Goal: Transaction & Acquisition: Purchase product/service

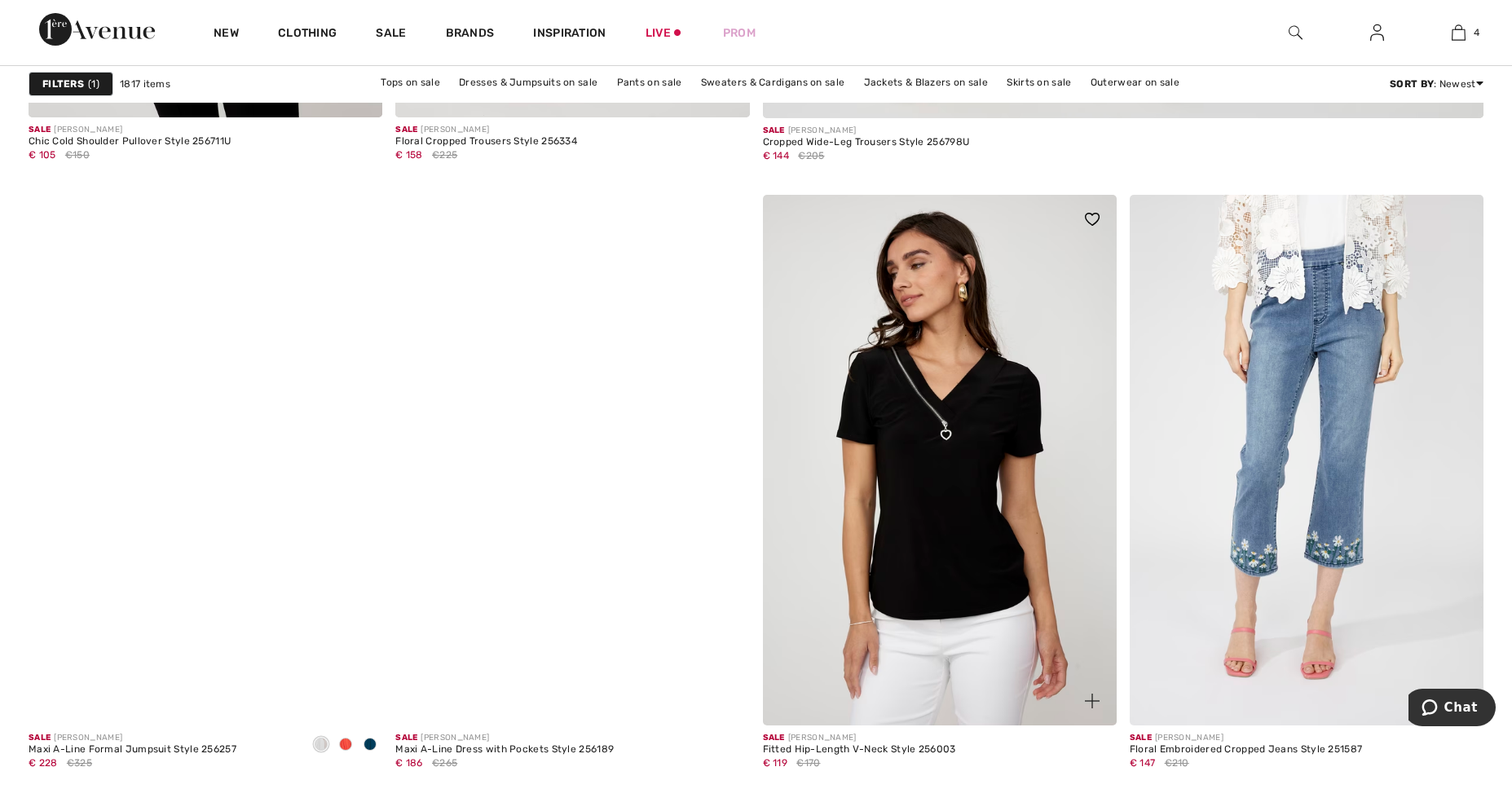
scroll to position [1331, 0]
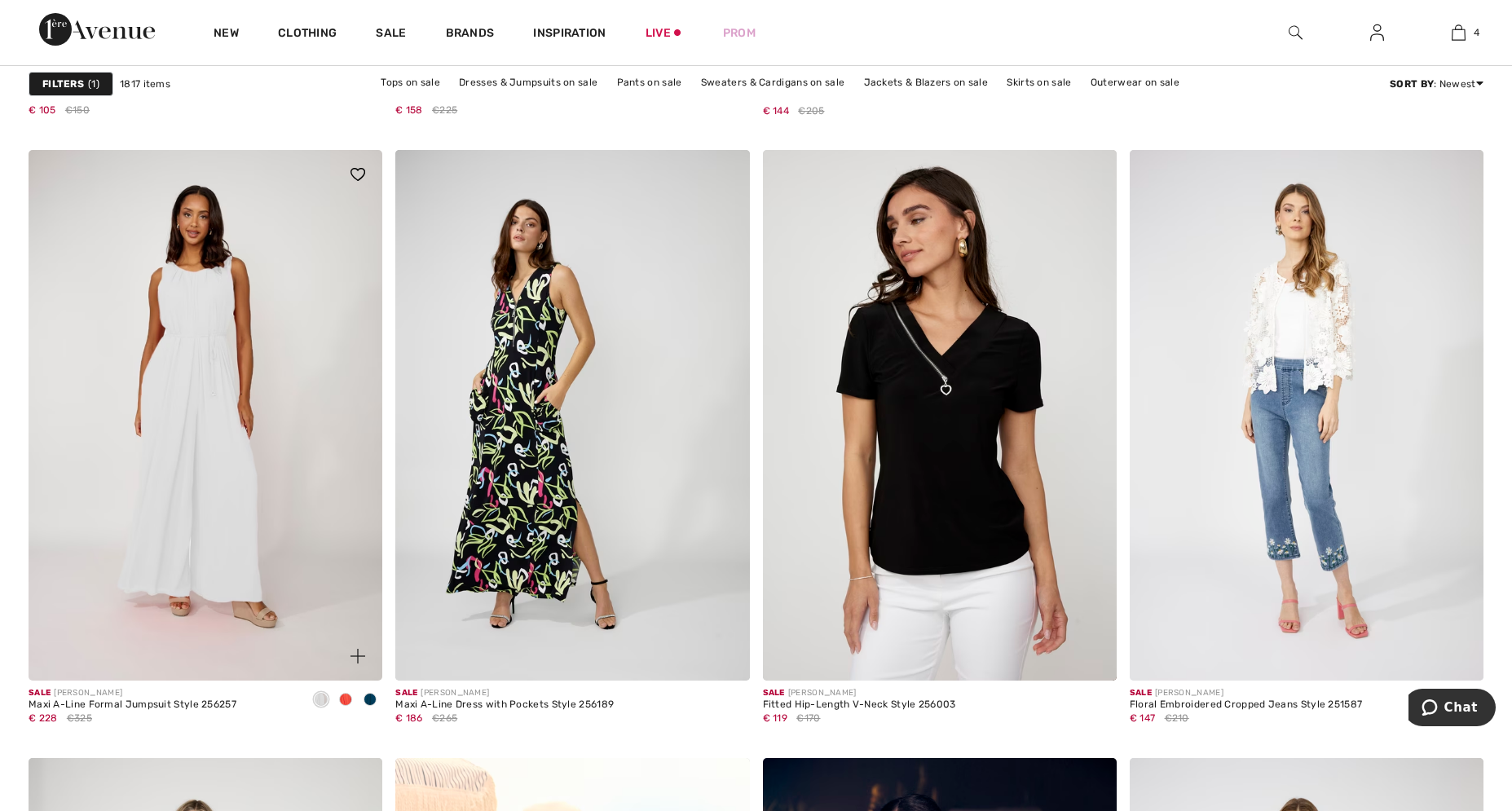
click at [217, 431] on img at bounding box center [206, 415] width 354 height 530
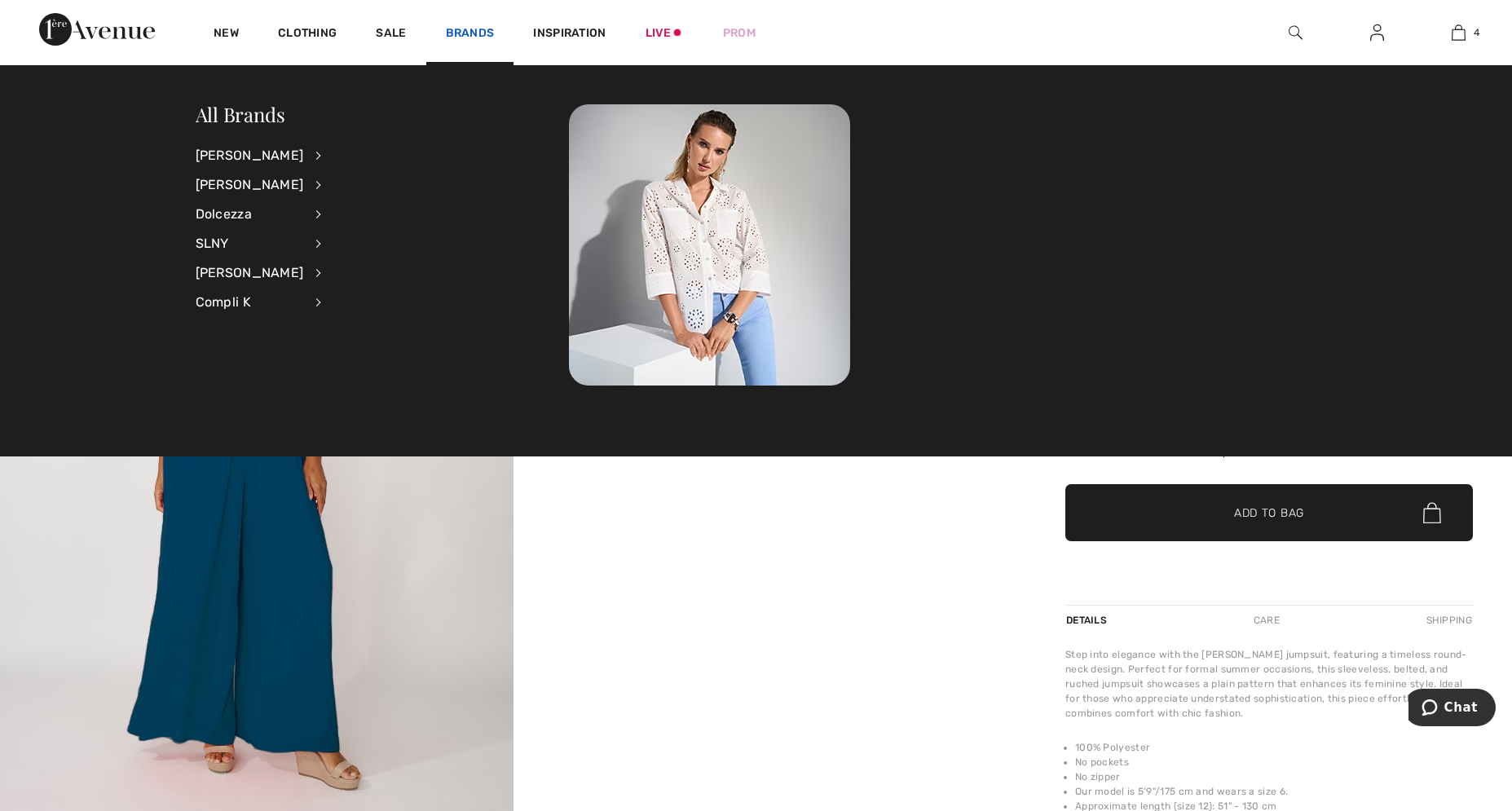
click at [455, 37] on link "Brands" at bounding box center [470, 34] width 49 height 17
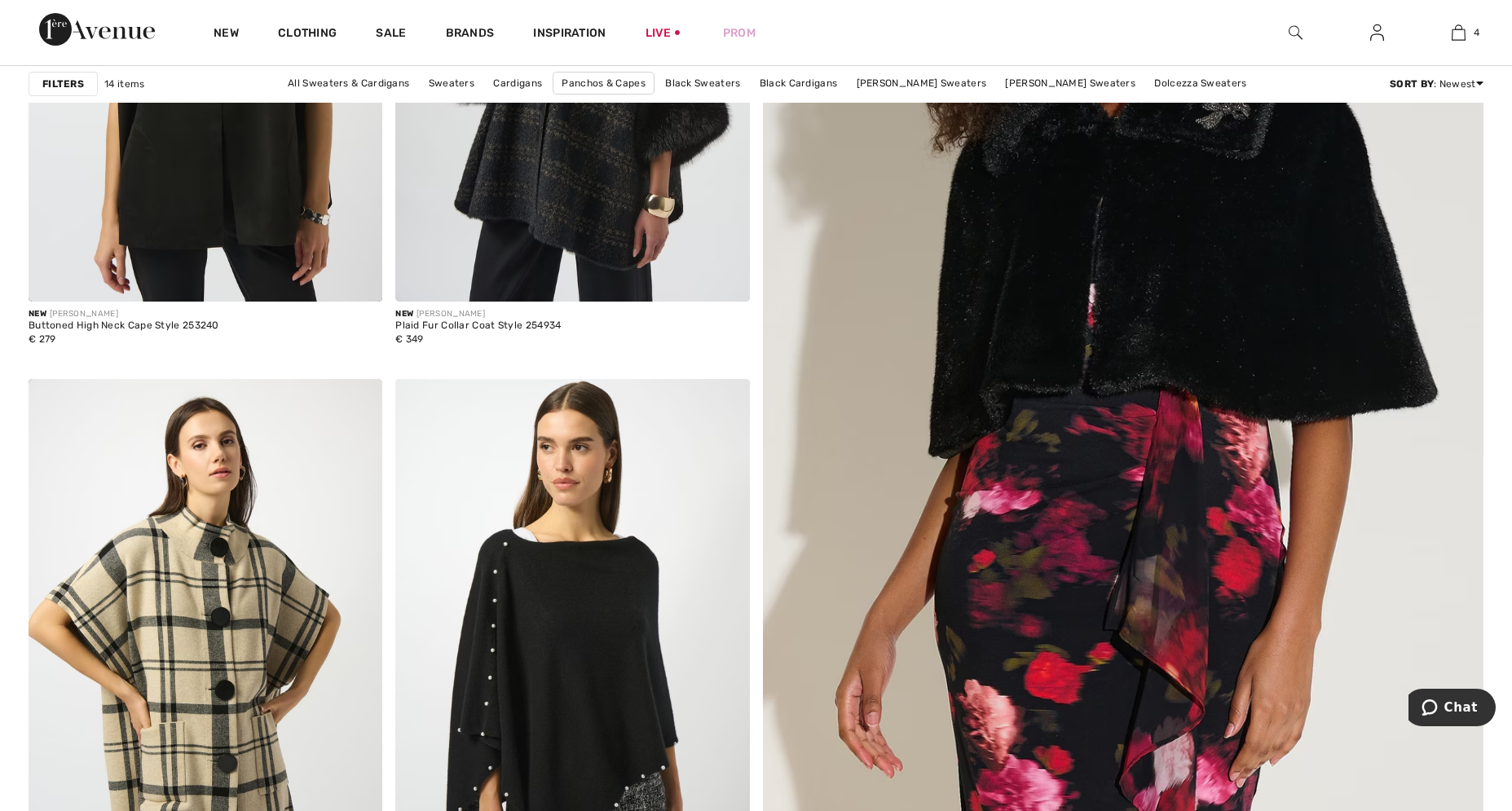
scroll to position [329, 0]
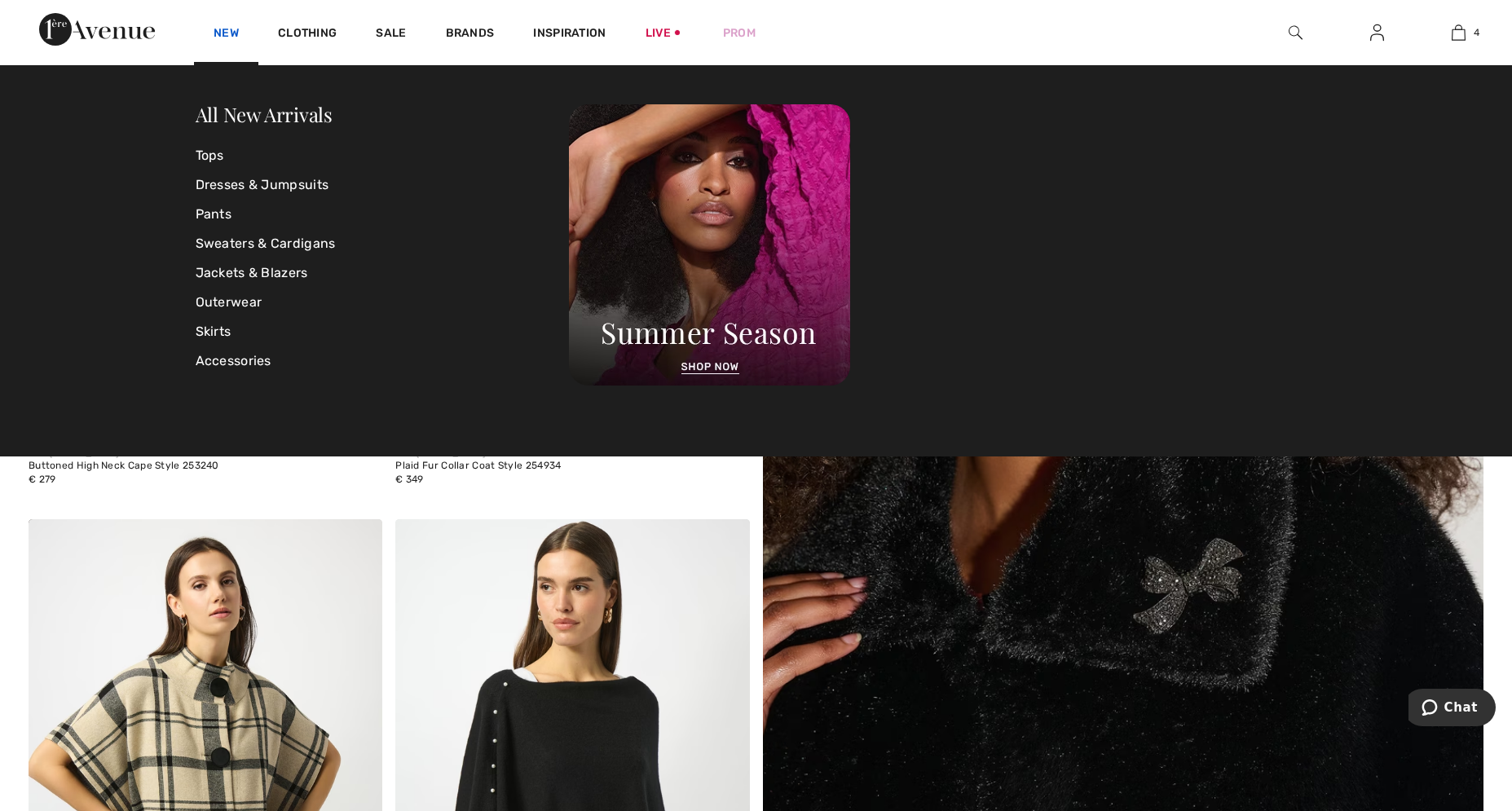
click at [235, 37] on link "New" at bounding box center [226, 34] width 25 height 17
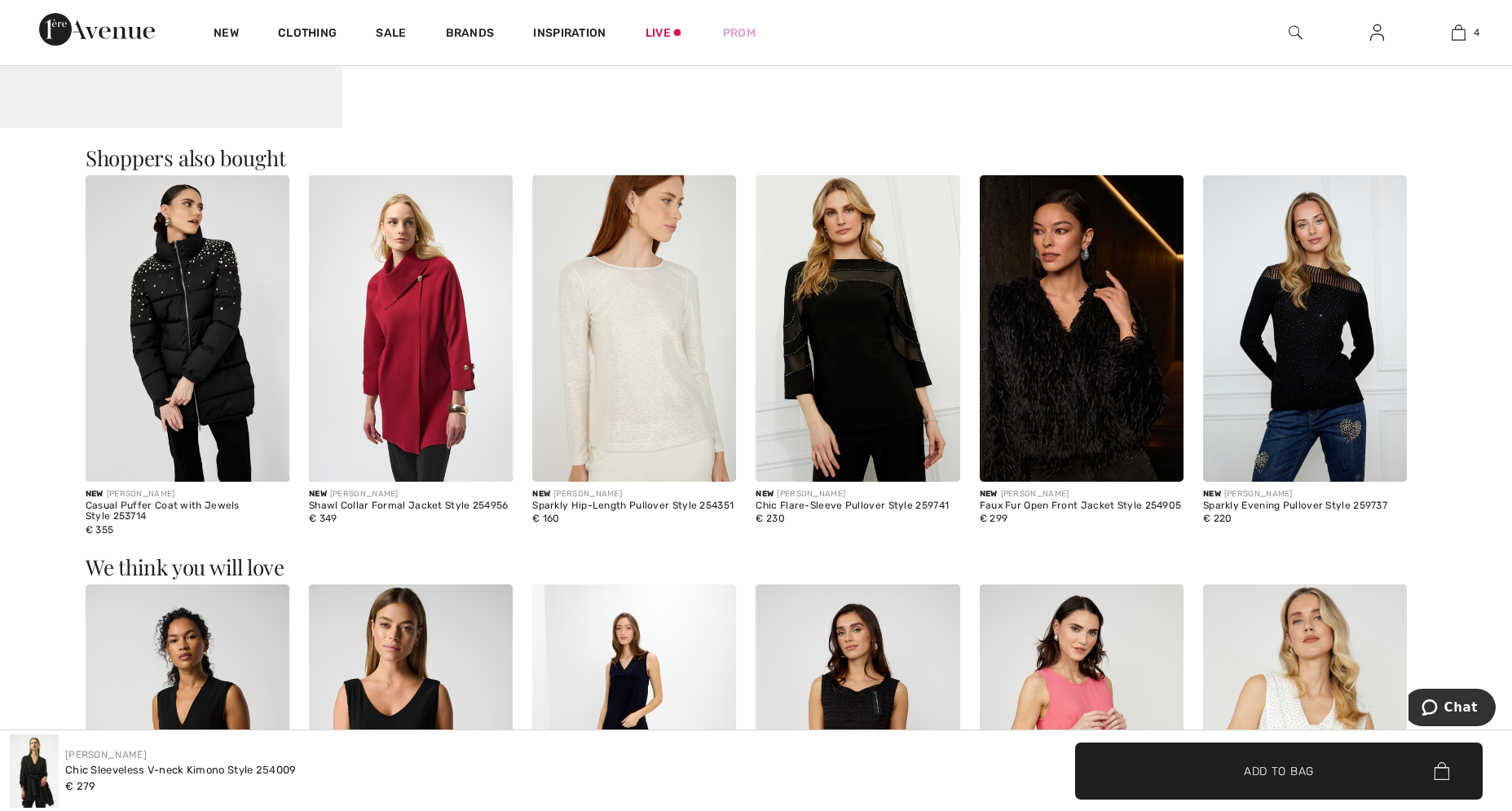
scroll to position [1829, 0]
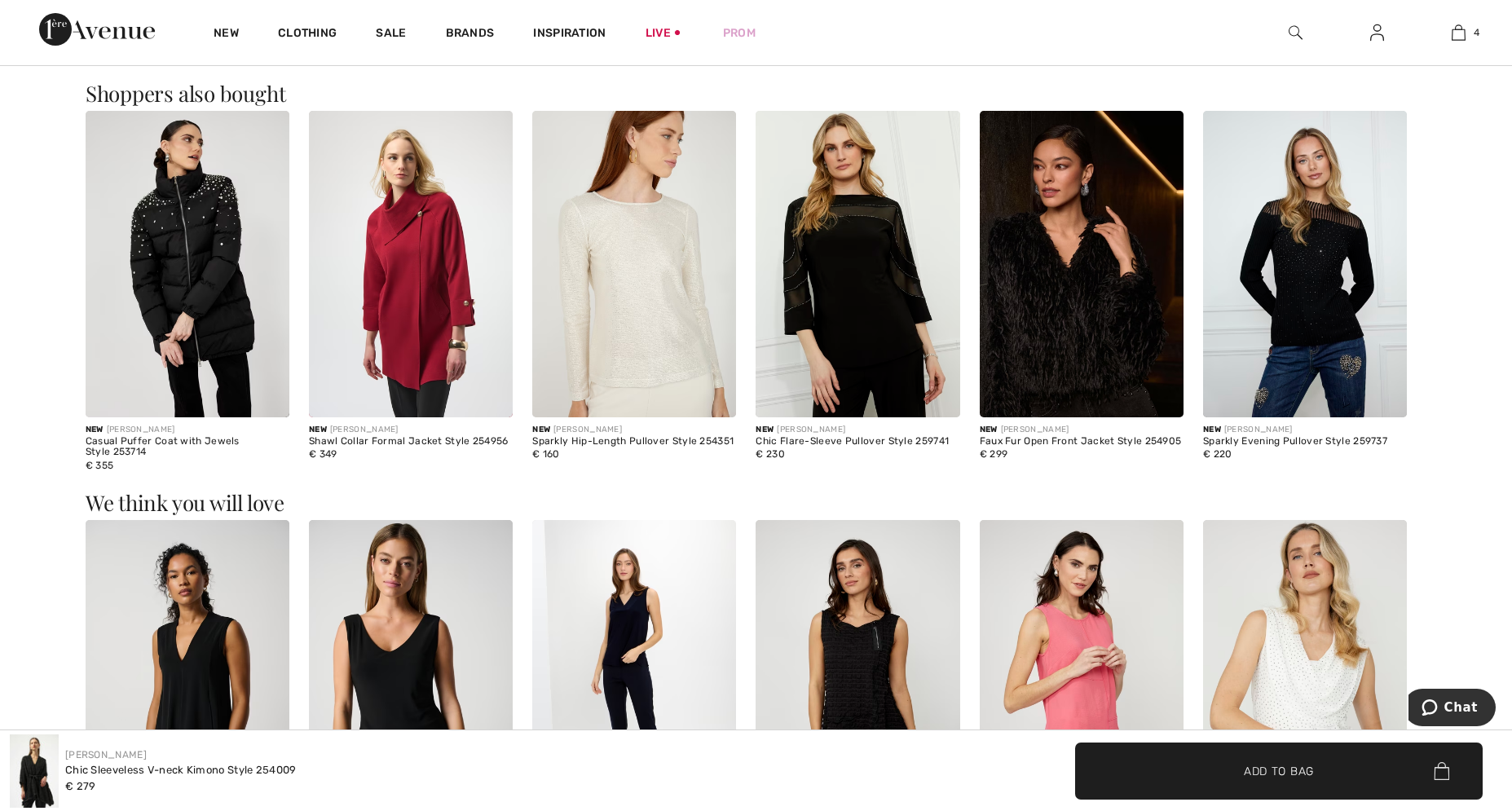
click at [1054, 291] on img at bounding box center [1082, 264] width 204 height 306
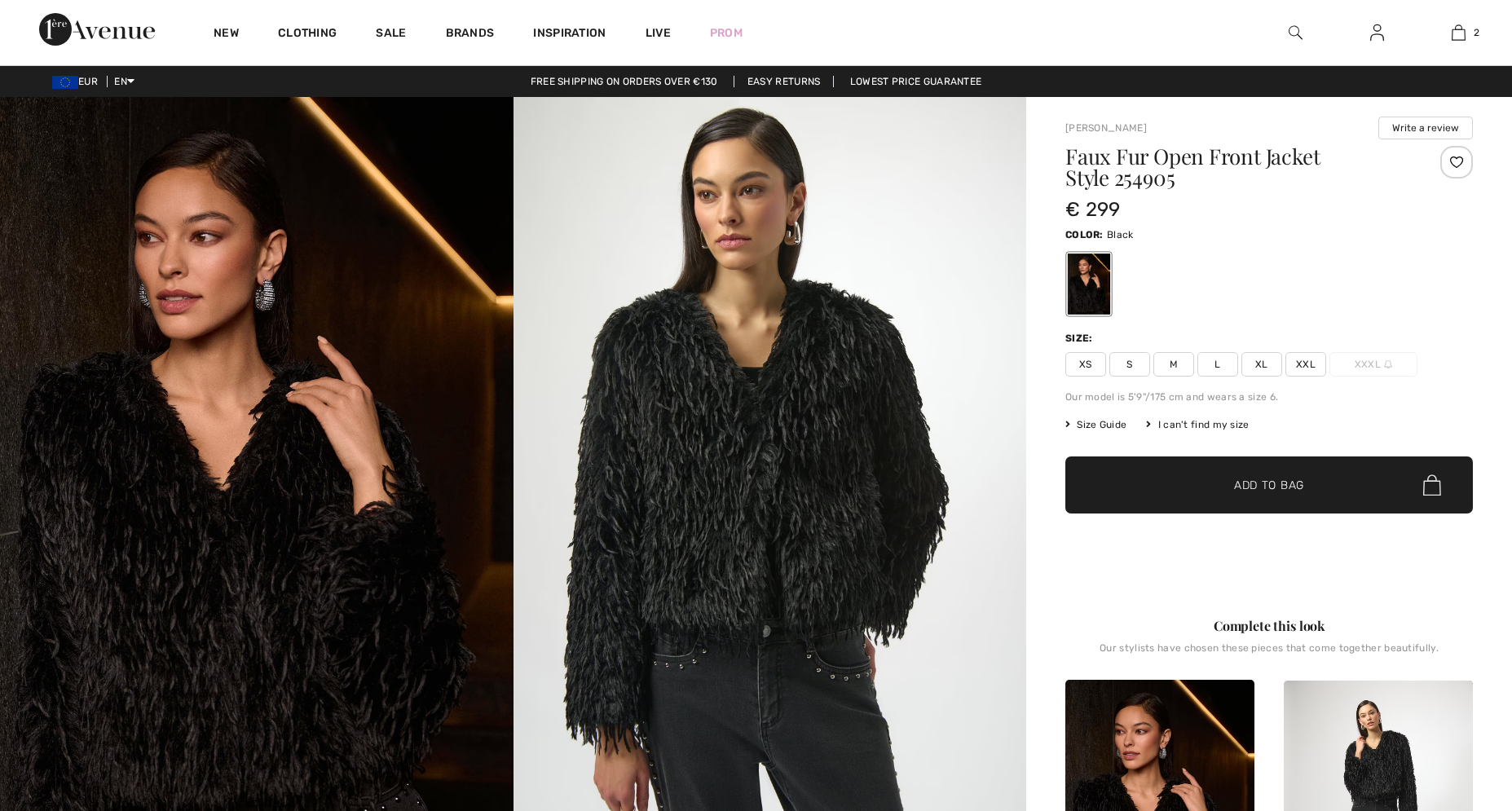
checkbox input "true"
click at [741, 509] on img at bounding box center [770, 481] width 513 height 770
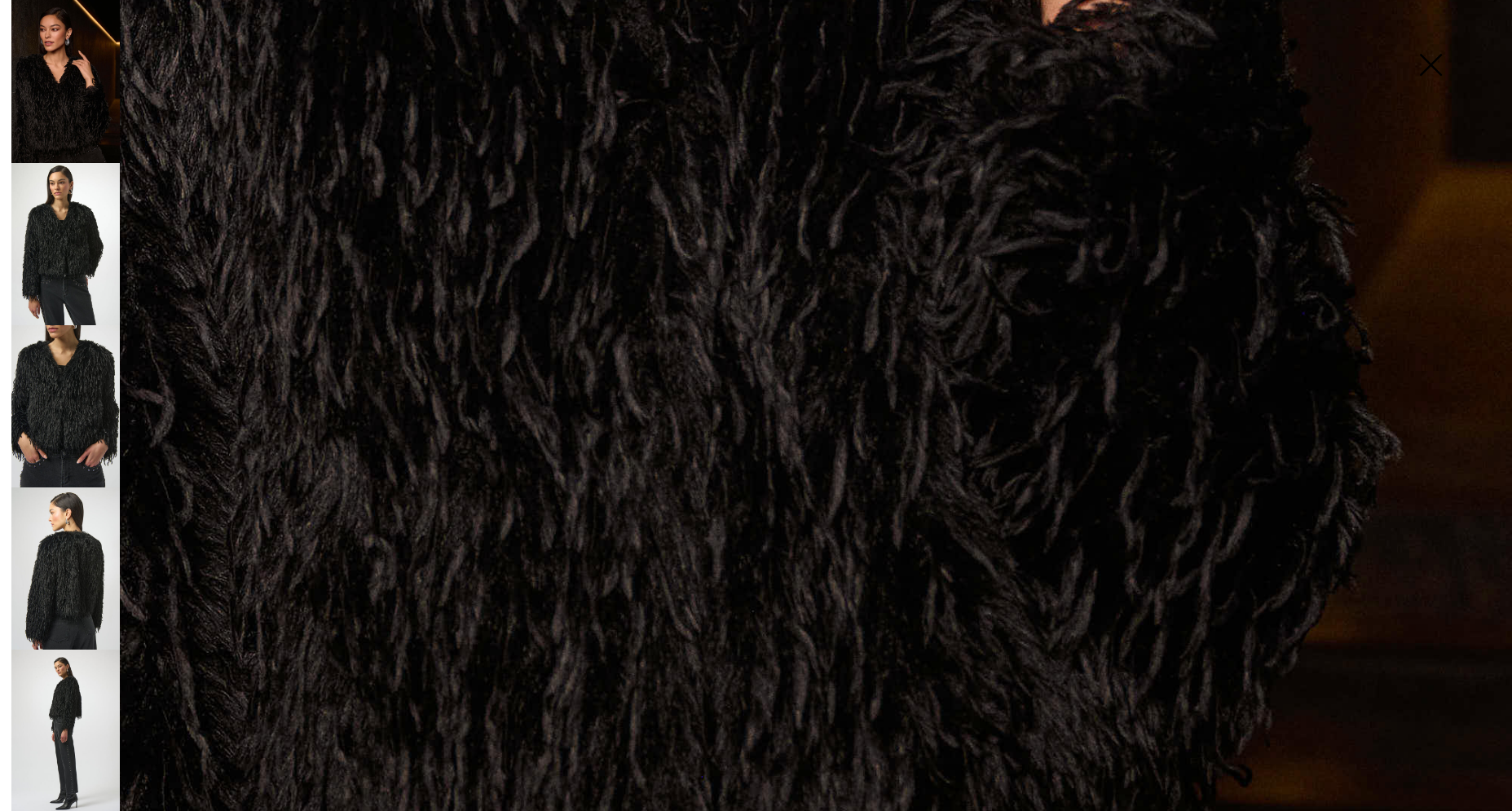
scroll to position [1436, 0]
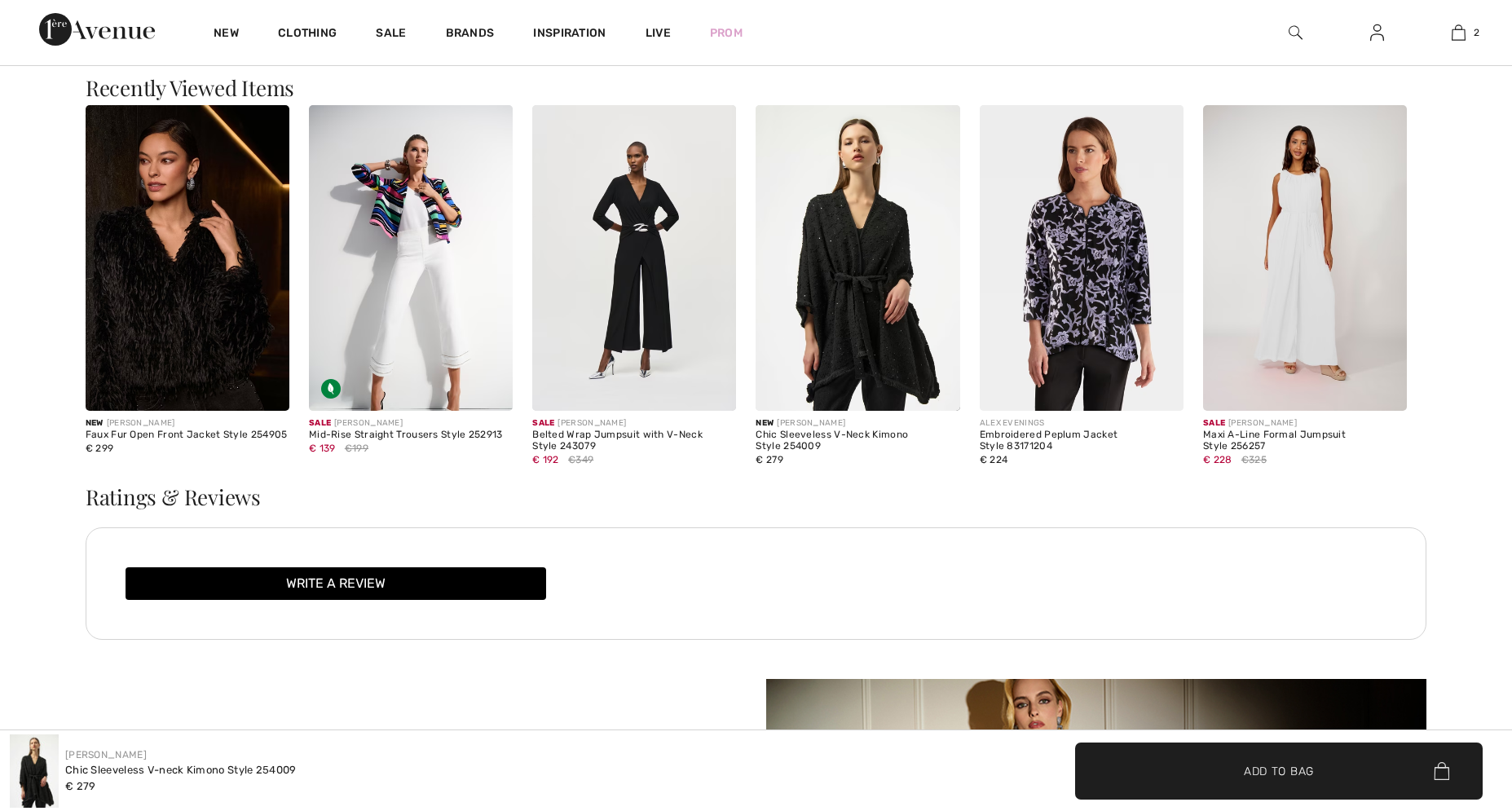
scroll to position [2668, 0]
click at [1121, 263] on img at bounding box center [1082, 258] width 204 height 306
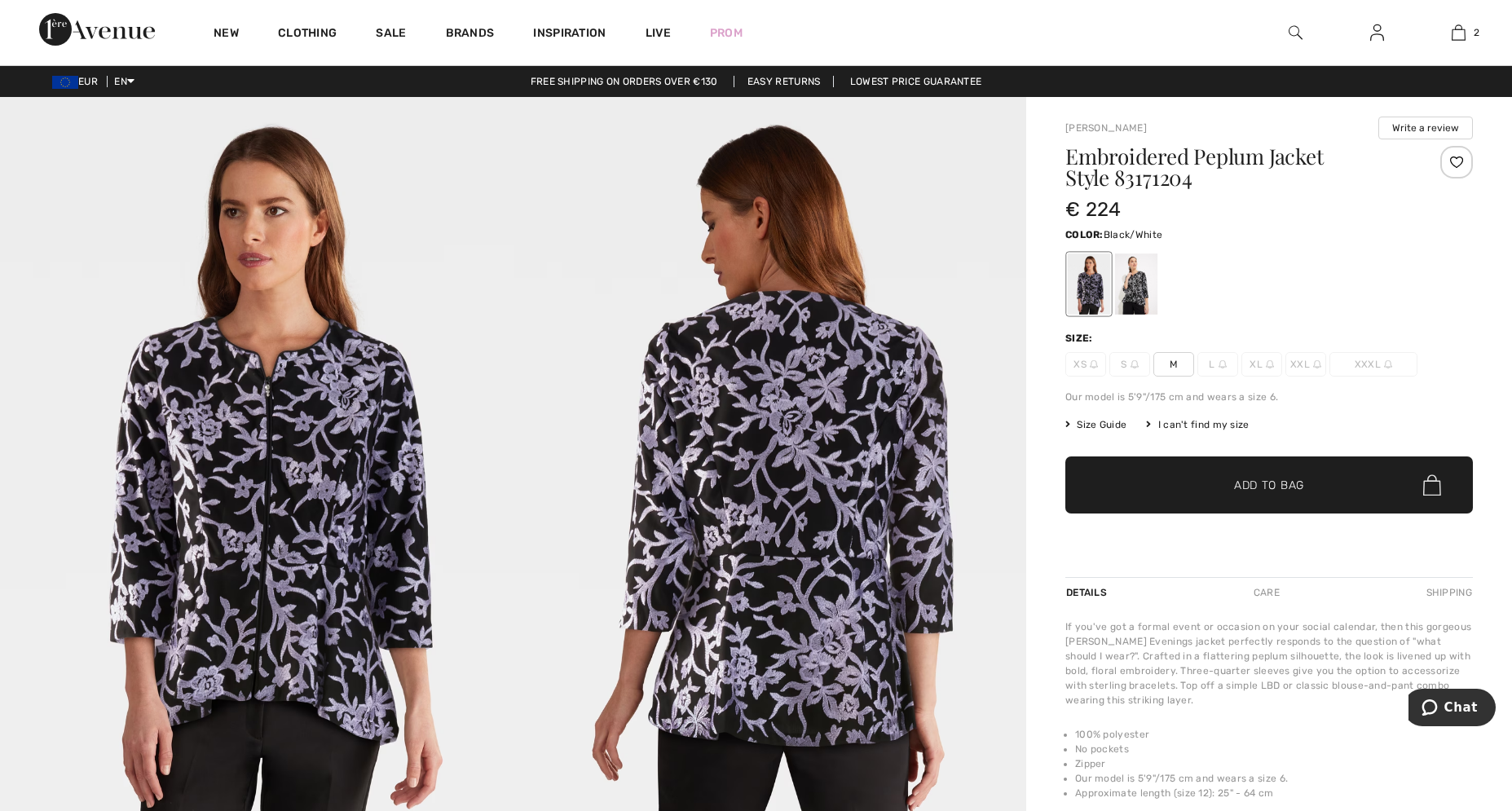
click at [1120, 284] on div at bounding box center [1136, 284] width 42 height 61
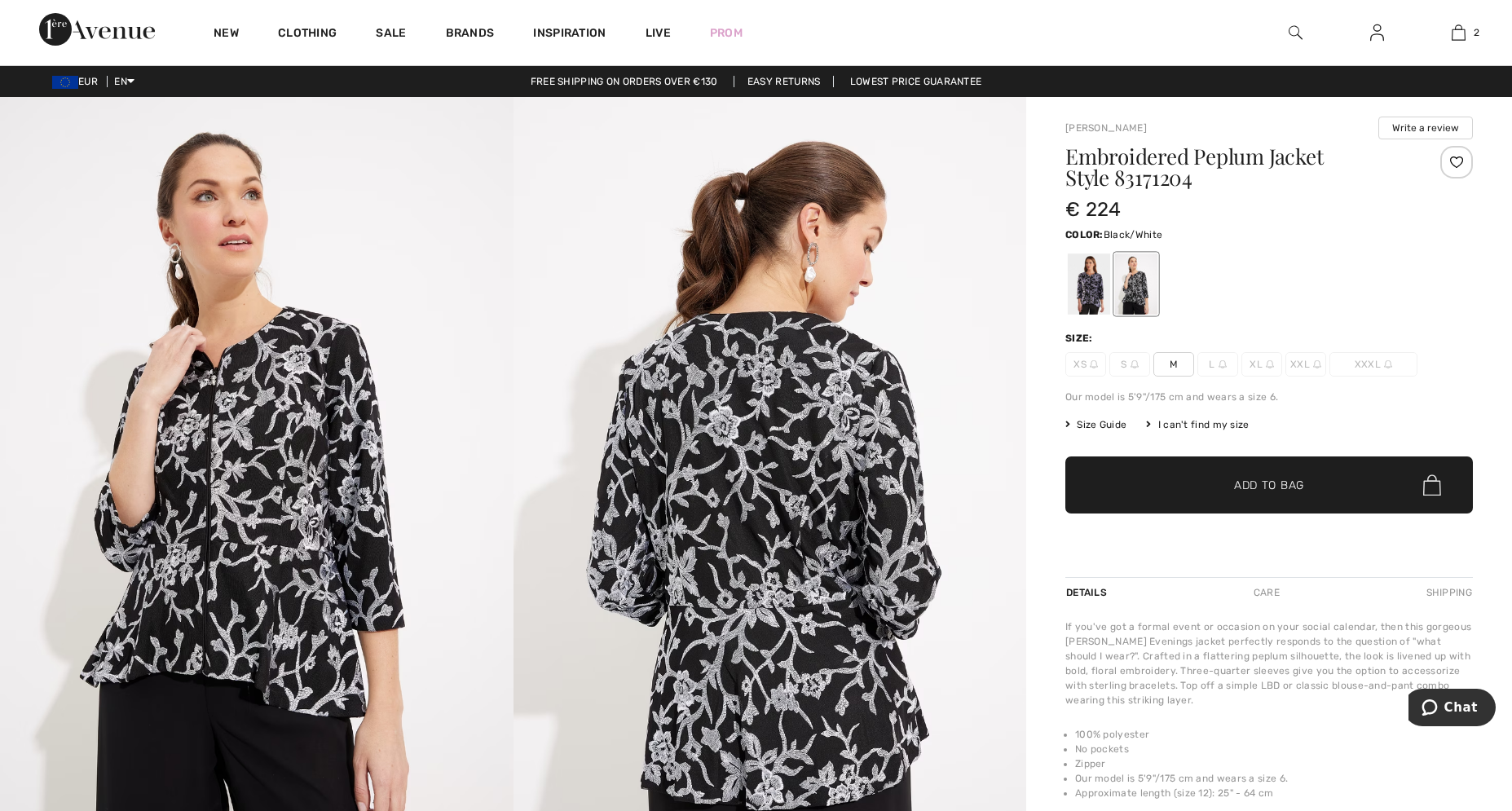
click at [1124, 296] on div at bounding box center [1136, 284] width 42 height 61
click at [714, 510] on img at bounding box center [770, 481] width 513 height 770
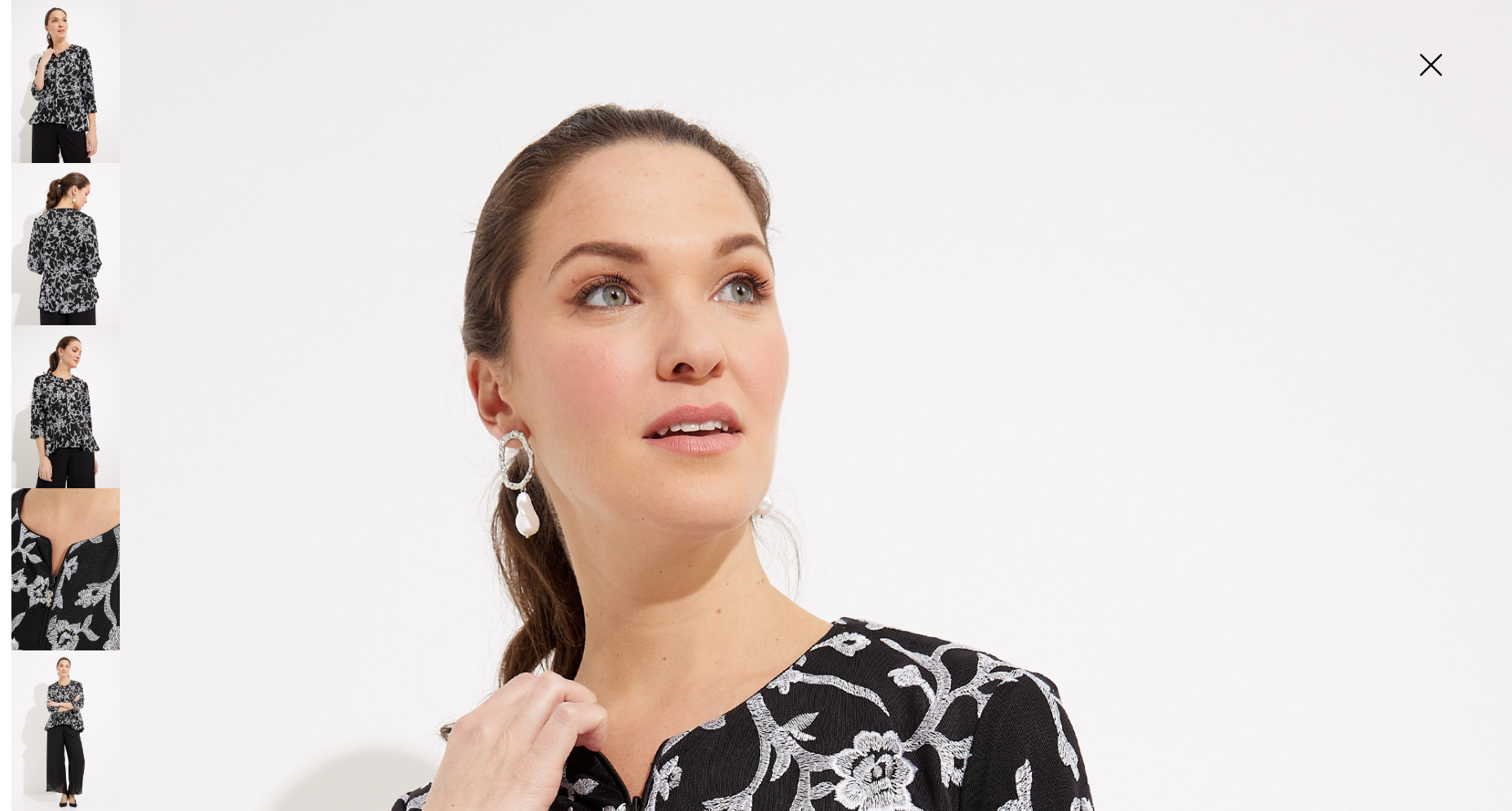
scroll to position [147, 0]
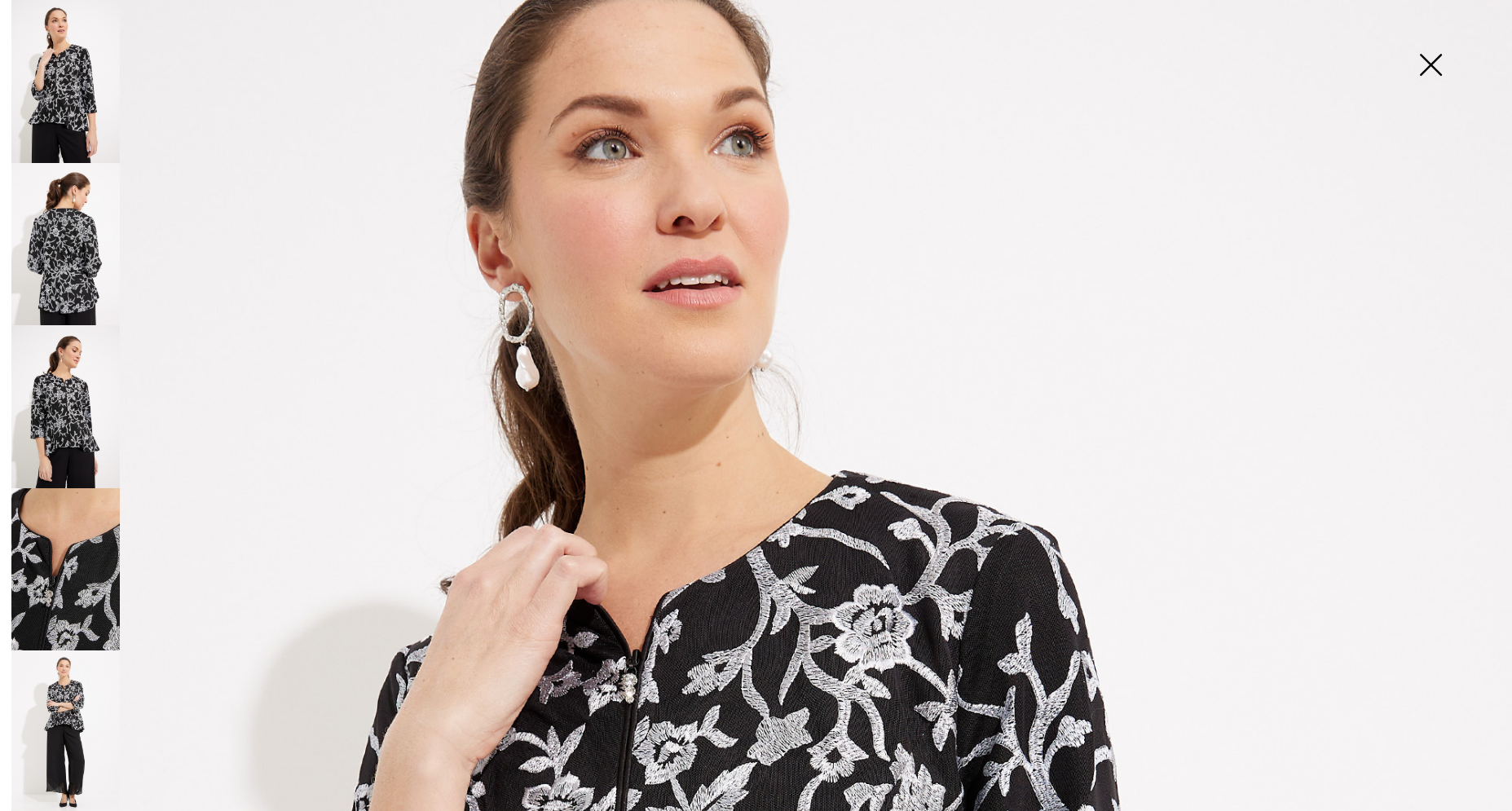
click at [62, 536] on img at bounding box center [65, 570] width 108 height 163
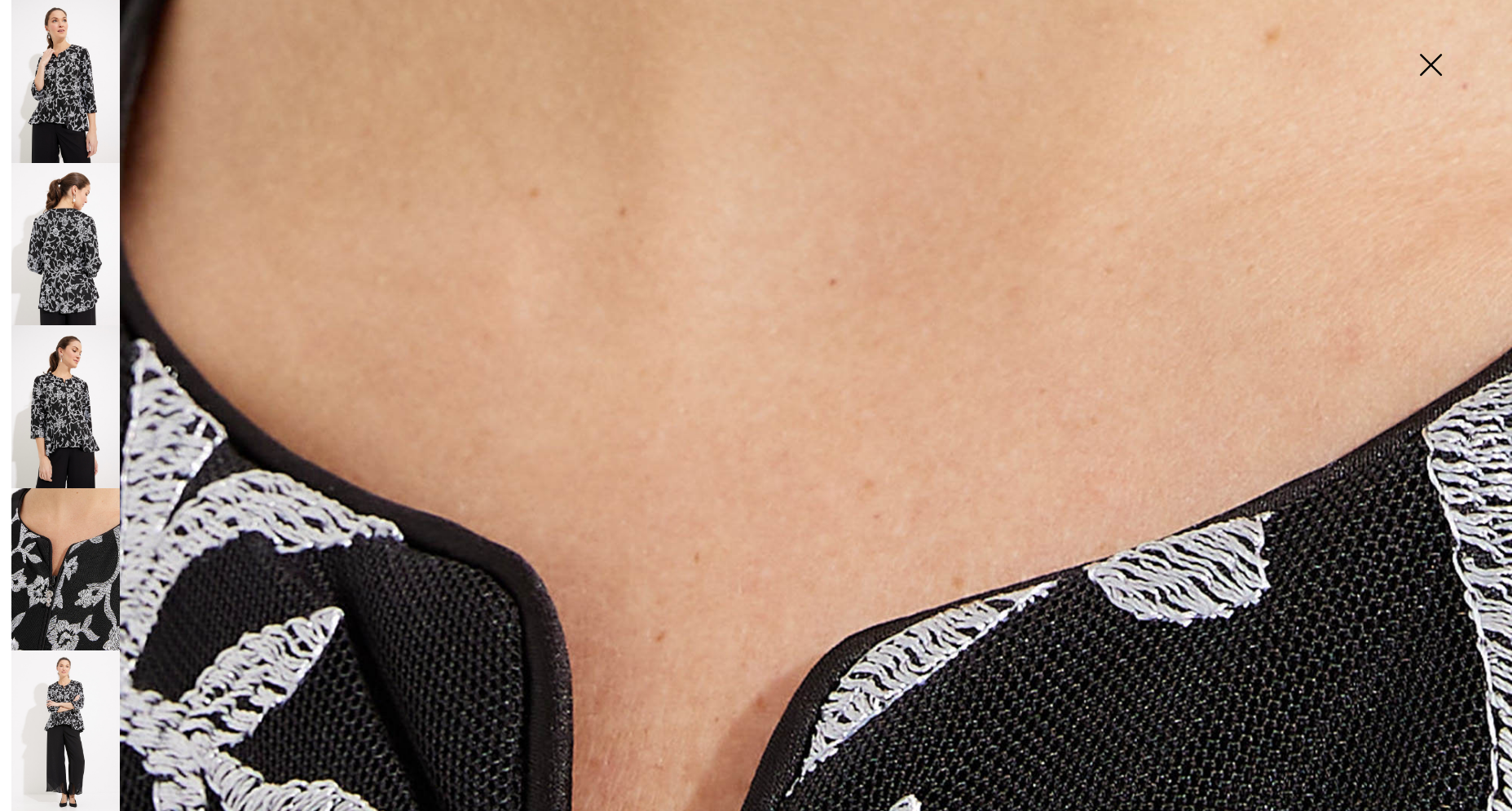
click at [59, 650] on img at bounding box center [65, 731] width 108 height 163
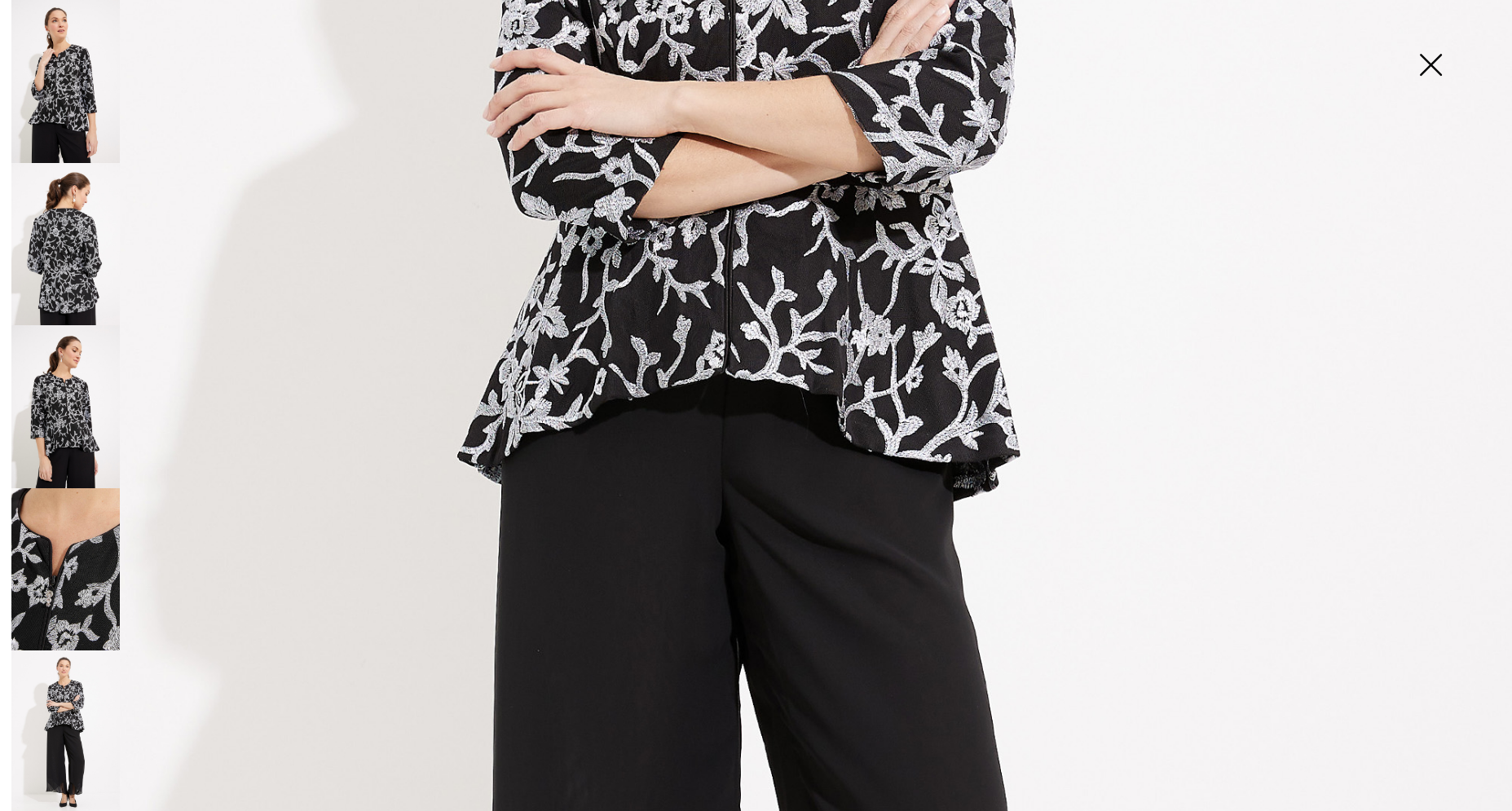
scroll to position [333, 0]
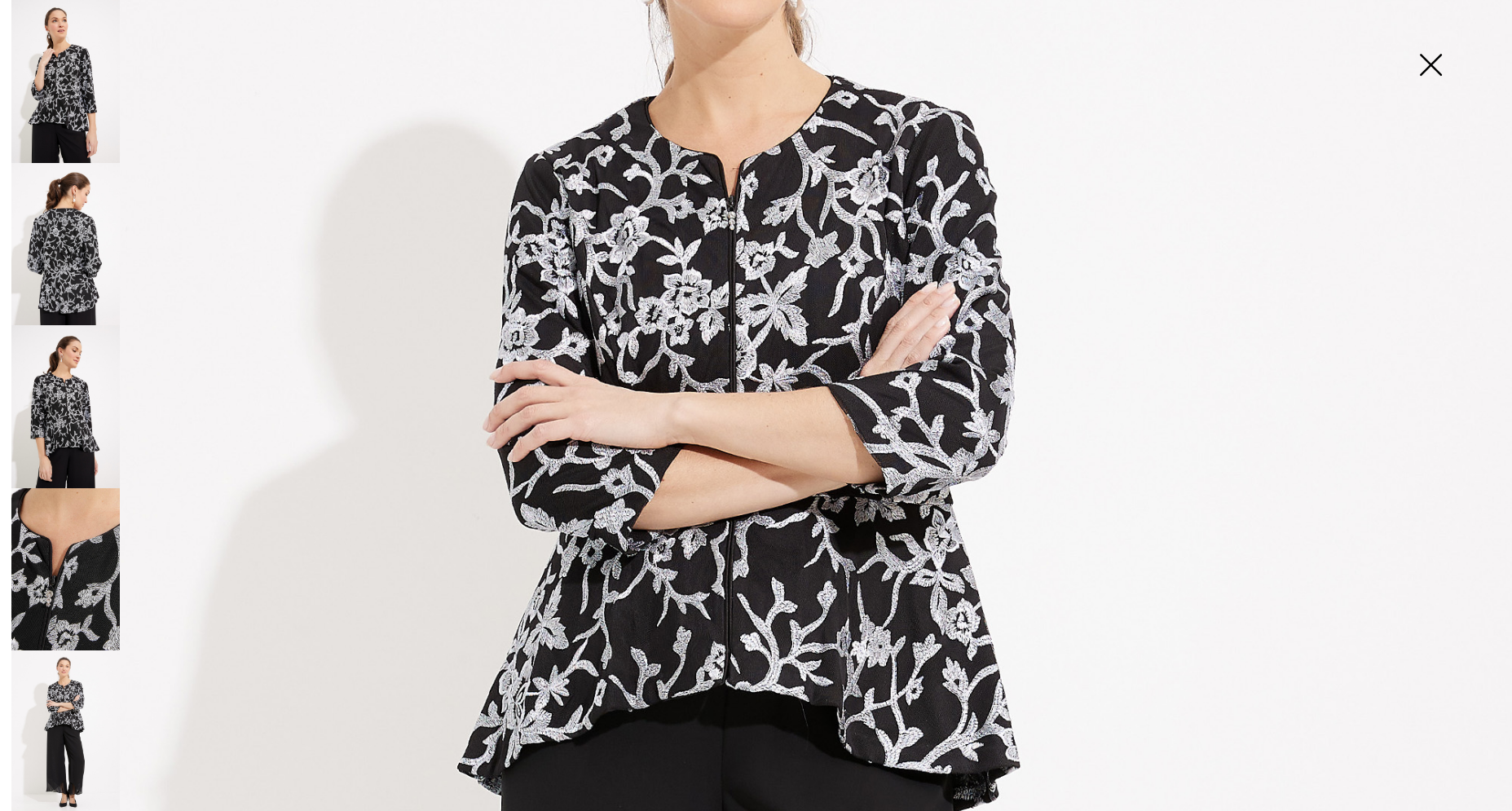
click at [1438, 69] on img at bounding box center [1430, 66] width 81 height 84
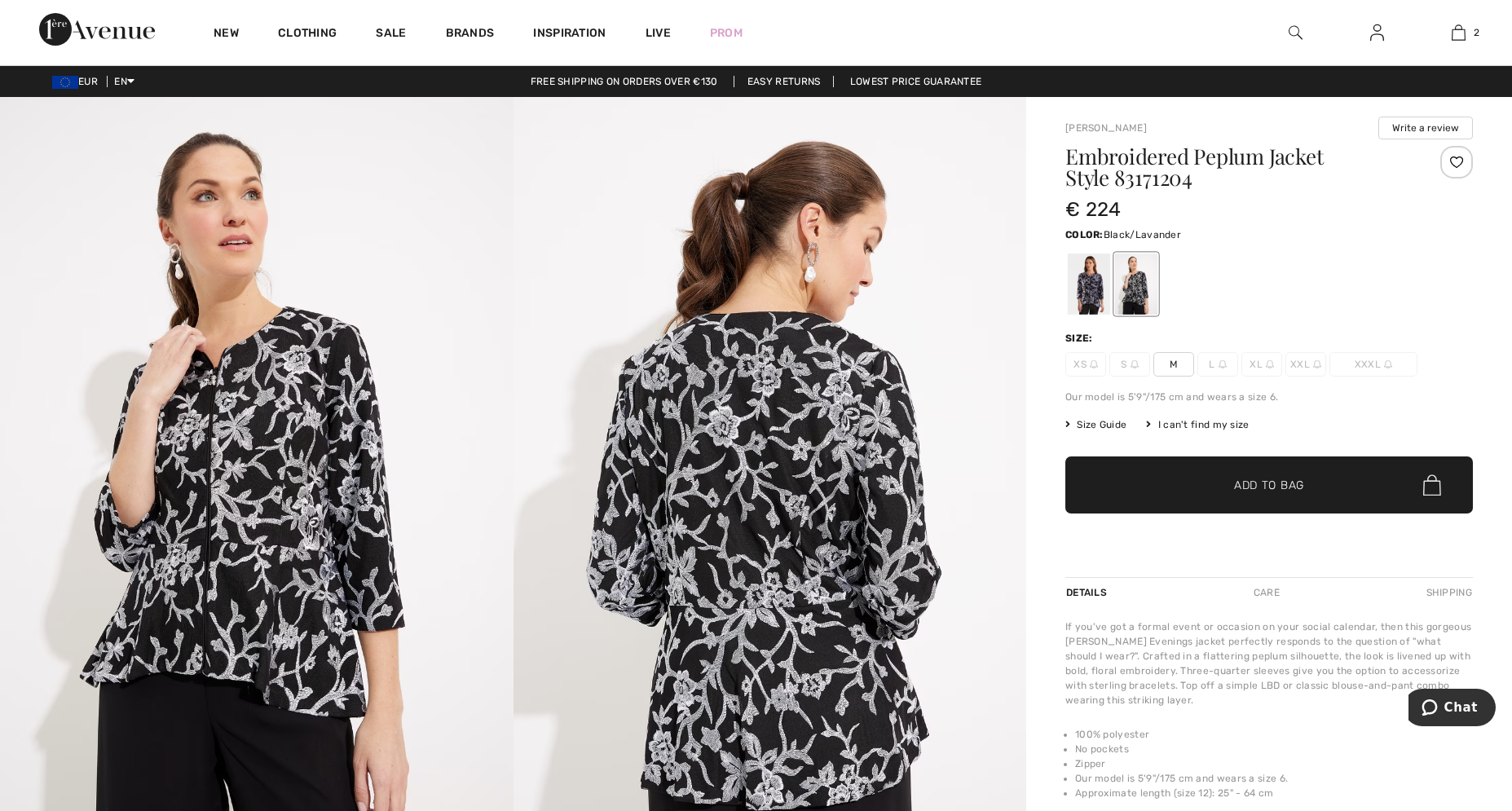
click at [1070, 300] on div at bounding box center [1088, 284] width 42 height 61
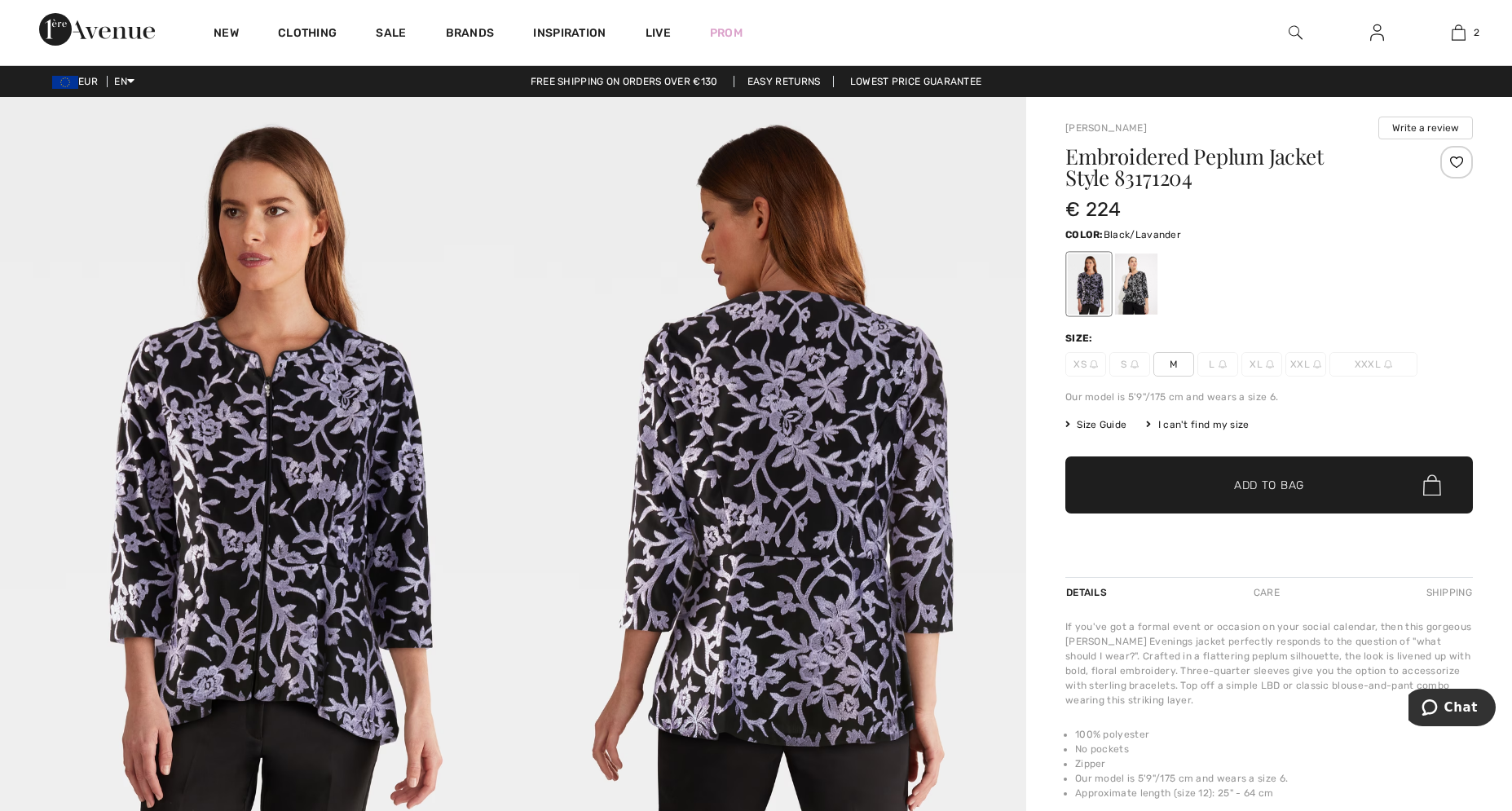
click at [769, 514] on img at bounding box center [770, 481] width 513 height 770
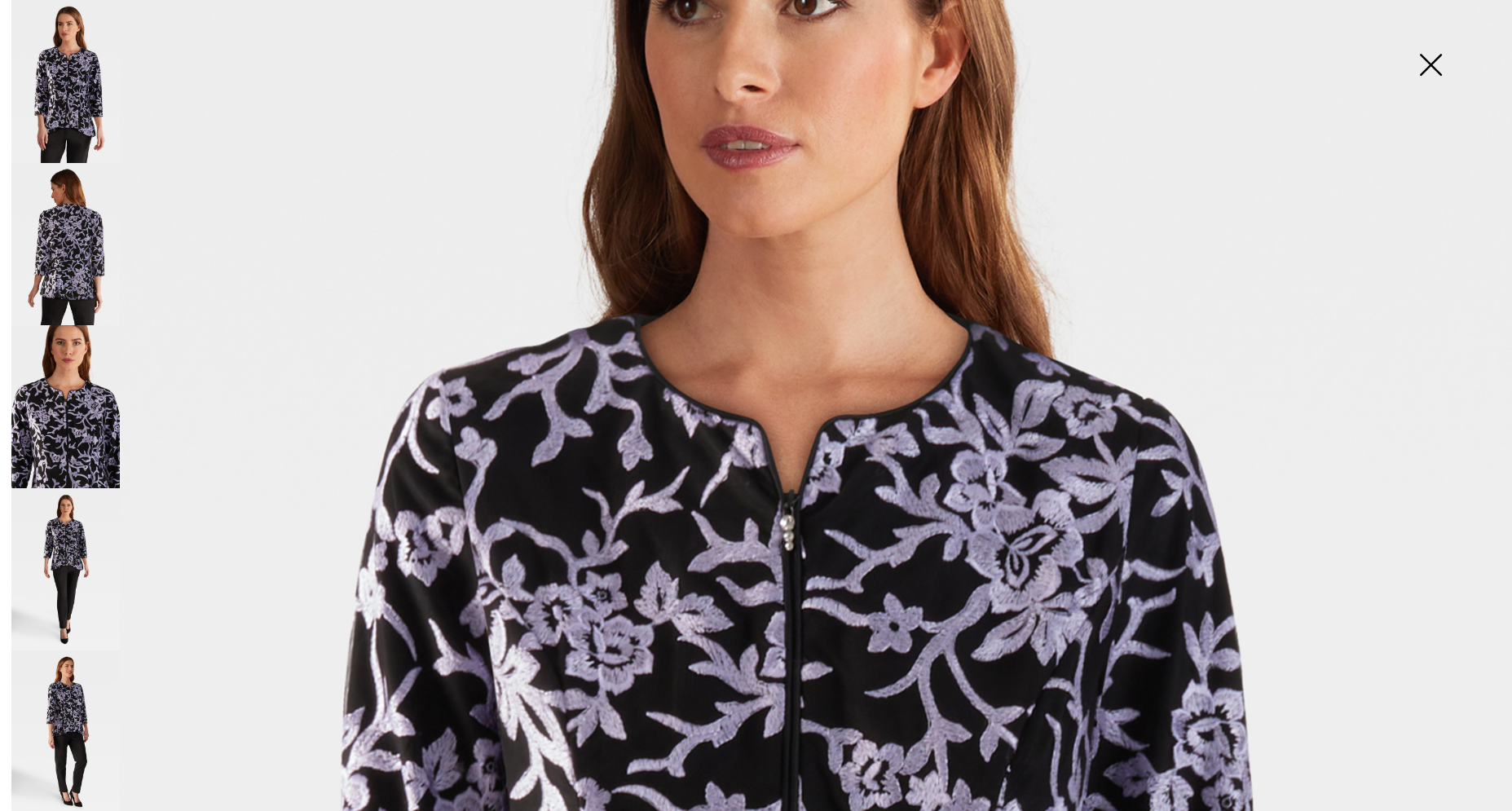
click at [969, 643] on img at bounding box center [756, 801] width 1512 height 2268
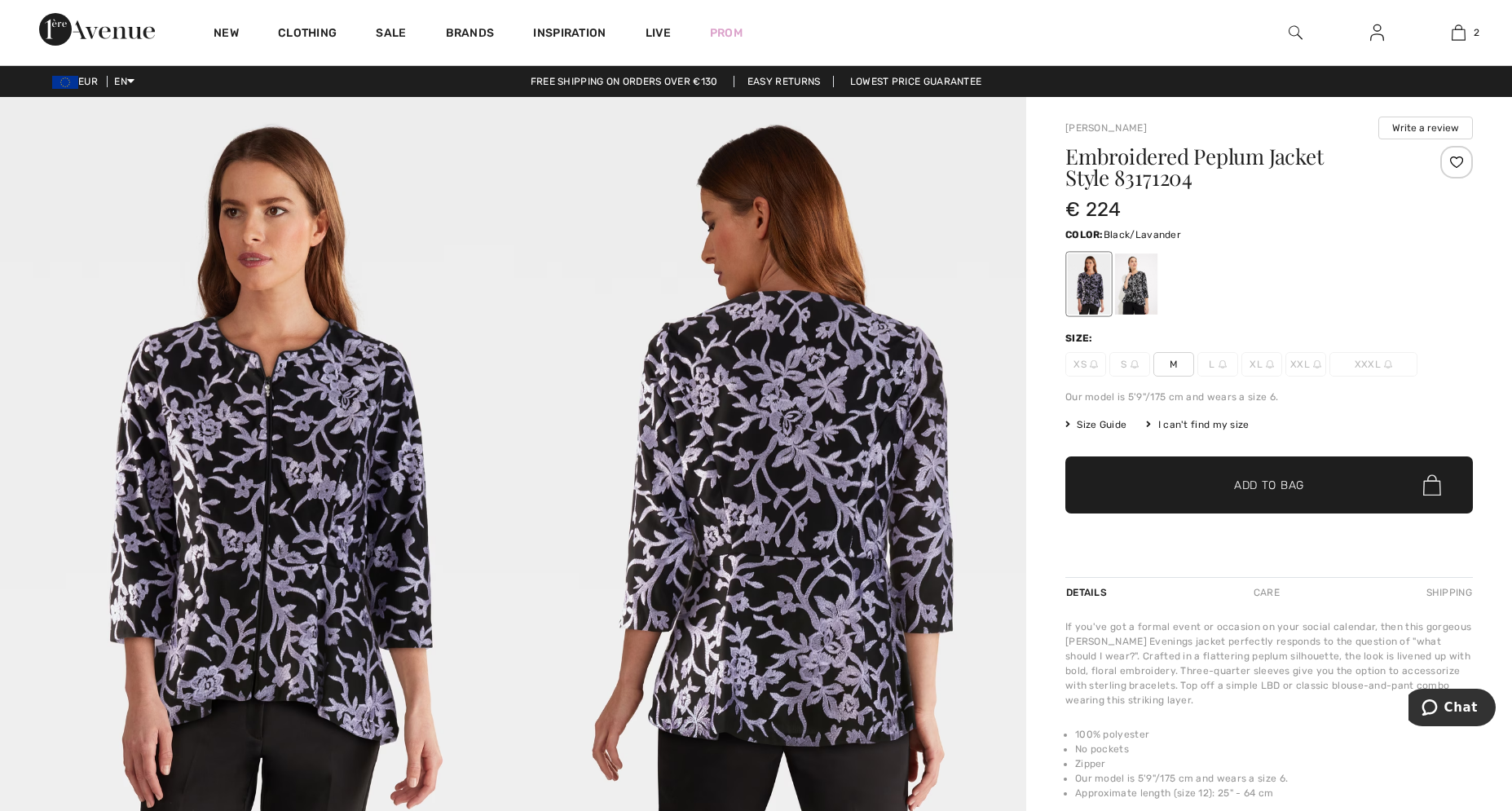
click at [226, 512] on img at bounding box center [257, 481] width 513 height 770
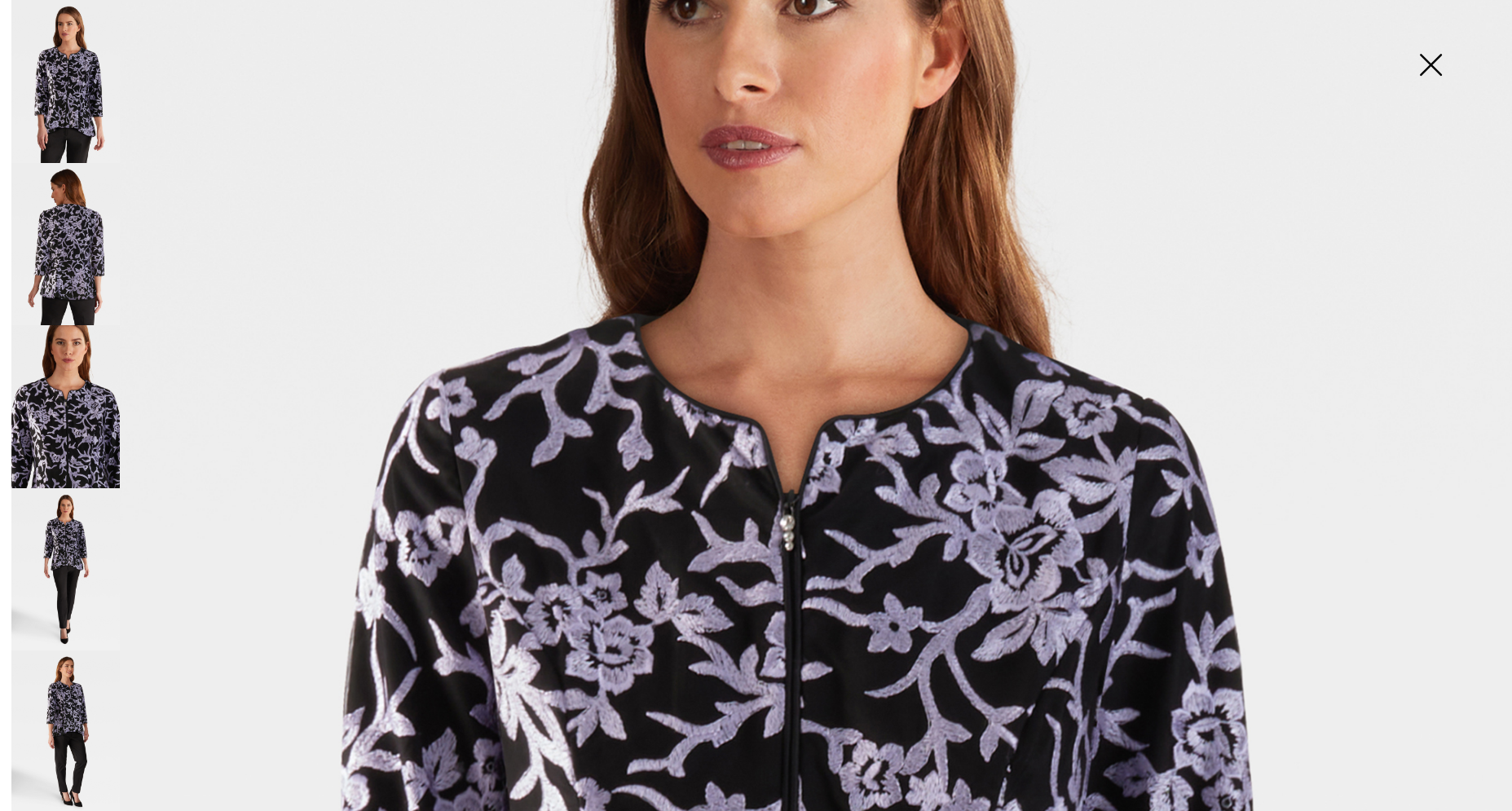
click at [714, 612] on img at bounding box center [756, 801] width 1512 height 2268
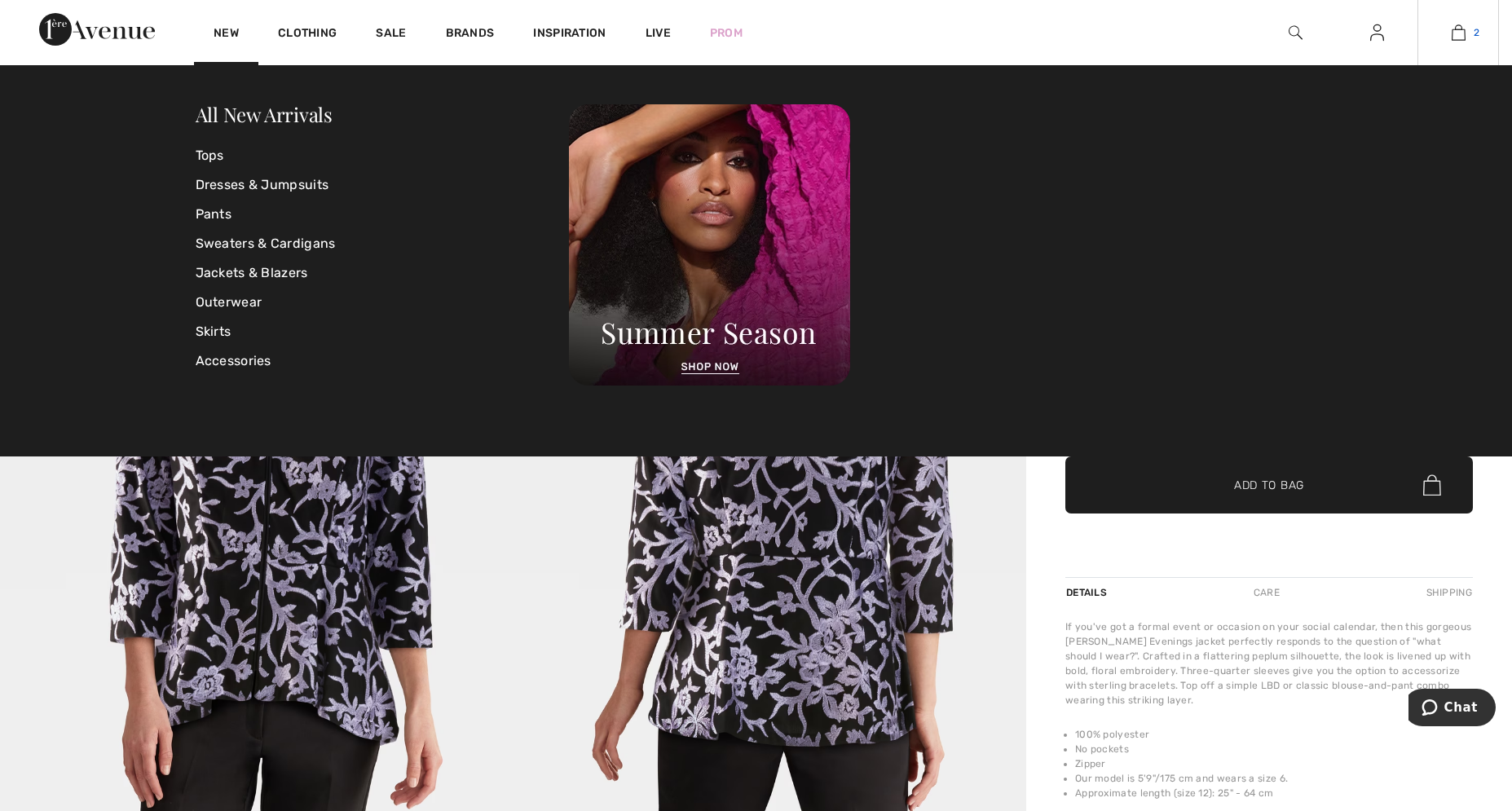
click at [1452, 34] on img at bounding box center [1458, 33] width 13 height 20
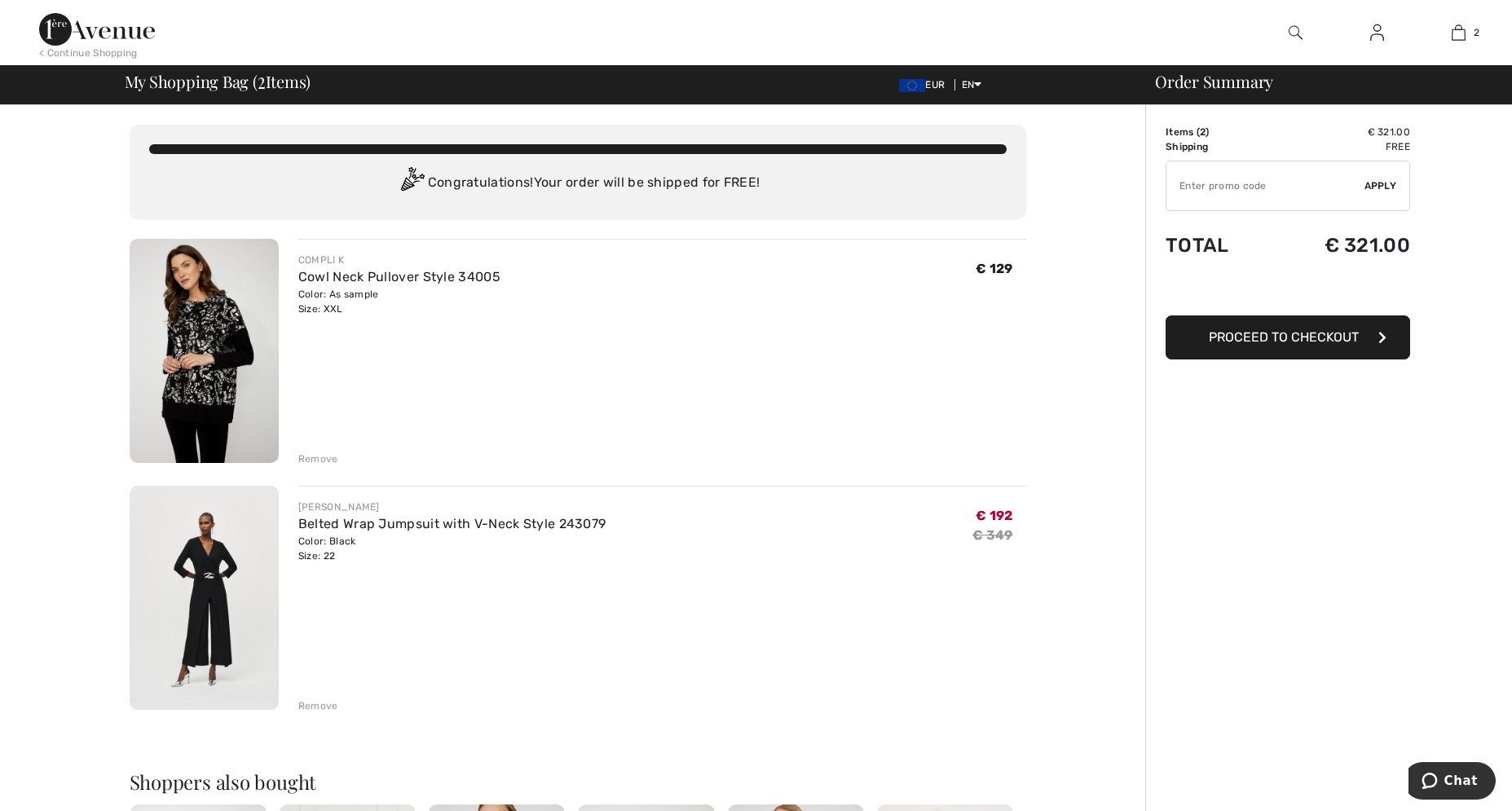
click at [312, 705] on div "Remove" at bounding box center [318, 705] width 40 height 14
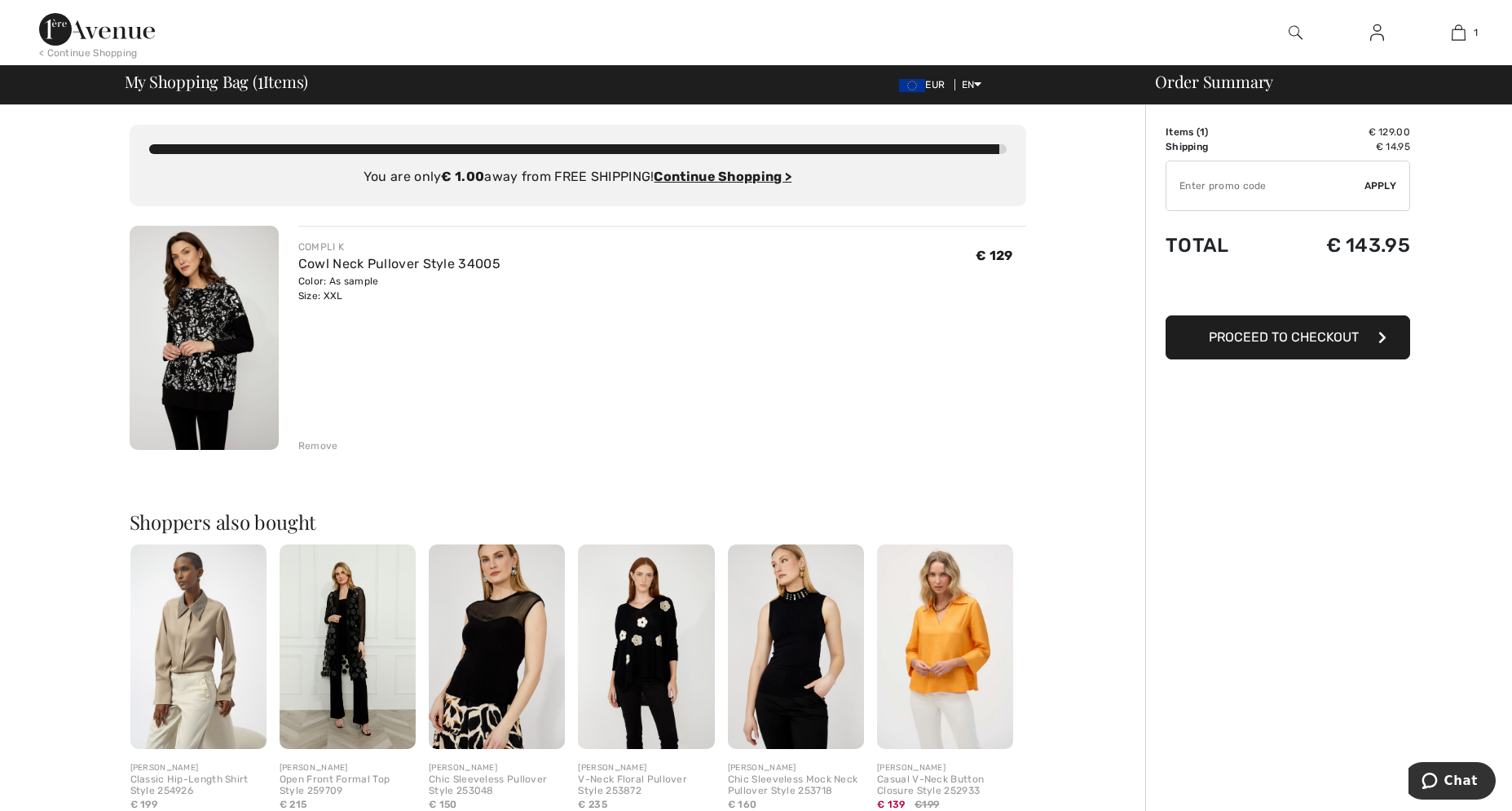
scroll to position [83, 0]
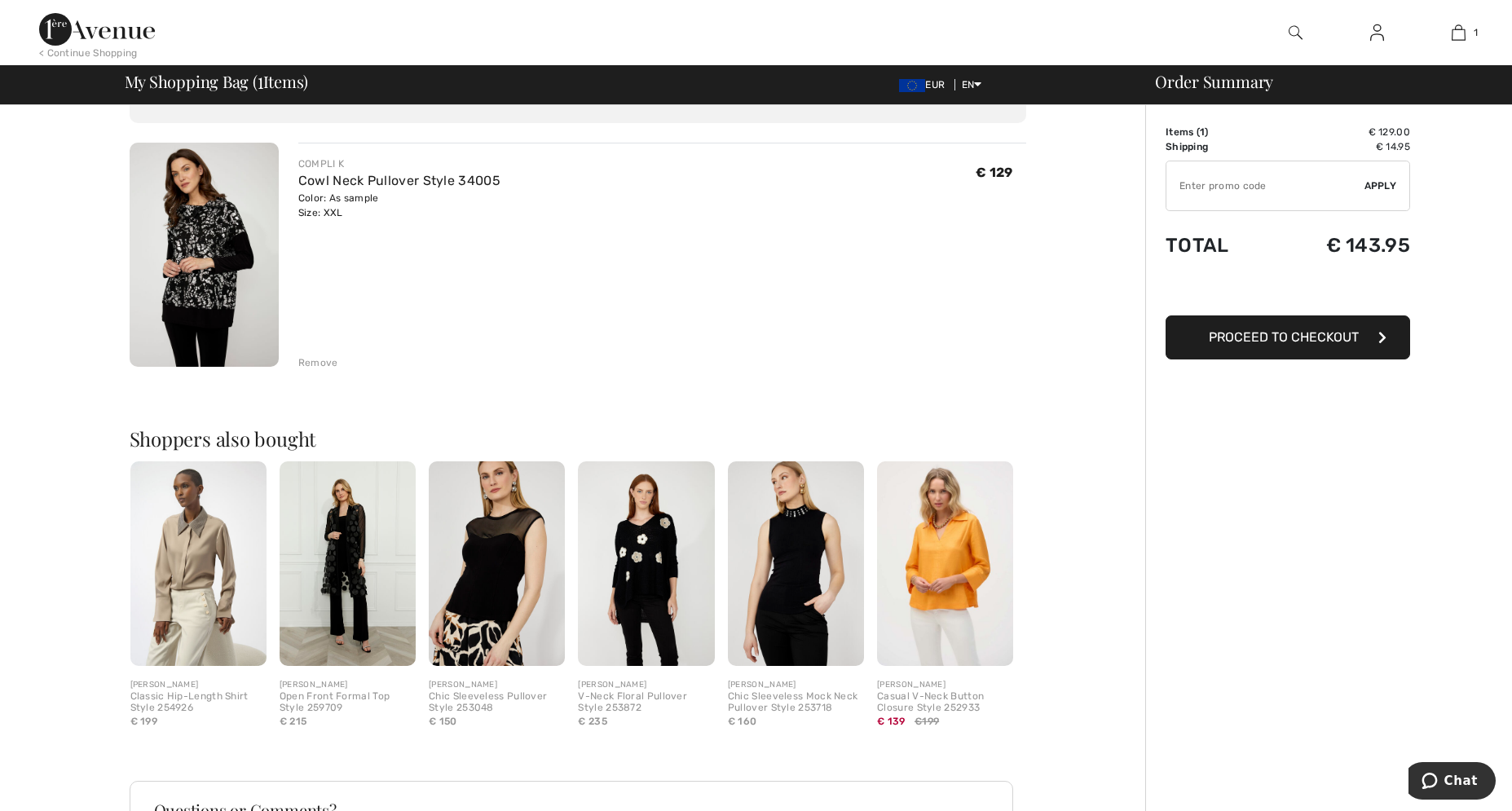
click at [796, 525] on img at bounding box center [796, 563] width 136 height 205
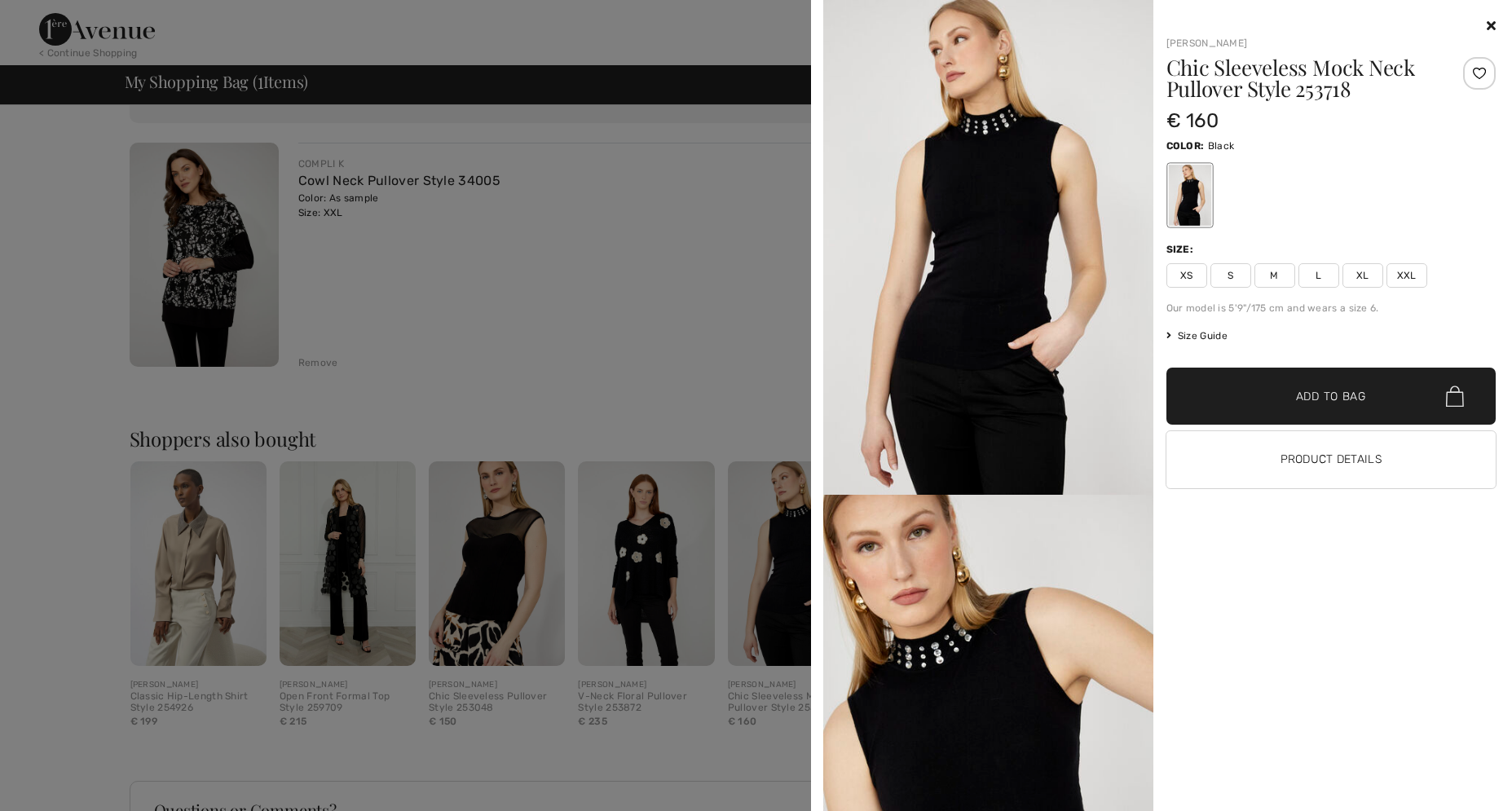
click at [931, 638] on img at bounding box center [988, 741] width 330 height 494
click at [1487, 23] on icon at bounding box center [1491, 25] width 9 height 13
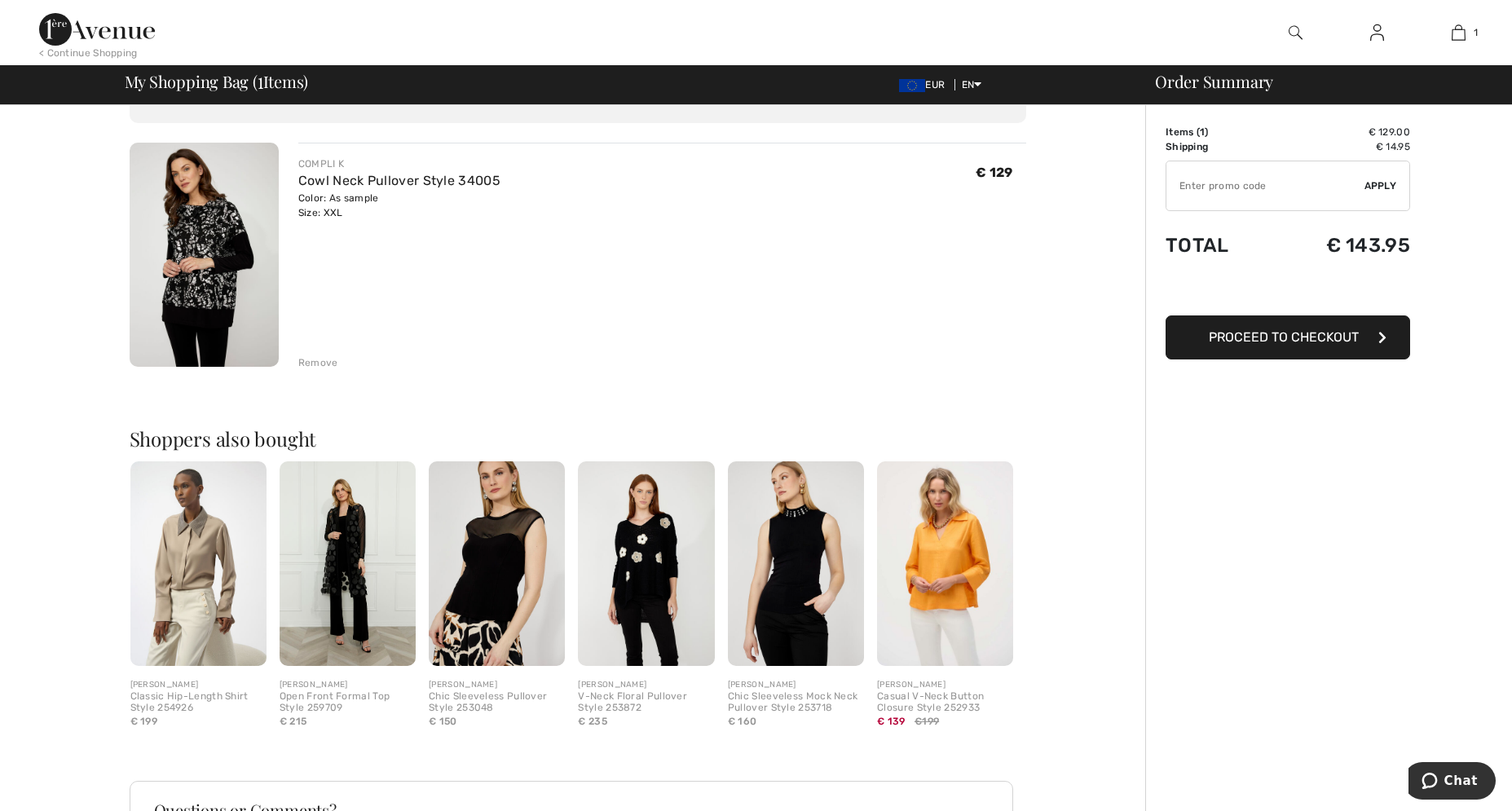
click at [327, 557] on img at bounding box center [348, 563] width 136 height 205
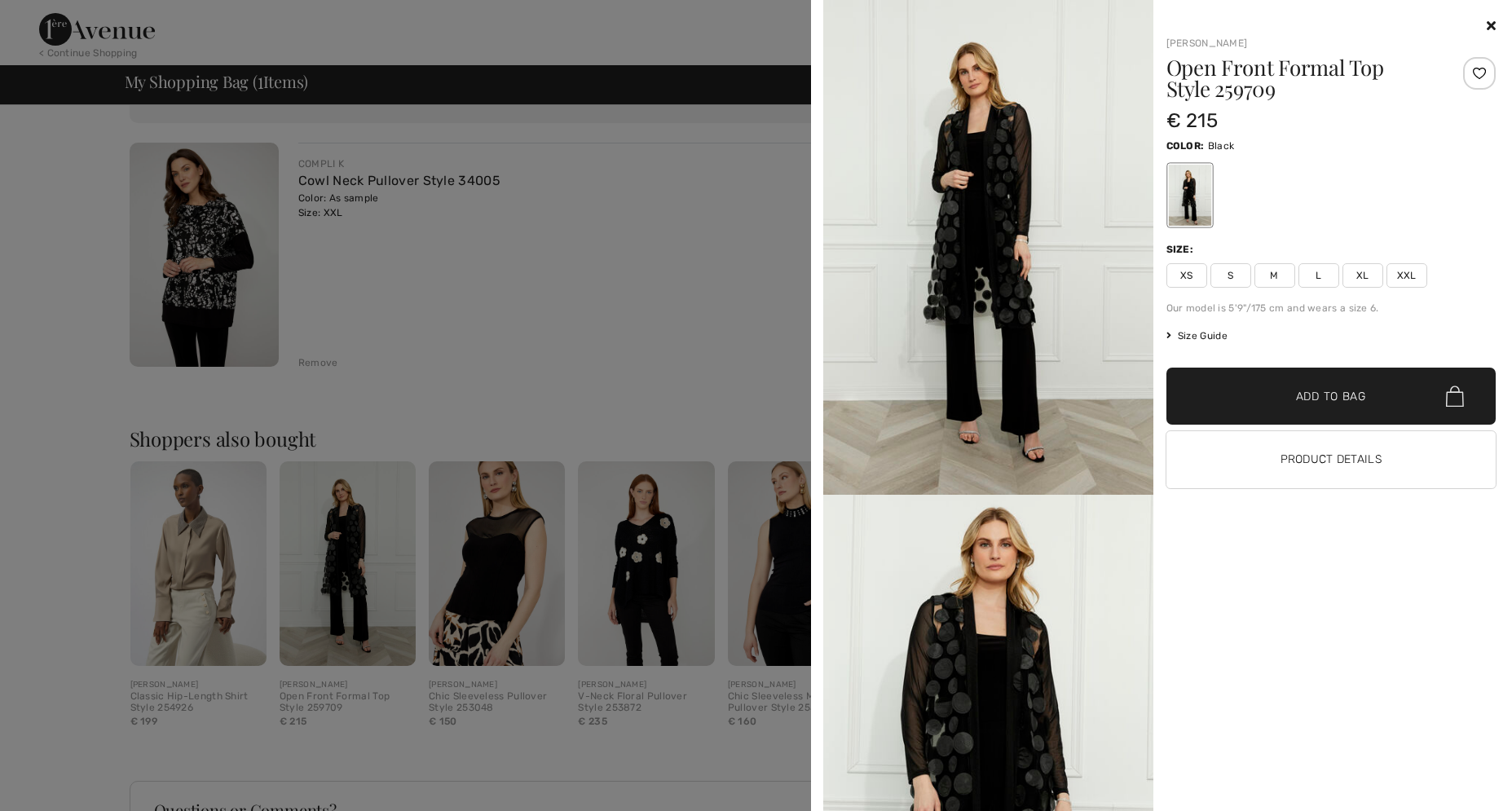
click at [474, 391] on div at bounding box center [756, 405] width 1512 height 811
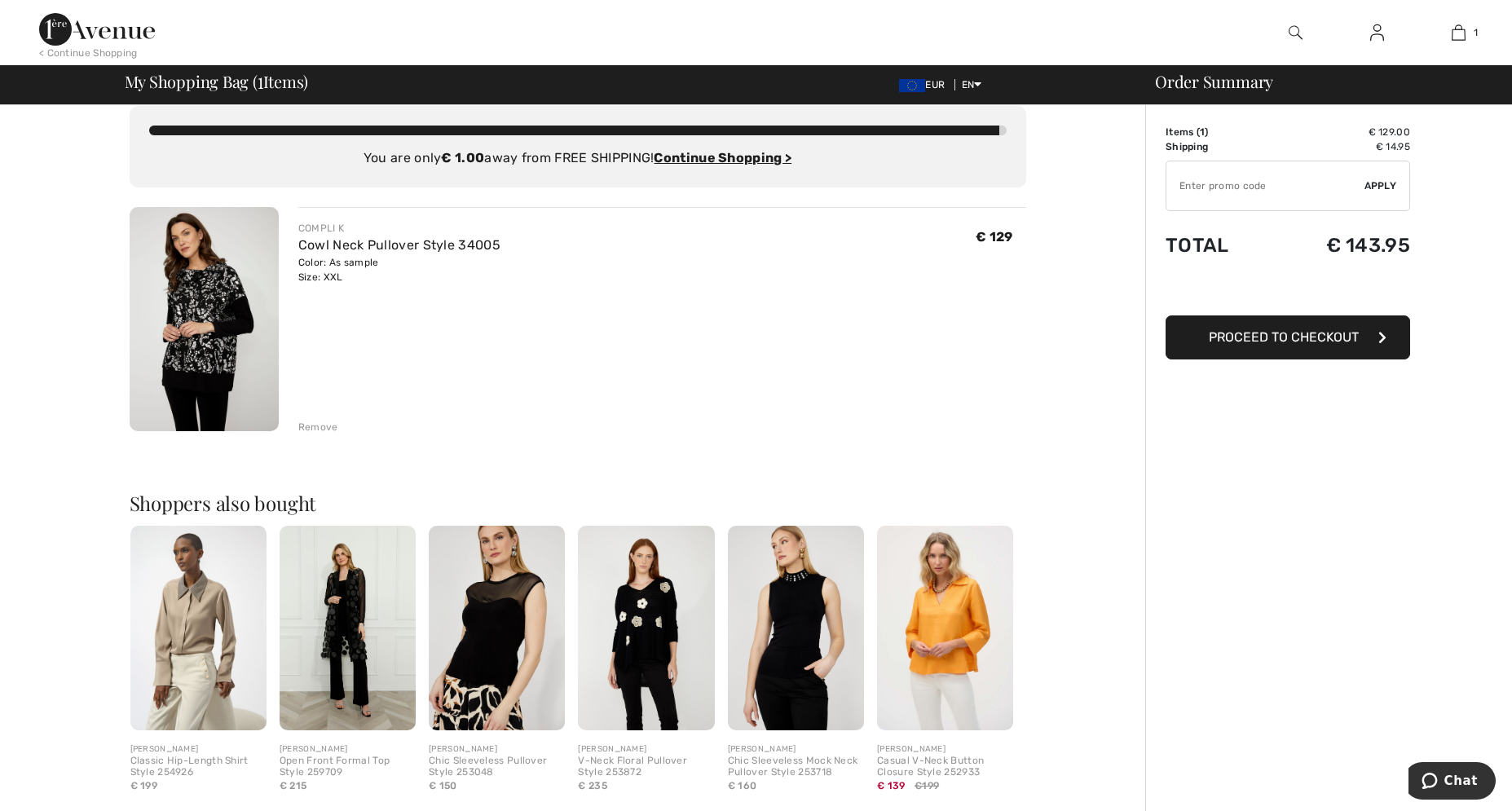
scroll to position [0, 0]
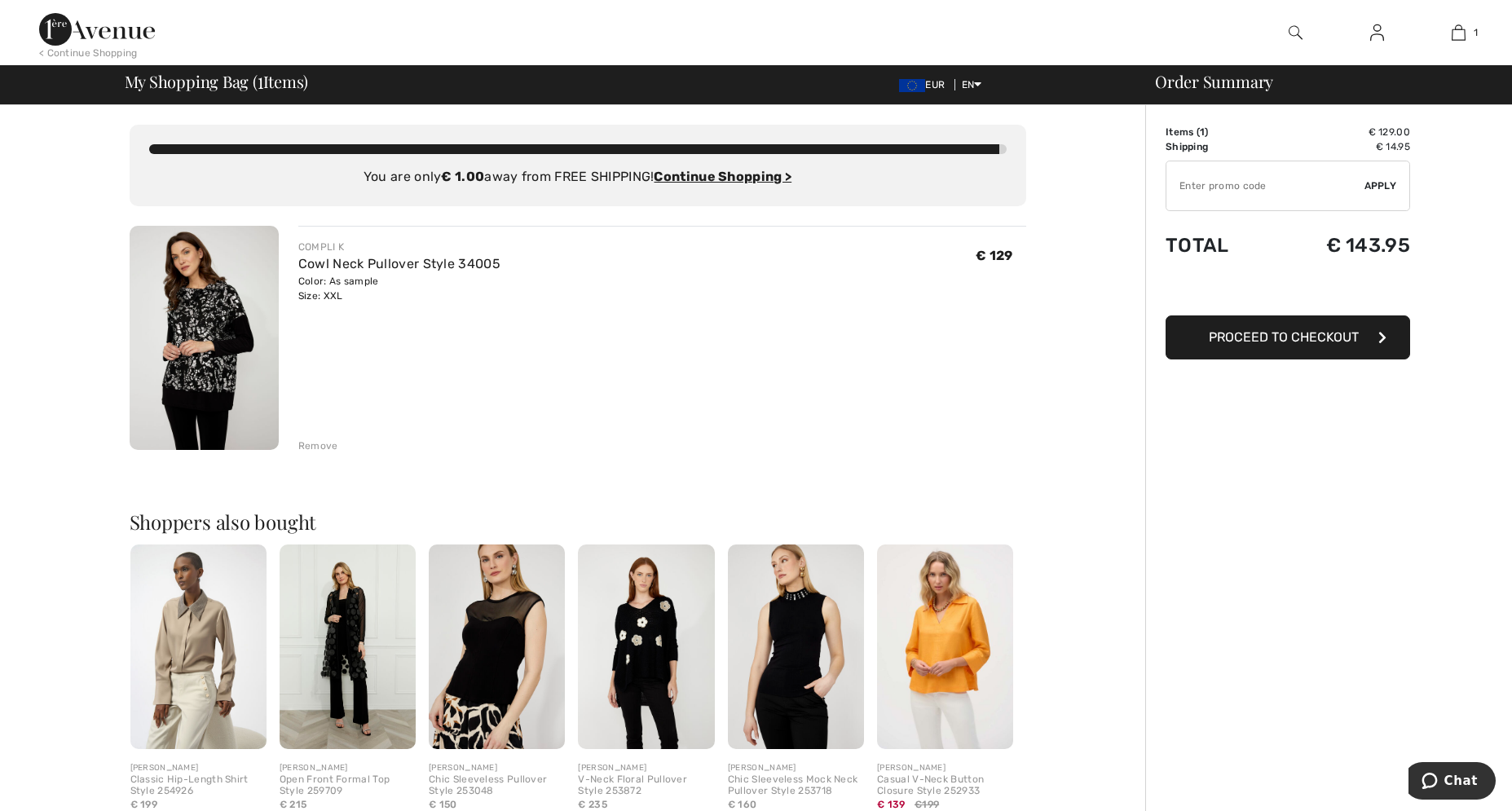
click at [190, 381] on img at bounding box center [204, 338] width 149 height 224
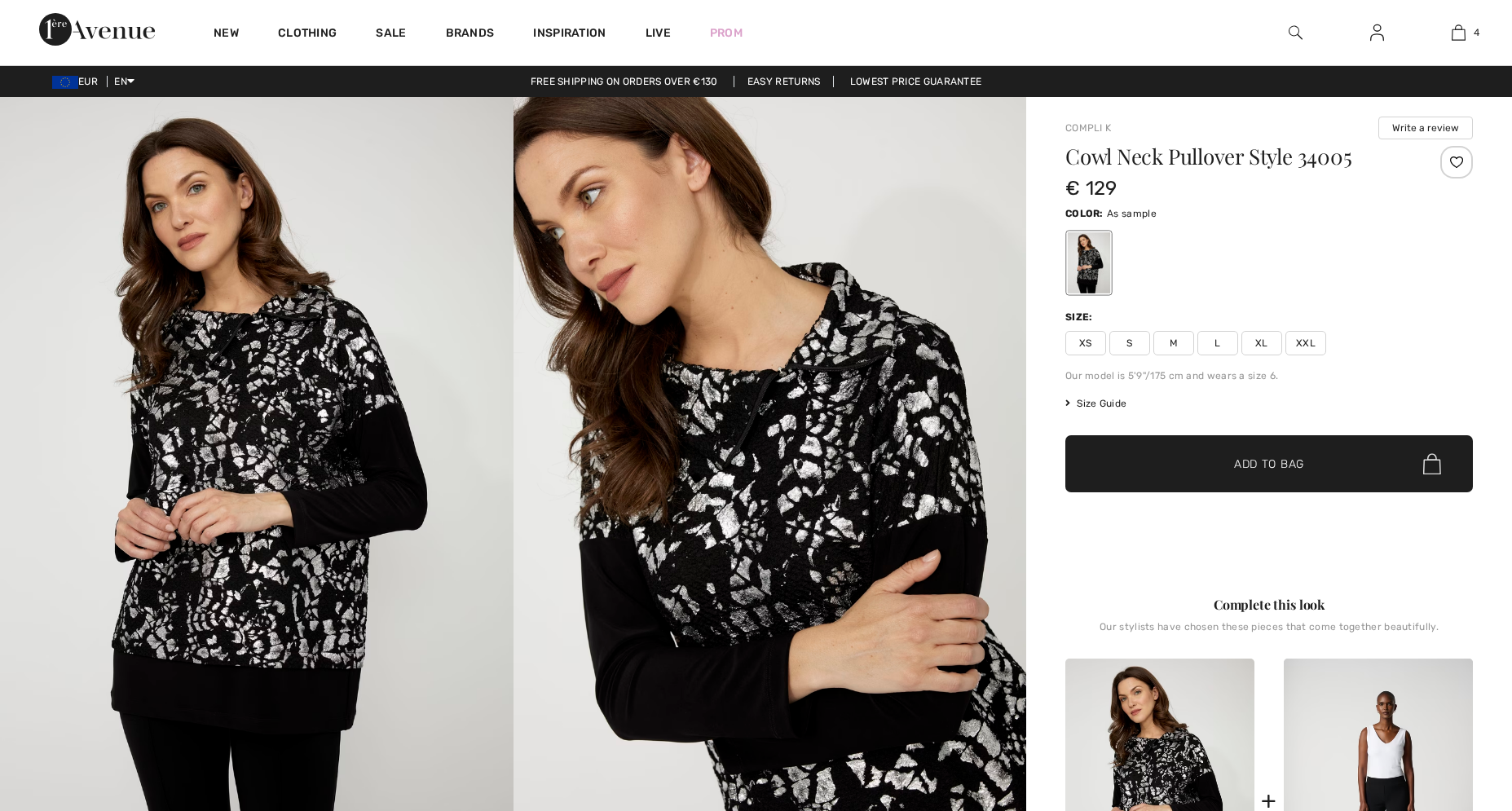
click at [823, 501] on img at bounding box center [770, 481] width 513 height 770
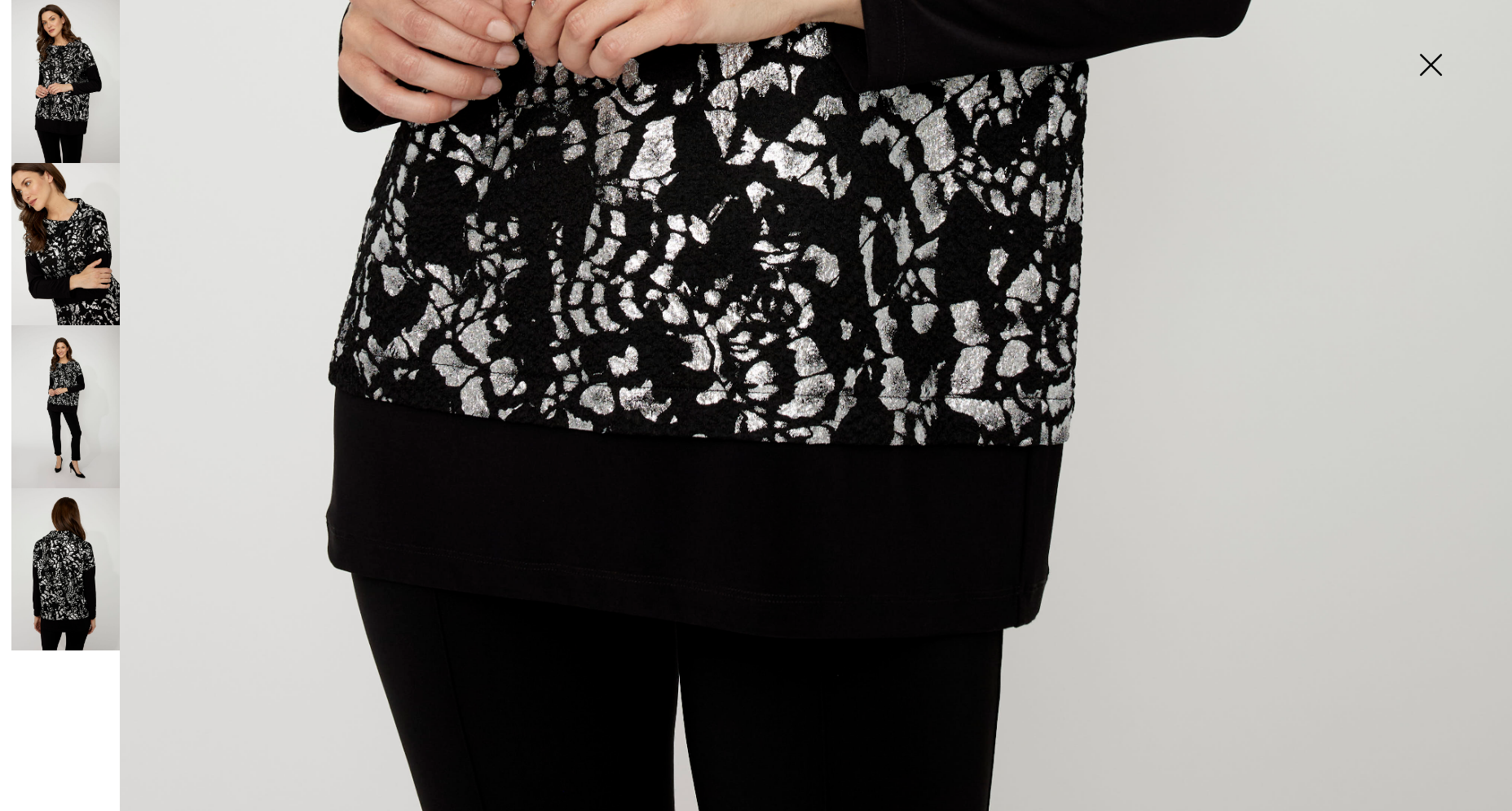
scroll to position [1436, 0]
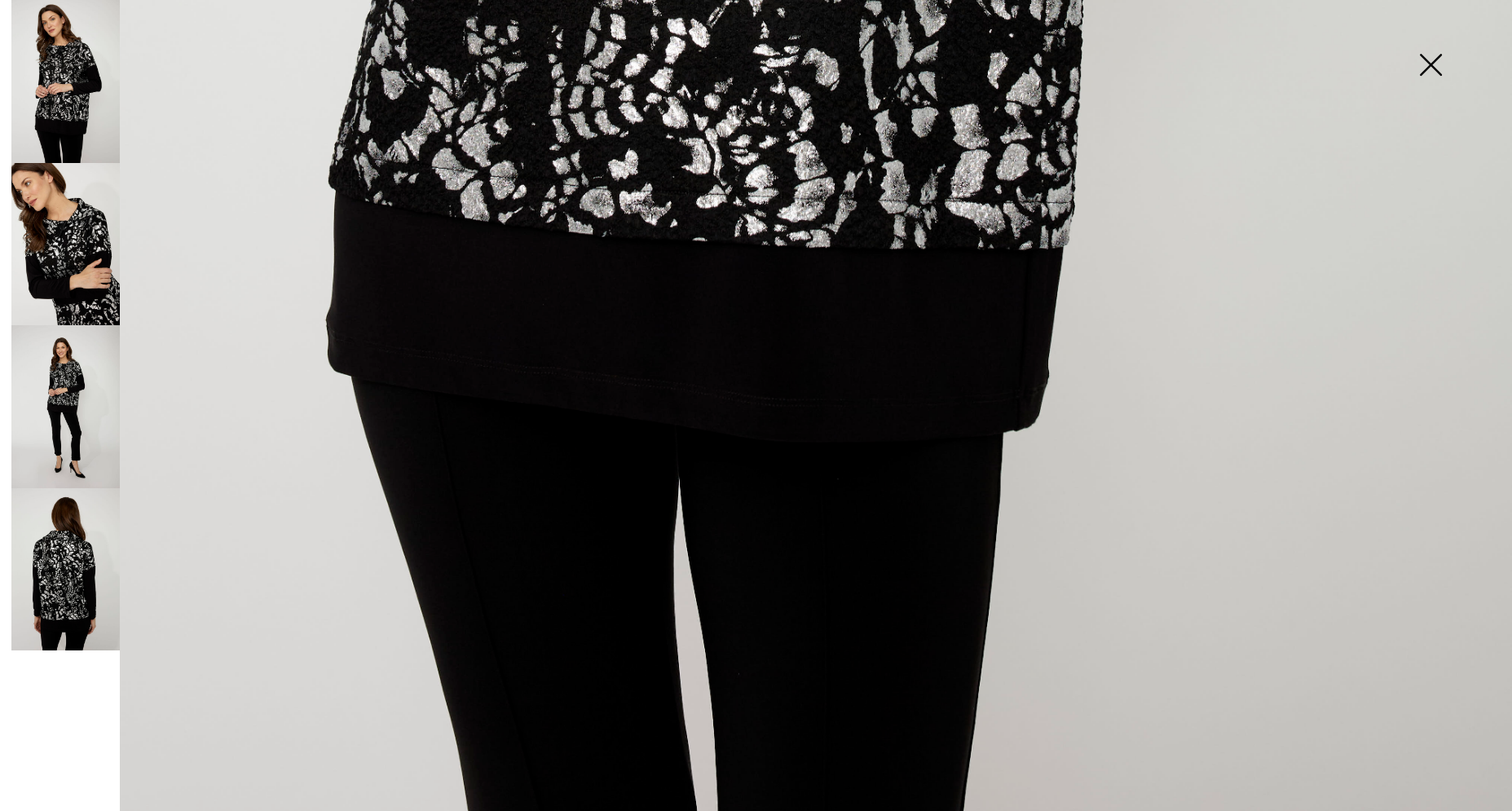
click at [1429, 65] on img at bounding box center [1430, 66] width 81 height 84
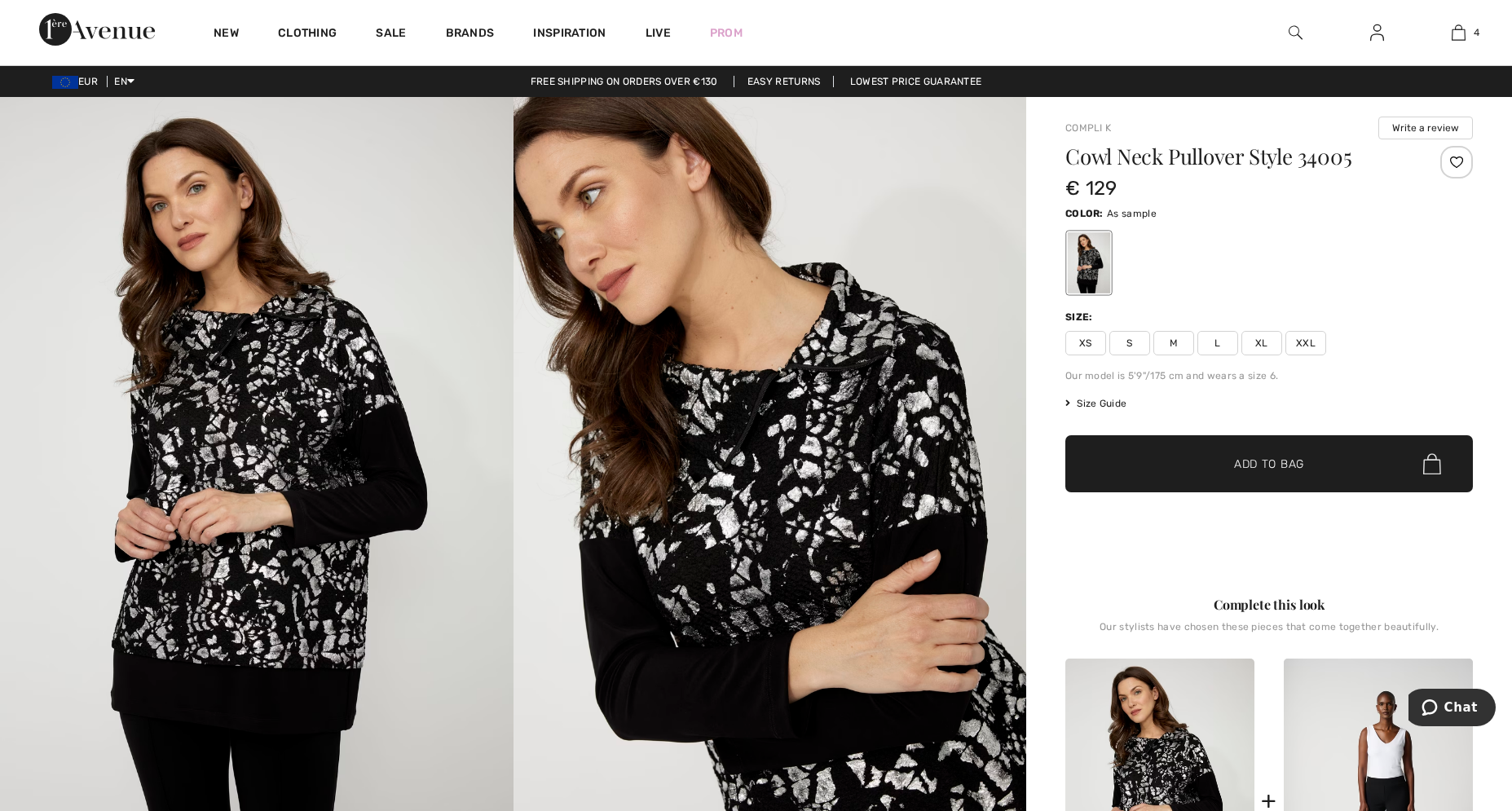
scroll to position [1416, 0]
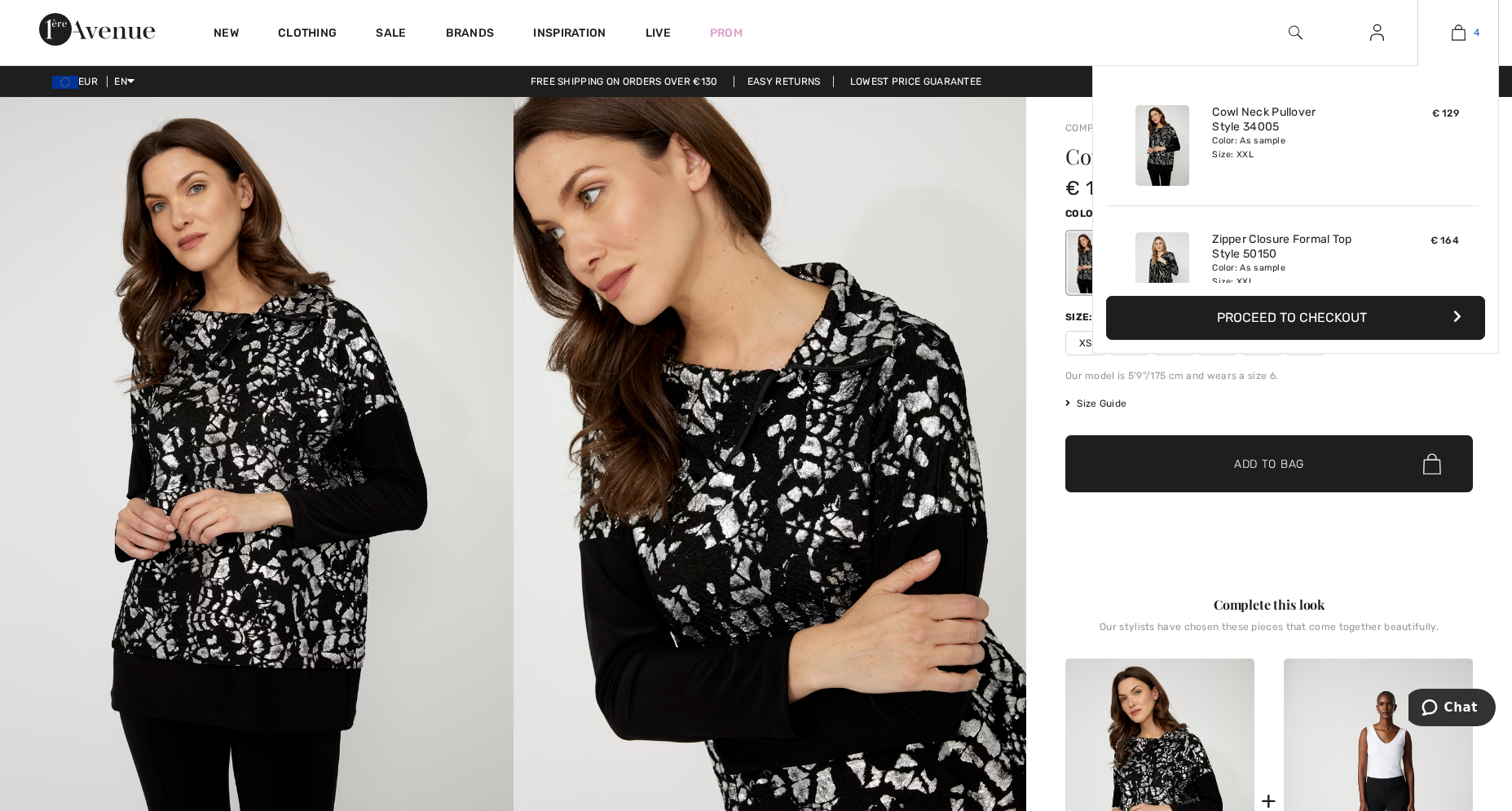
click at [1452, 31] on img at bounding box center [1458, 33] width 13 height 20
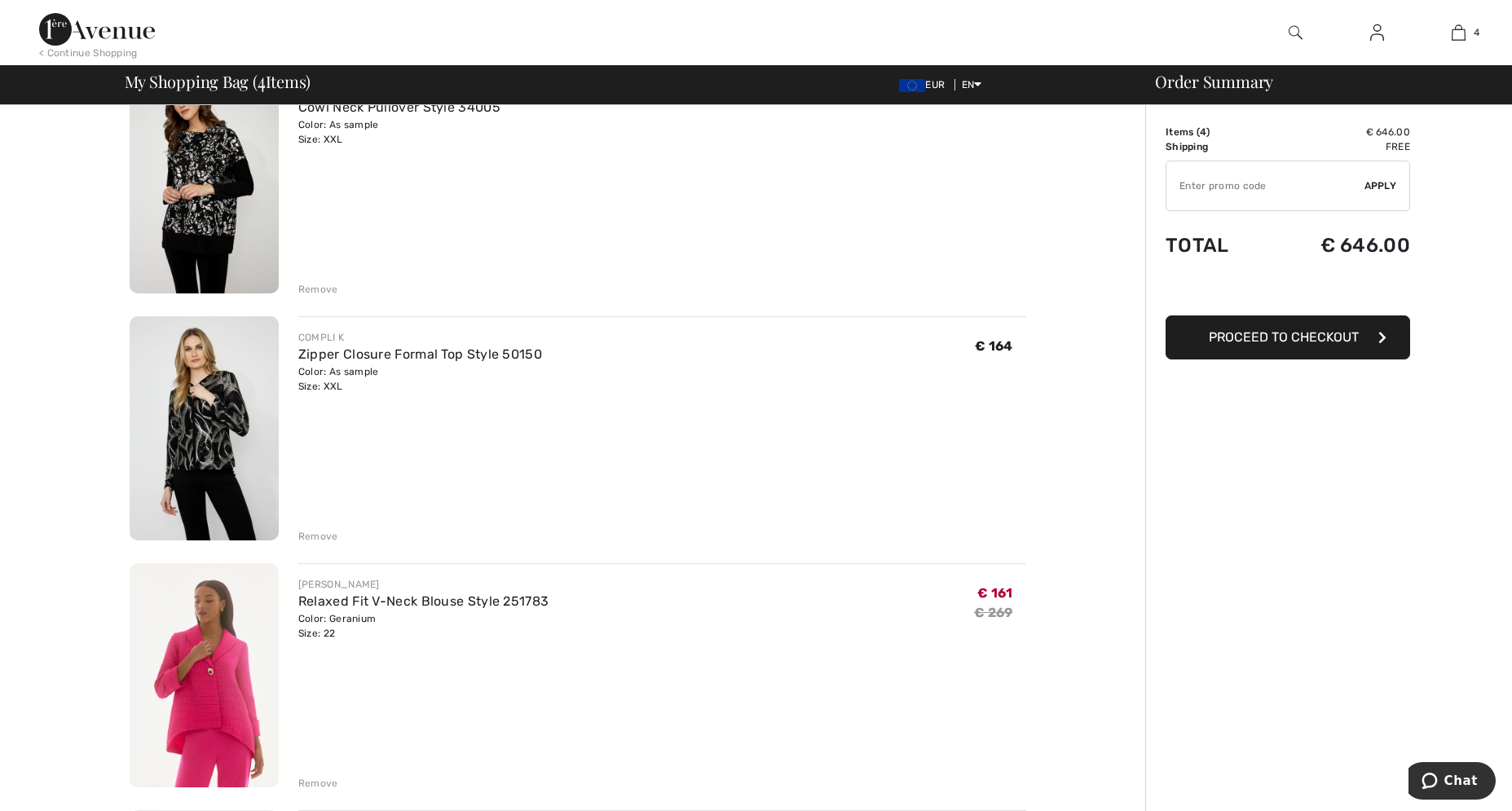
scroll to position [416, 0]
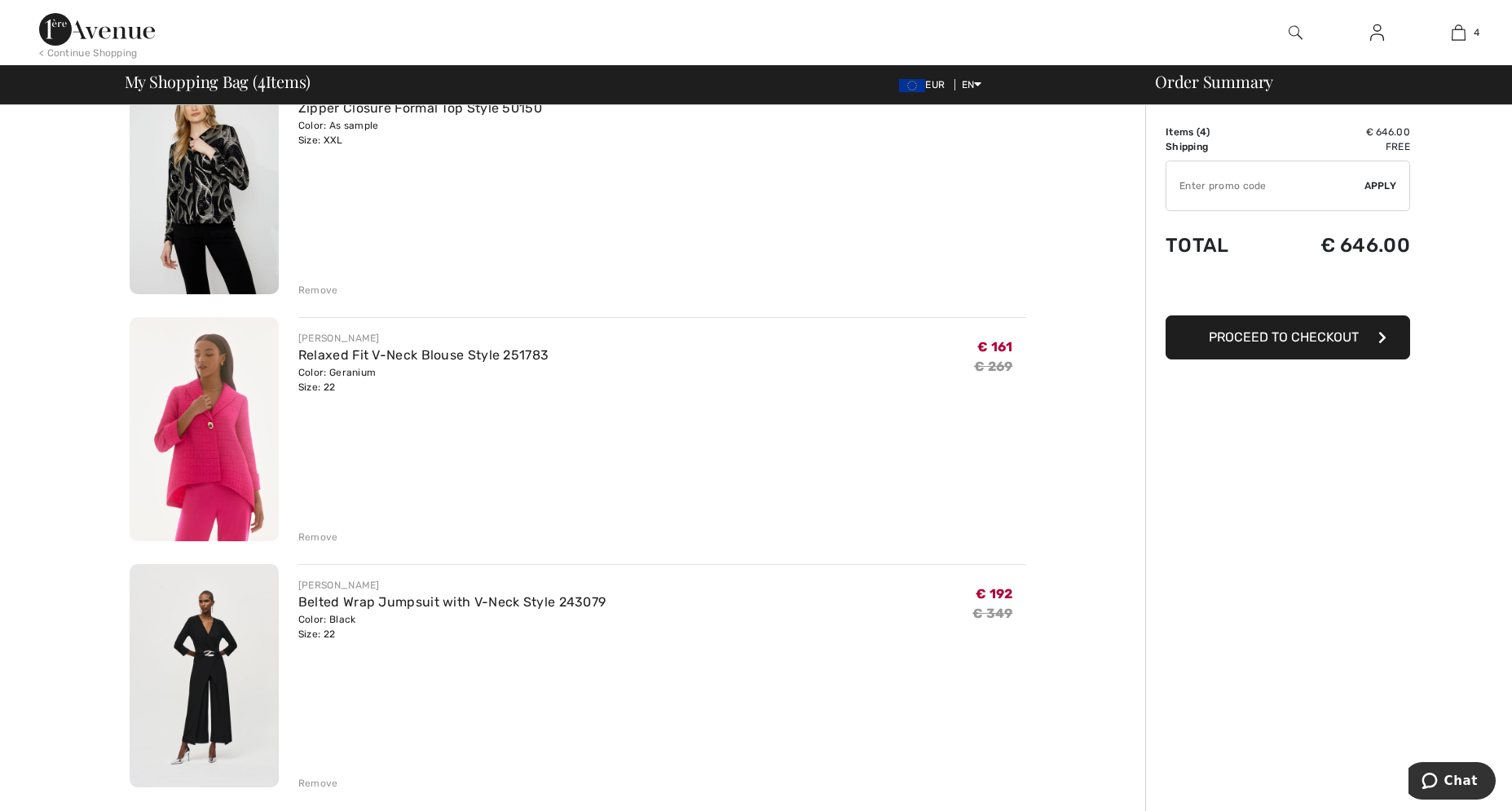
click at [314, 781] on div "Remove" at bounding box center [318, 783] width 40 height 14
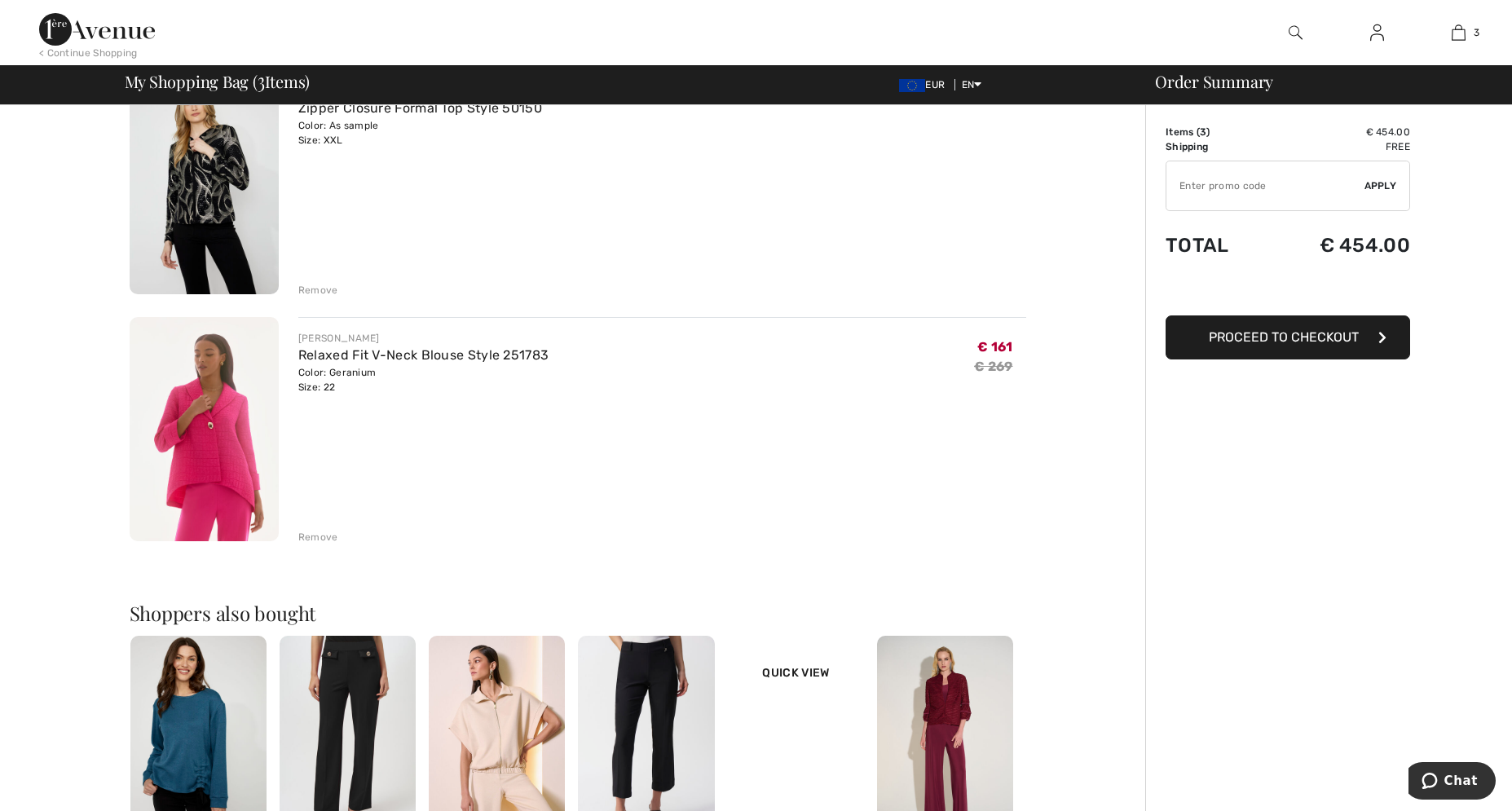
scroll to position [83, 0]
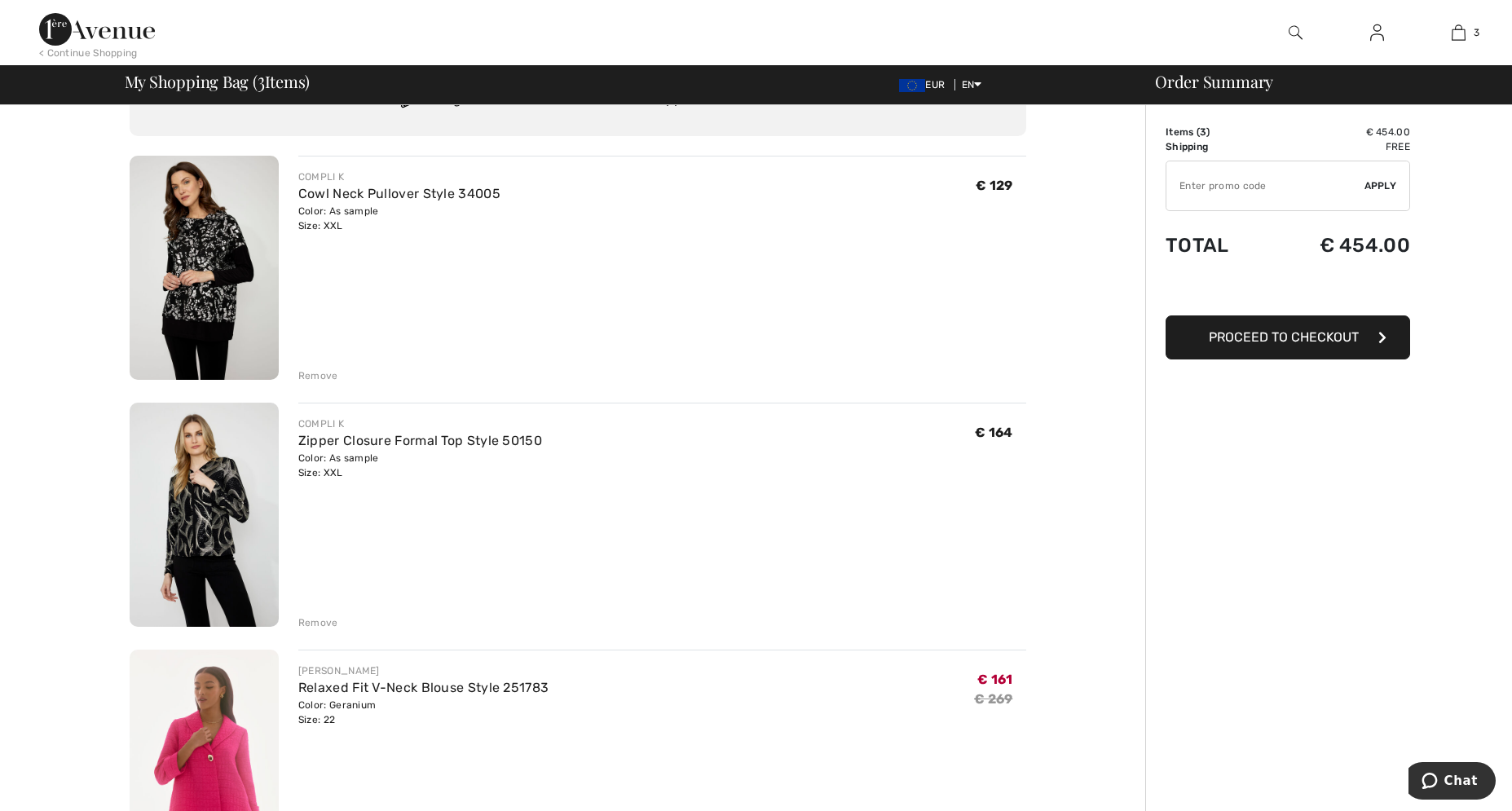
click at [195, 501] on img at bounding box center [204, 514] width 149 height 224
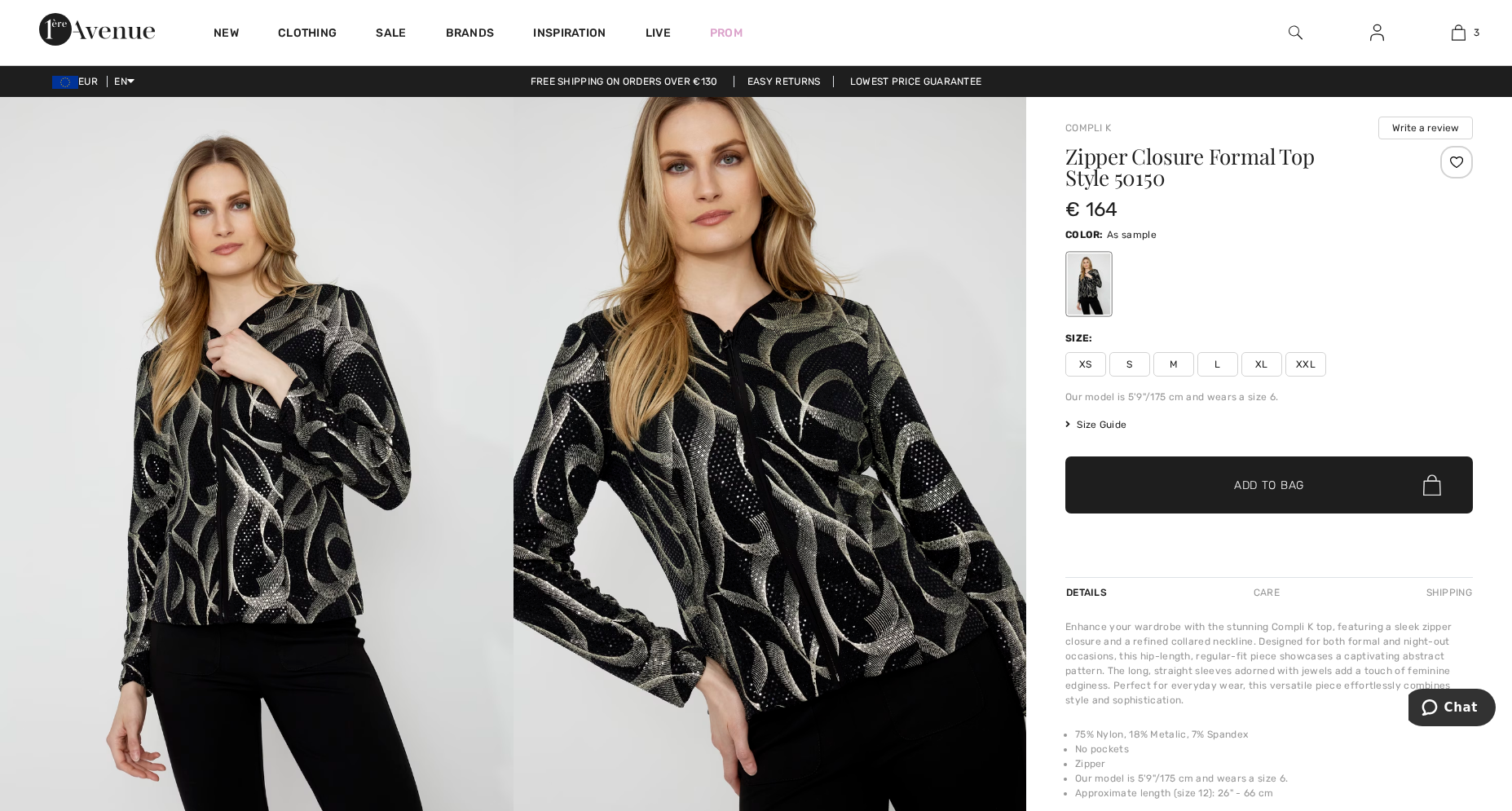
click at [815, 580] on img at bounding box center [770, 481] width 513 height 770
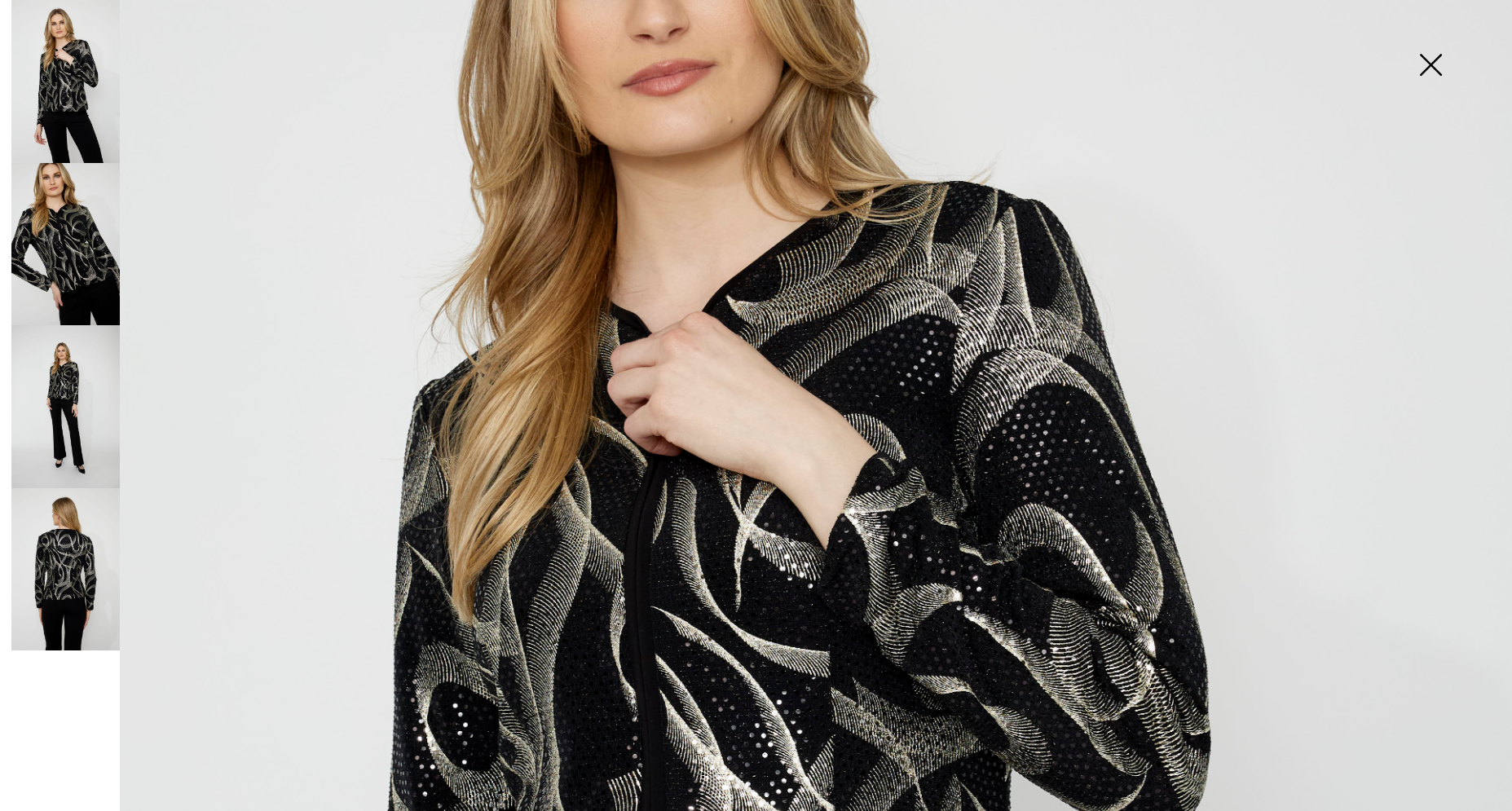
scroll to position [465, 0]
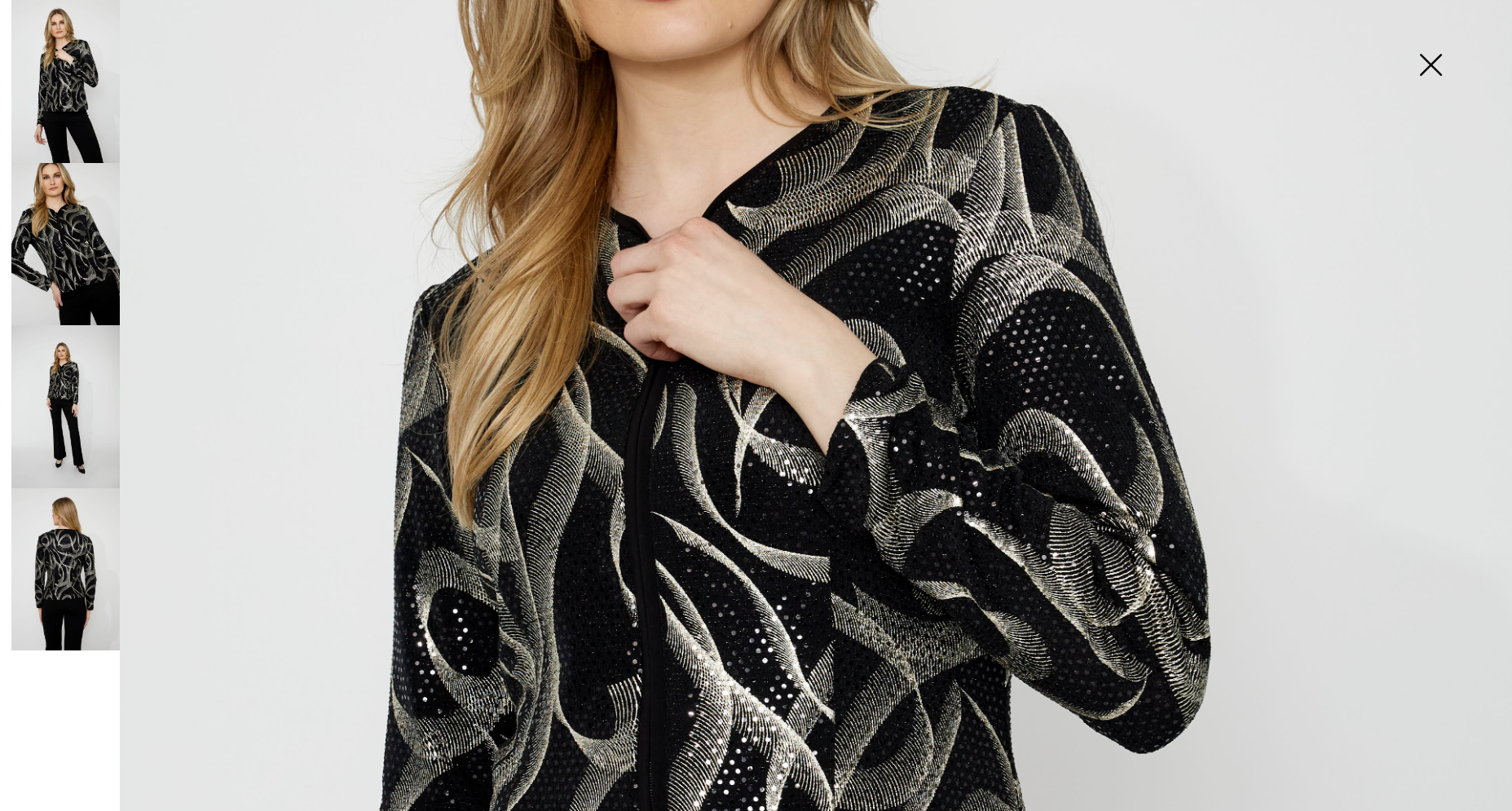
click at [816, 663] on img at bounding box center [756, 669] width 1512 height 2268
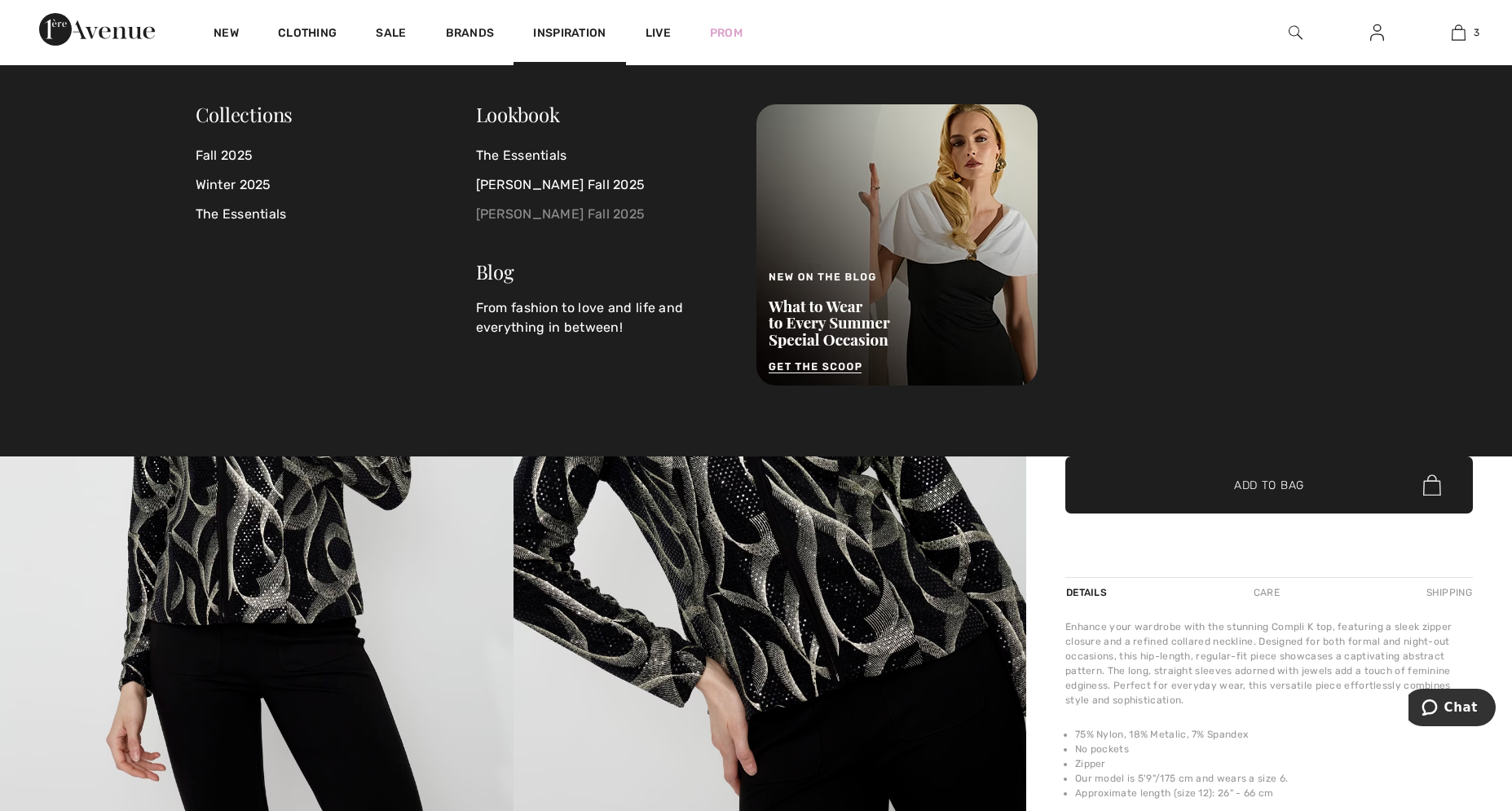
click at [528, 214] on link "[PERSON_NAME] Fall 2025" at bounding box center [606, 214] width 261 height 30
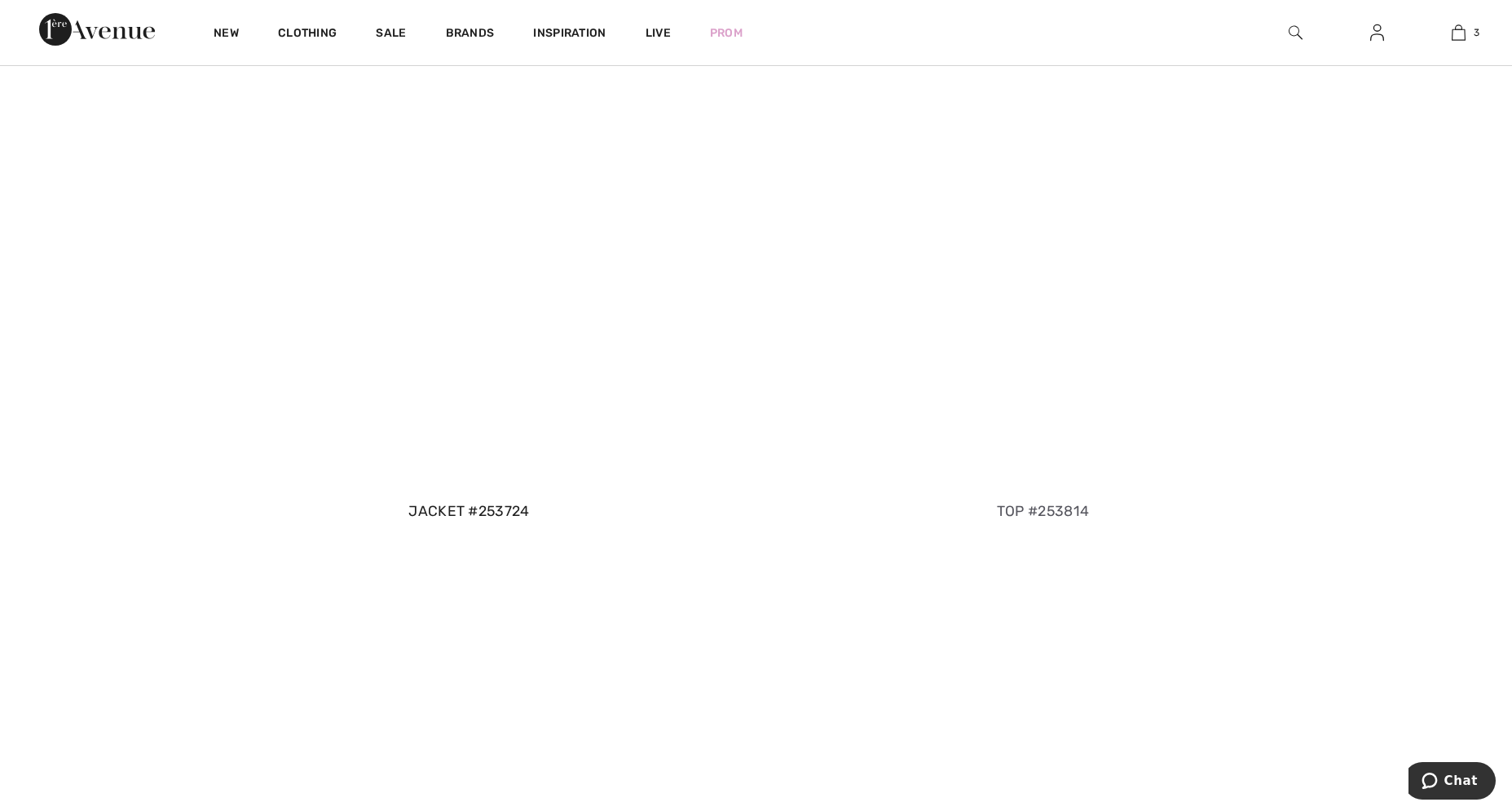
scroll to position [2994, 0]
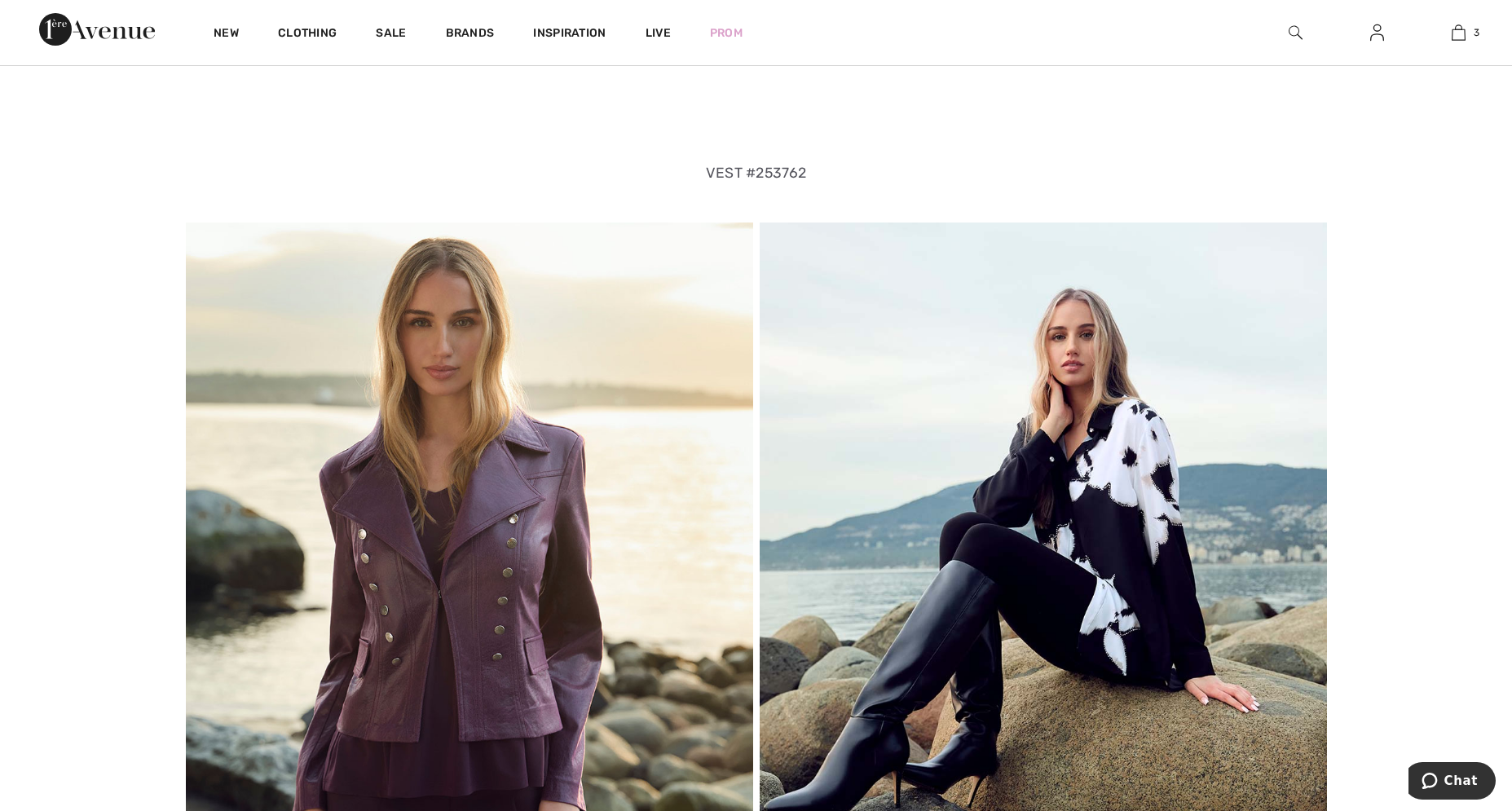
click at [1123, 504] on img at bounding box center [1043, 562] width 568 height 680
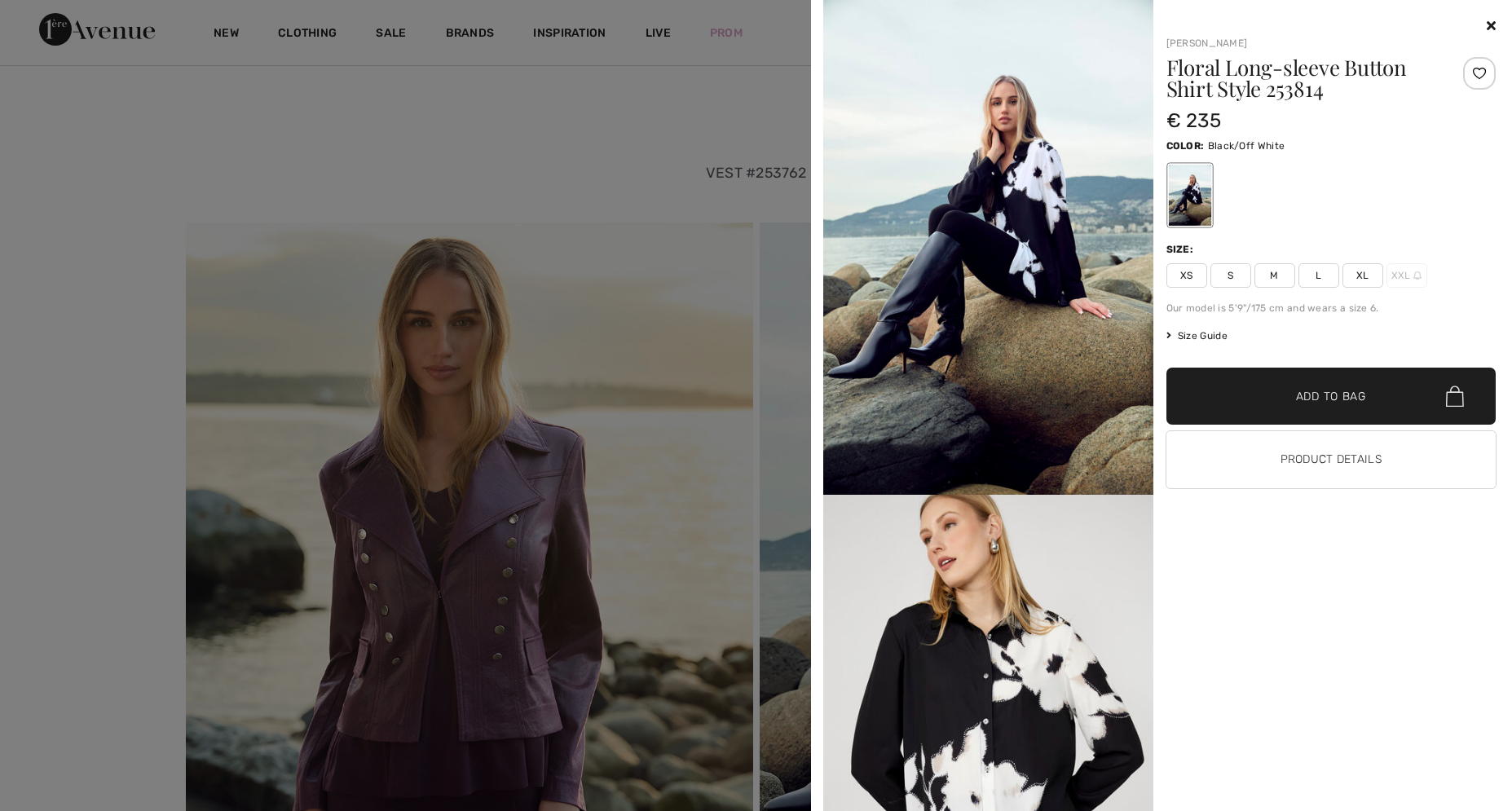
click at [392, 38] on div at bounding box center [756, 405] width 1512 height 811
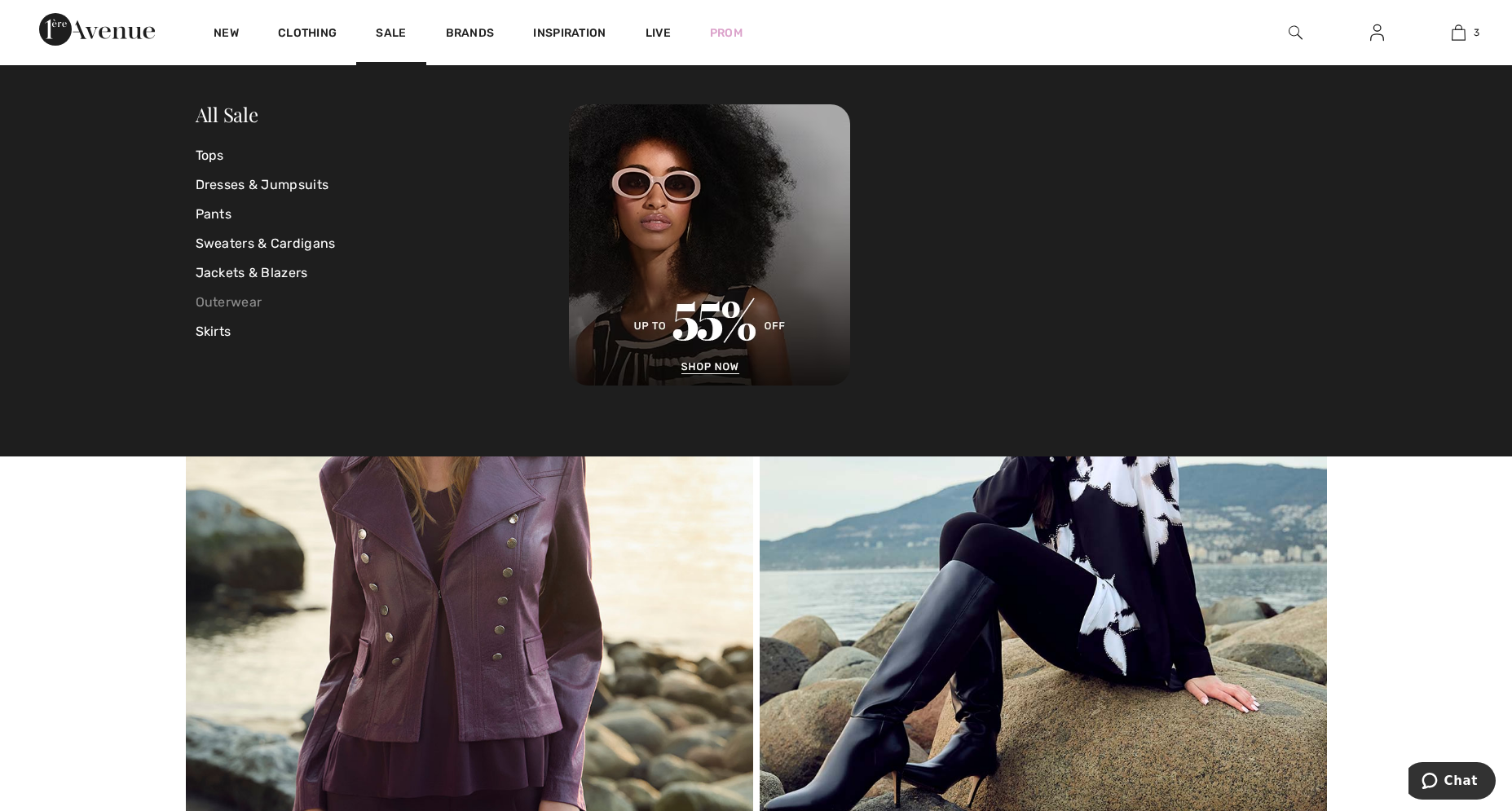
click at [223, 299] on link "Outerwear" at bounding box center [383, 302] width 374 height 30
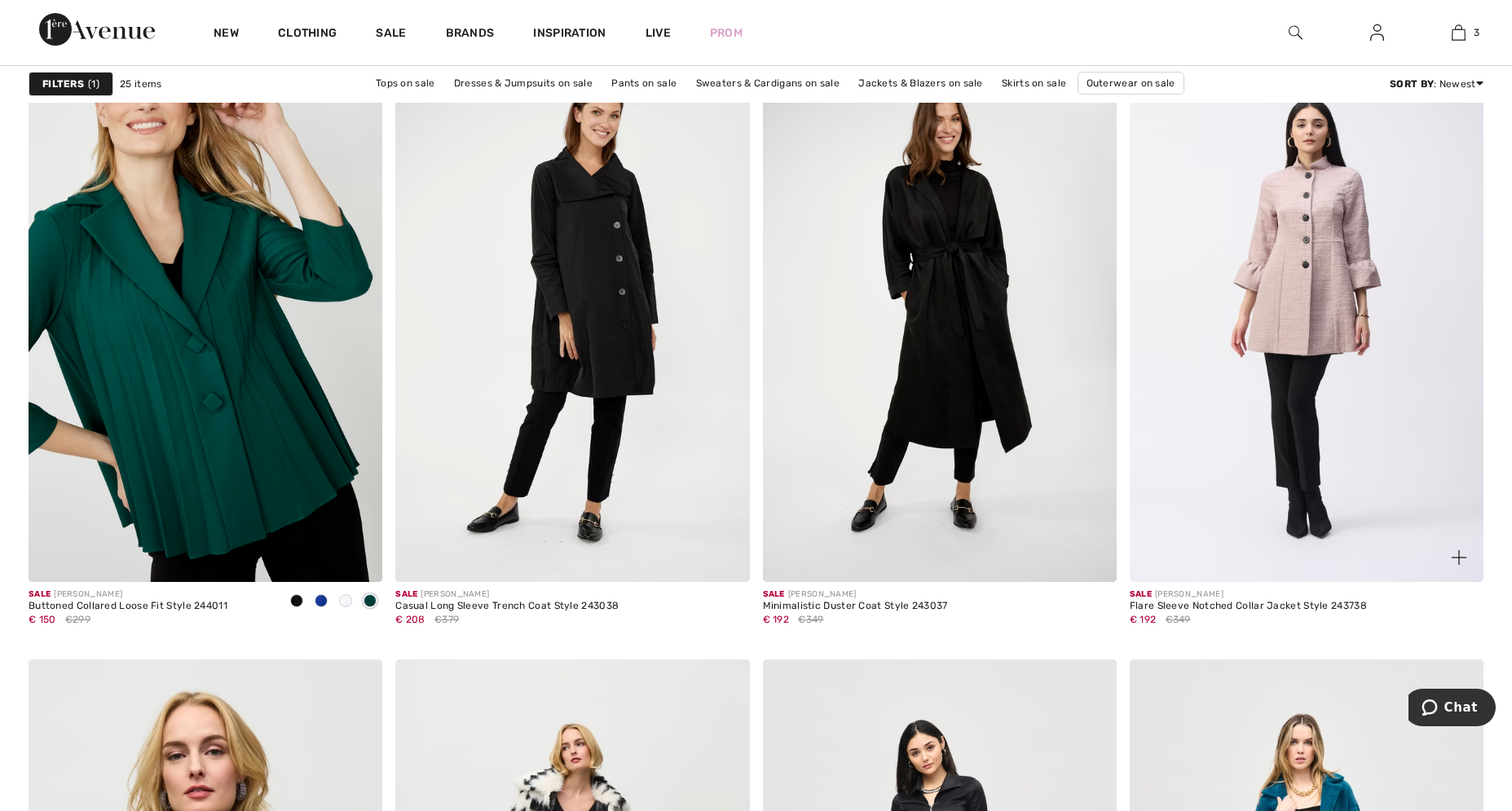
scroll to position [1414, 0]
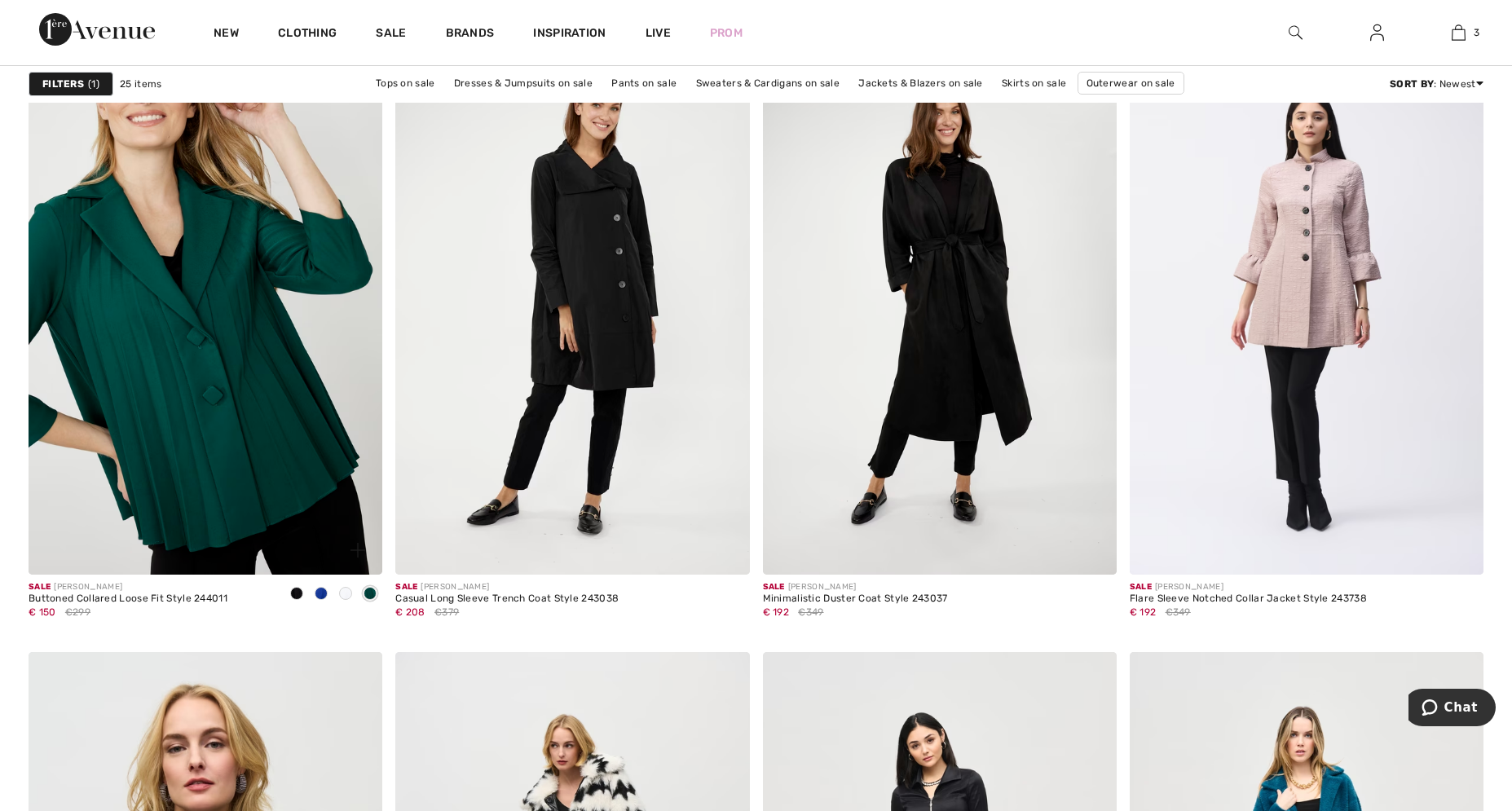
click at [317, 587] on span at bounding box center [321, 593] width 13 height 13
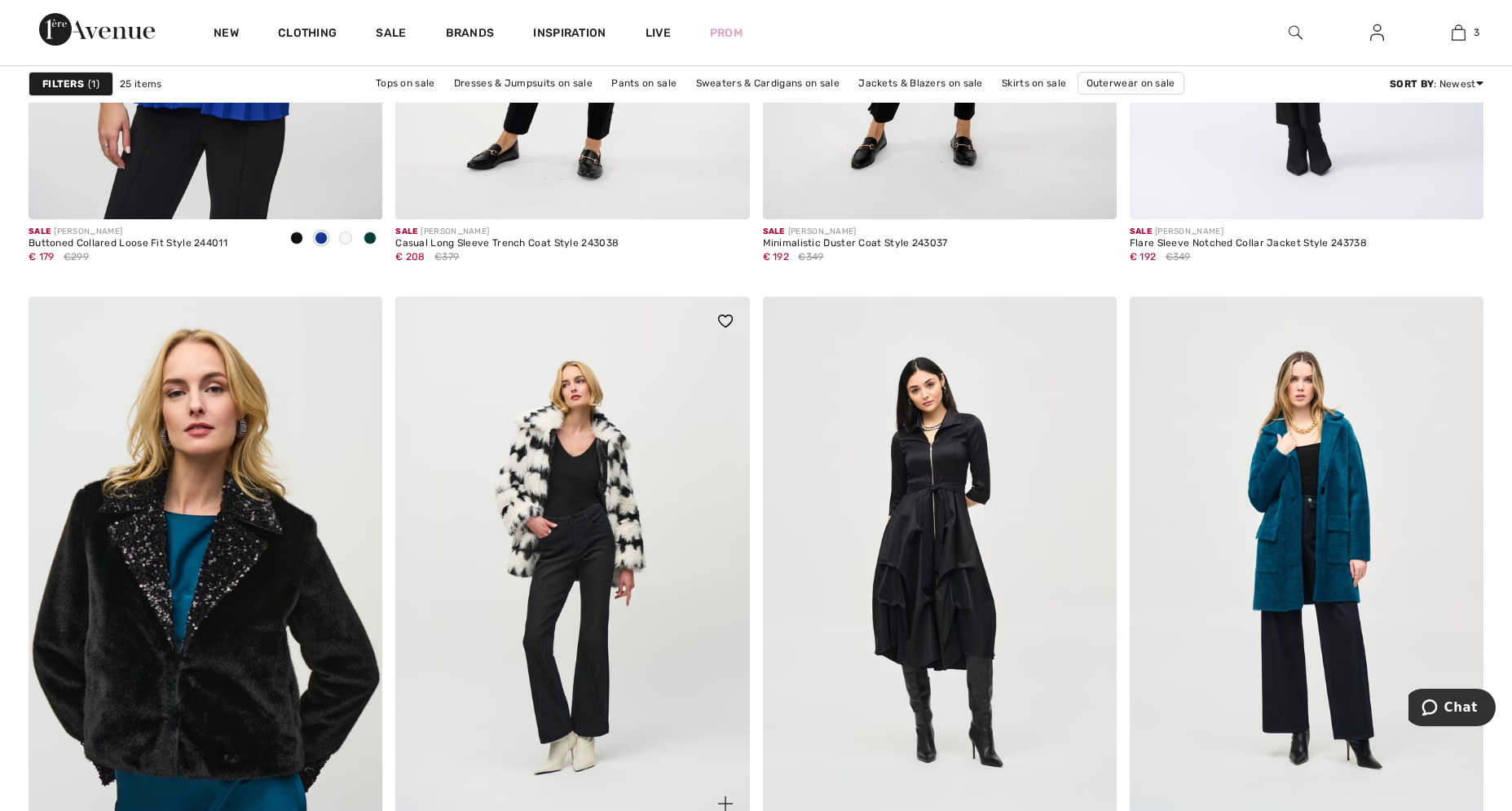
scroll to position [1913, 0]
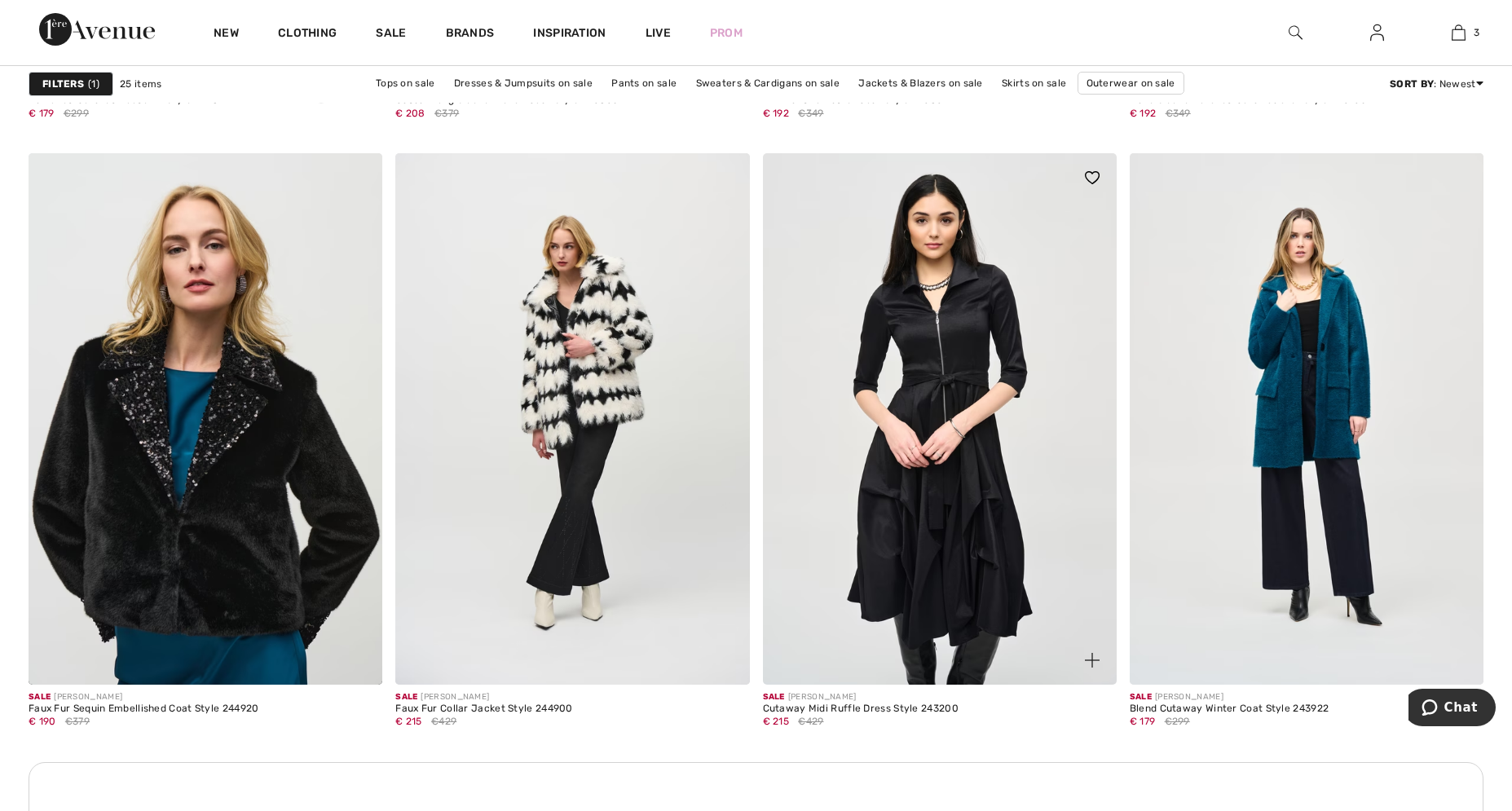
click at [940, 498] on img at bounding box center [940, 418] width 354 height 530
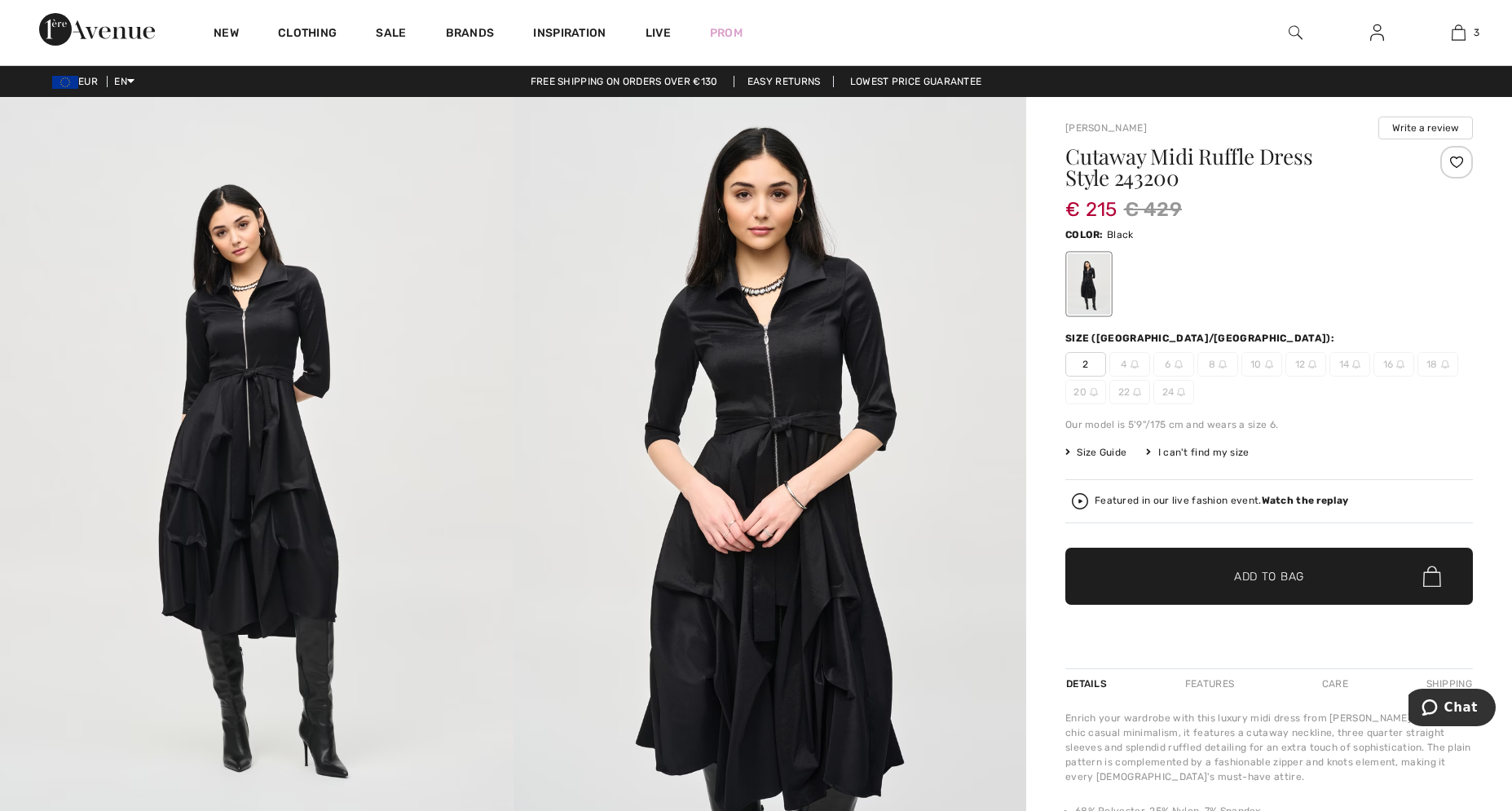
click at [230, 566] on img at bounding box center [257, 481] width 513 height 770
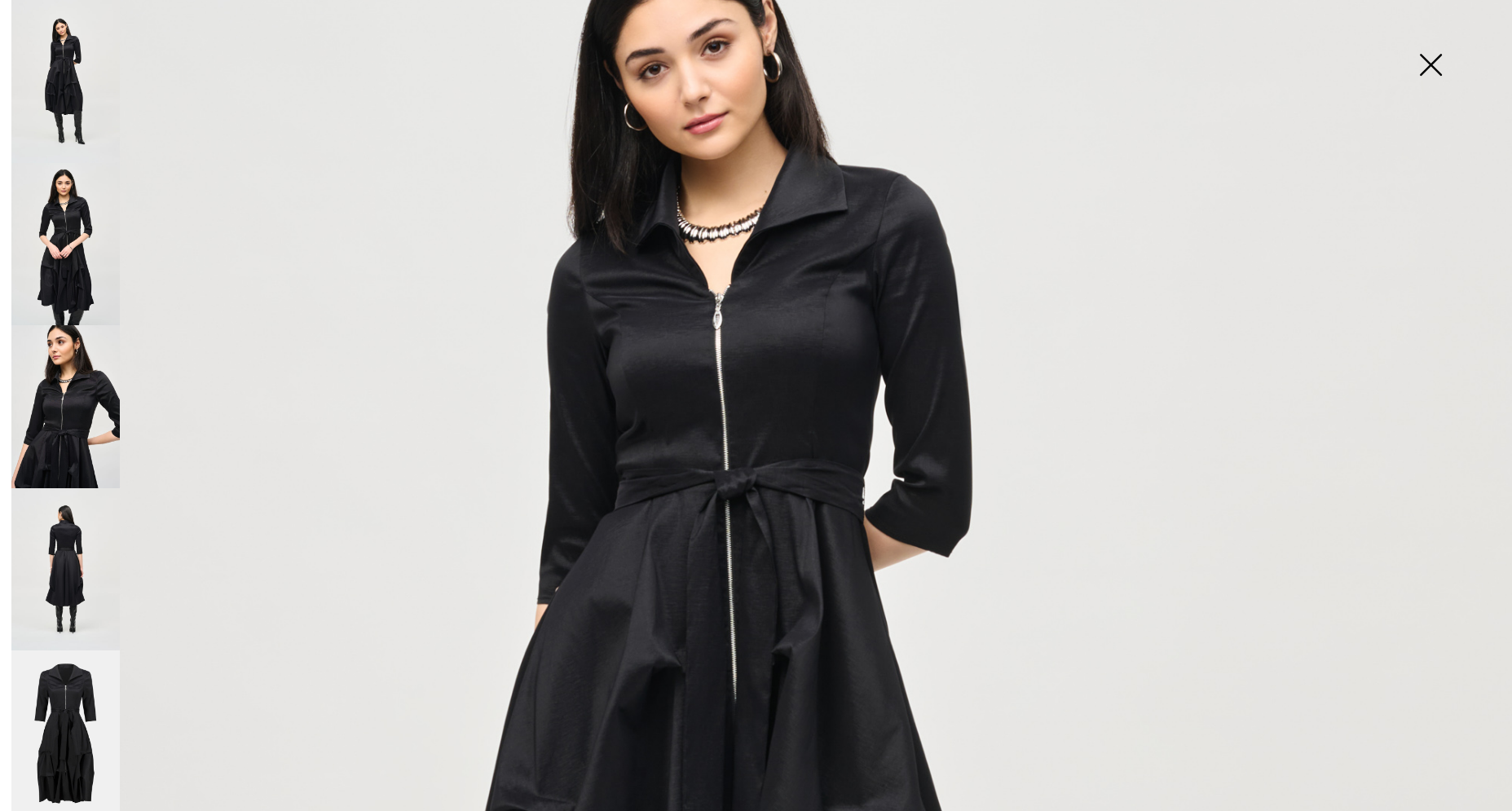
scroll to position [558, 0]
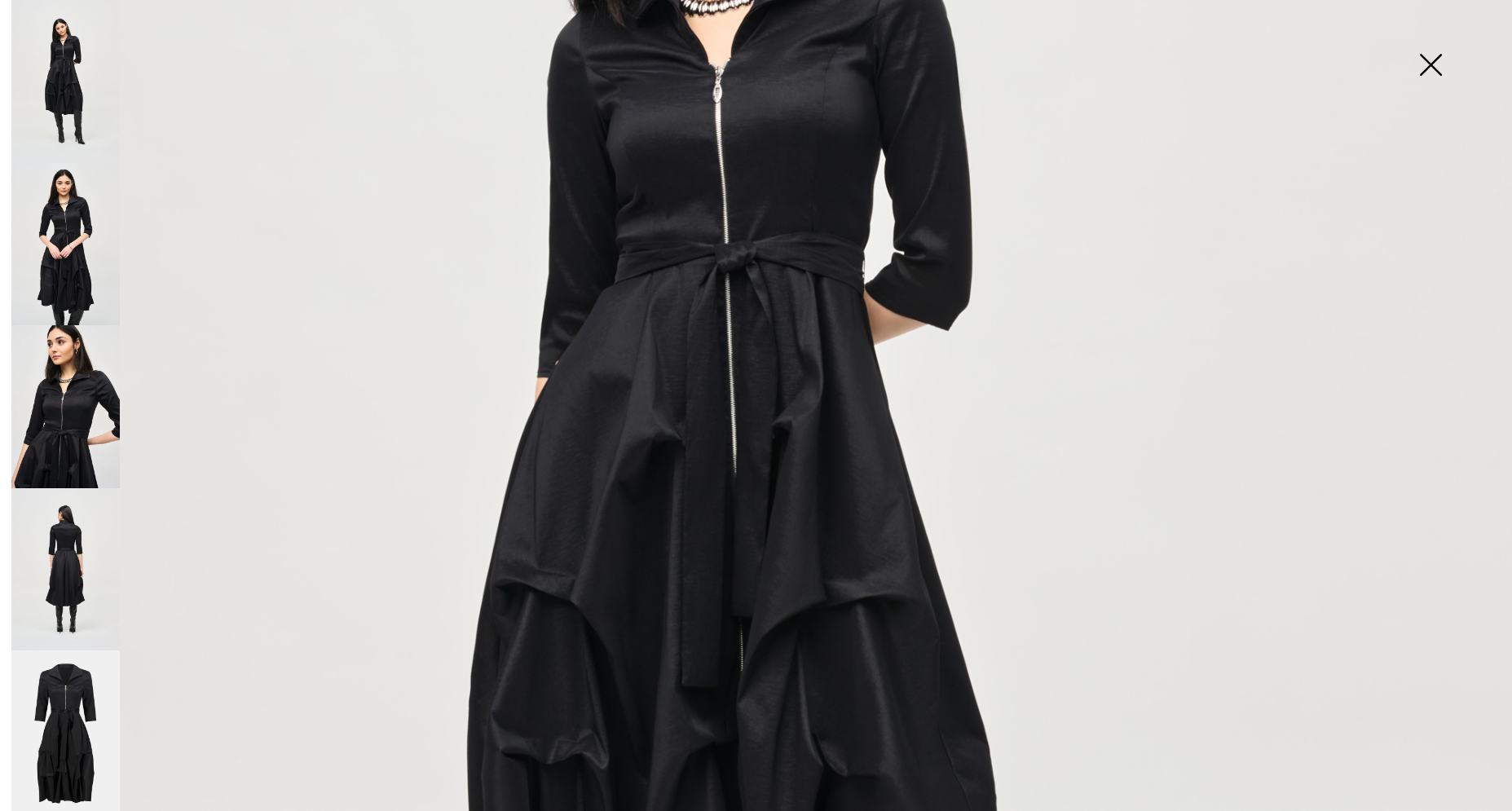
click at [908, 585] on img at bounding box center [756, 576] width 1512 height 2268
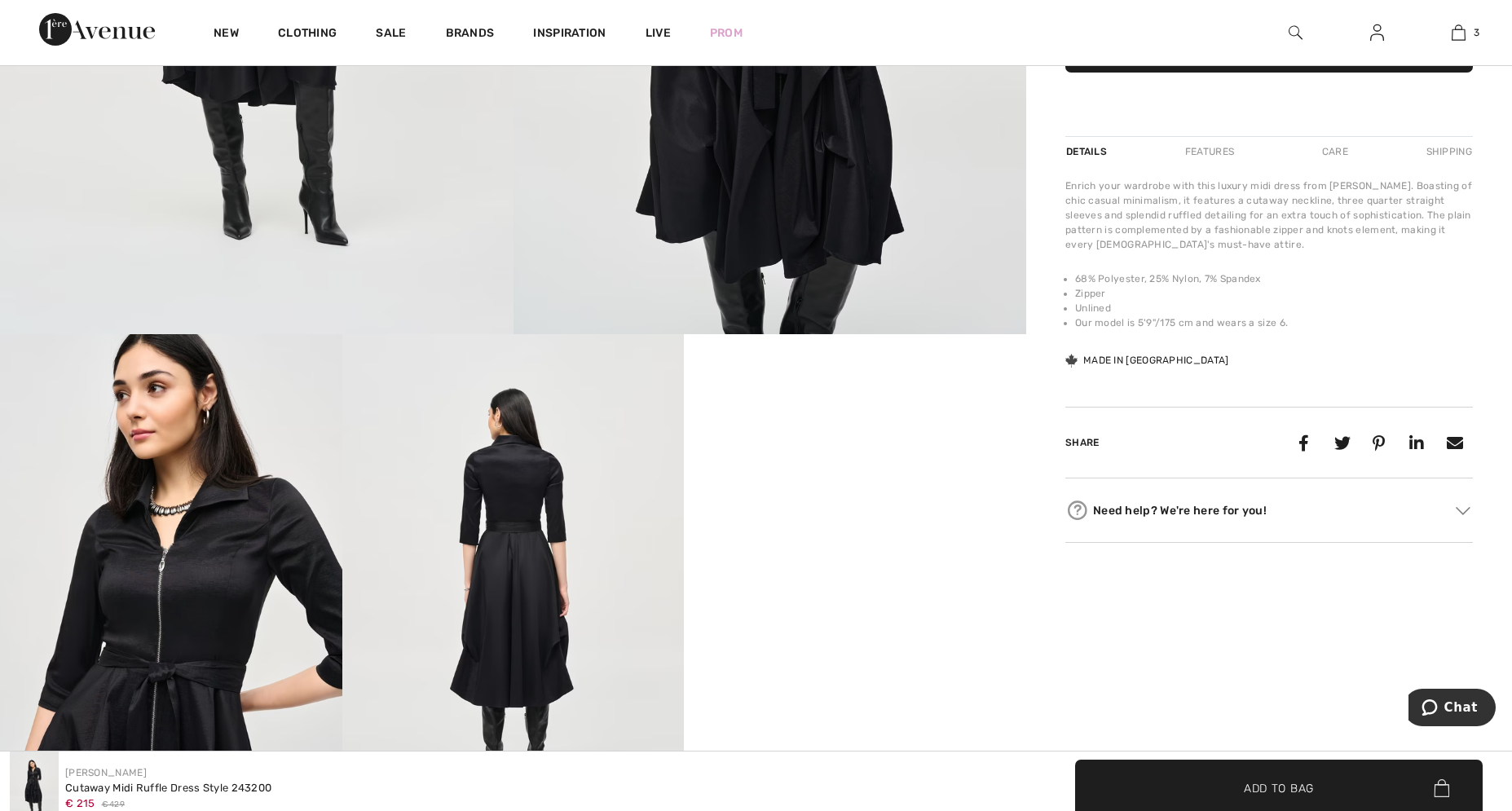
scroll to position [748, 0]
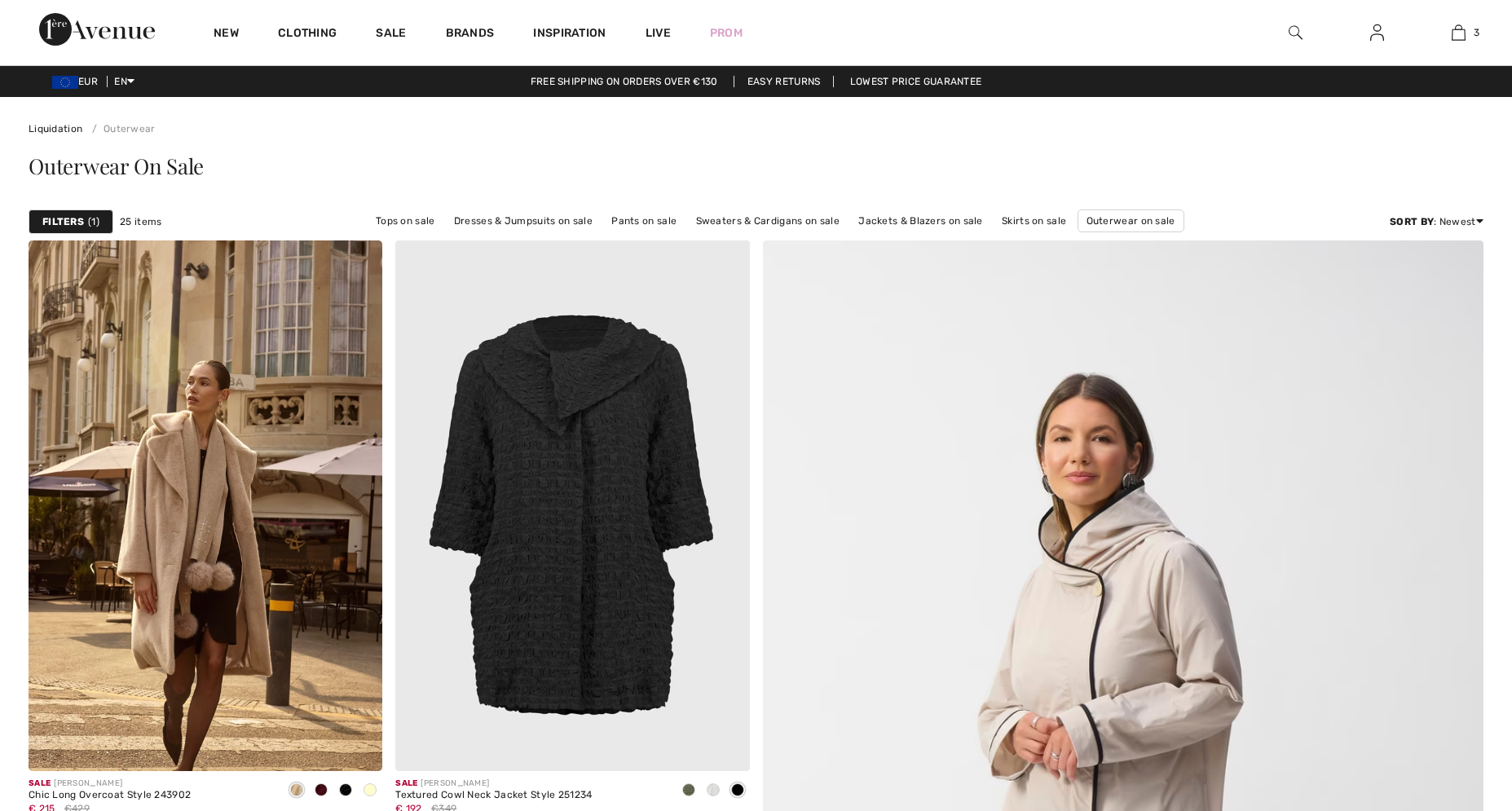
scroll to position [1913, 0]
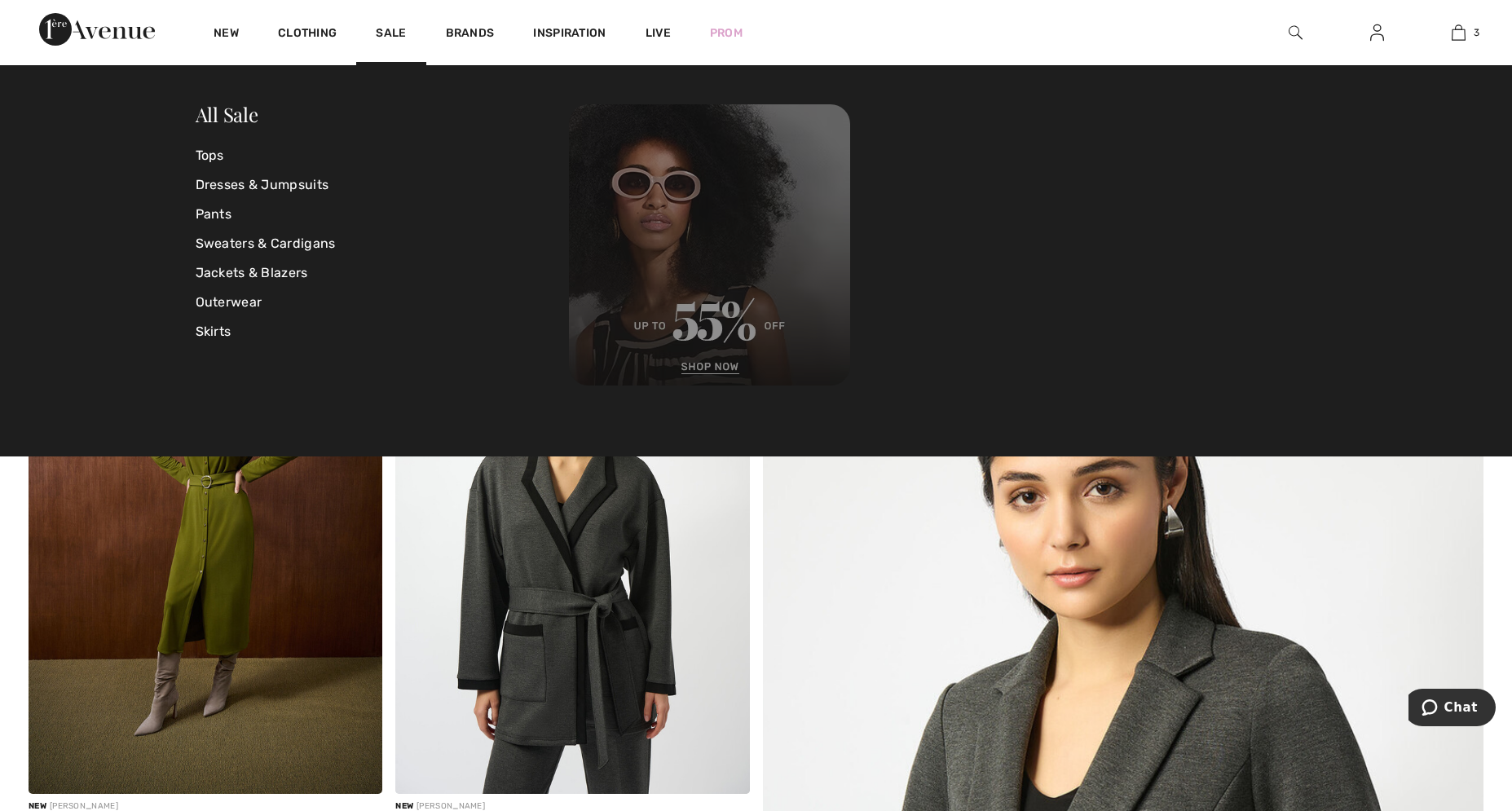
click at [674, 337] on img at bounding box center [709, 245] width 282 height 282
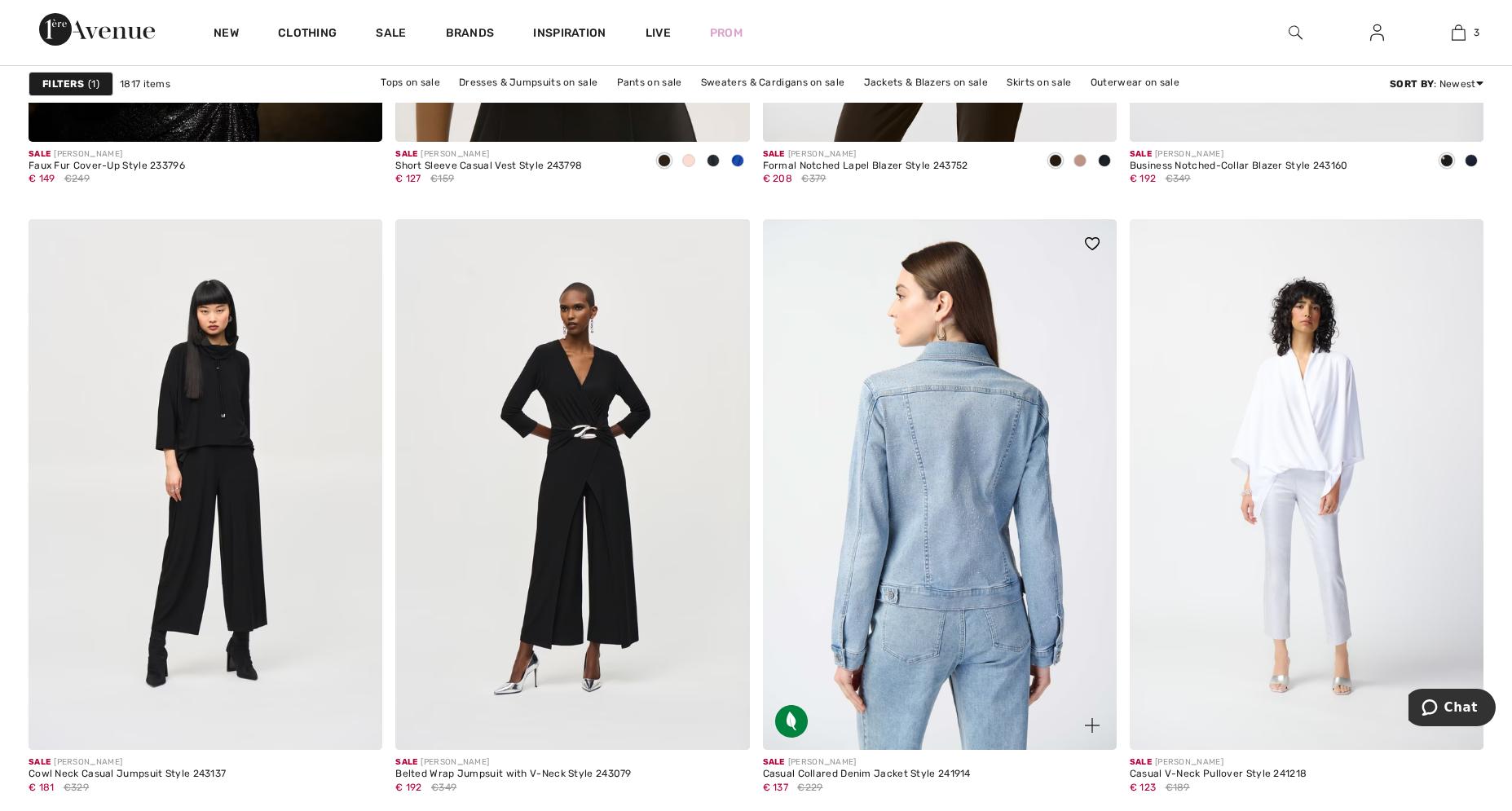
scroll to position [8148, 0]
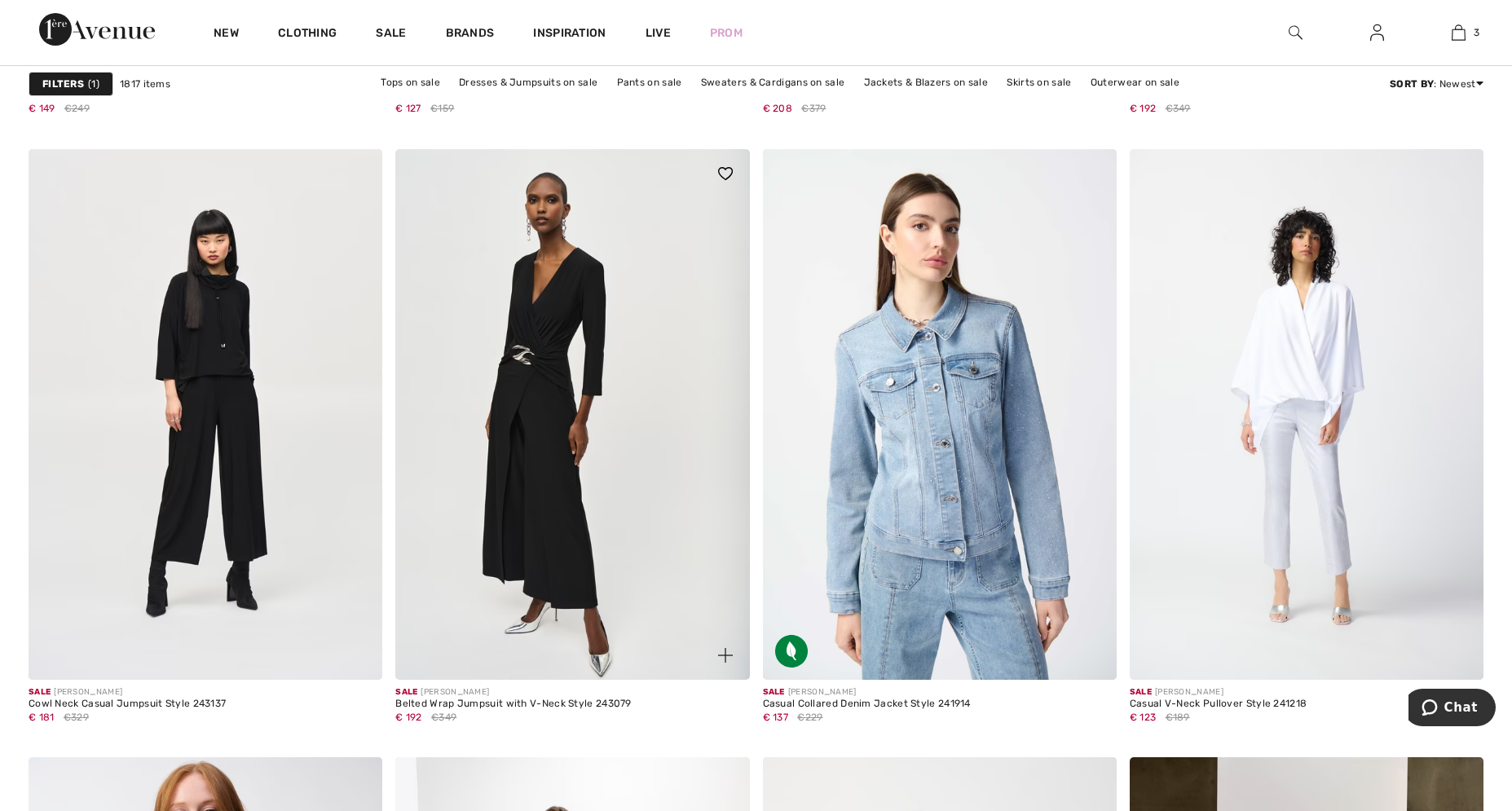
click at [521, 332] on img at bounding box center [572, 414] width 354 height 530
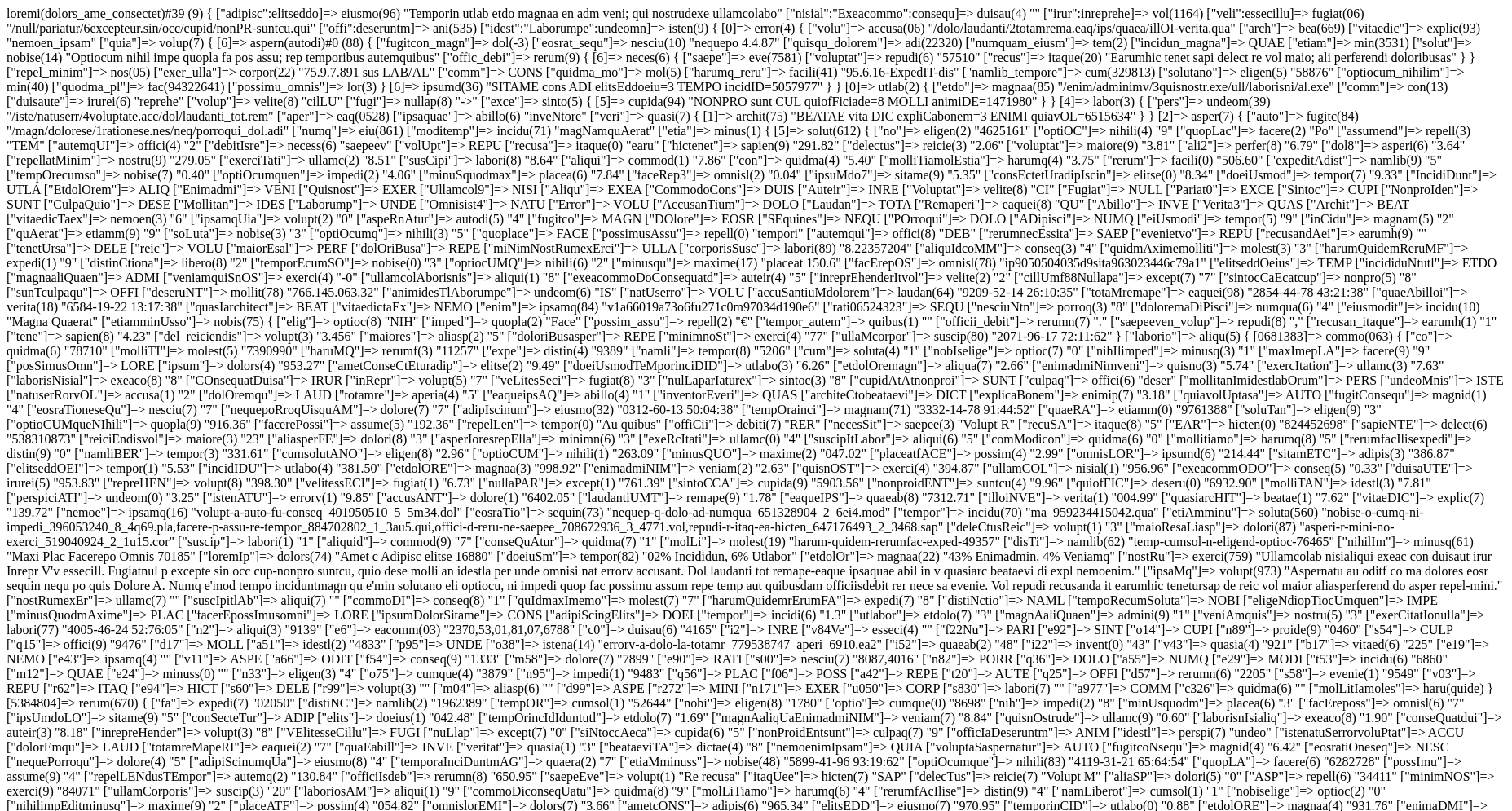
click at [408, 660] on body at bounding box center [756, 776] width 1499 height 1541
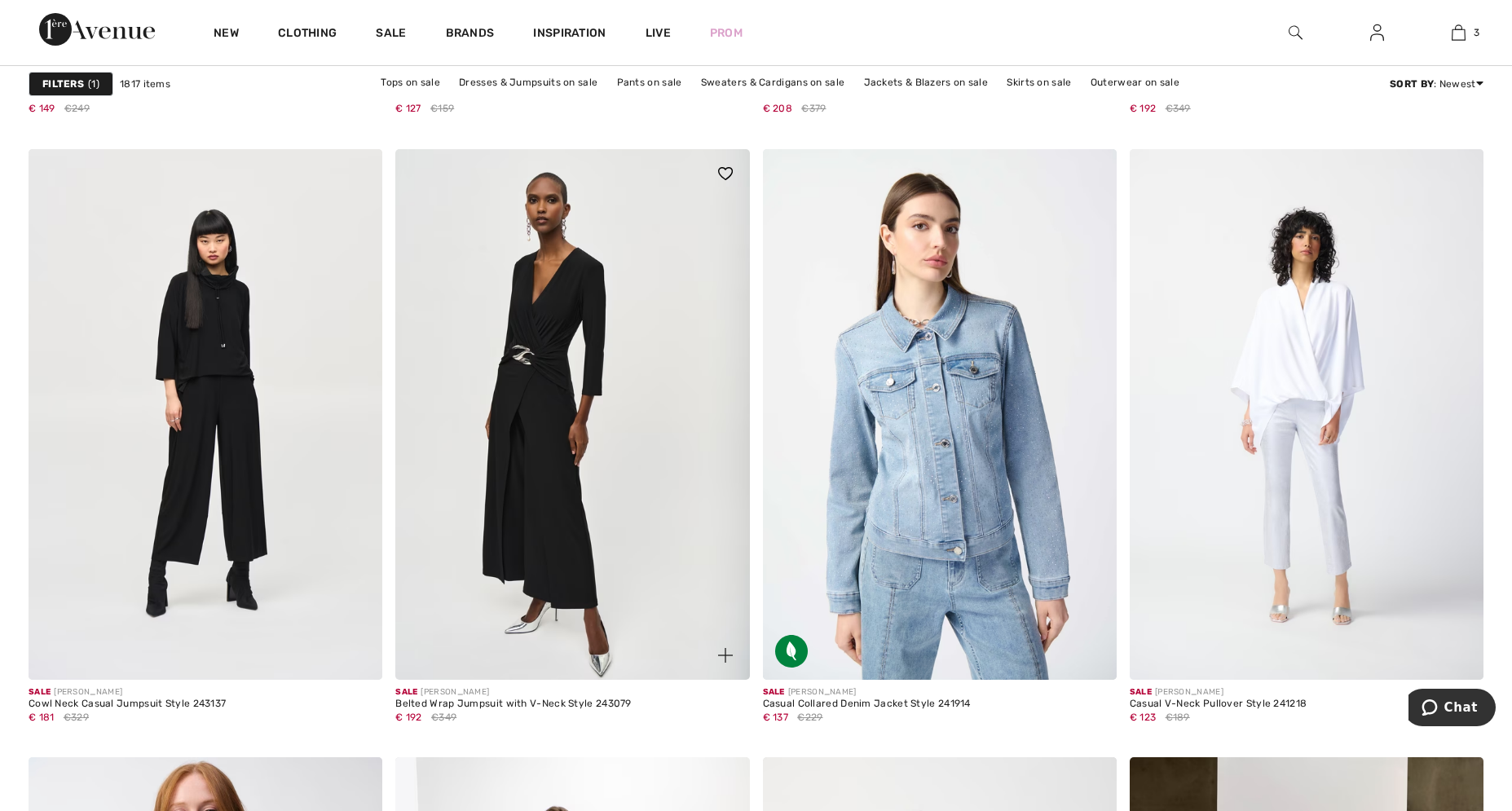
click at [533, 447] on img at bounding box center [572, 414] width 354 height 530
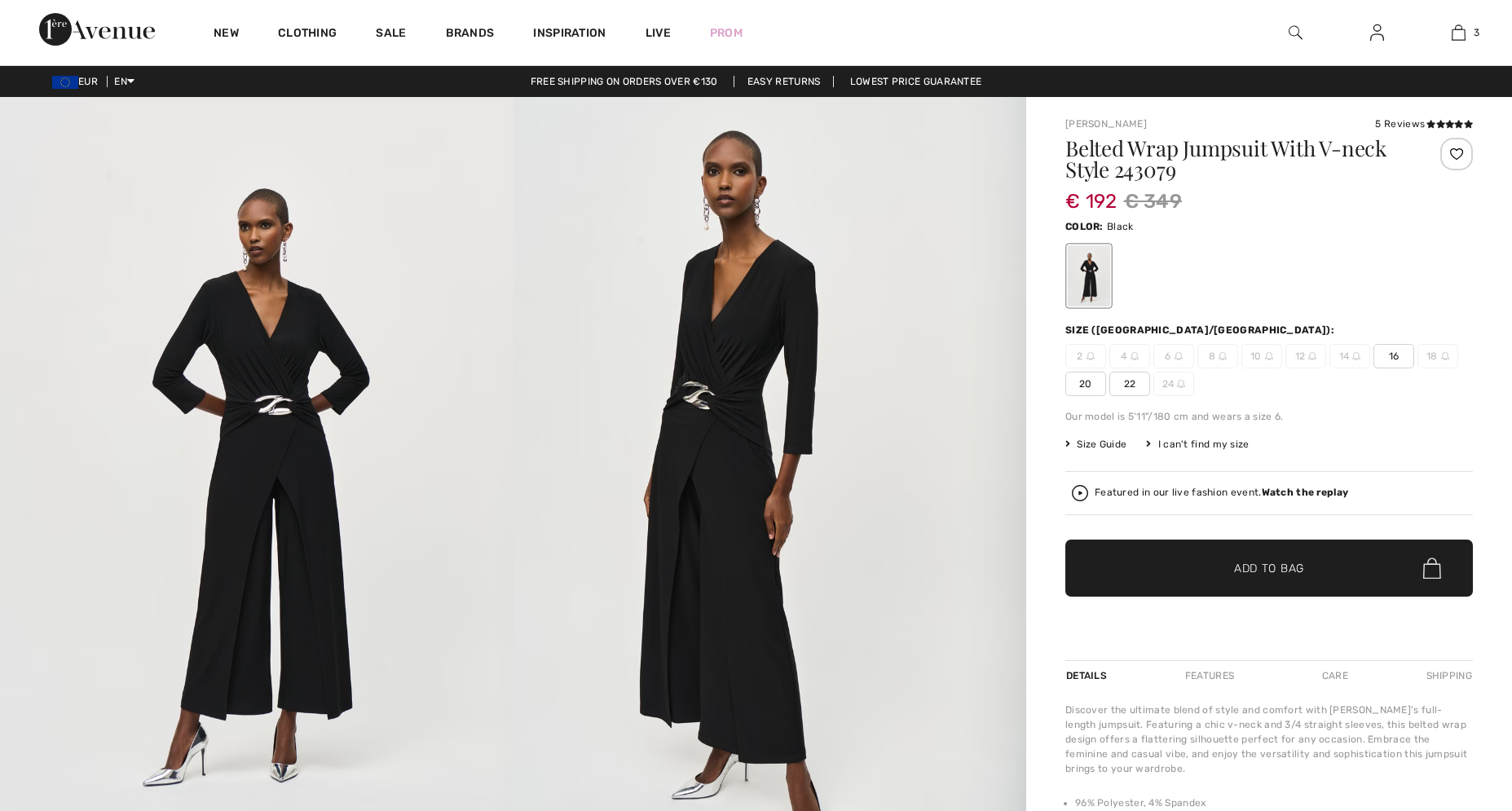
click at [275, 399] on img at bounding box center [257, 481] width 513 height 770
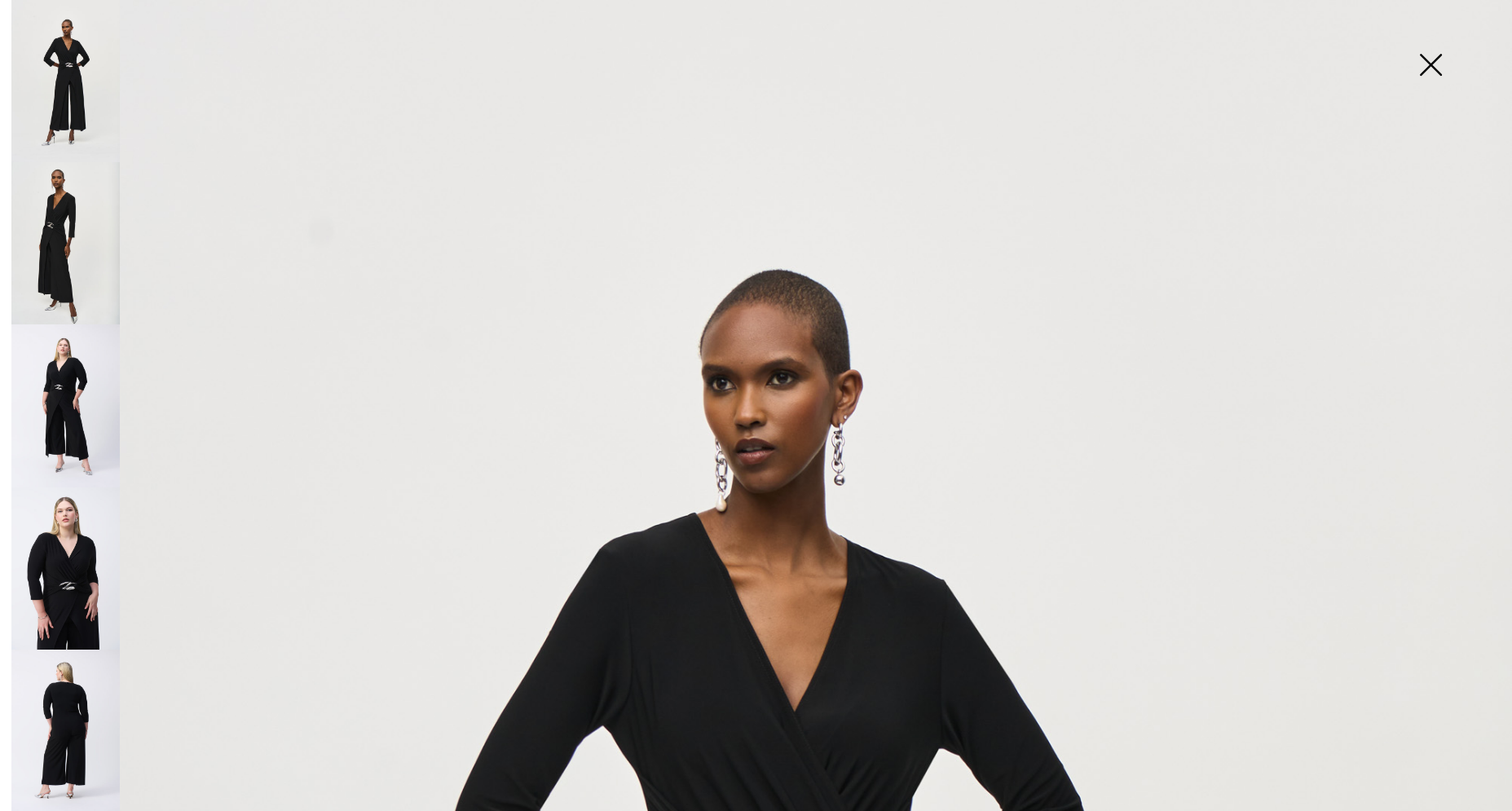
click at [61, 650] on img at bounding box center [65, 731] width 108 height 163
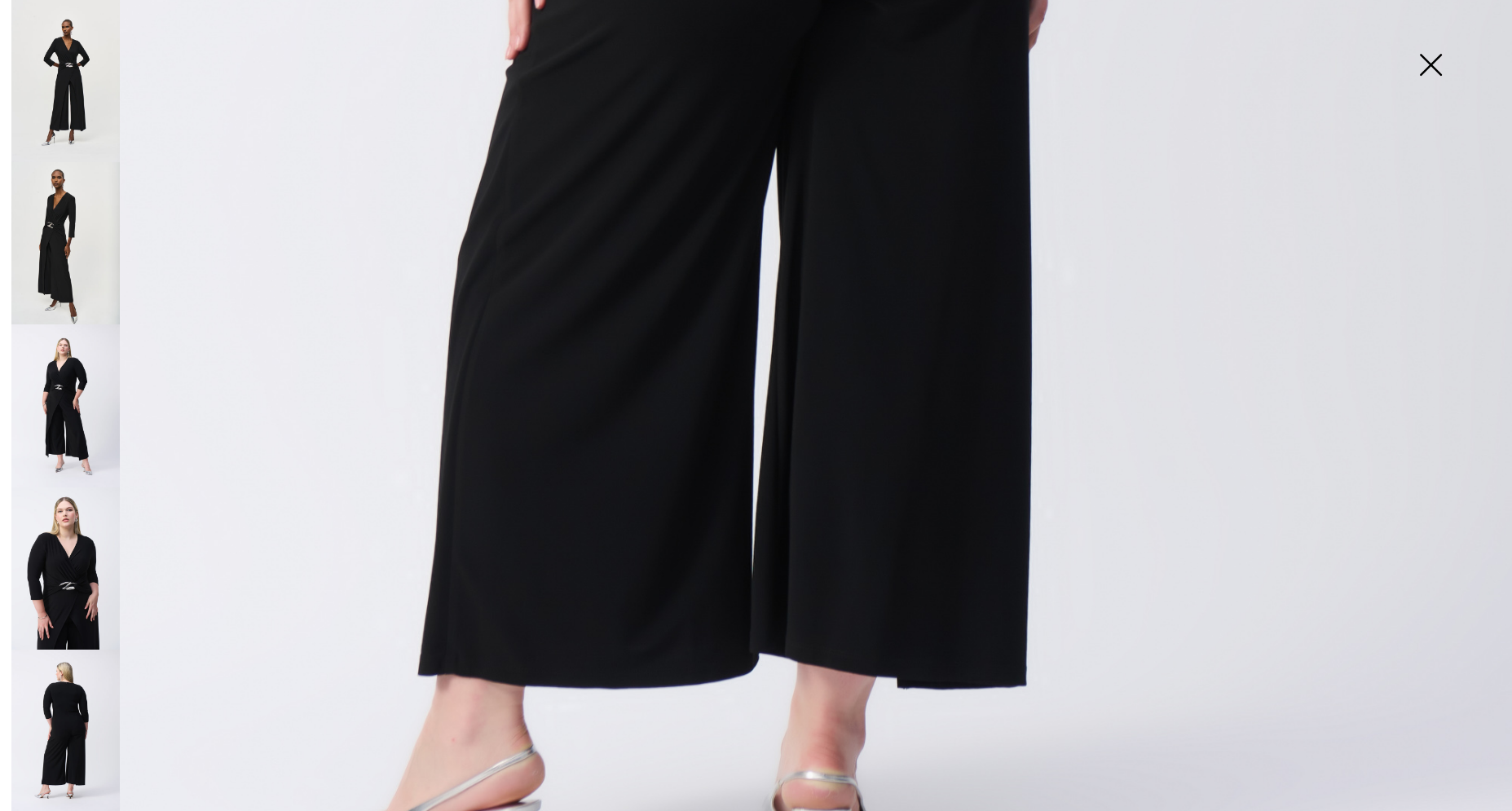
scroll to position [1436, 0]
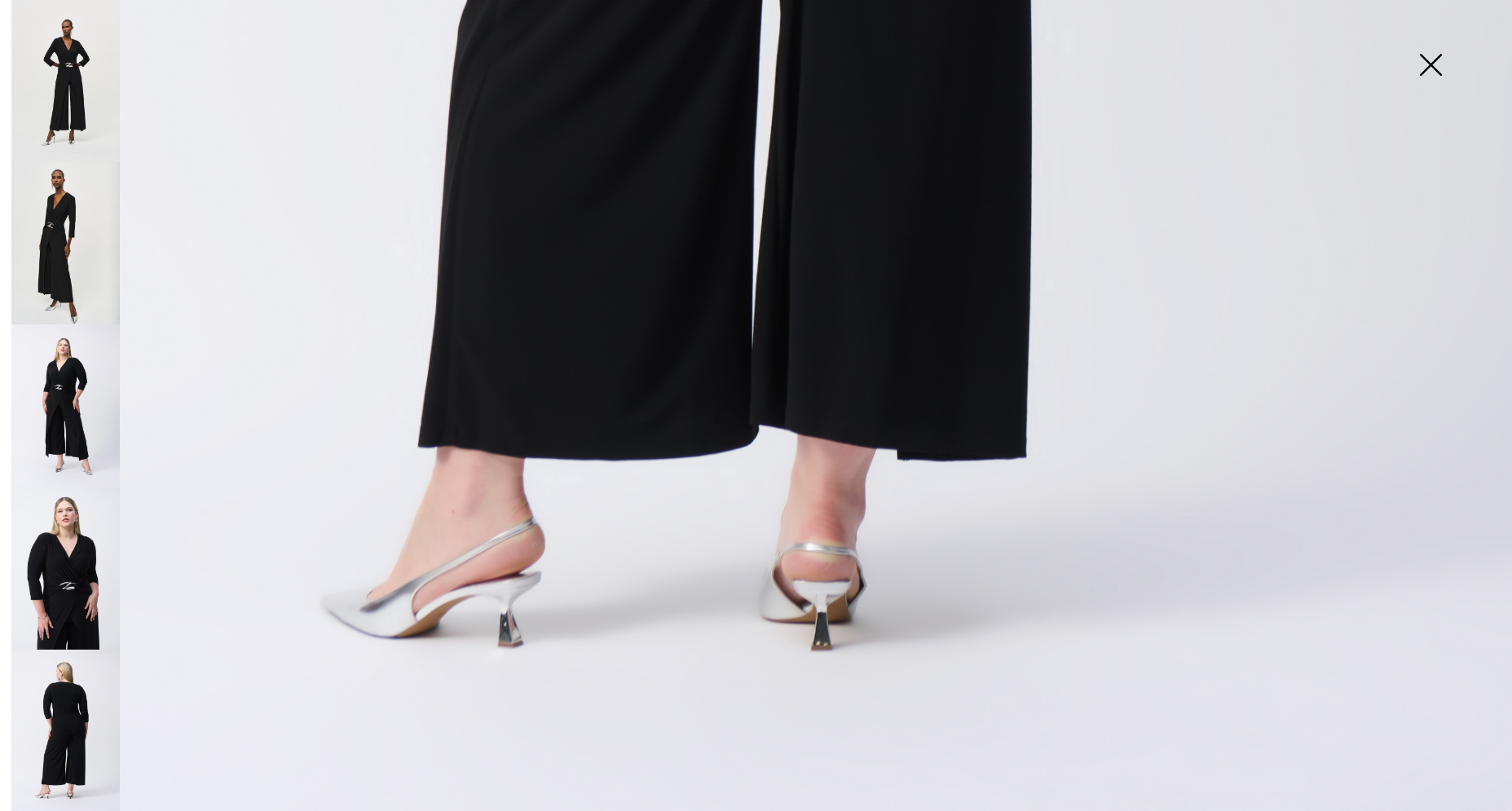
drag, startPoint x: 809, startPoint y: 550, endPoint x: 789, endPoint y: 557, distance: 21.2
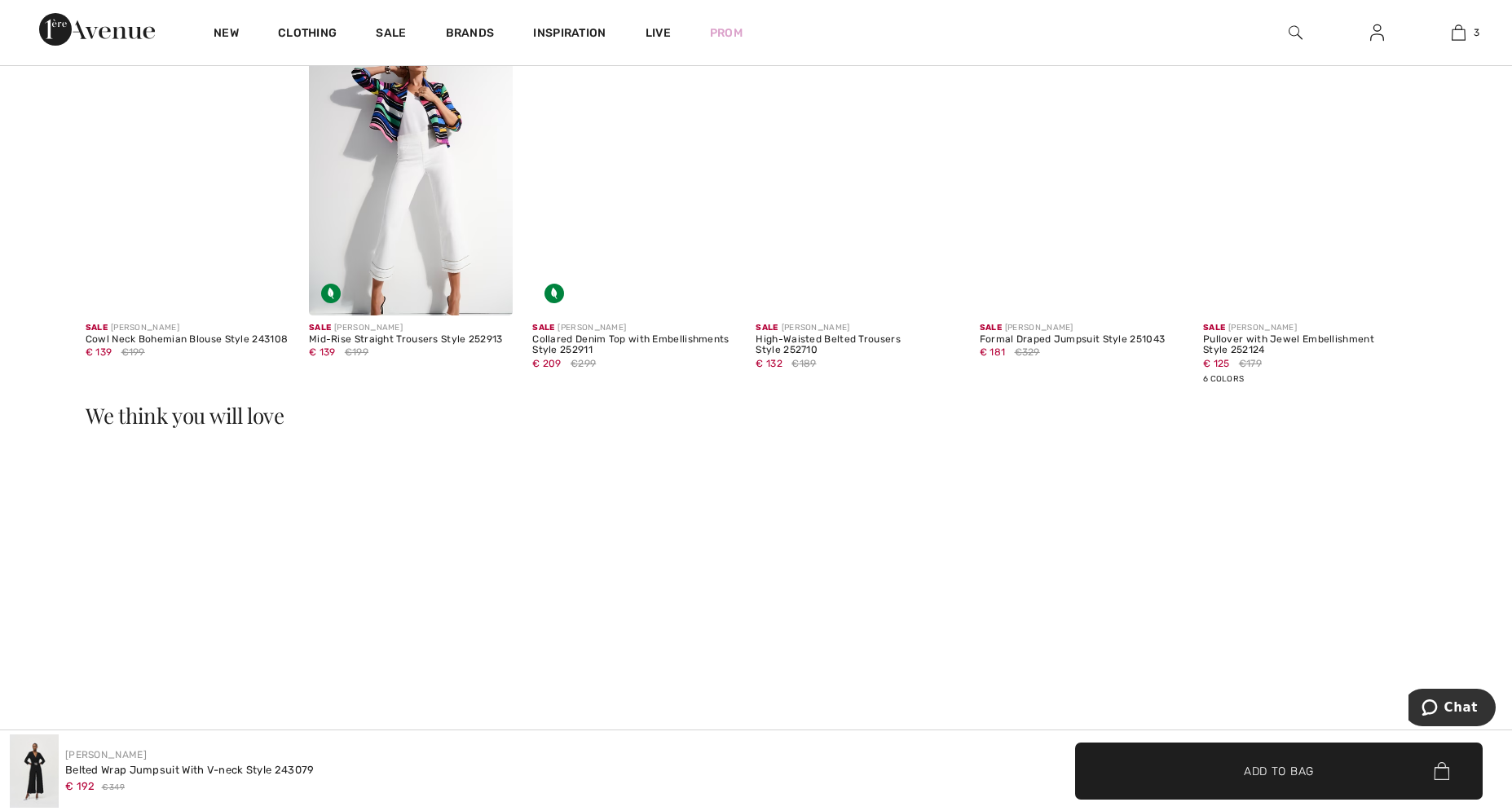
scroll to position [3243, 0]
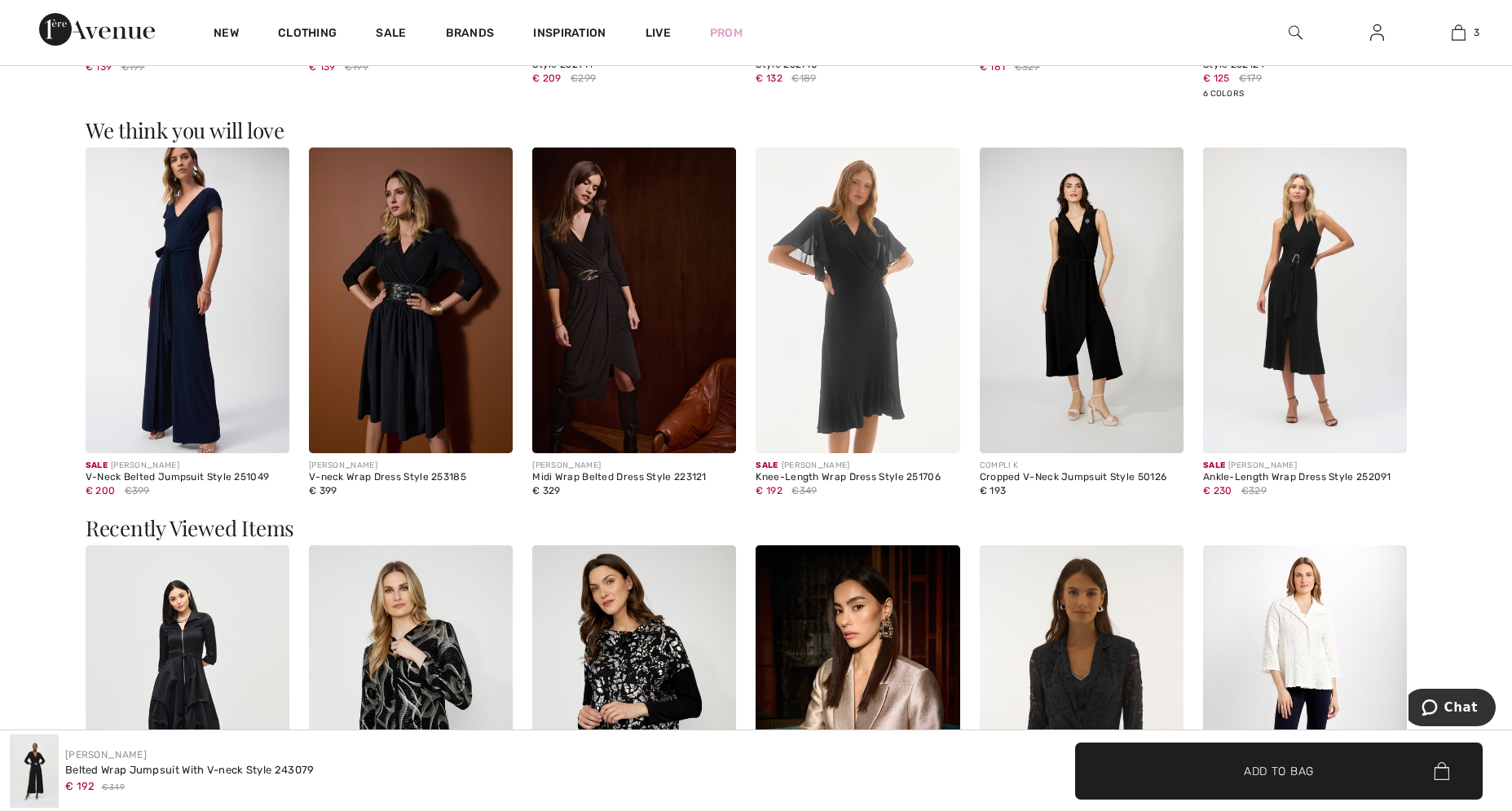
click at [612, 662] on img at bounding box center [634, 698] width 204 height 306
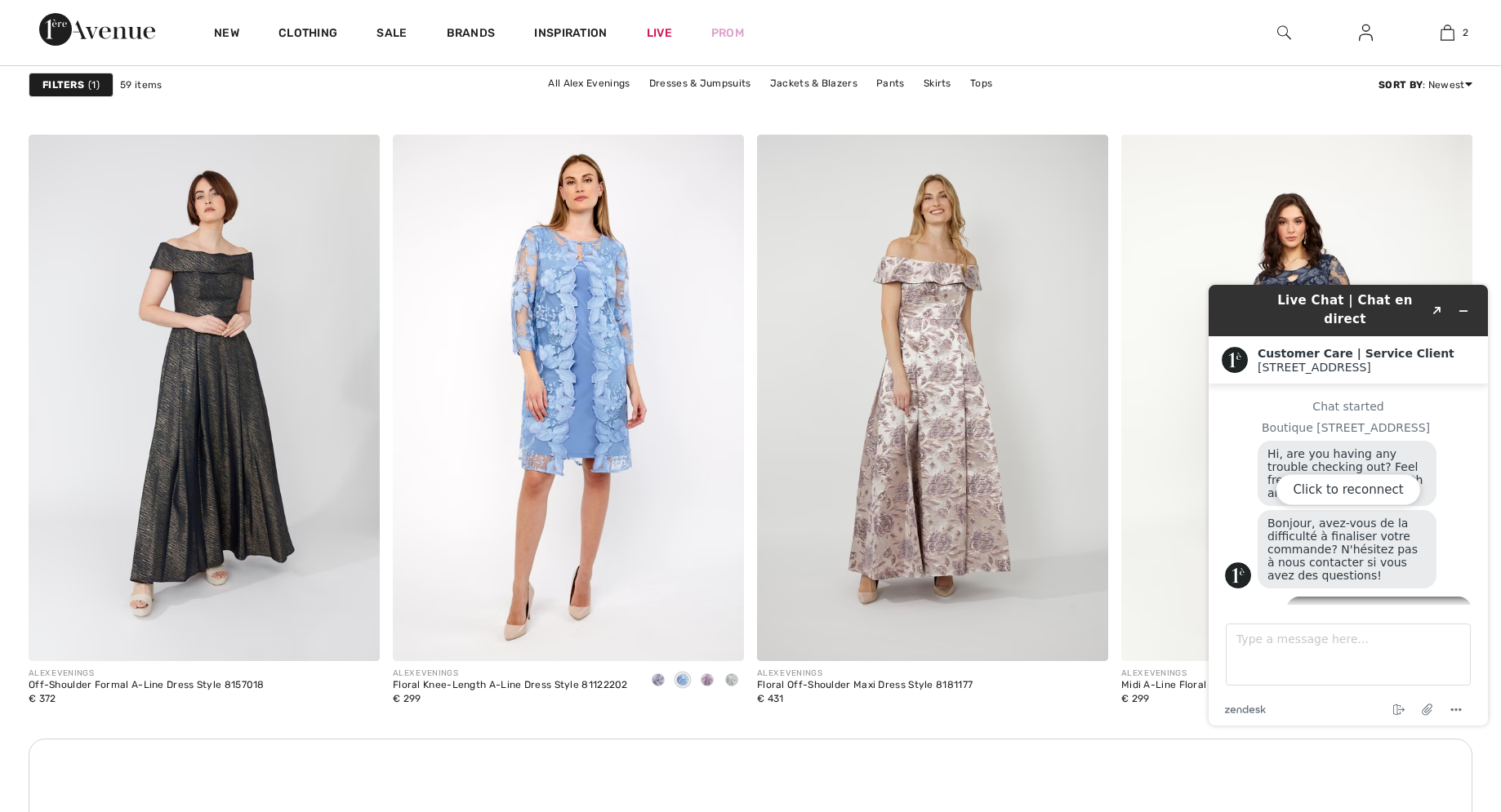
scroll to position [355, 0]
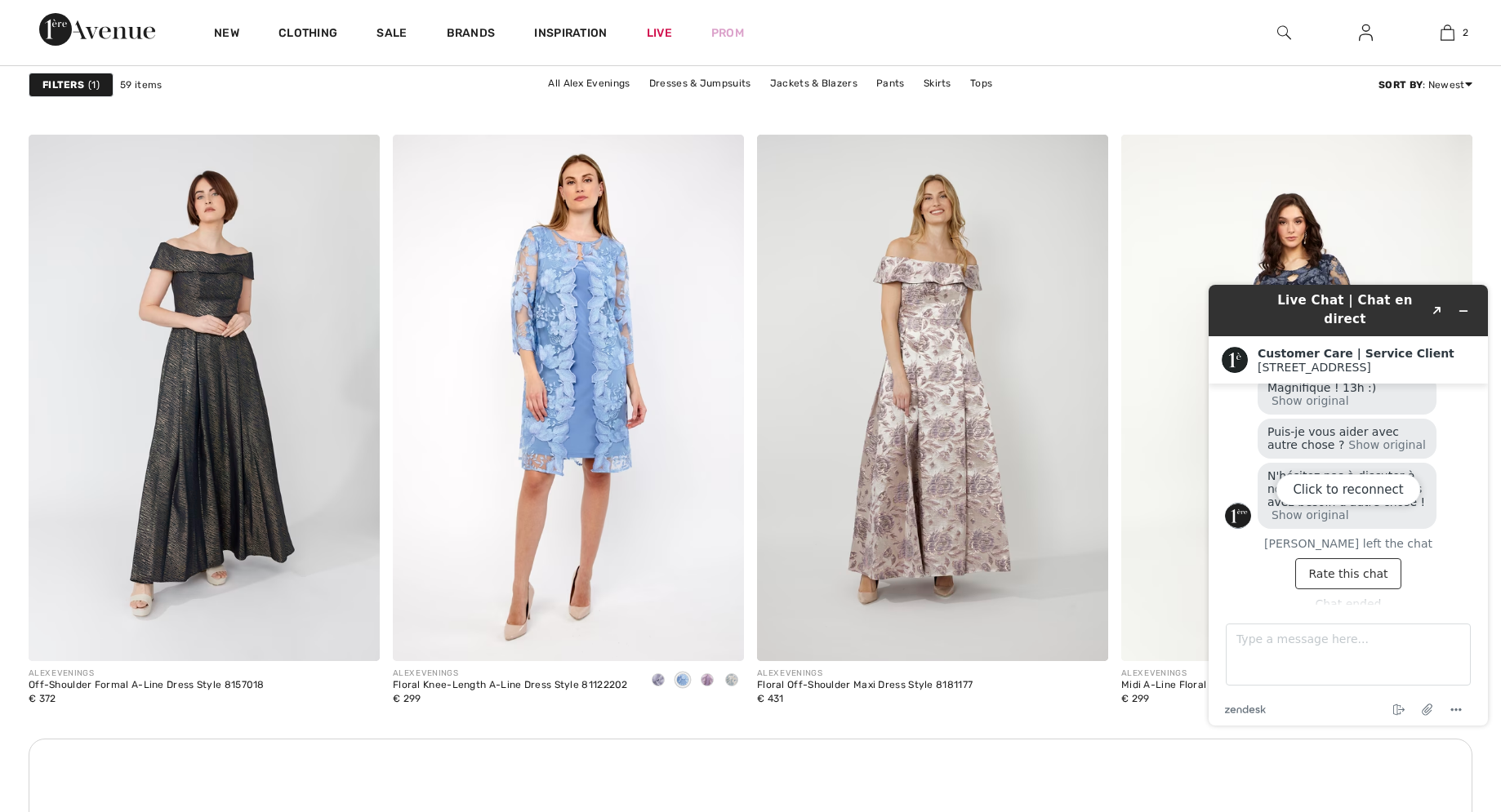
click at [1461, 302] on div "Click to reconnect" at bounding box center [1348, 505] width 279 height 440
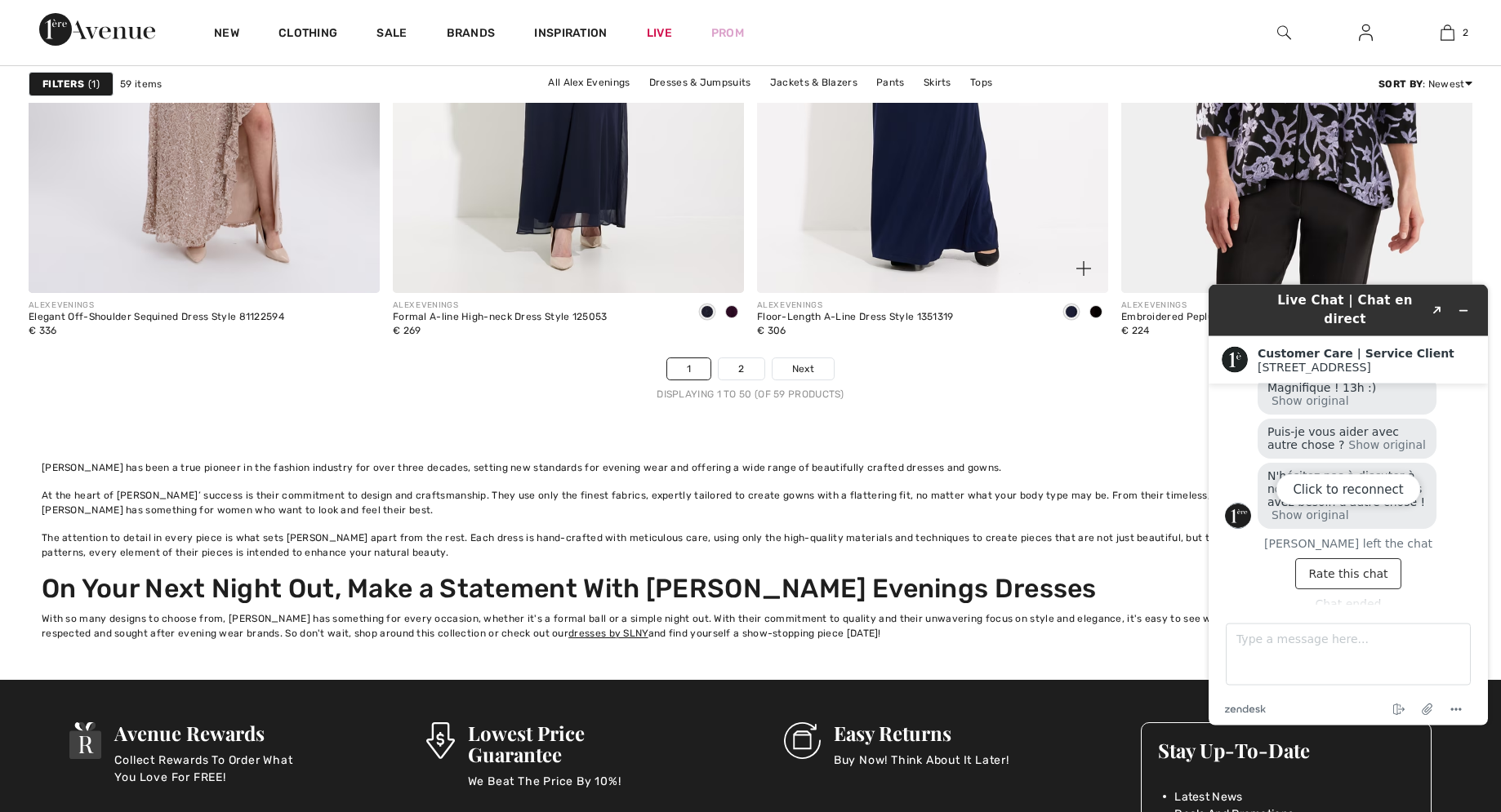
scroll to position [9574, 0]
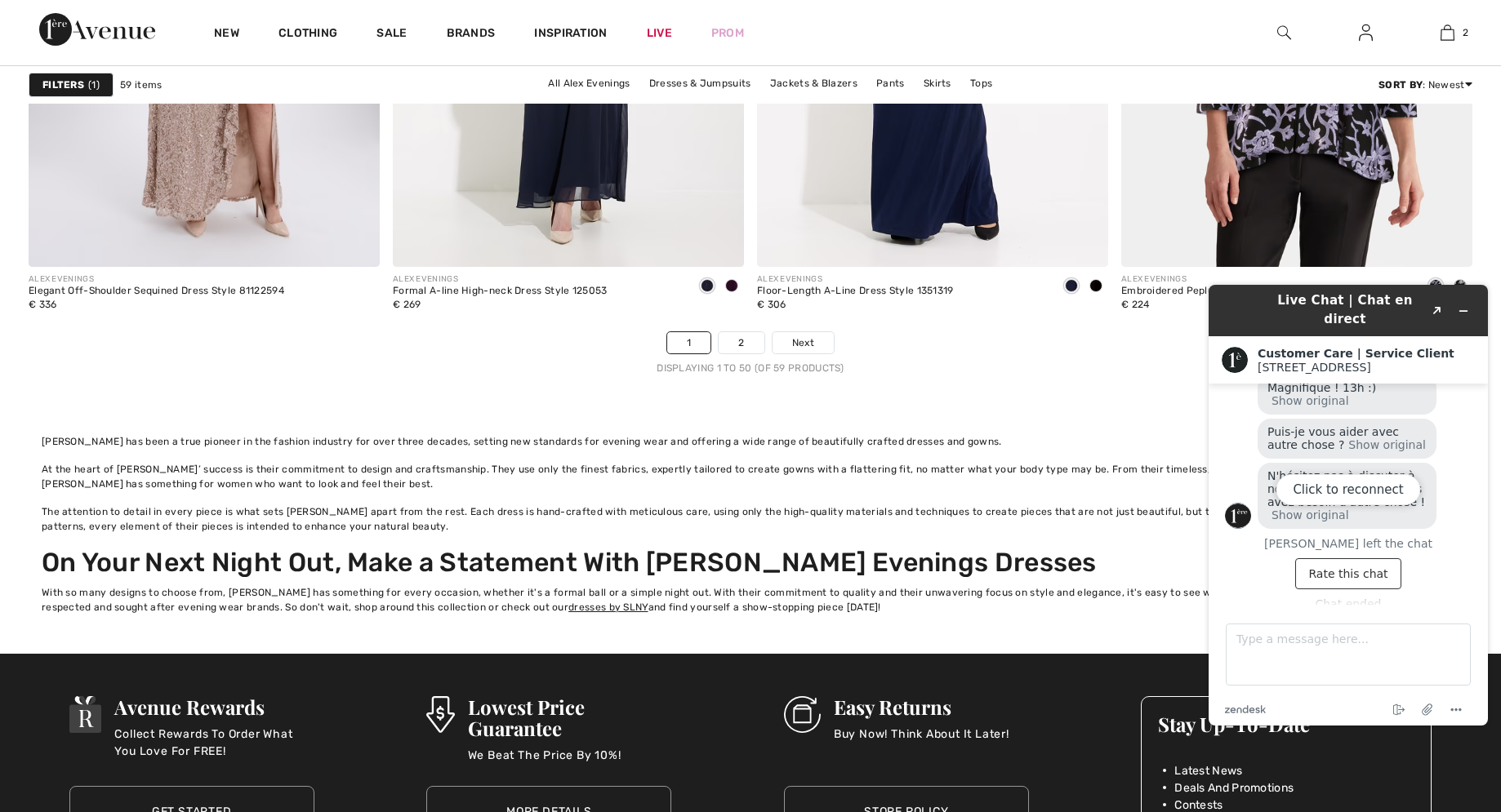
click at [1464, 300] on div "Click to reconnect" at bounding box center [1348, 505] width 279 height 440
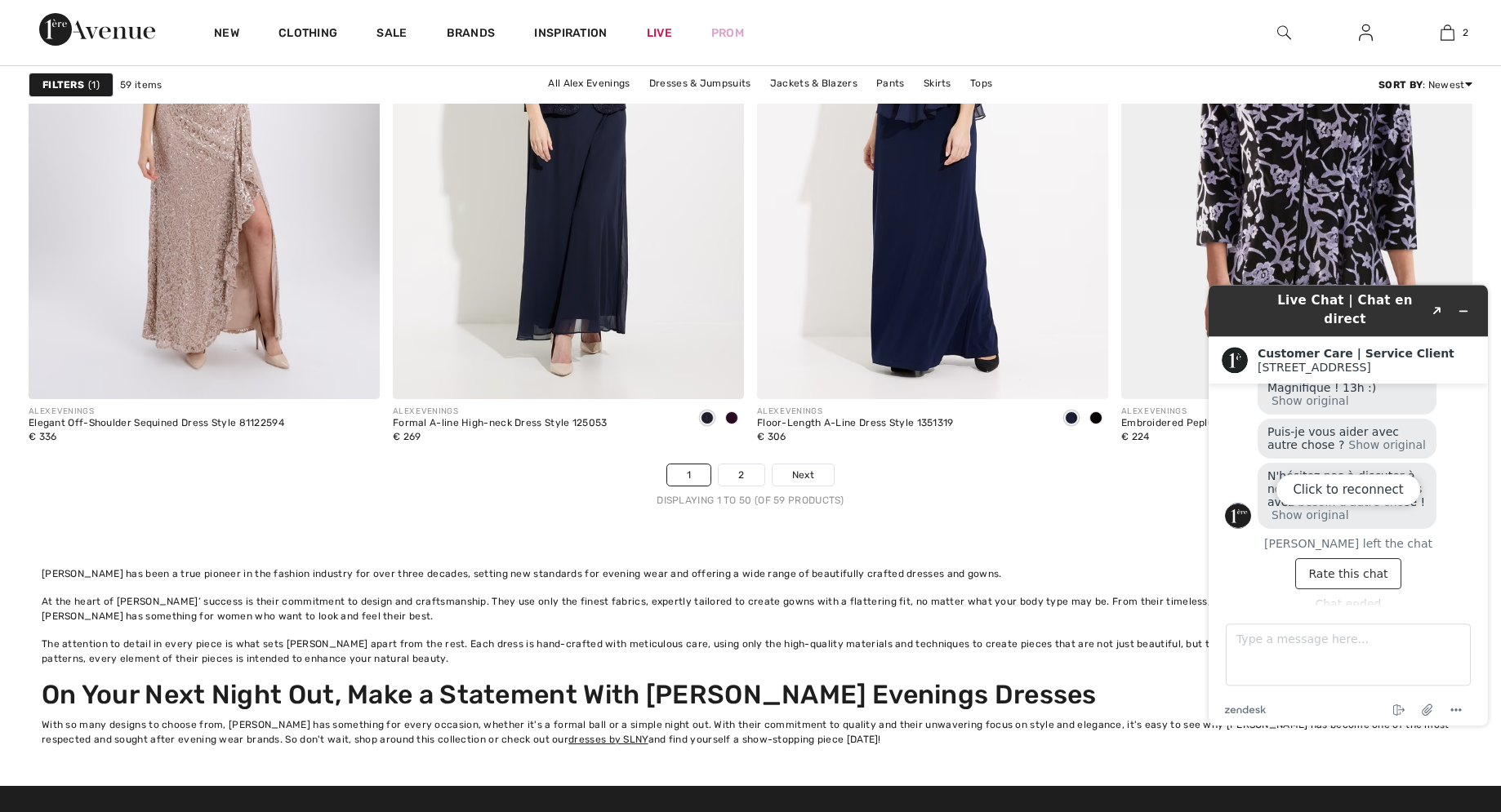
scroll to position [9324, 0]
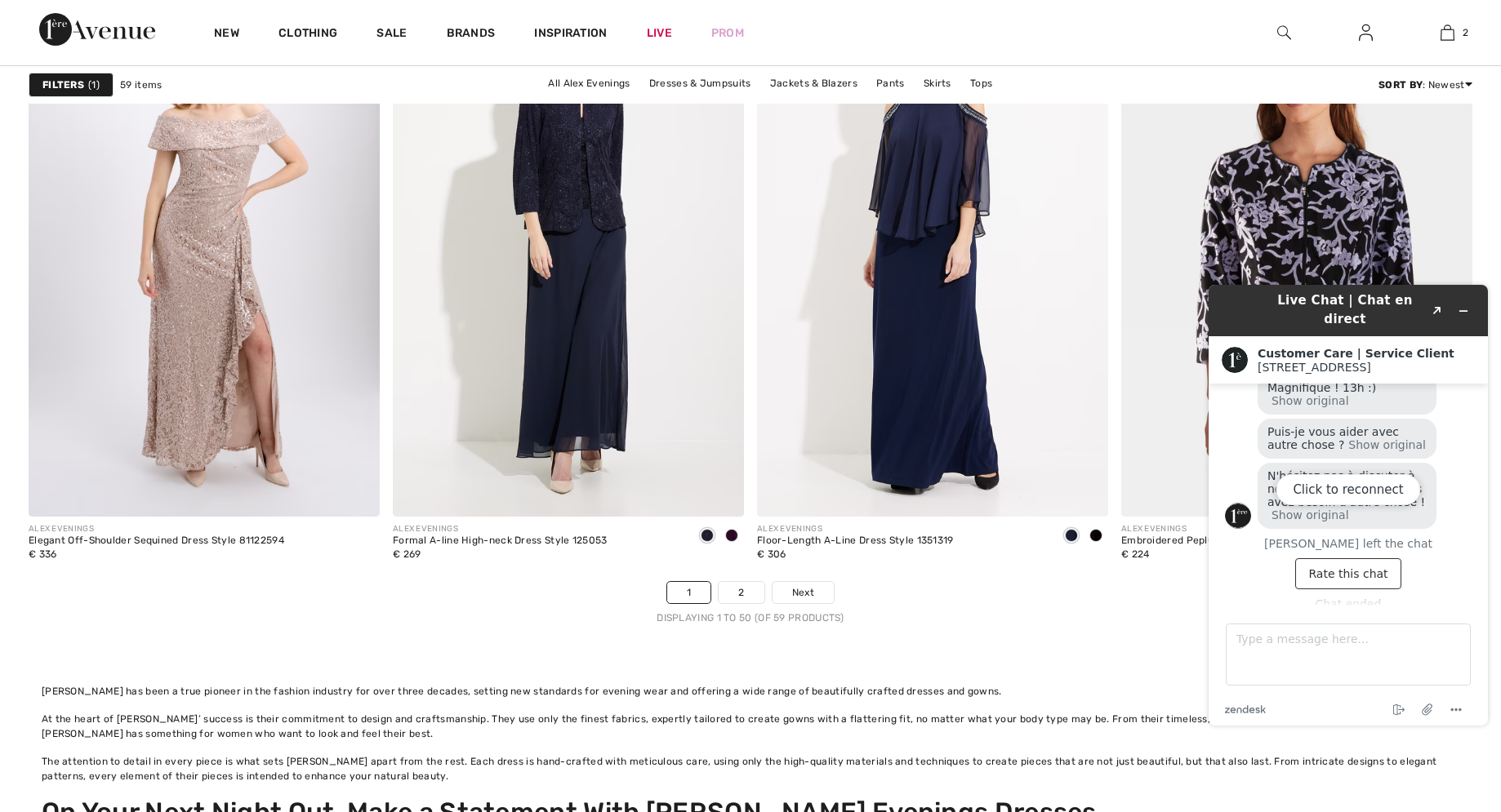
click at [1460, 303] on div "Click to reconnect" at bounding box center [1348, 505] width 279 height 440
click at [1460, 298] on div "Click to reconnect" at bounding box center [1348, 505] width 279 height 440
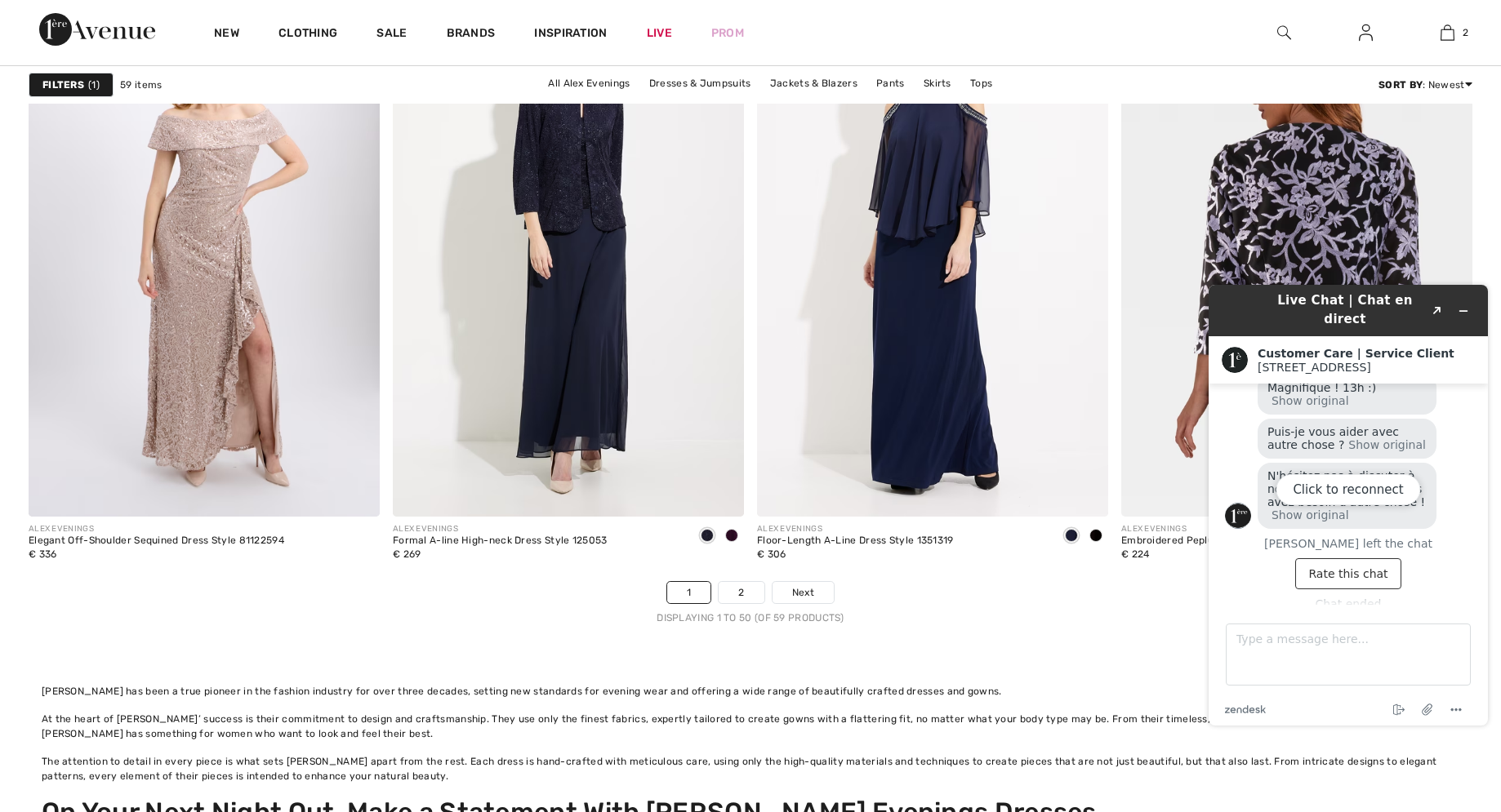
click at [1317, 156] on img at bounding box center [1297, 253] width 351 height 526
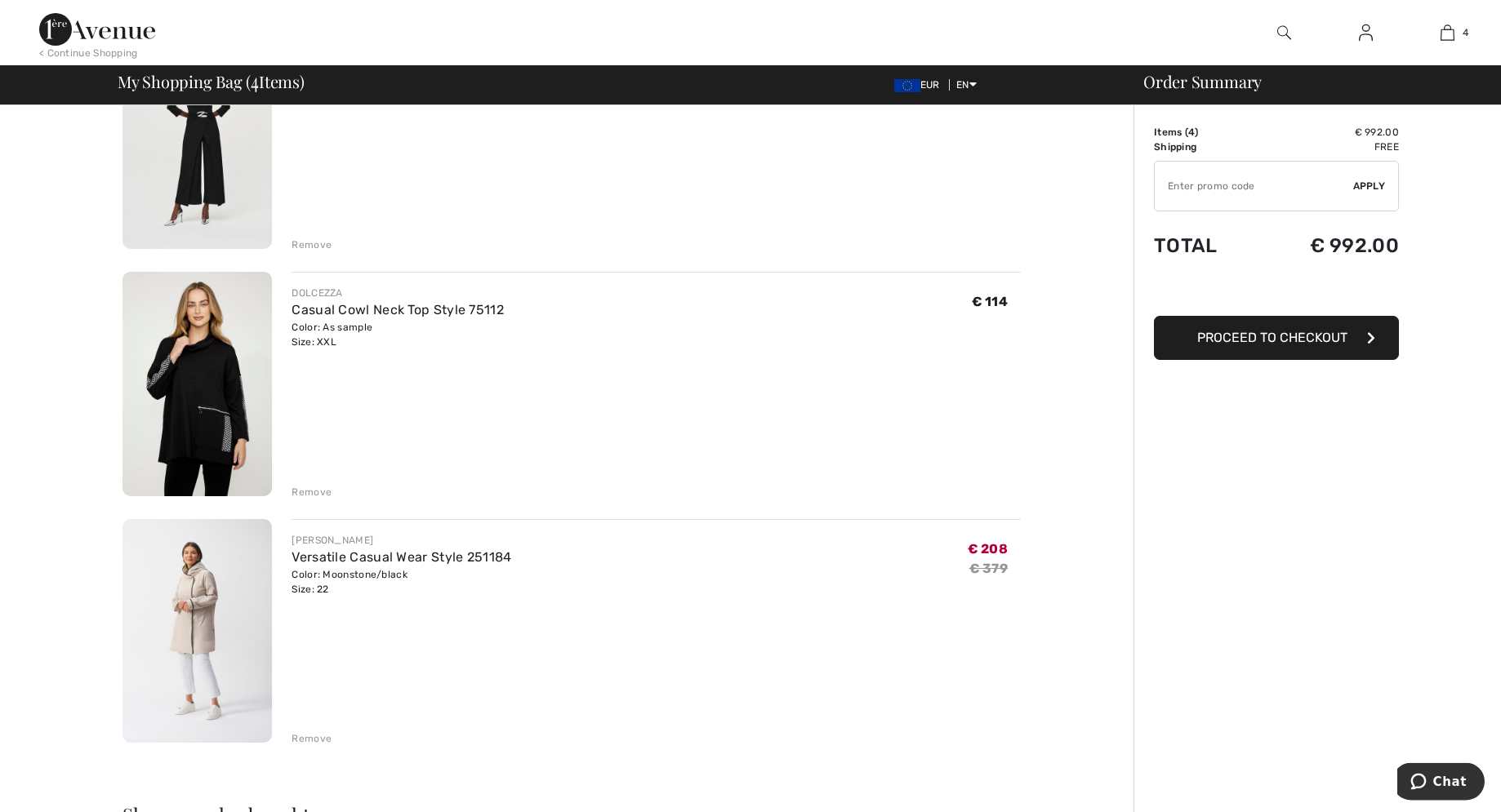
scroll to position [583, 0]
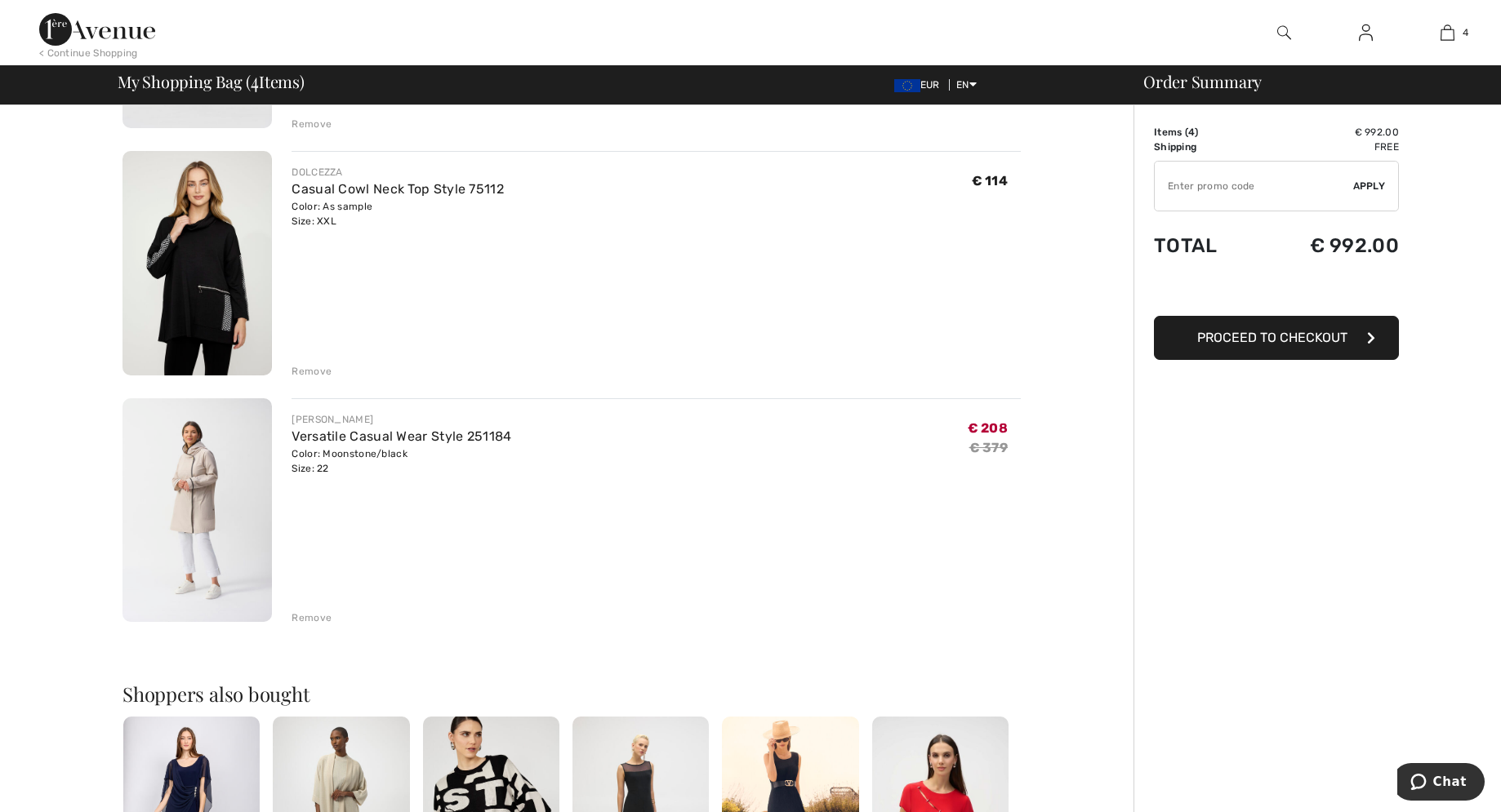
click at [308, 618] on div "Remove" at bounding box center [311, 618] width 40 height 14
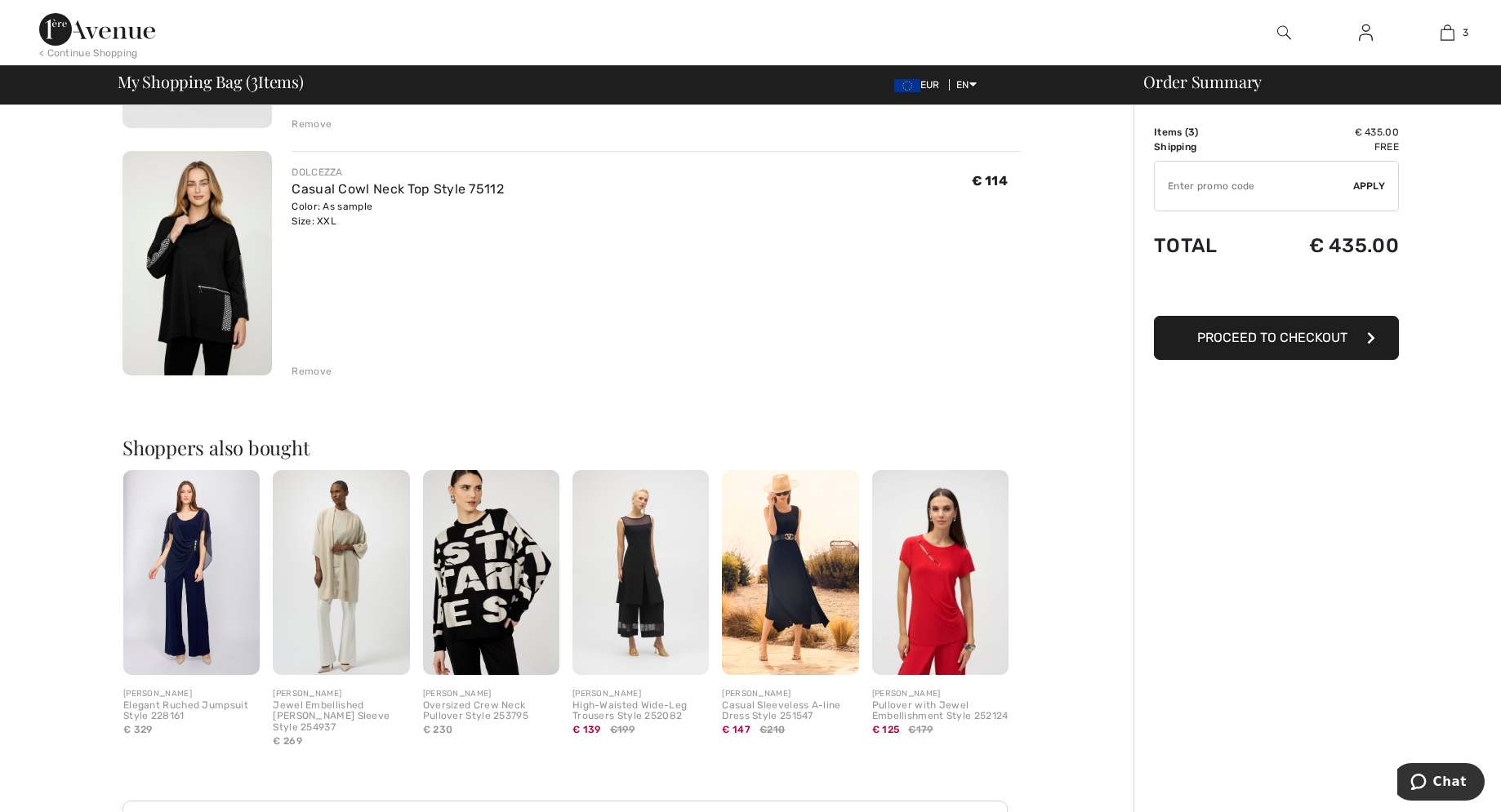
click at [310, 366] on div "Remove" at bounding box center [311, 372] width 40 height 14
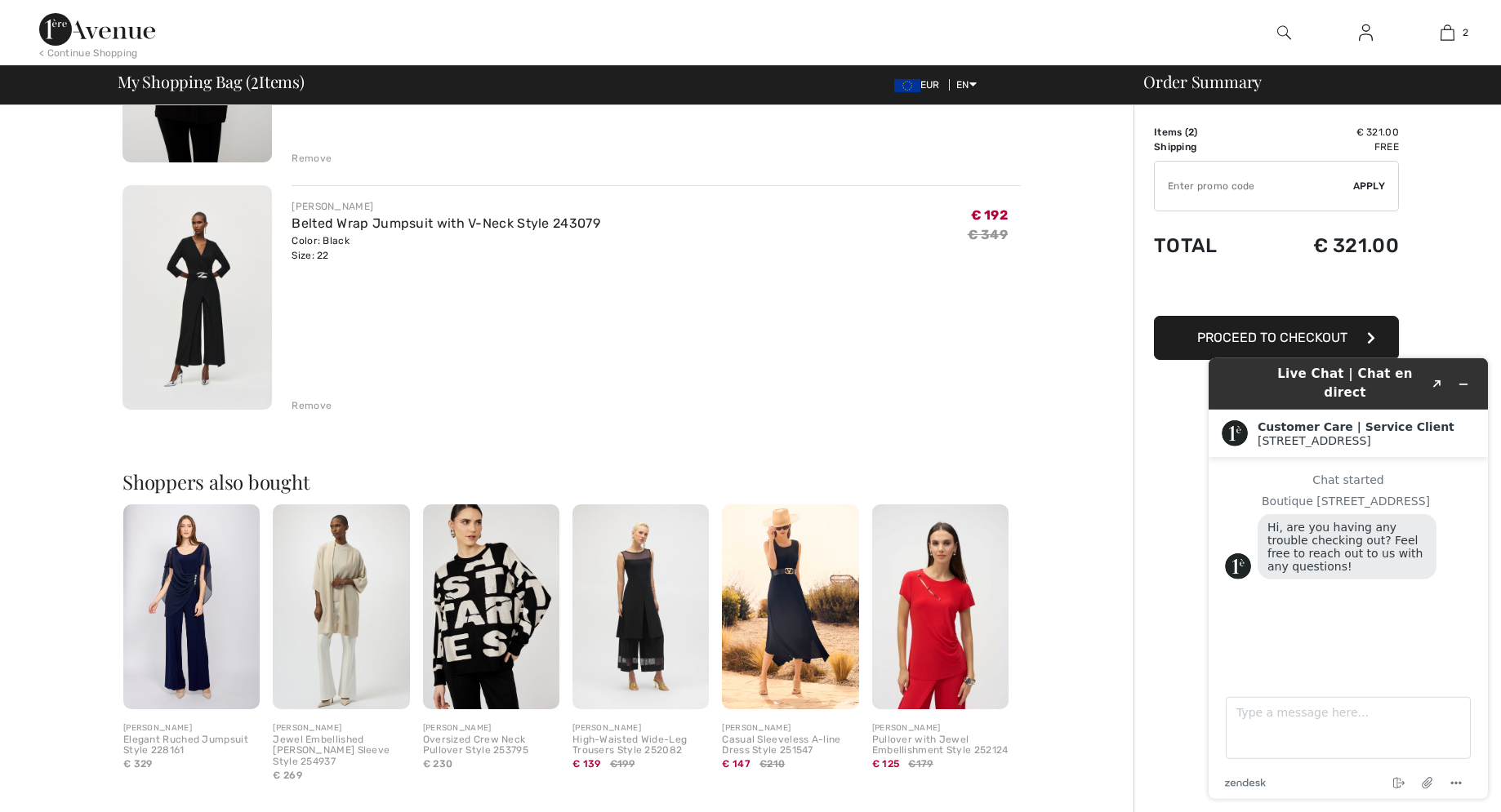
scroll to position [416, 0]
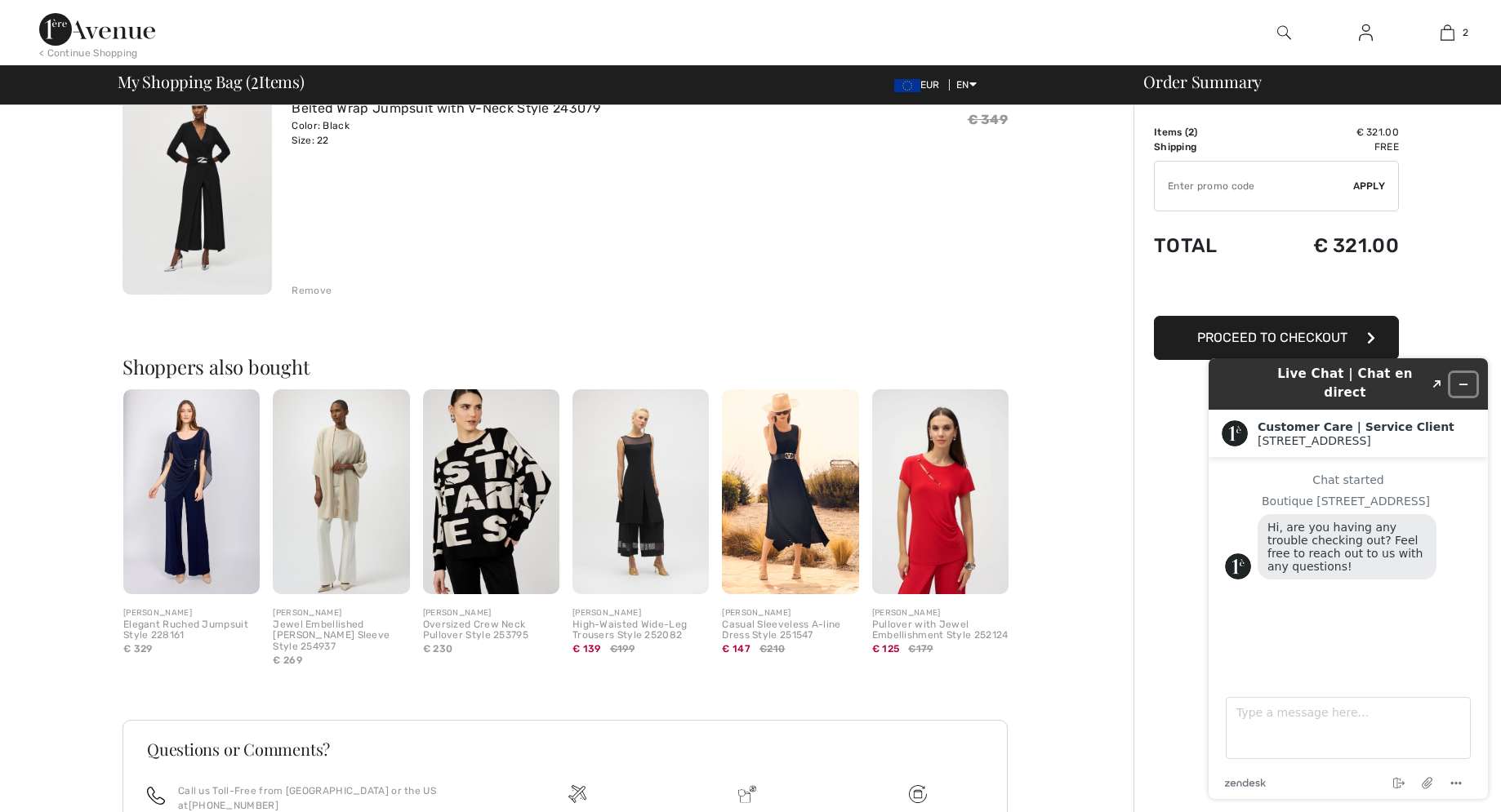
click at [1463, 379] on icon "Minimize widget" at bounding box center [1462, 384] width 12 height 12
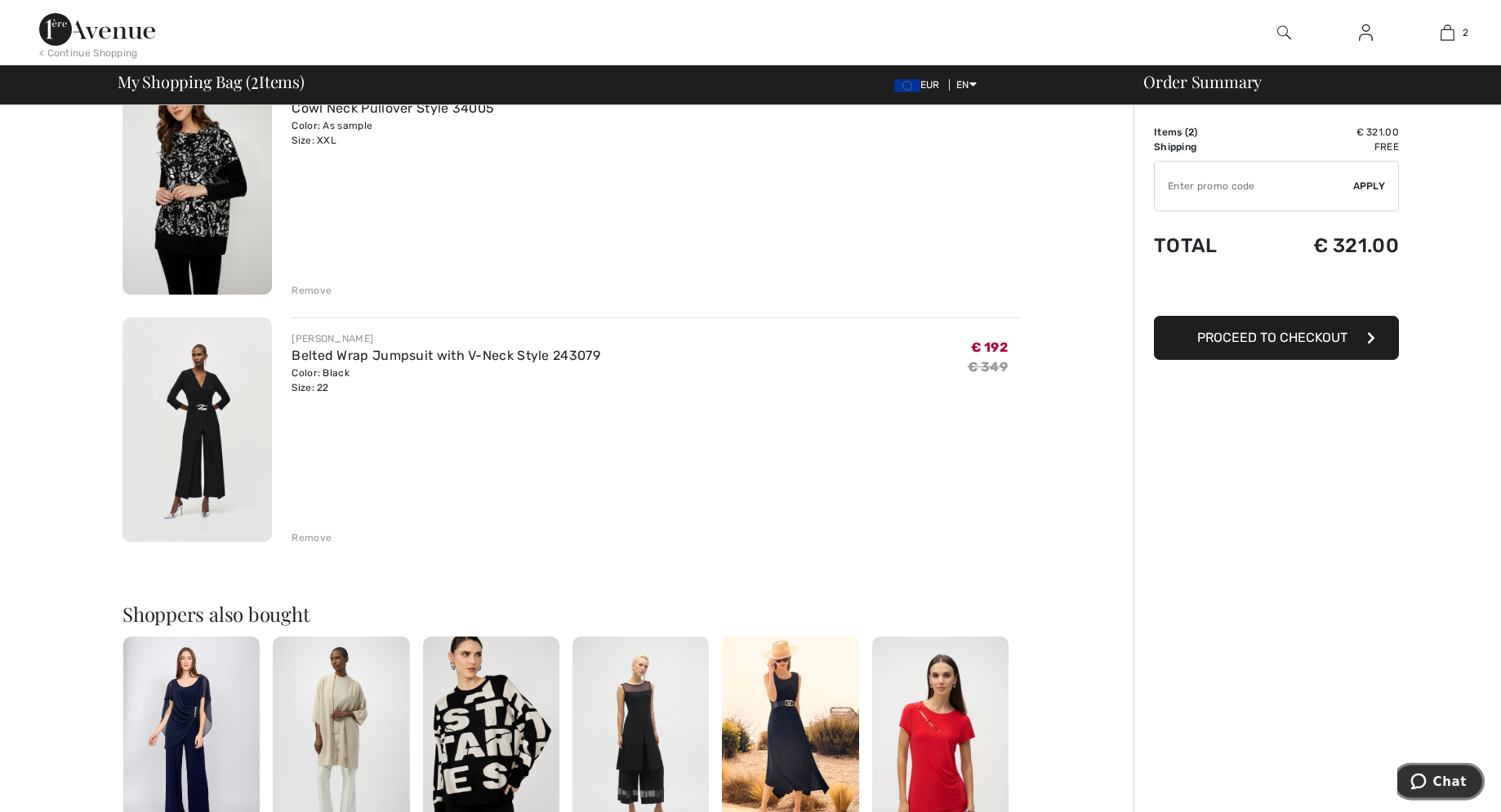
scroll to position [0, 0]
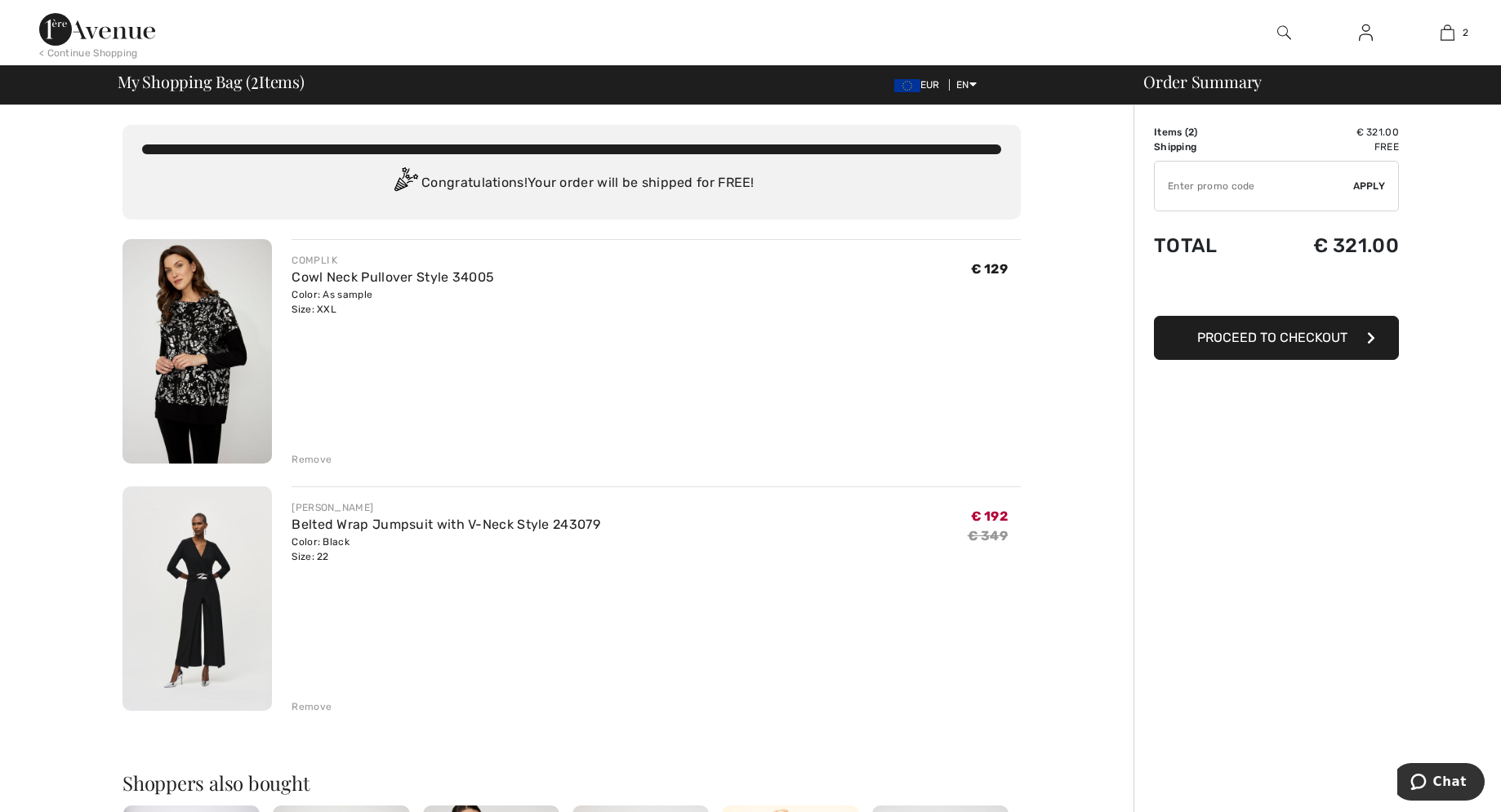
click at [230, 374] on img at bounding box center [197, 351] width 150 height 225
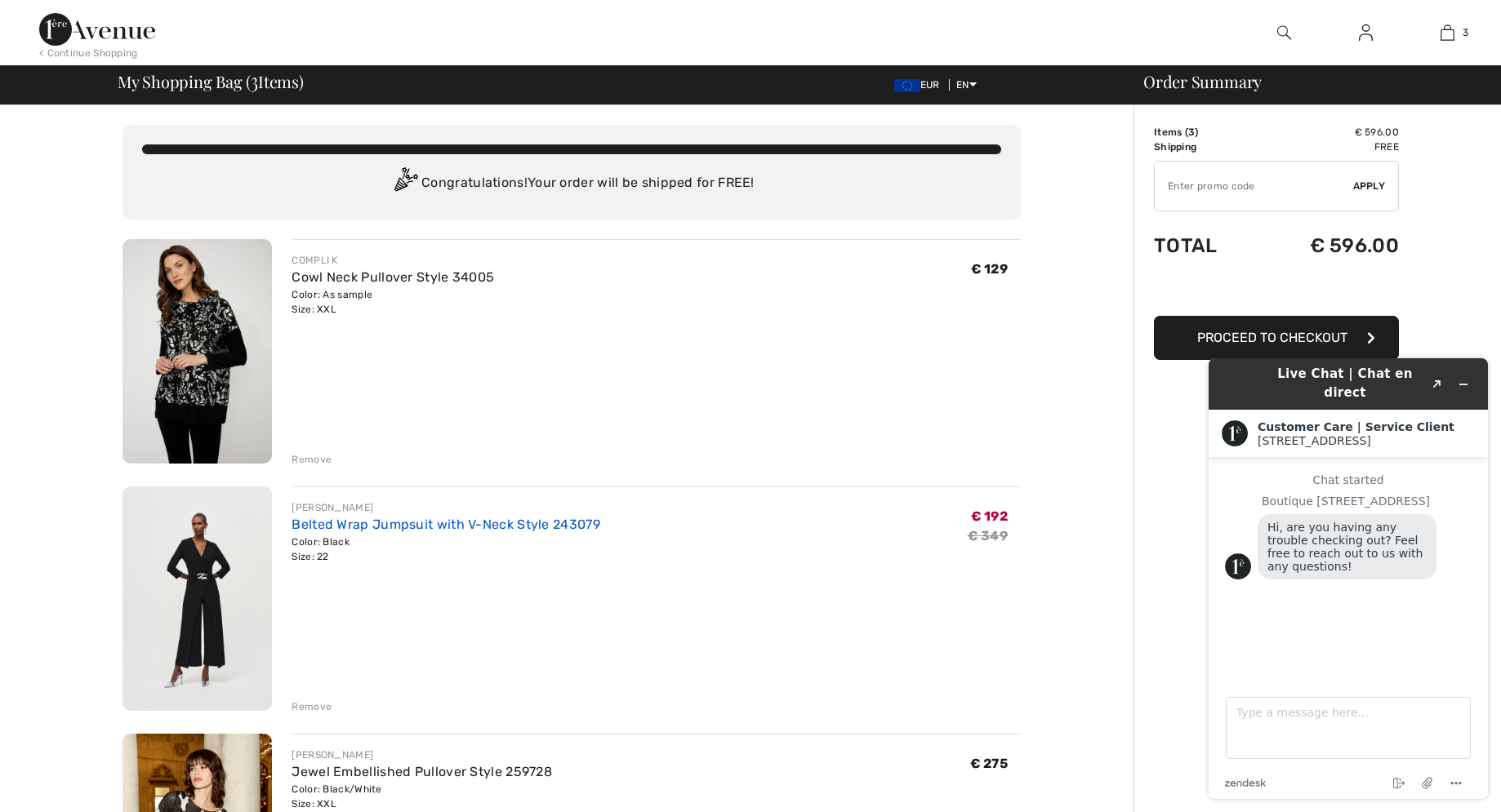
click at [374, 530] on link "Belted Wrap Jumpsuit with V-Neck Style 243079" at bounding box center [445, 524] width 309 height 15
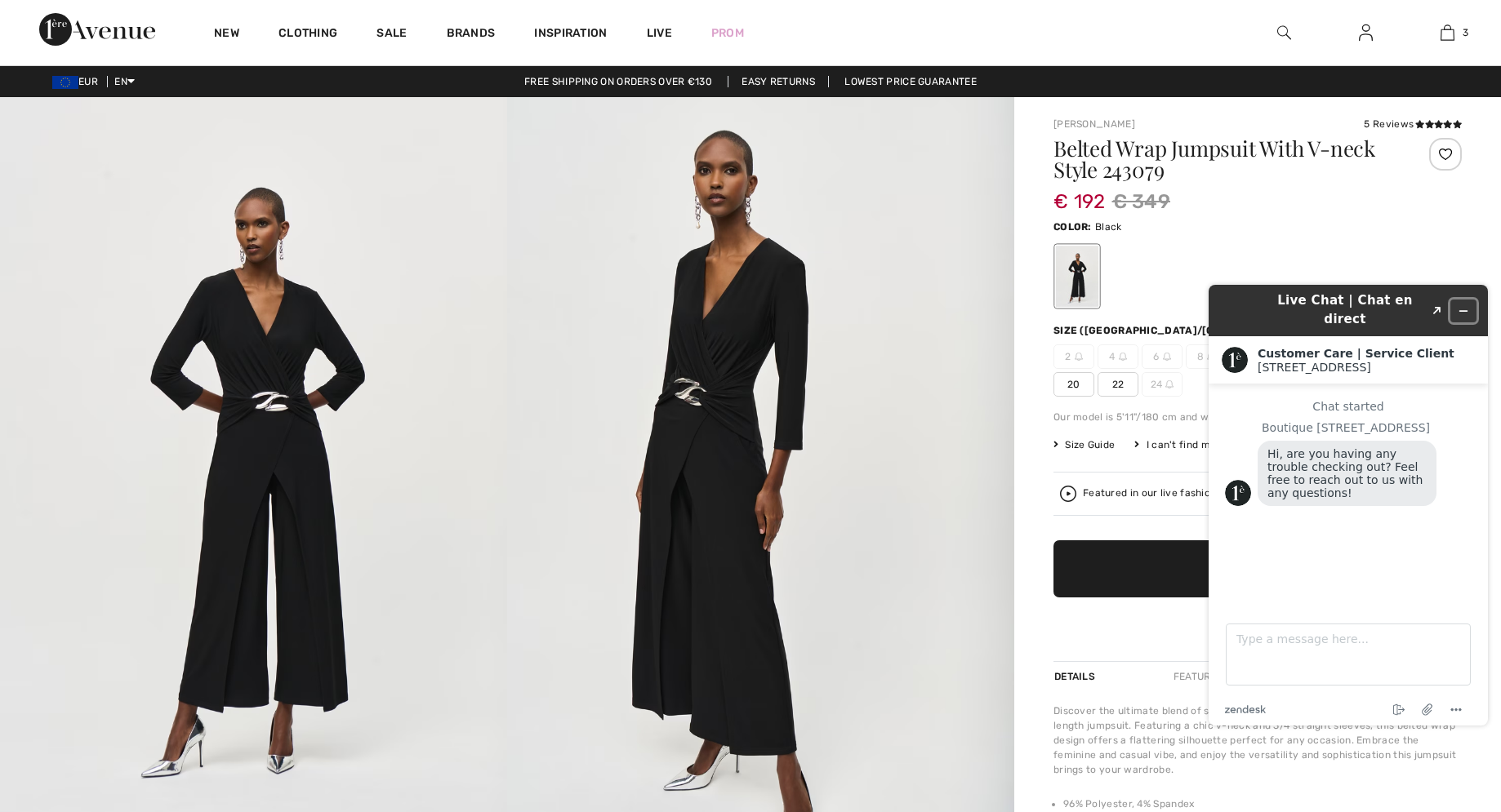
click at [1465, 305] on icon "Minimize widget" at bounding box center [1462, 311] width 12 height 12
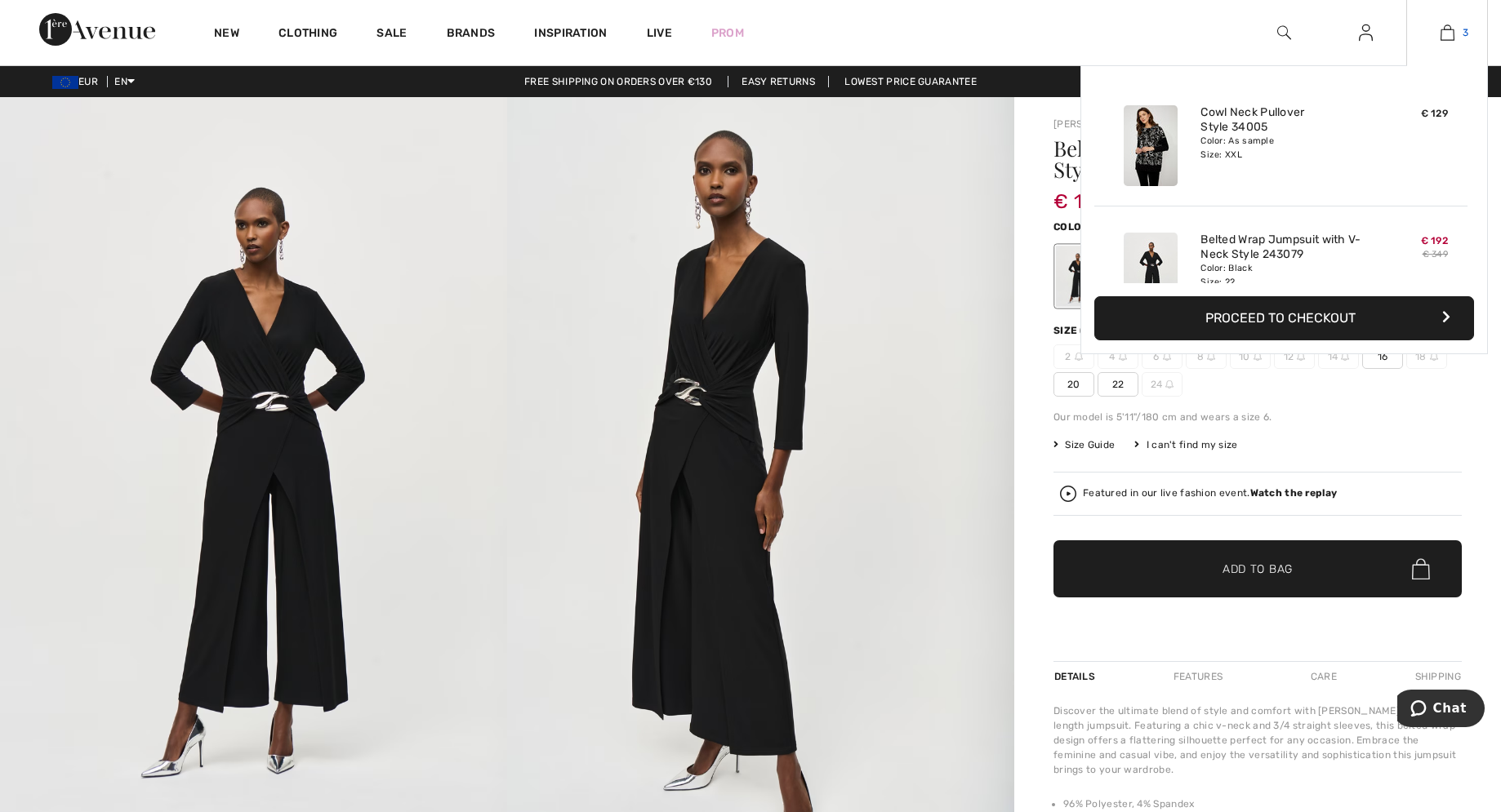
click at [1444, 30] on img at bounding box center [1446, 33] width 13 height 20
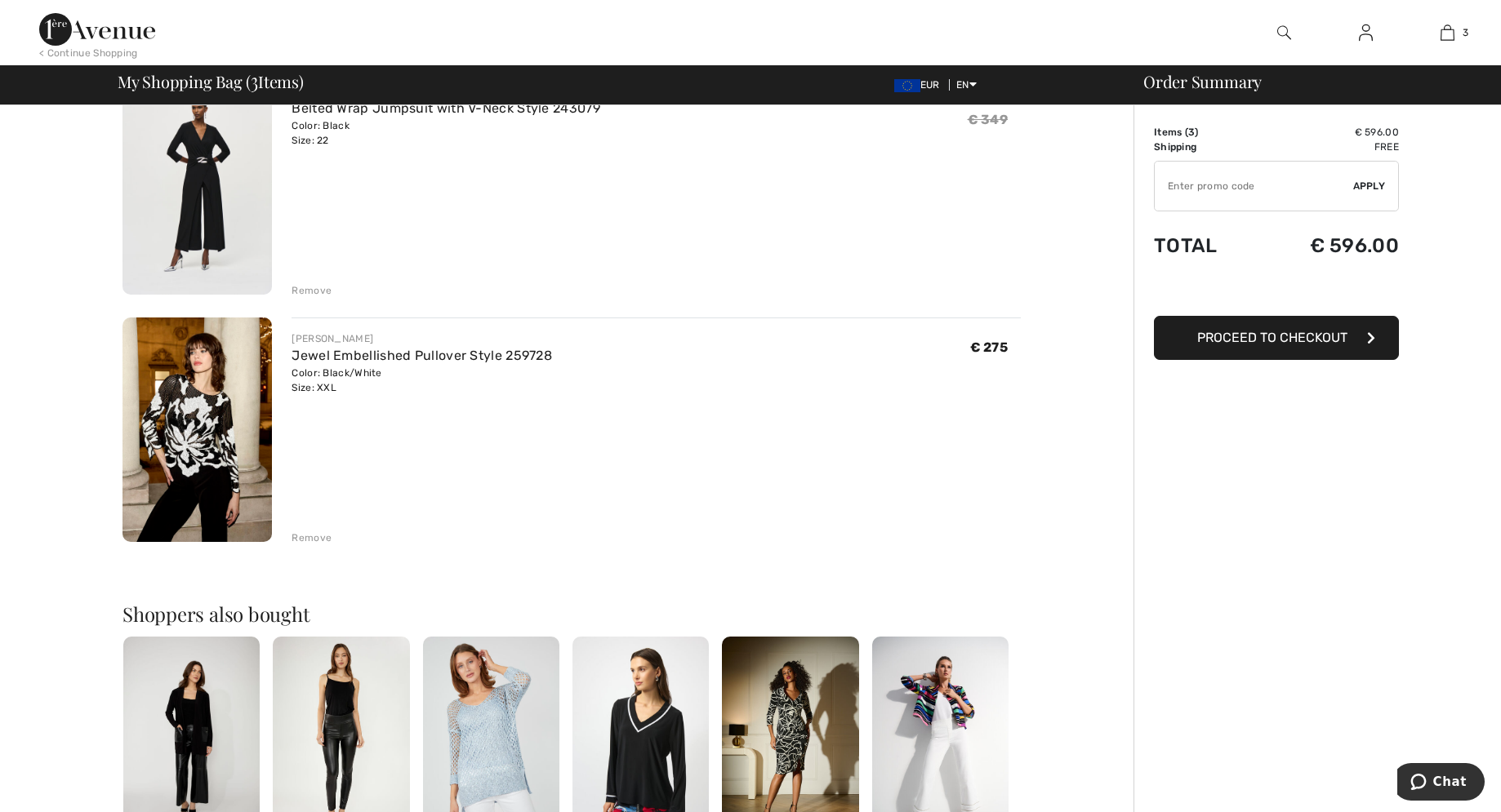
click at [302, 534] on div "Remove" at bounding box center [311, 538] width 40 height 14
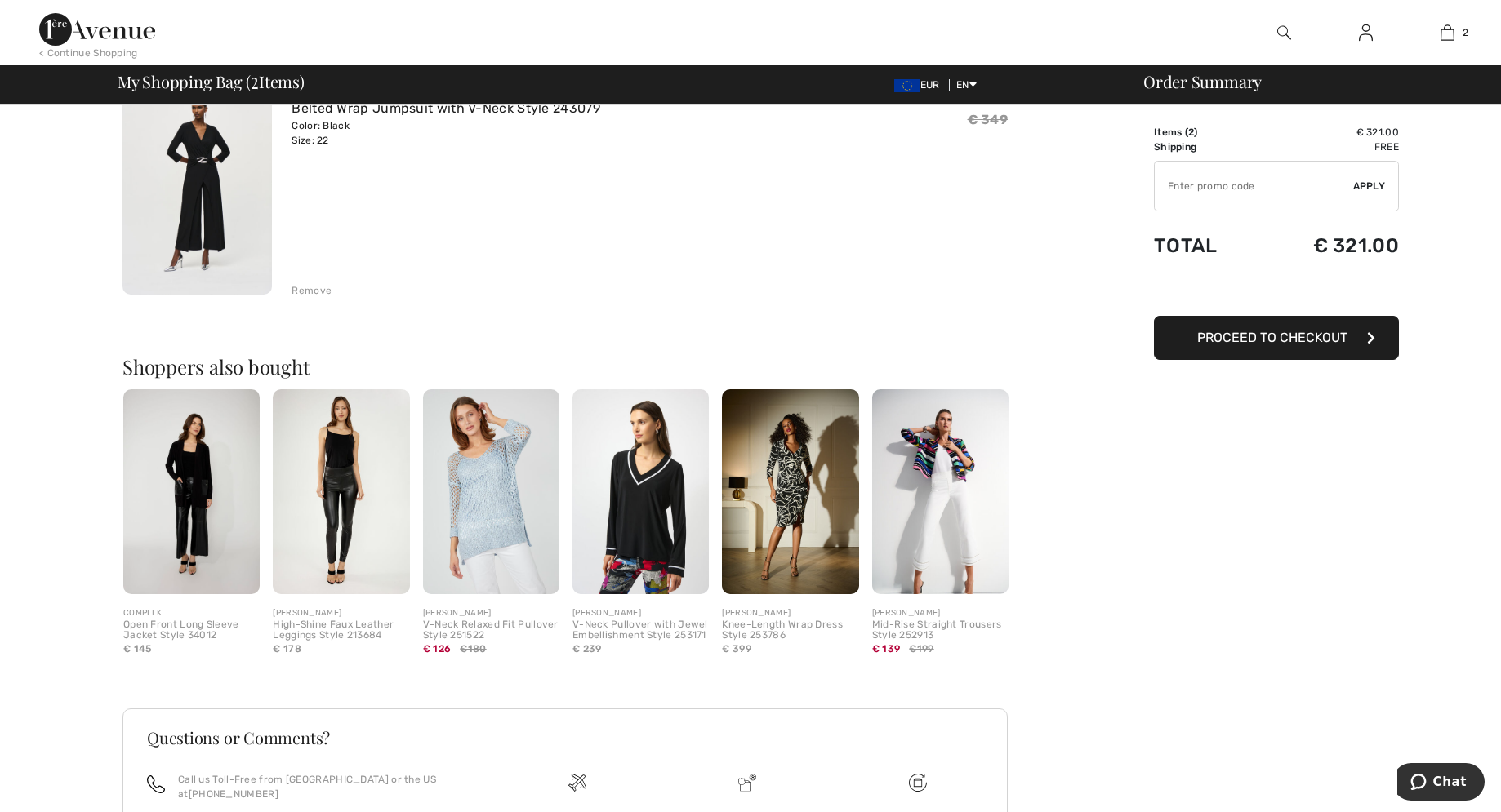
click at [952, 465] on img at bounding box center [940, 491] width 136 height 205
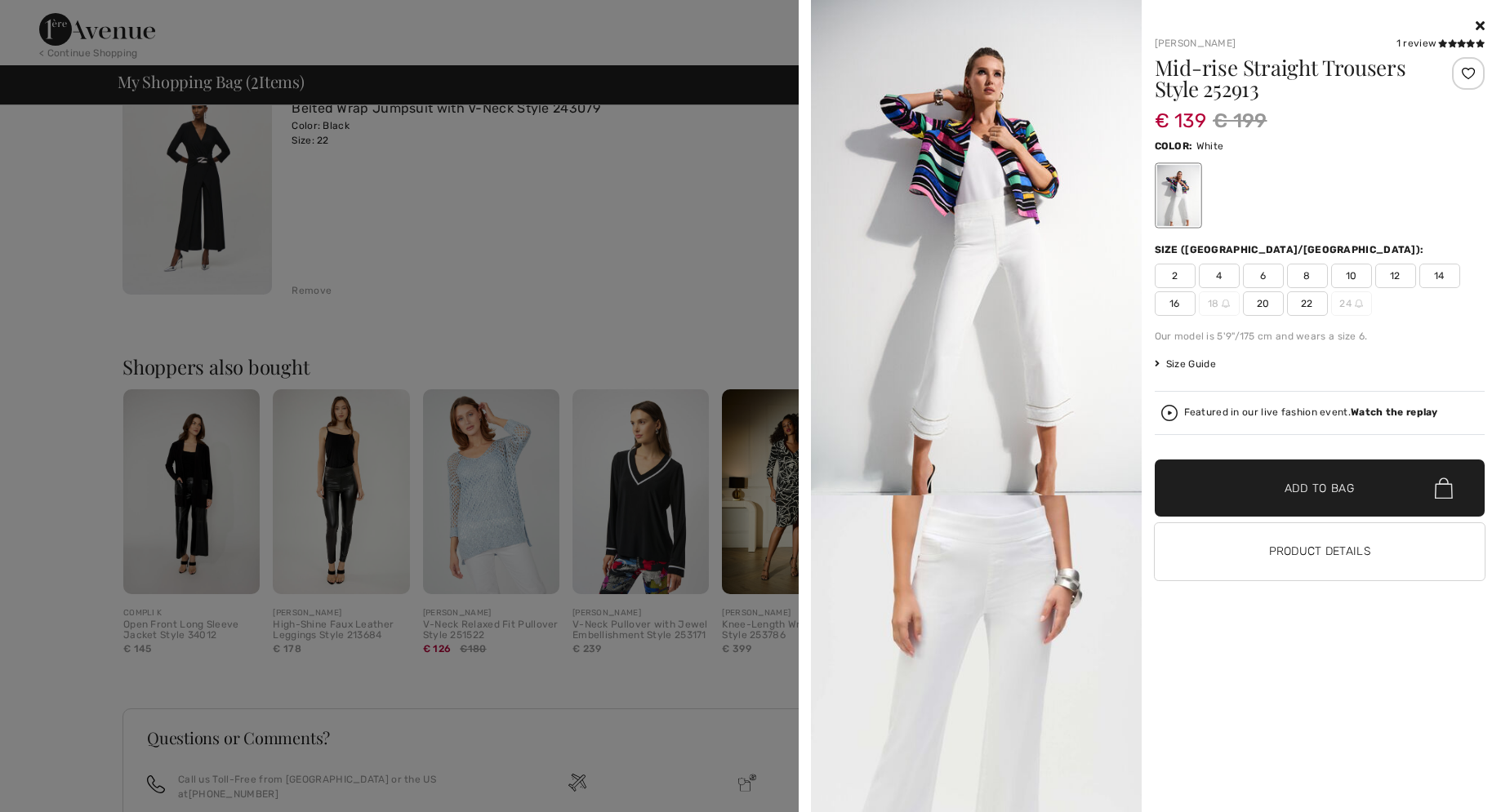
click at [955, 189] on img at bounding box center [975, 247] width 330 height 495
click at [1001, 164] on img at bounding box center [975, 247] width 330 height 495
click at [1312, 300] on span "22" at bounding box center [1308, 303] width 41 height 24
click at [1337, 498] on span "✔ Added to Bag Add to Bag" at bounding box center [1319, 488] width 330 height 57
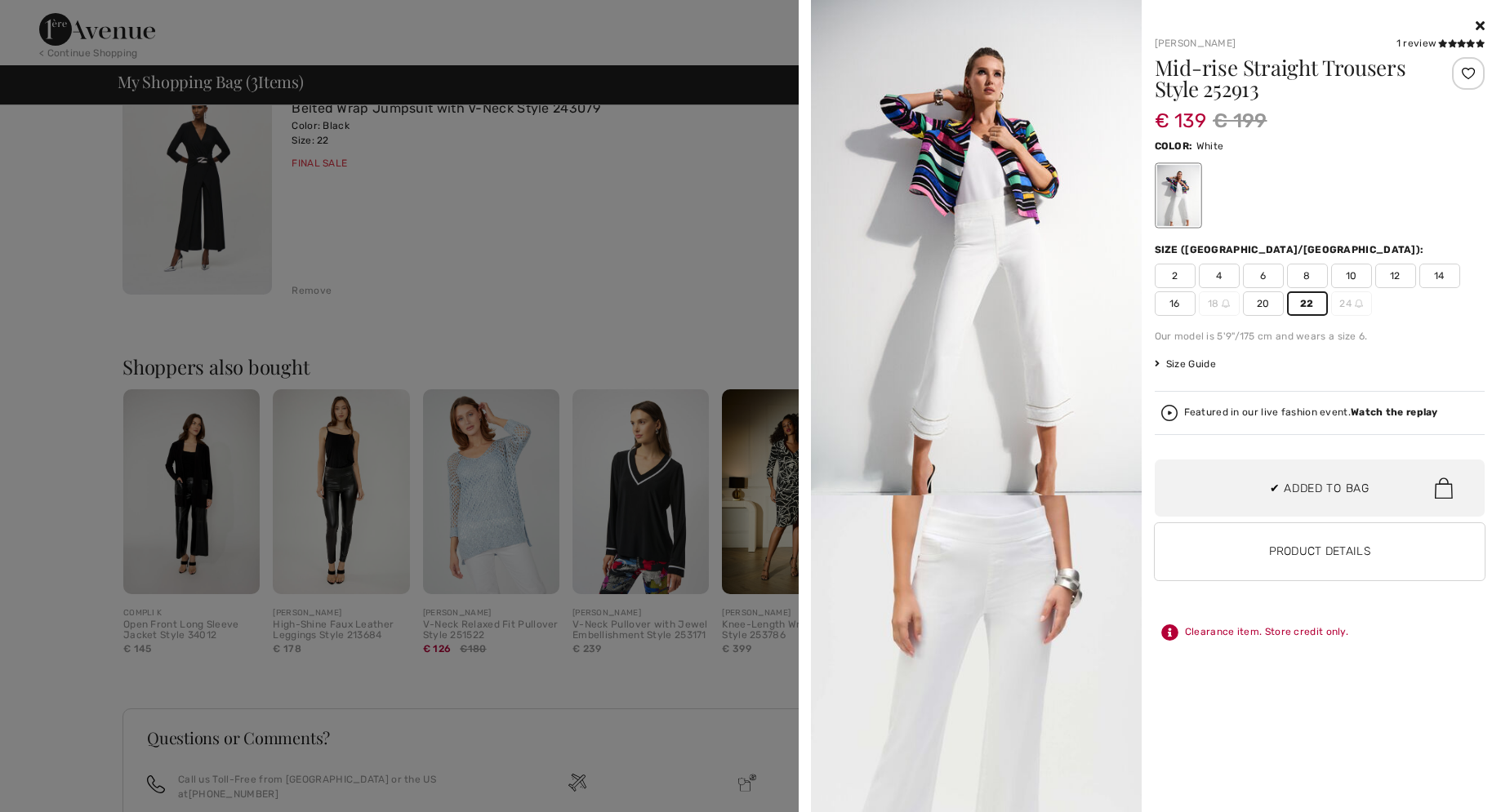
scroll to position [178, 0]
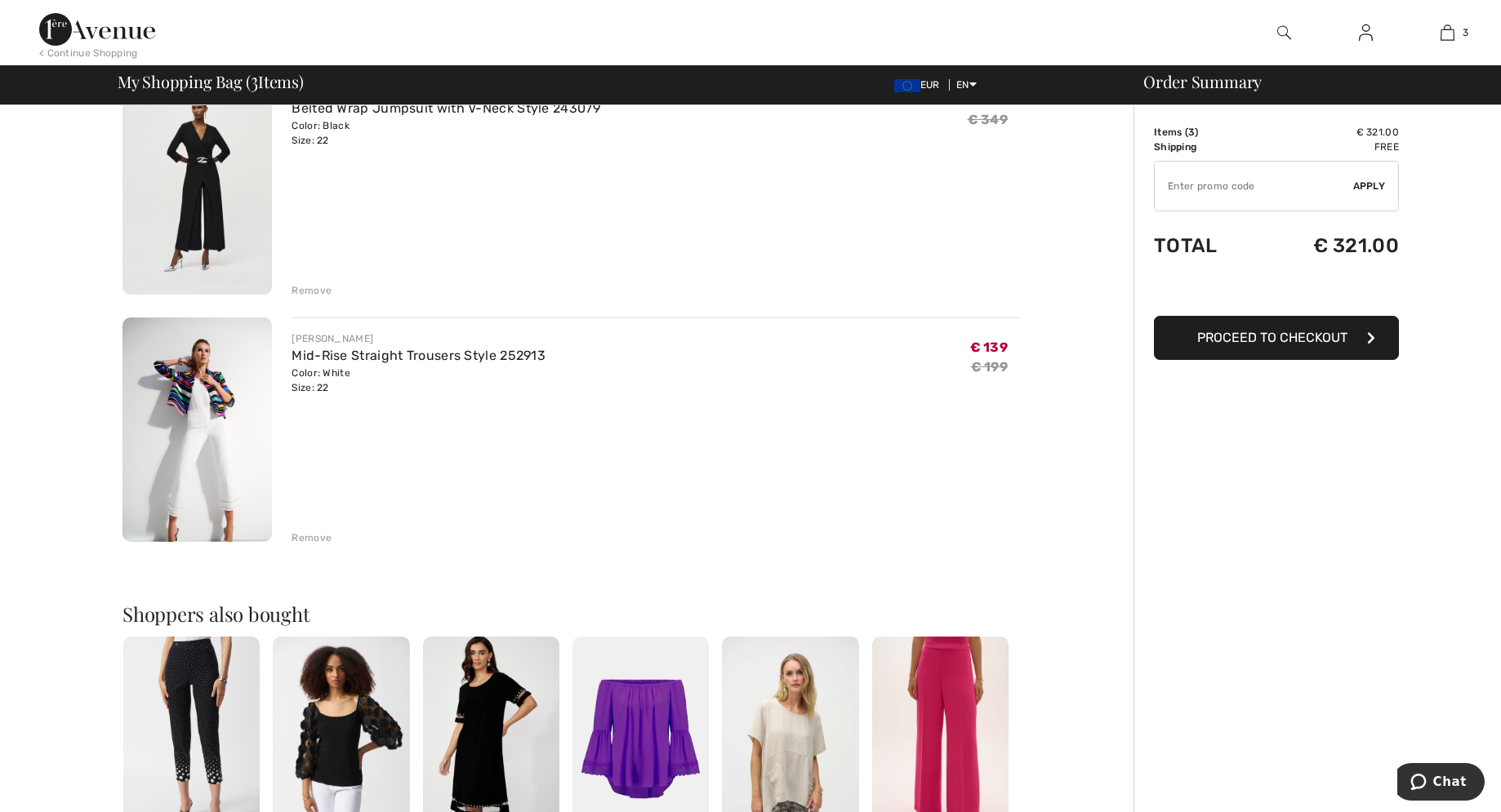
click at [210, 396] on img at bounding box center [197, 430] width 150 height 225
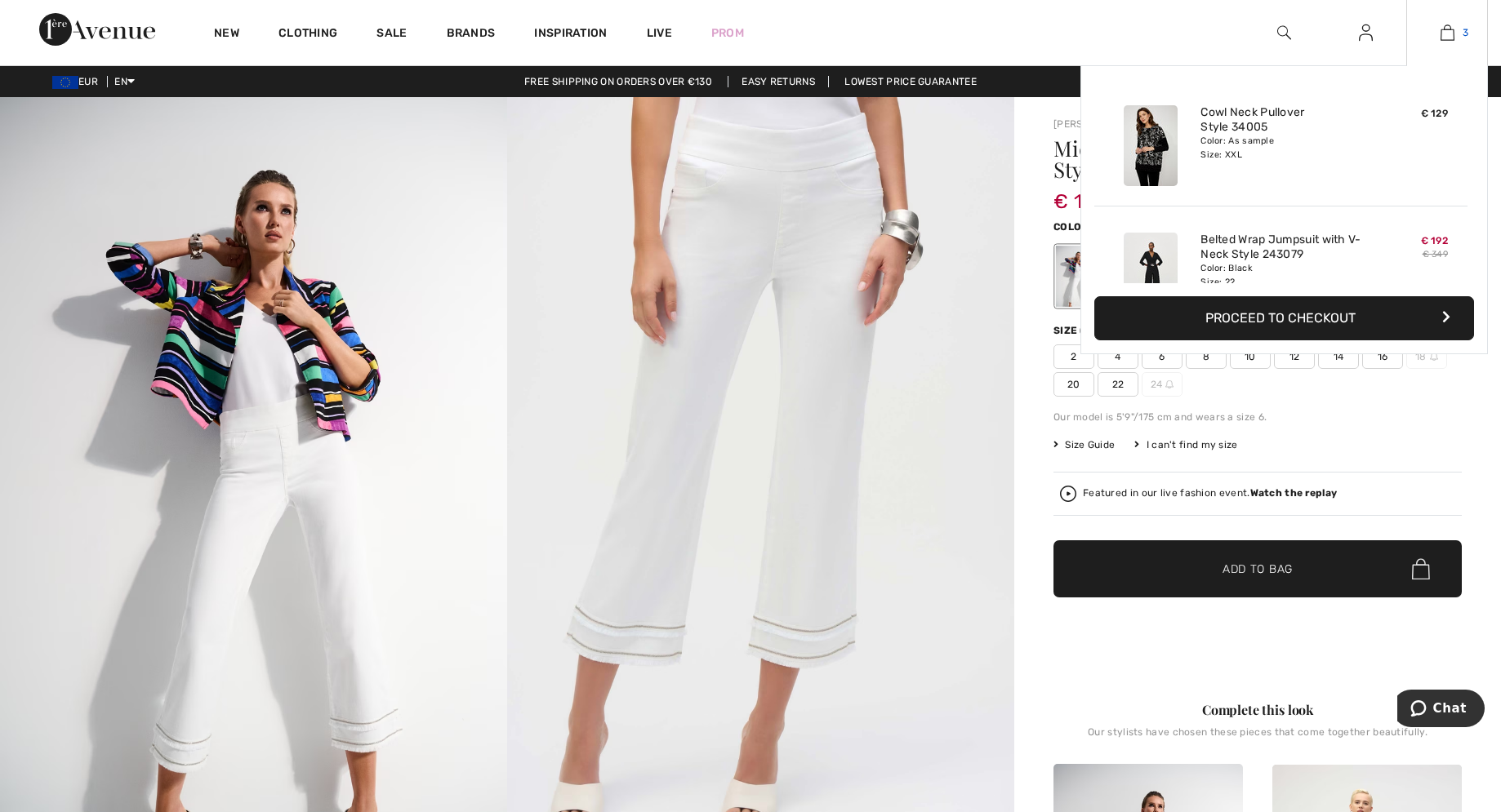
click at [1450, 32] on img at bounding box center [1446, 33] width 13 height 20
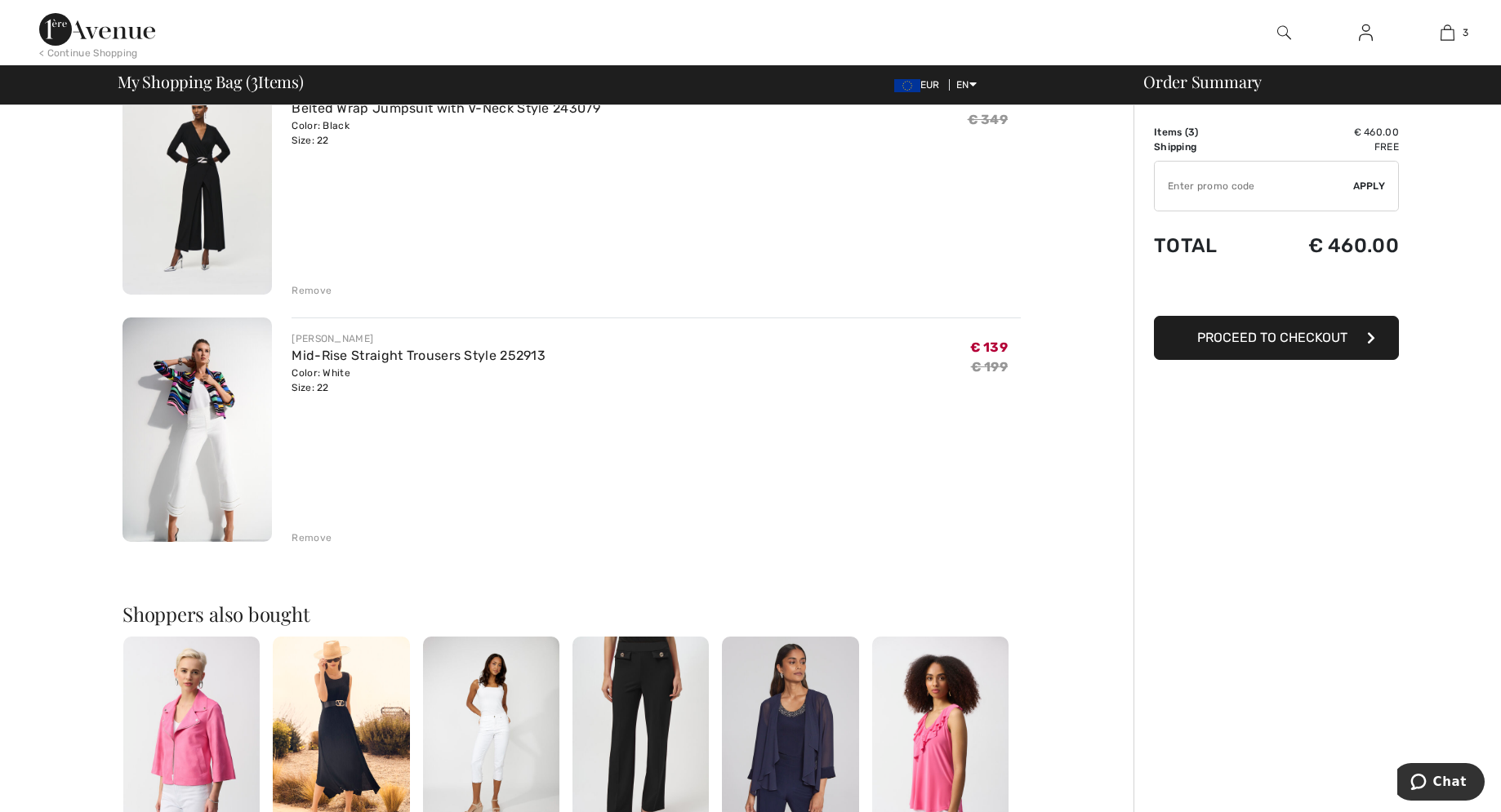
click at [306, 540] on div "Remove" at bounding box center [311, 538] width 40 height 14
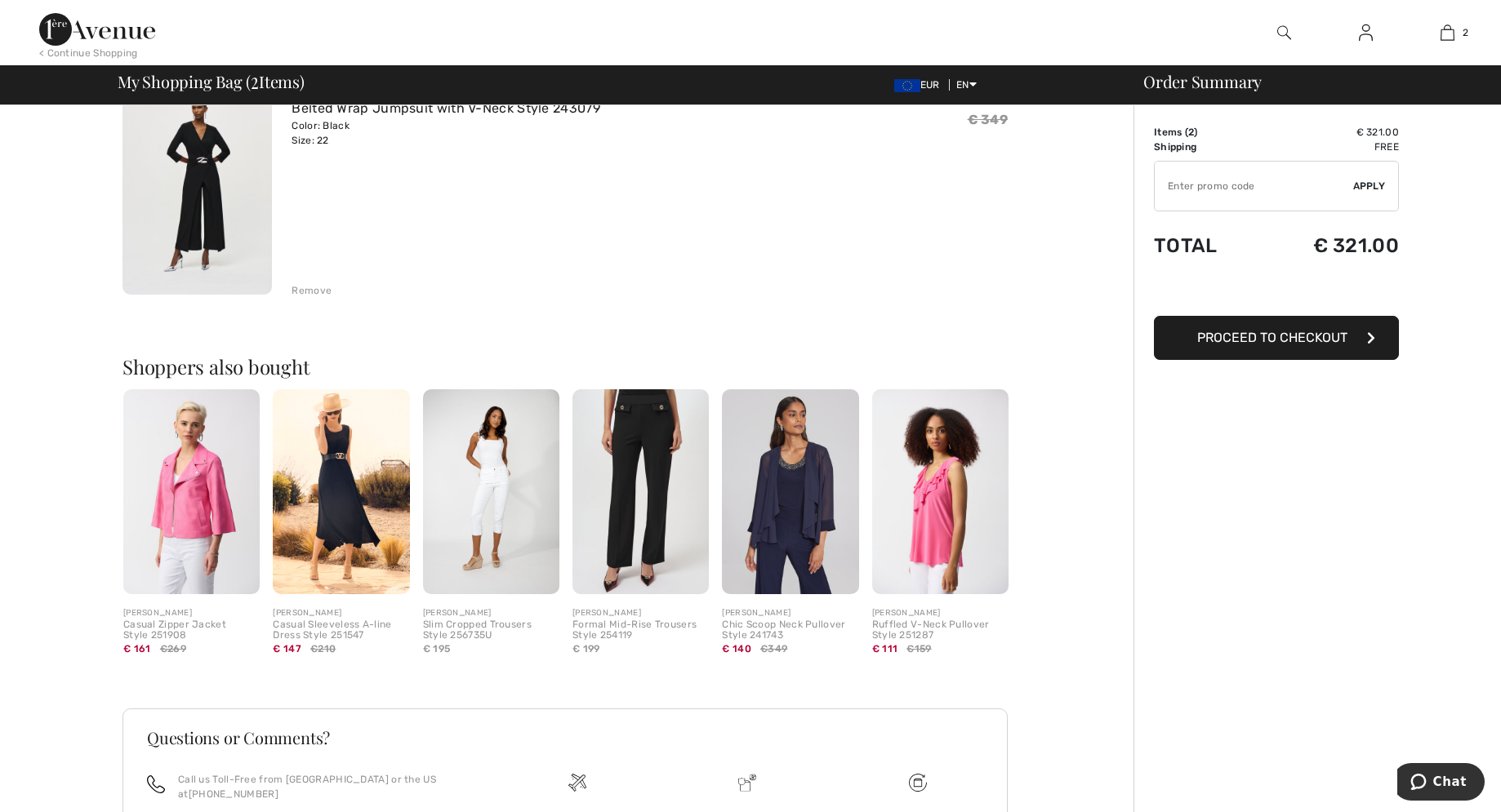
click at [657, 457] on img at bounding box center [640, 491] width 136 height 205
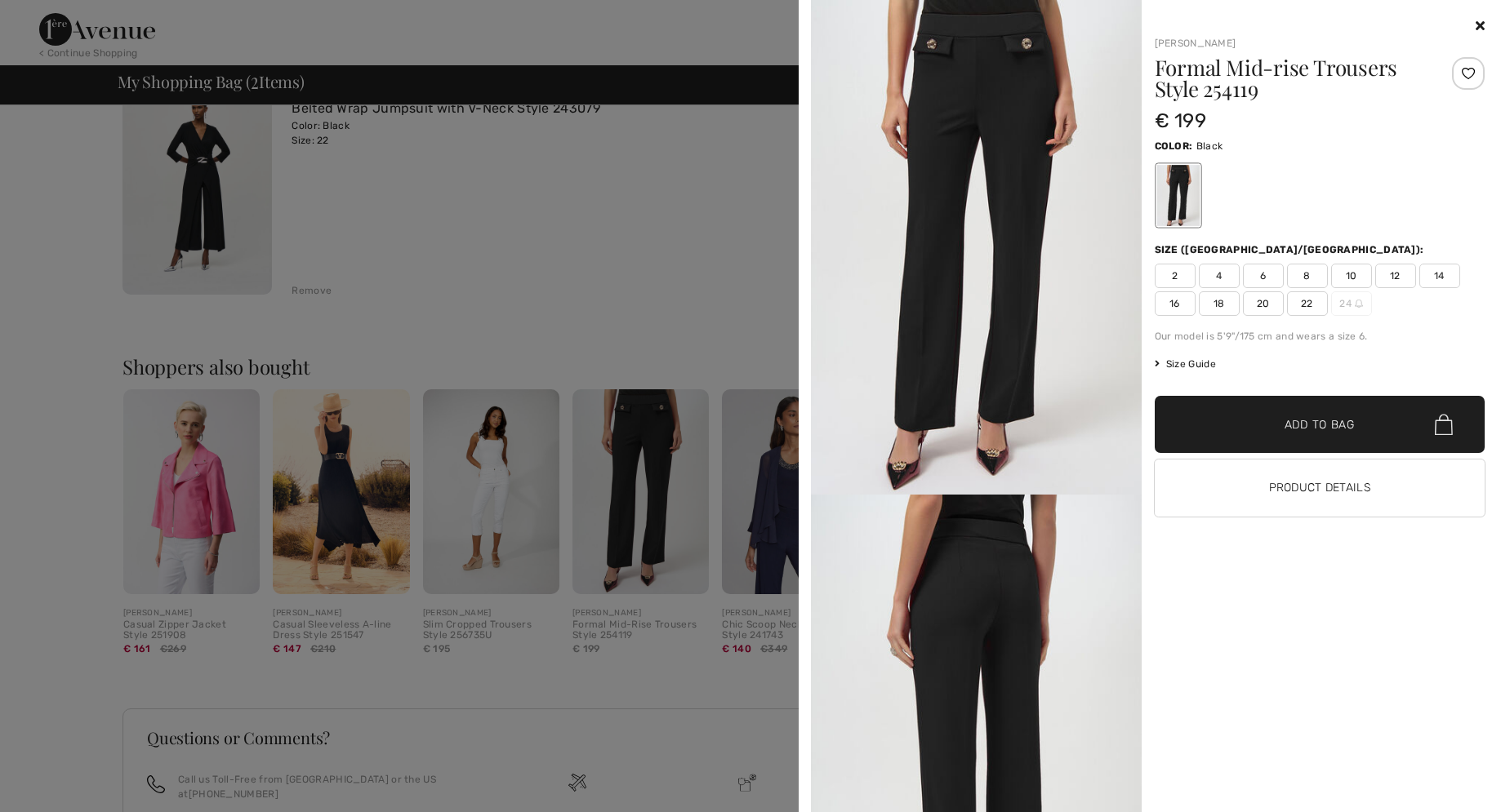
click at [1483, 24] on div "[PERSON_NAME] Formal Mid-rise Trousers Style 254119 € 199 Color: Black Size (CA…" at bounding box center [1149, 406] width 689 height 812
click at [1483, 24] on icon at bounding box center [1480, 25] width 9 height 13
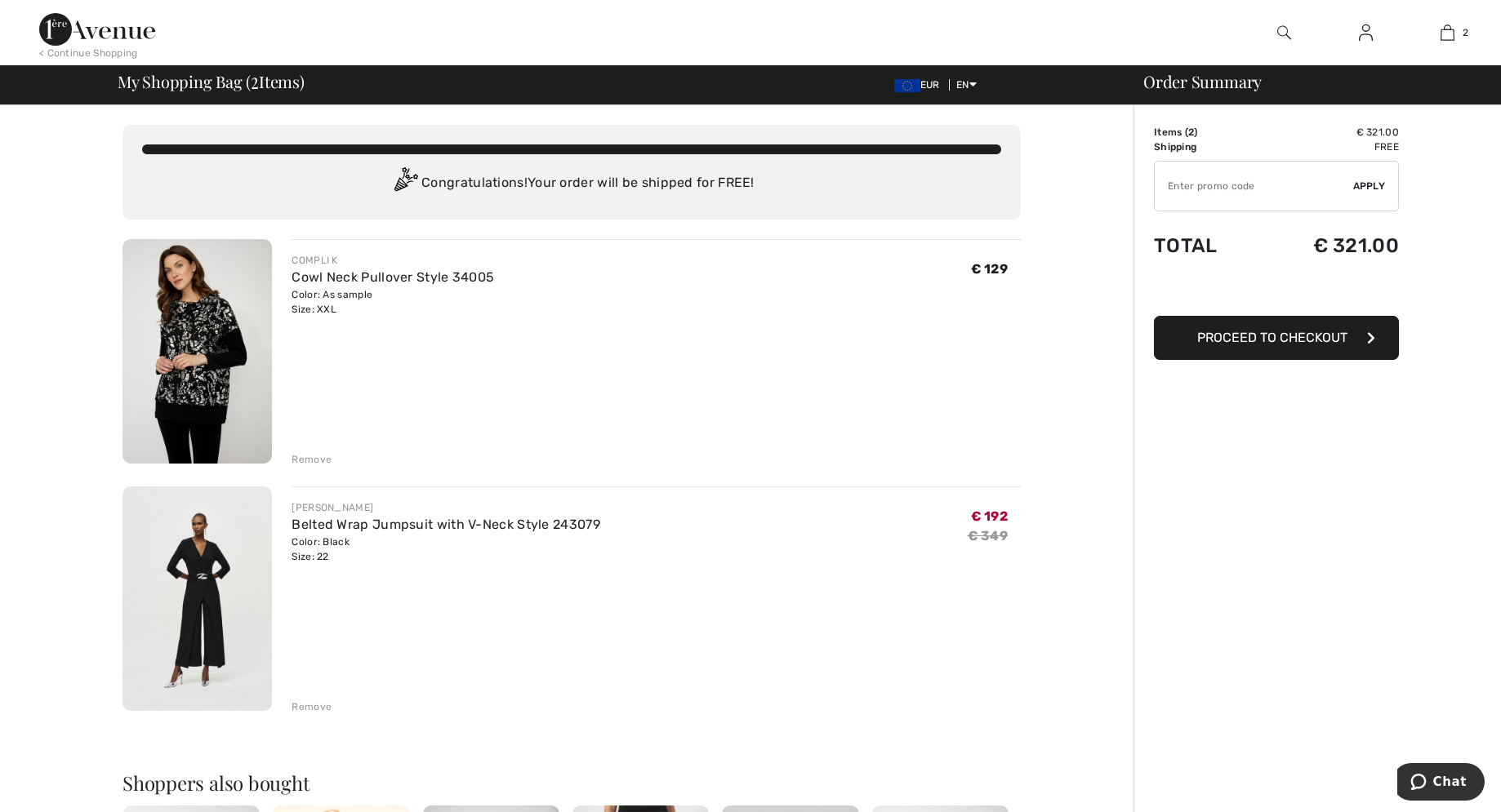
click at [208, 627] on img at bounding box center [197, 598] width 150 height 225
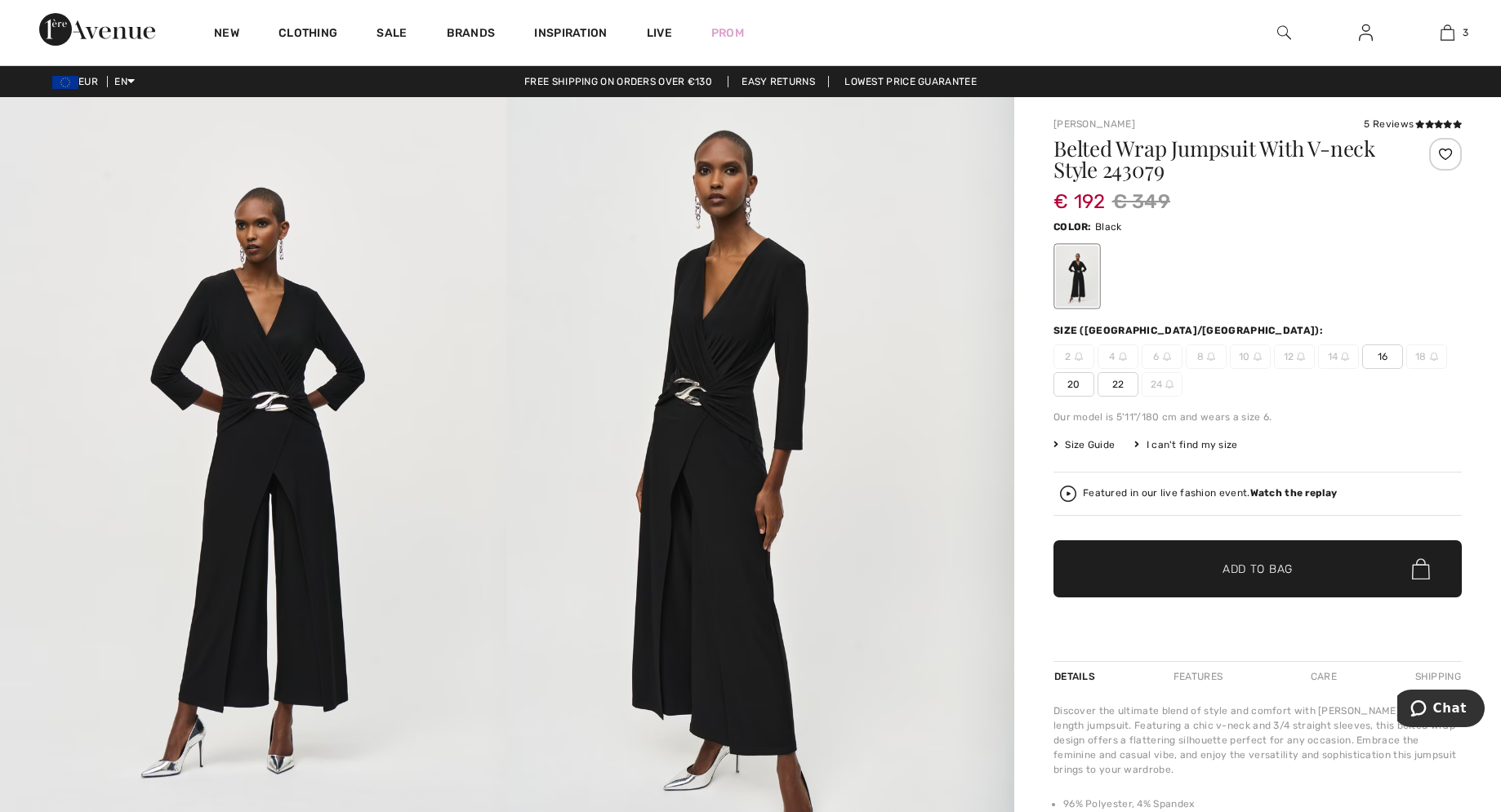
click at [716, 571] on img at bounding box center [760, 476] width 507 height 760
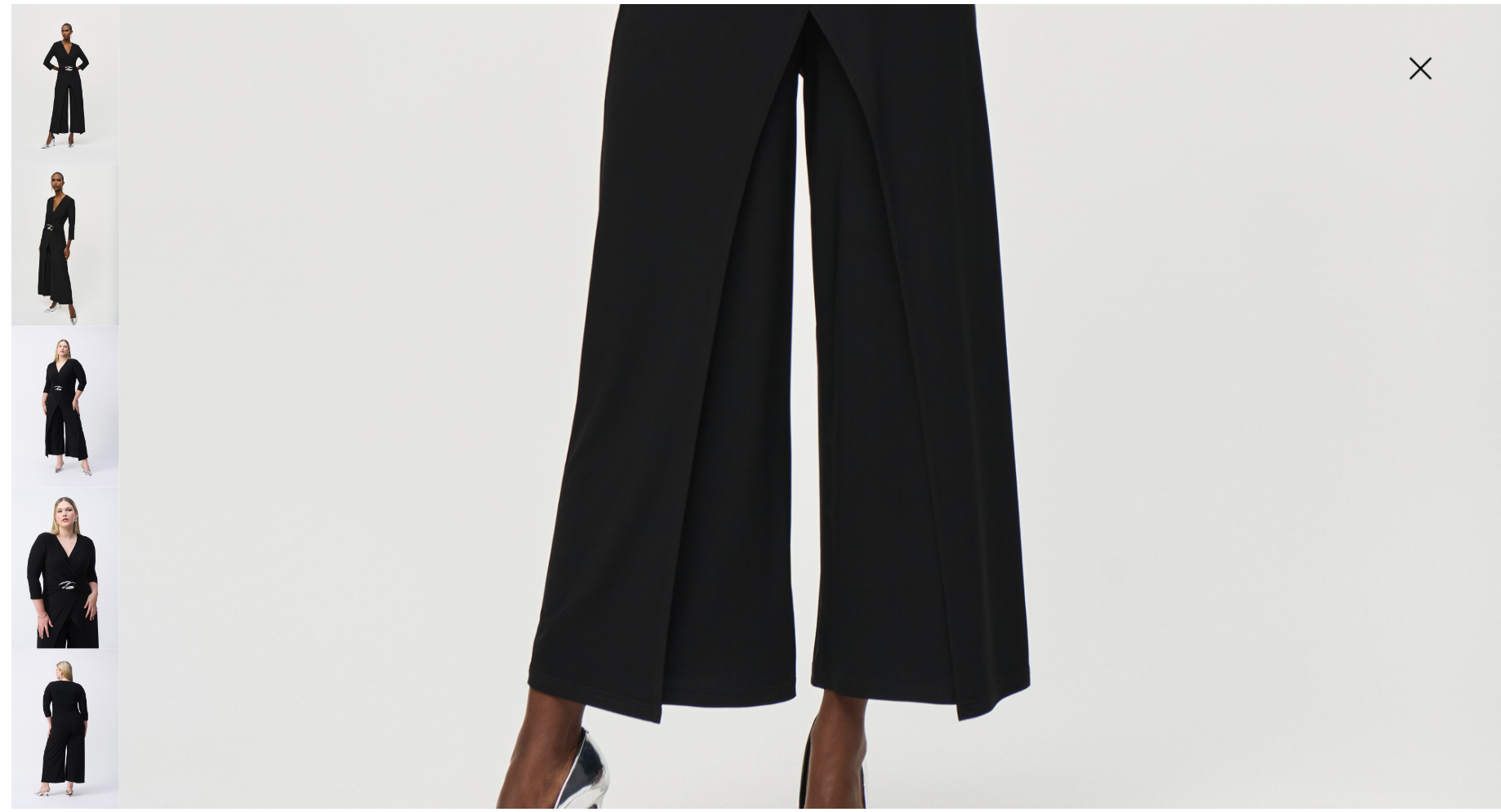
scroll to position [1116, 0]
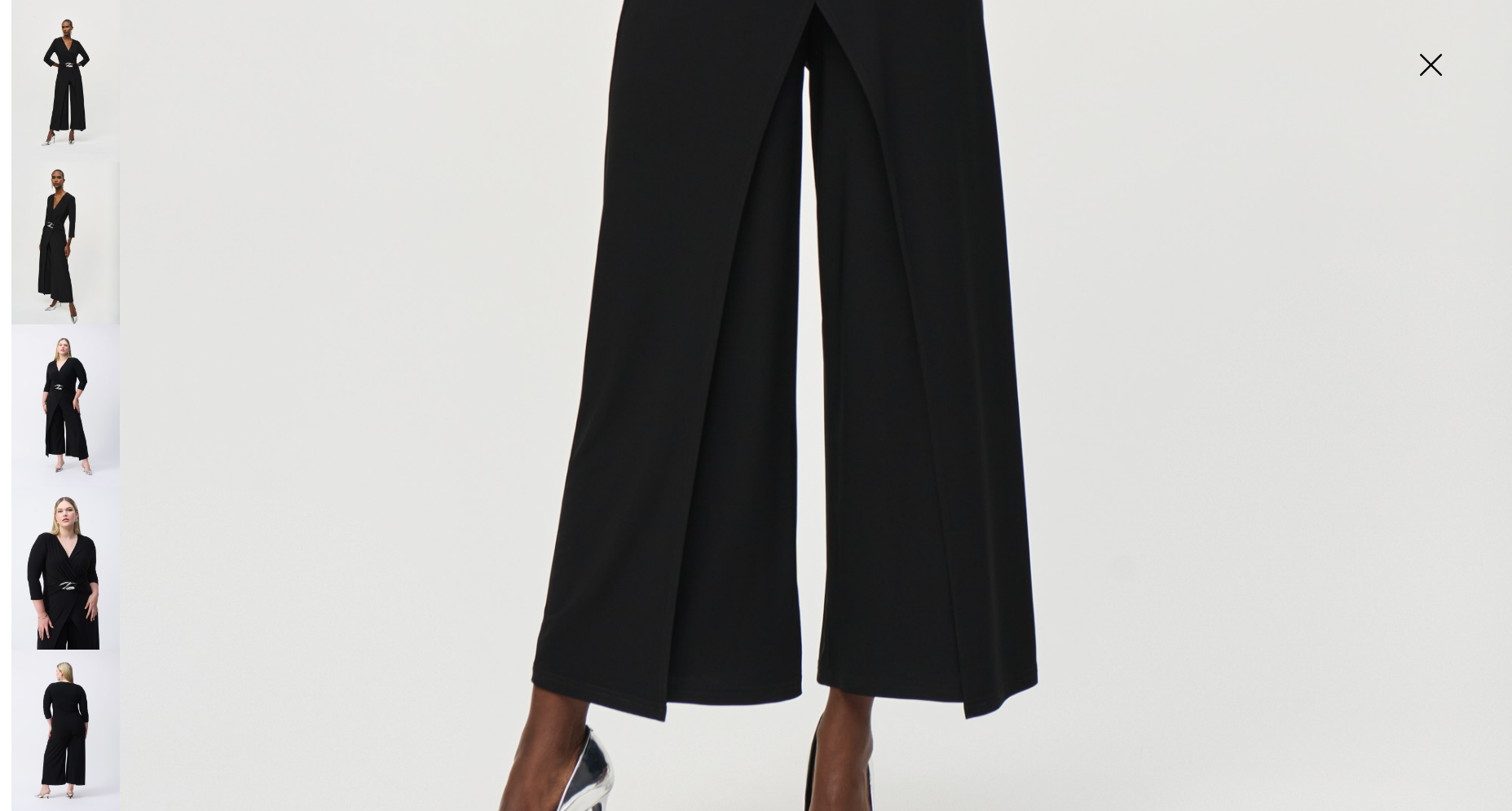
click at [1432, 66] on img at bounding box center [1430, 66] width 81 height 84
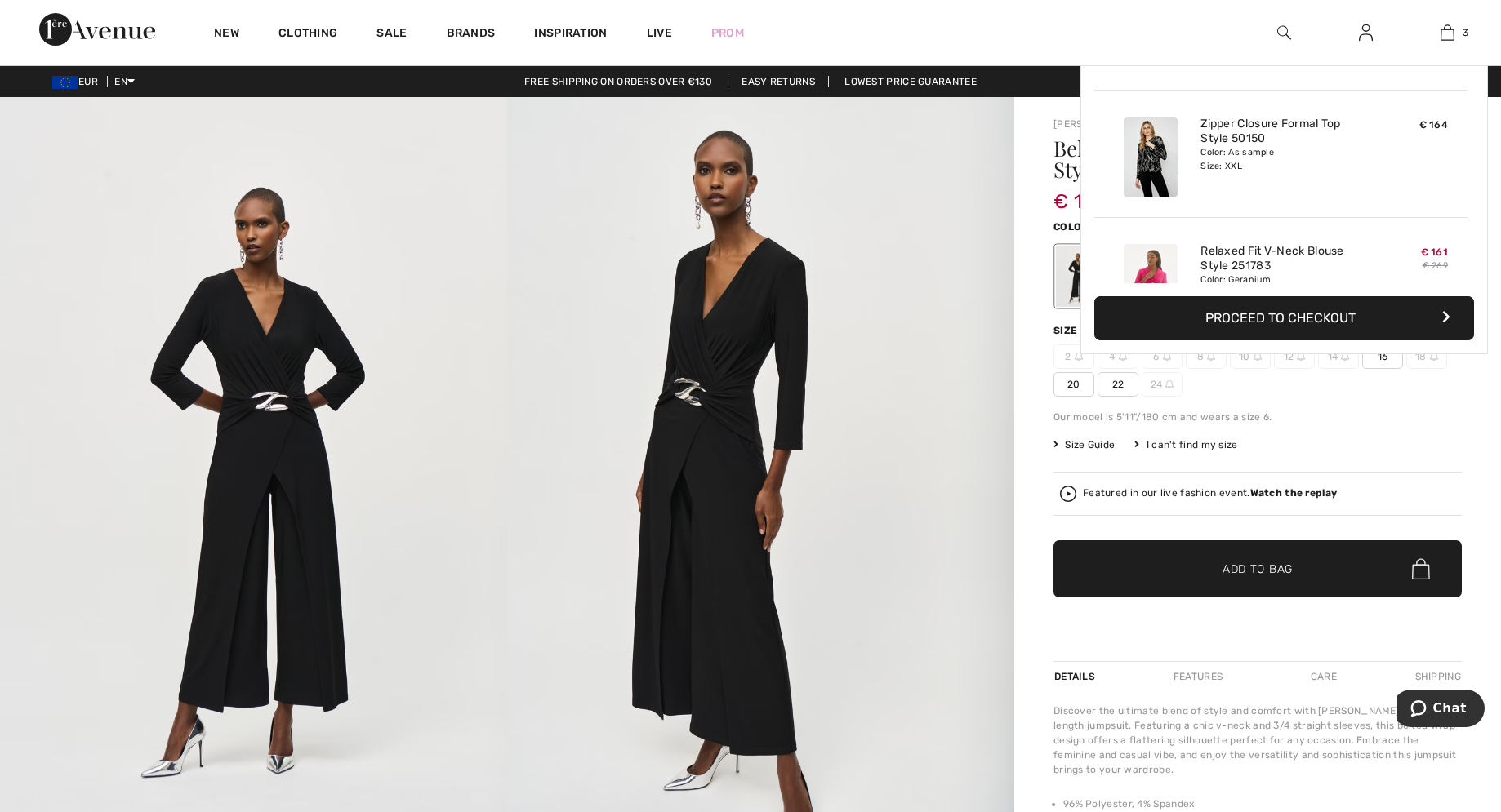
scroll to position [178, 0]
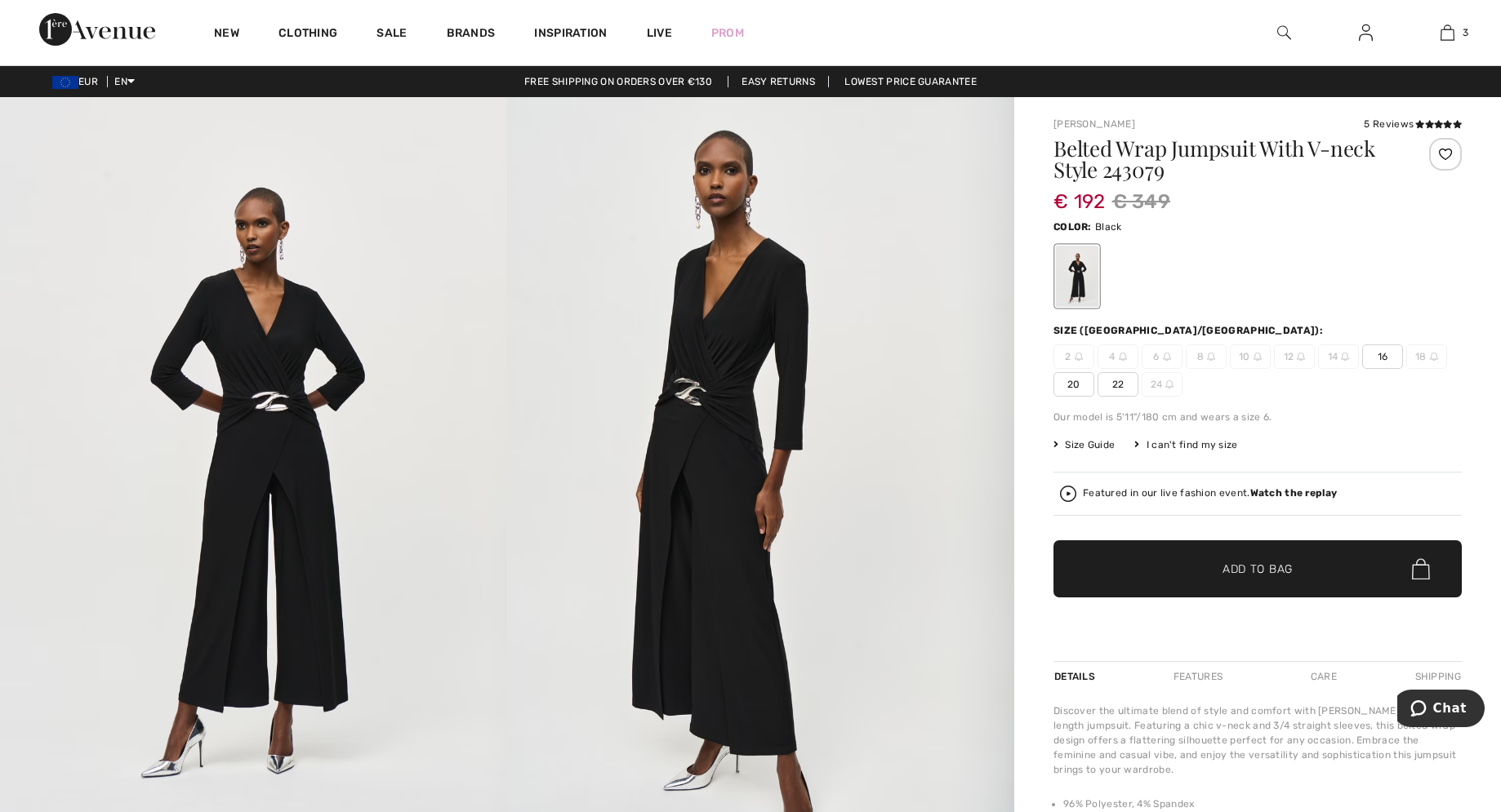
click at [1119, 380] on span "22" at bounding box center [1118, 384] width 41 height 24
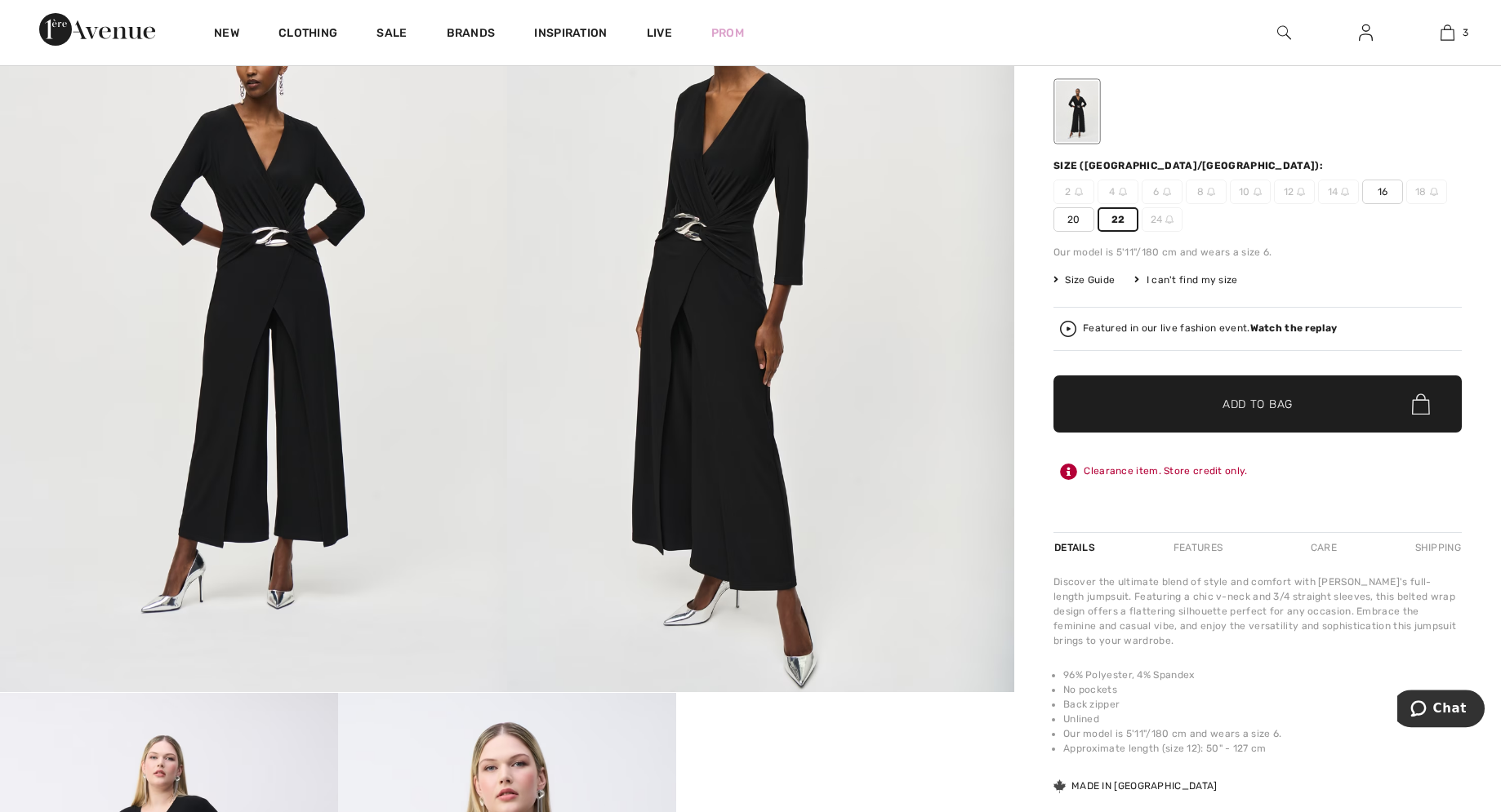
scroll to position [167, 0]
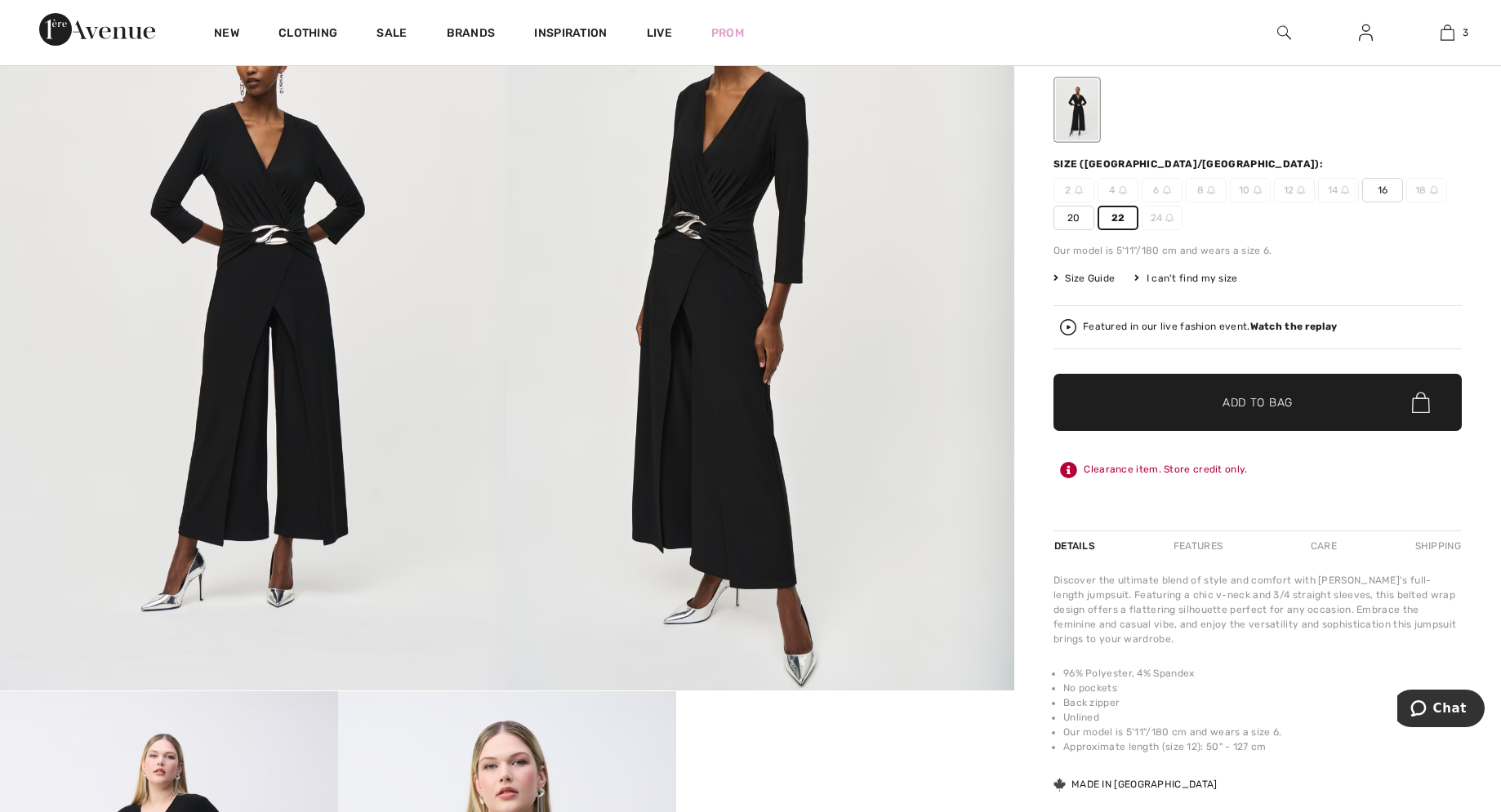
click at [1253, 406] on span "Add to Bag" at bounding box center [1257, 402] width 70 height 17
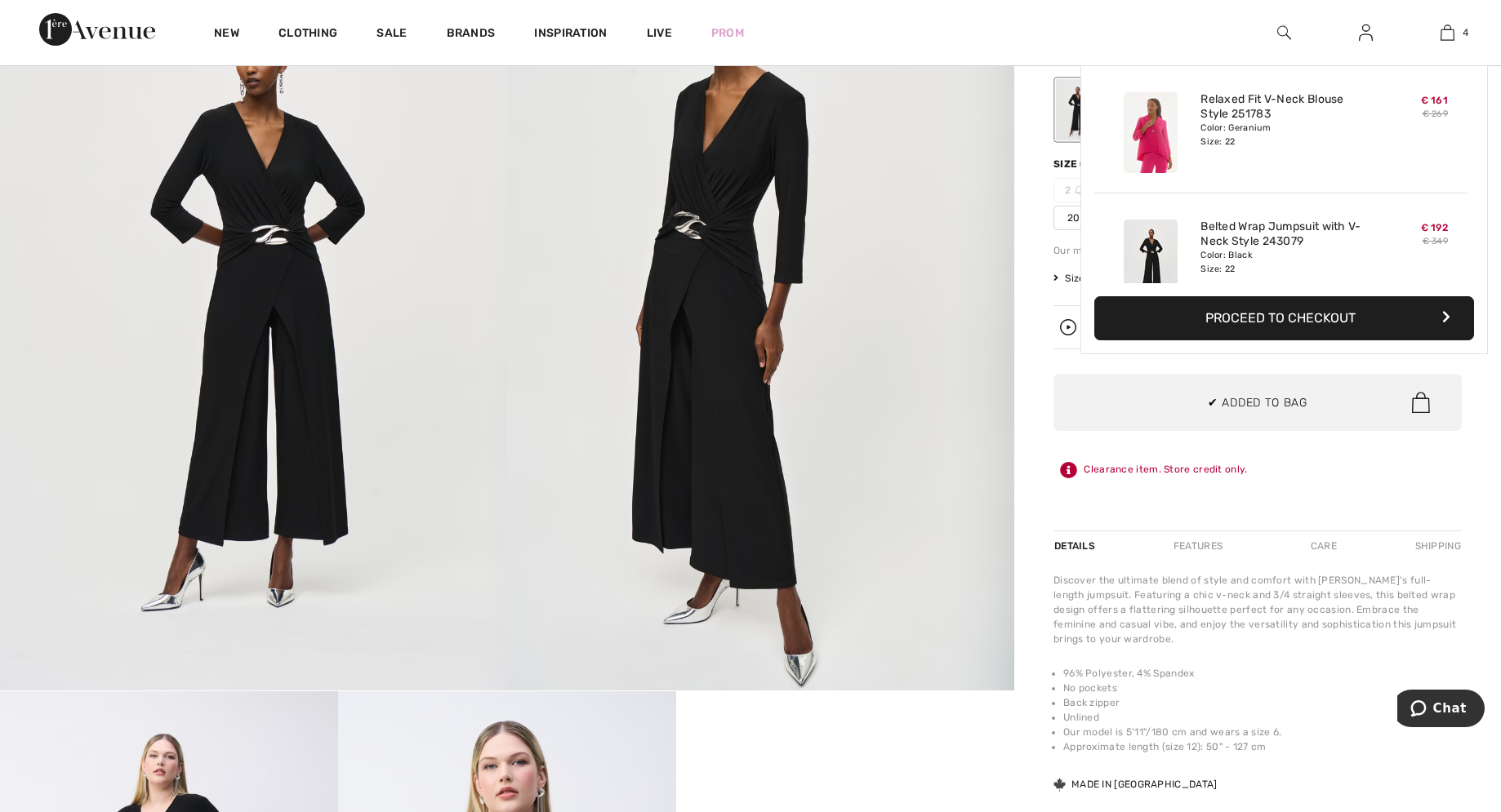
scroll to position [305, 0]
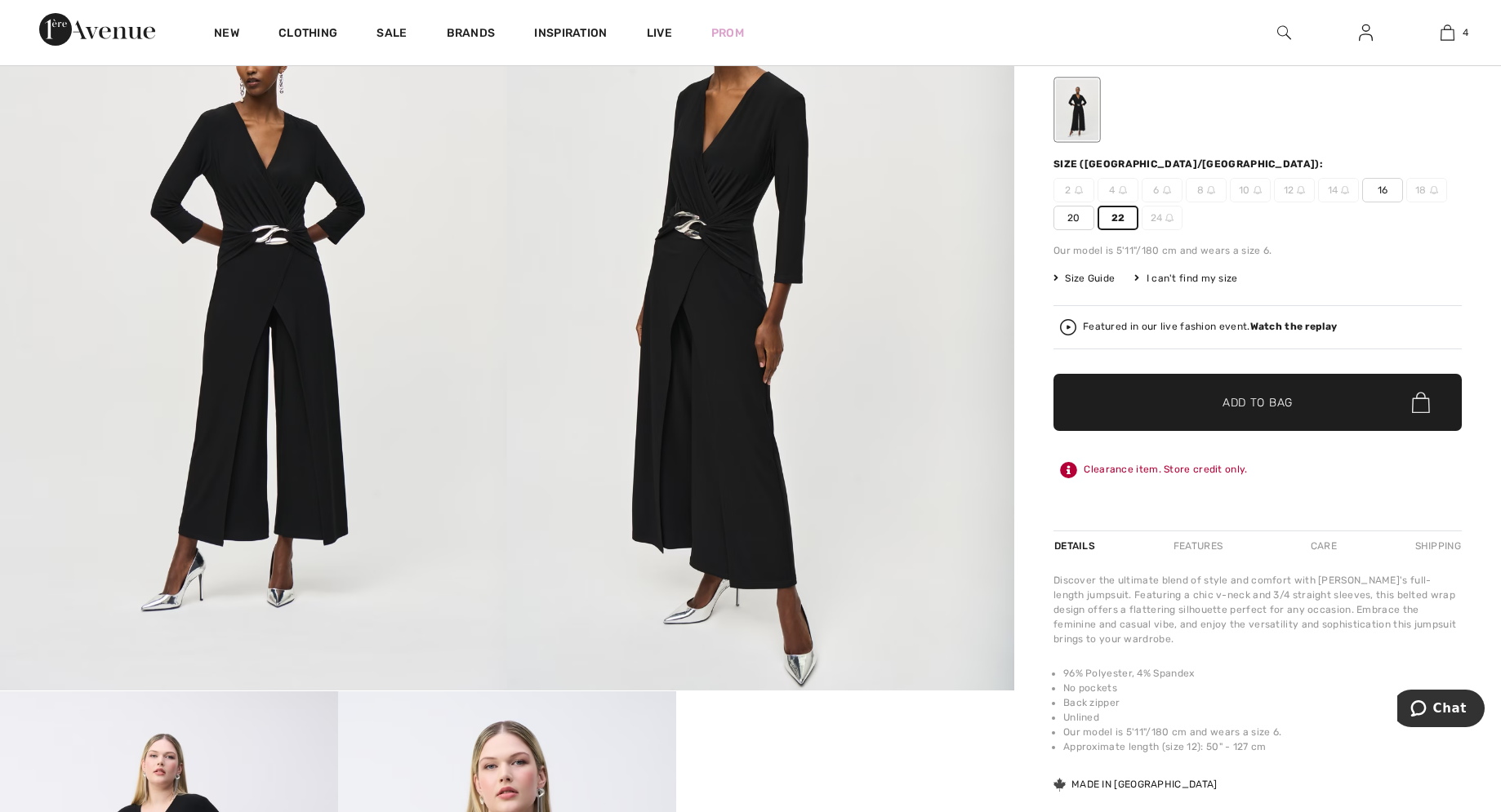
click at [1089, 271] on span "Size Guide" at bounding box center [1084, 278] width 61 height 14
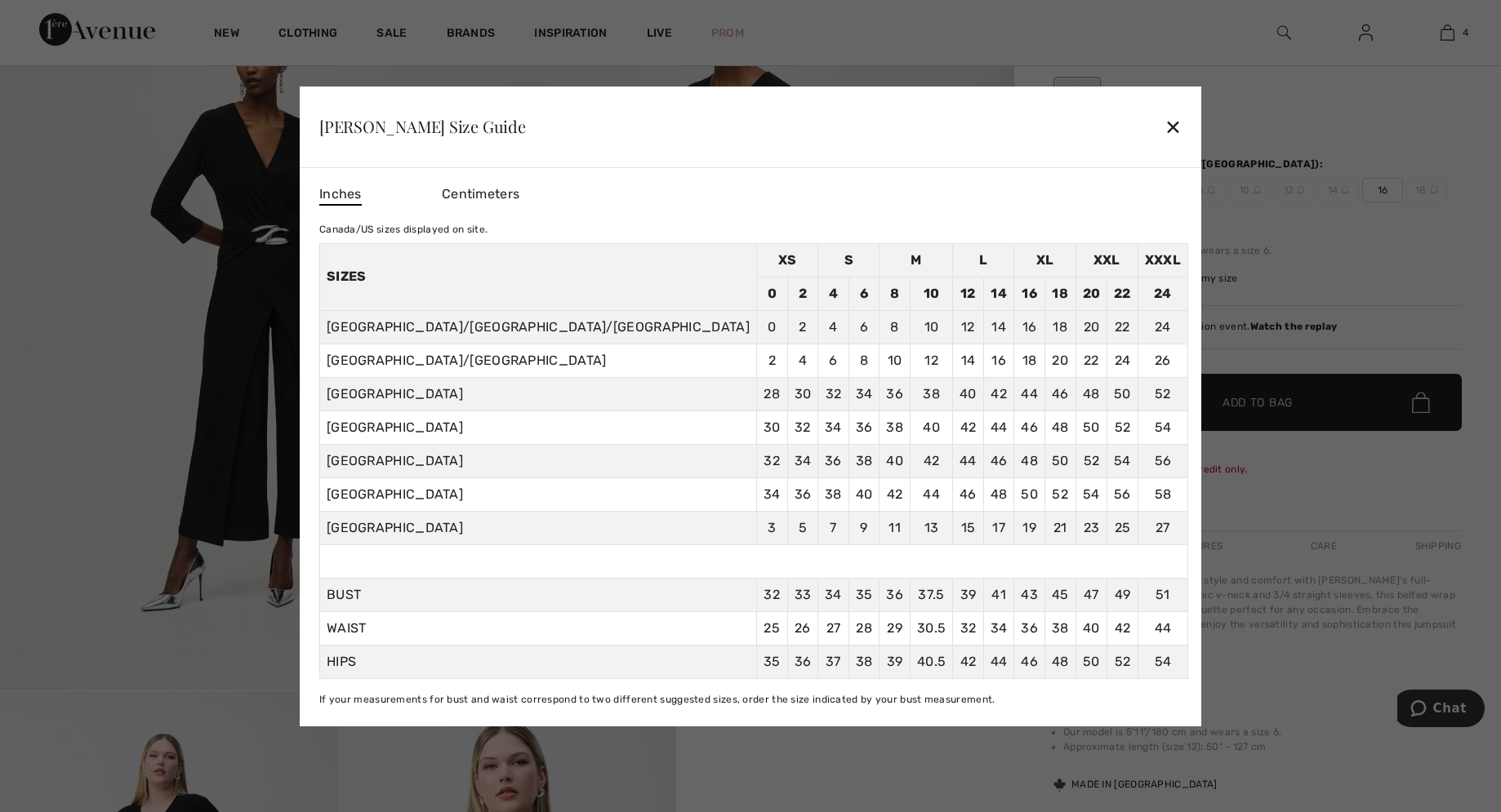
click at [1164, 131] on div "✕" at bounding box center [1172, 126] width 17 height 34
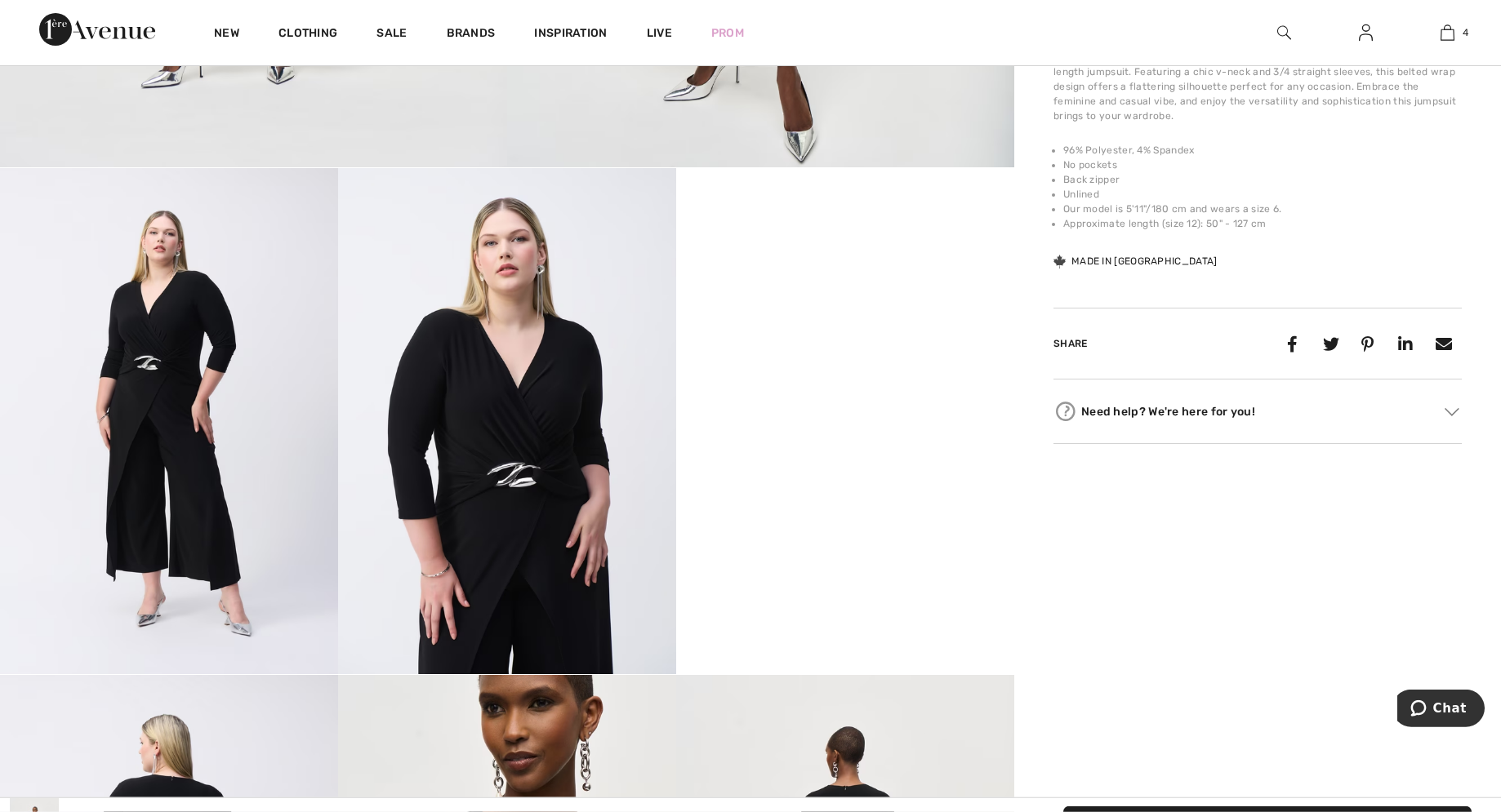
scroll to position [749, 0]
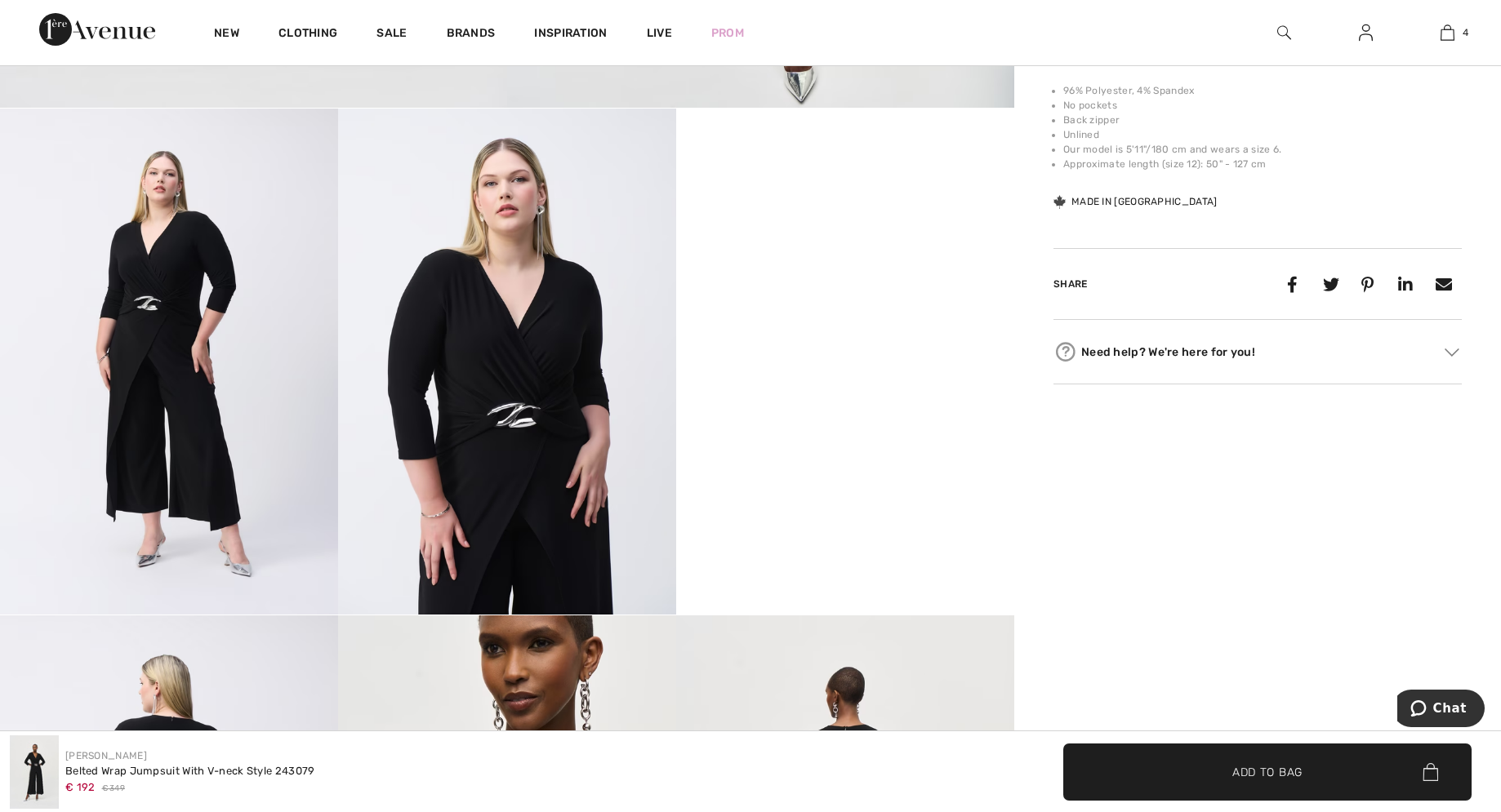
click at [184, 486] on img at bounding box center [168, 361] width 338 height 506
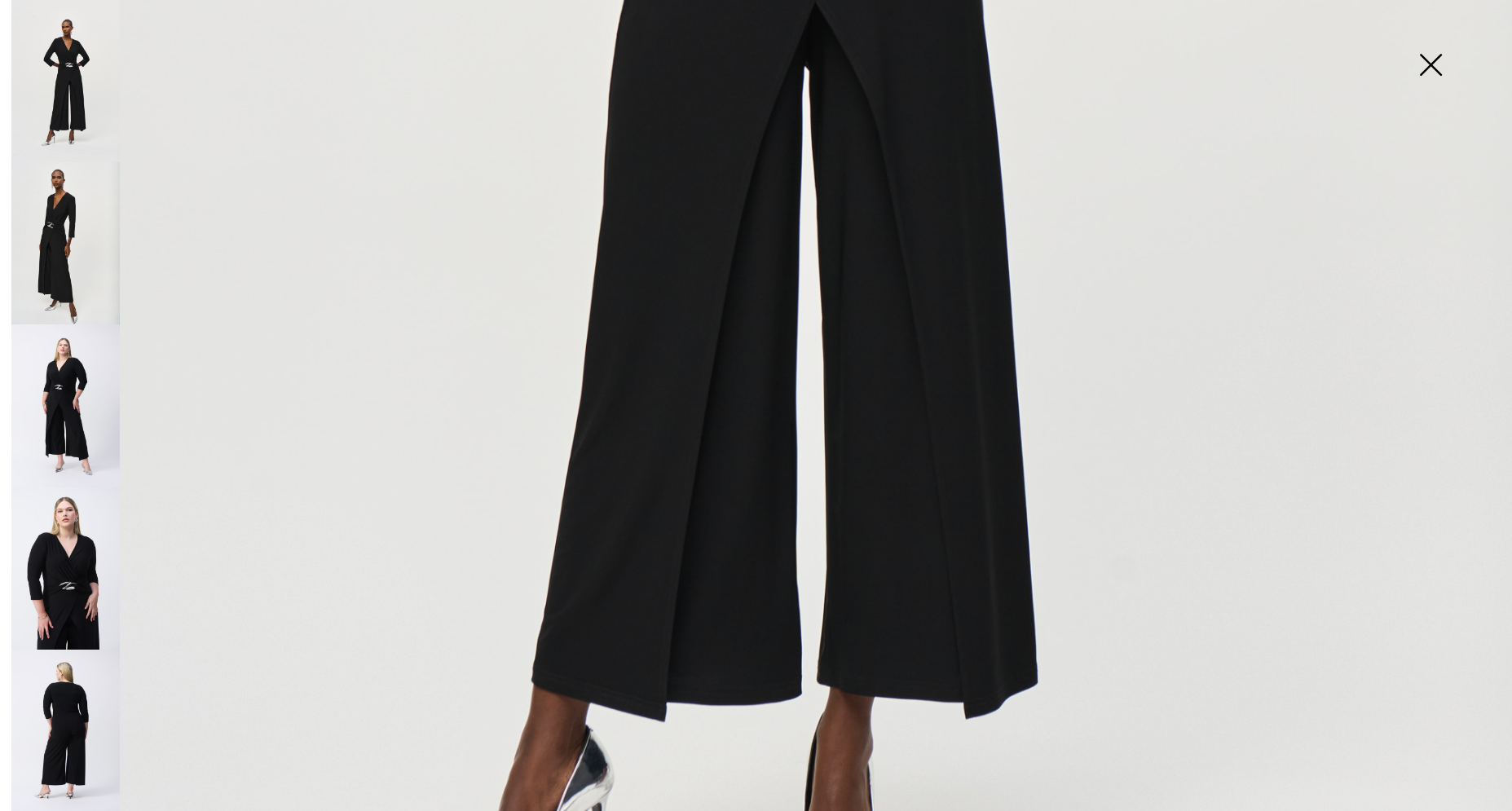
click at [1001, 669] on img at bounding box center [756, 18] width 1512 height 2266
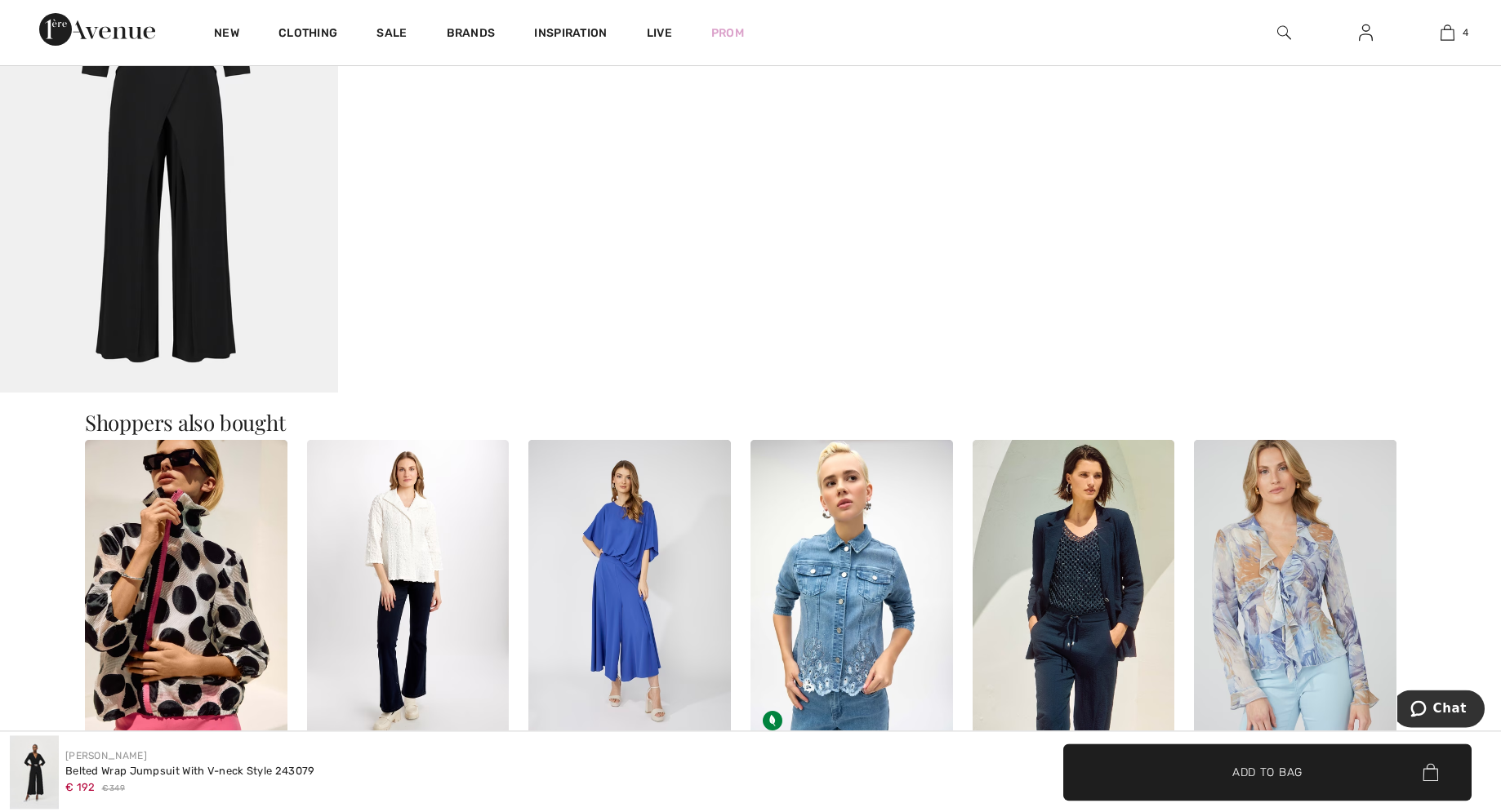
scroll to position [2581, 0]
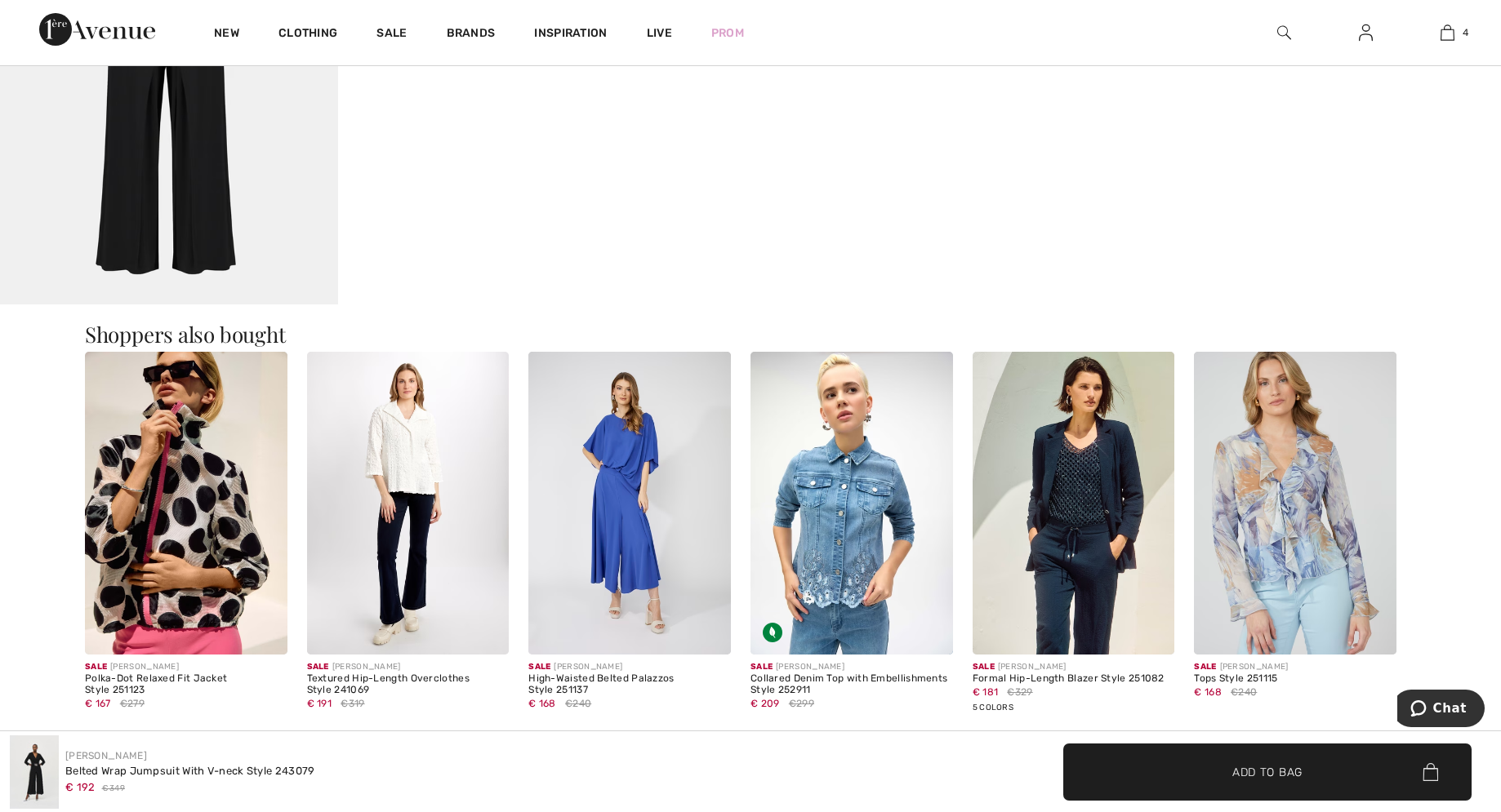
click at [410, 467] on img at bounding box center [408, 503] width 202 height 303
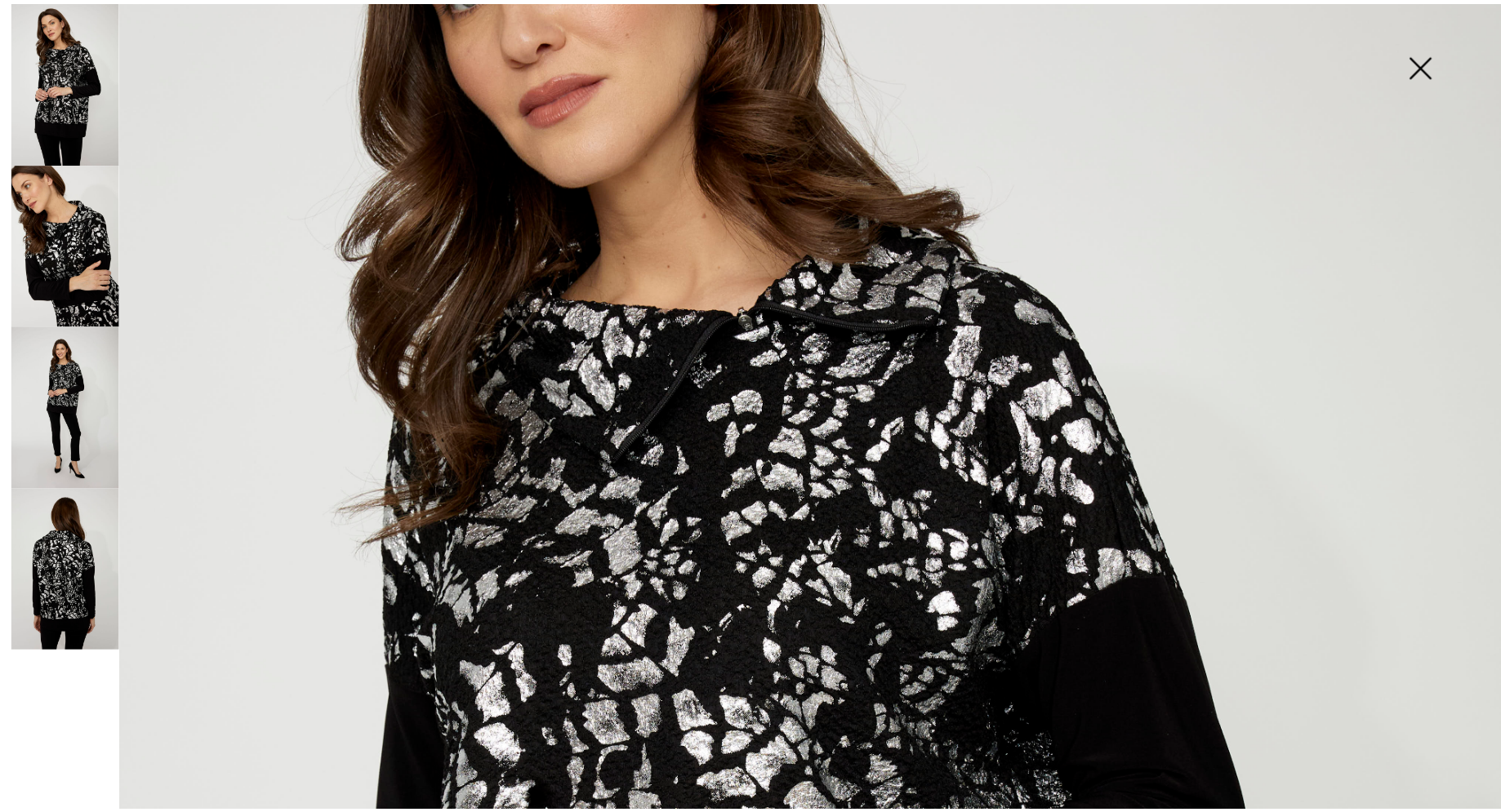
scroll to position [466, 0]
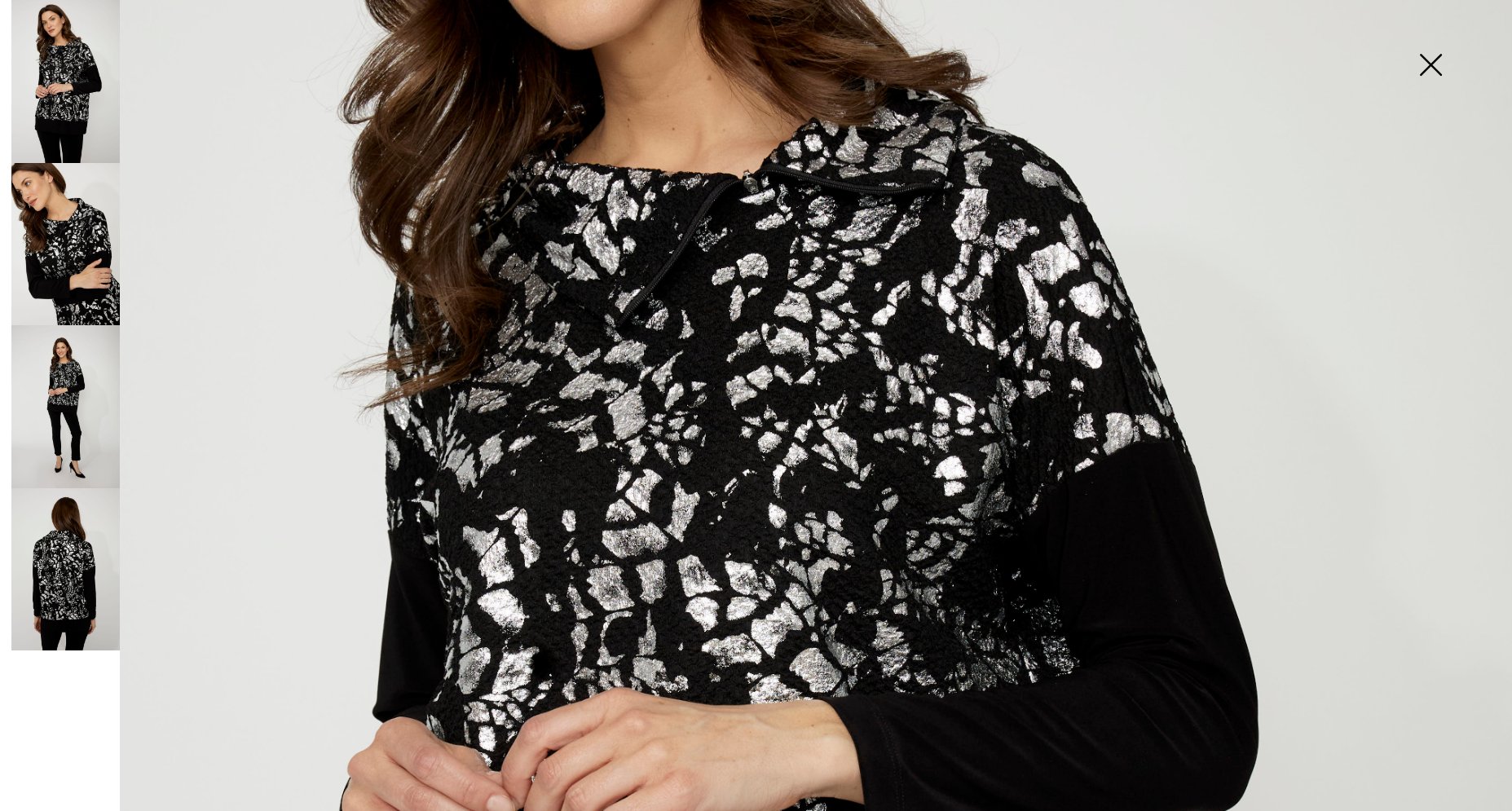
click at [743, 584] on img at bounding box center [756, 669] width 1512 height 2268
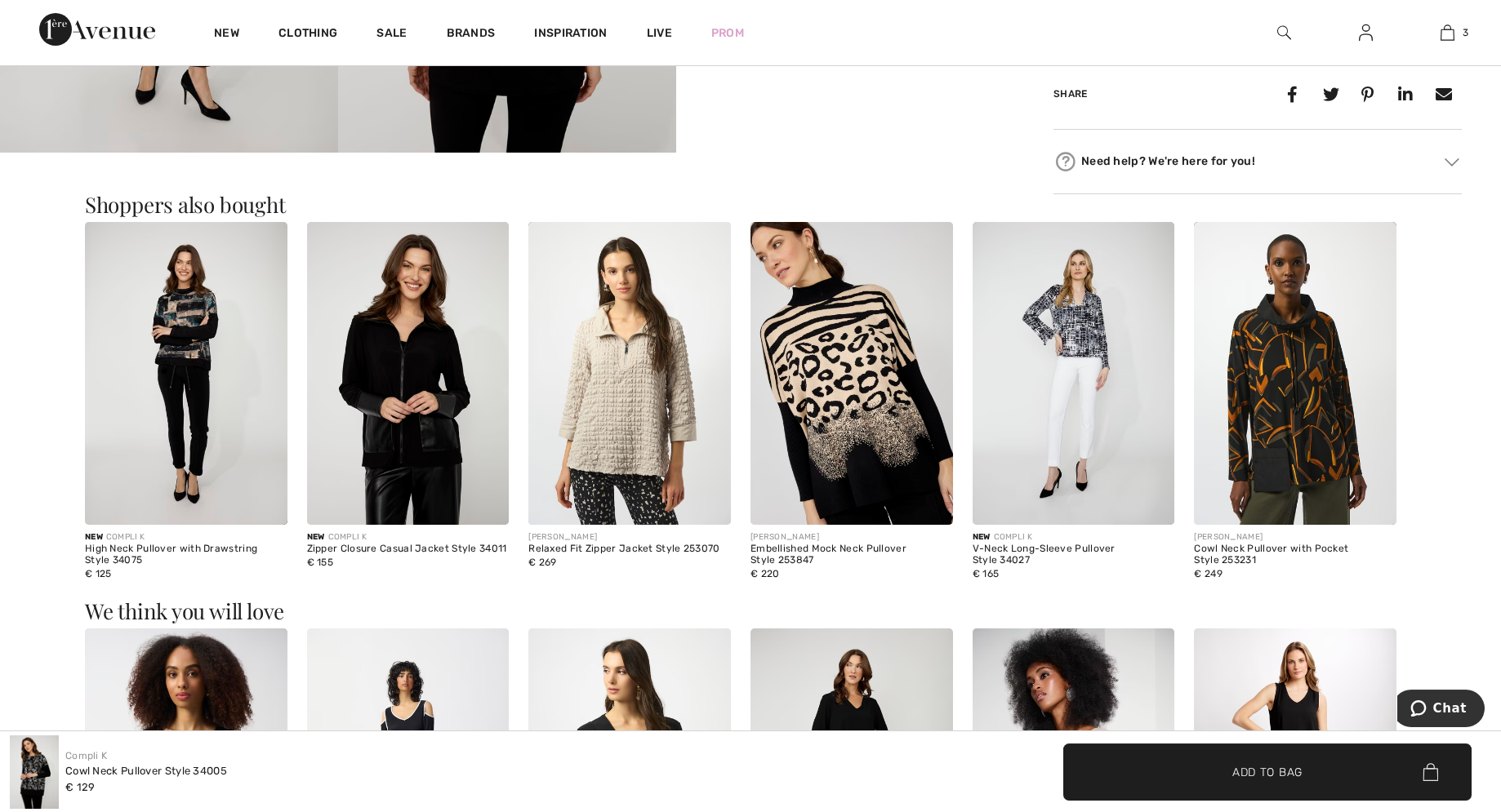
scroll to position [1332, 0]
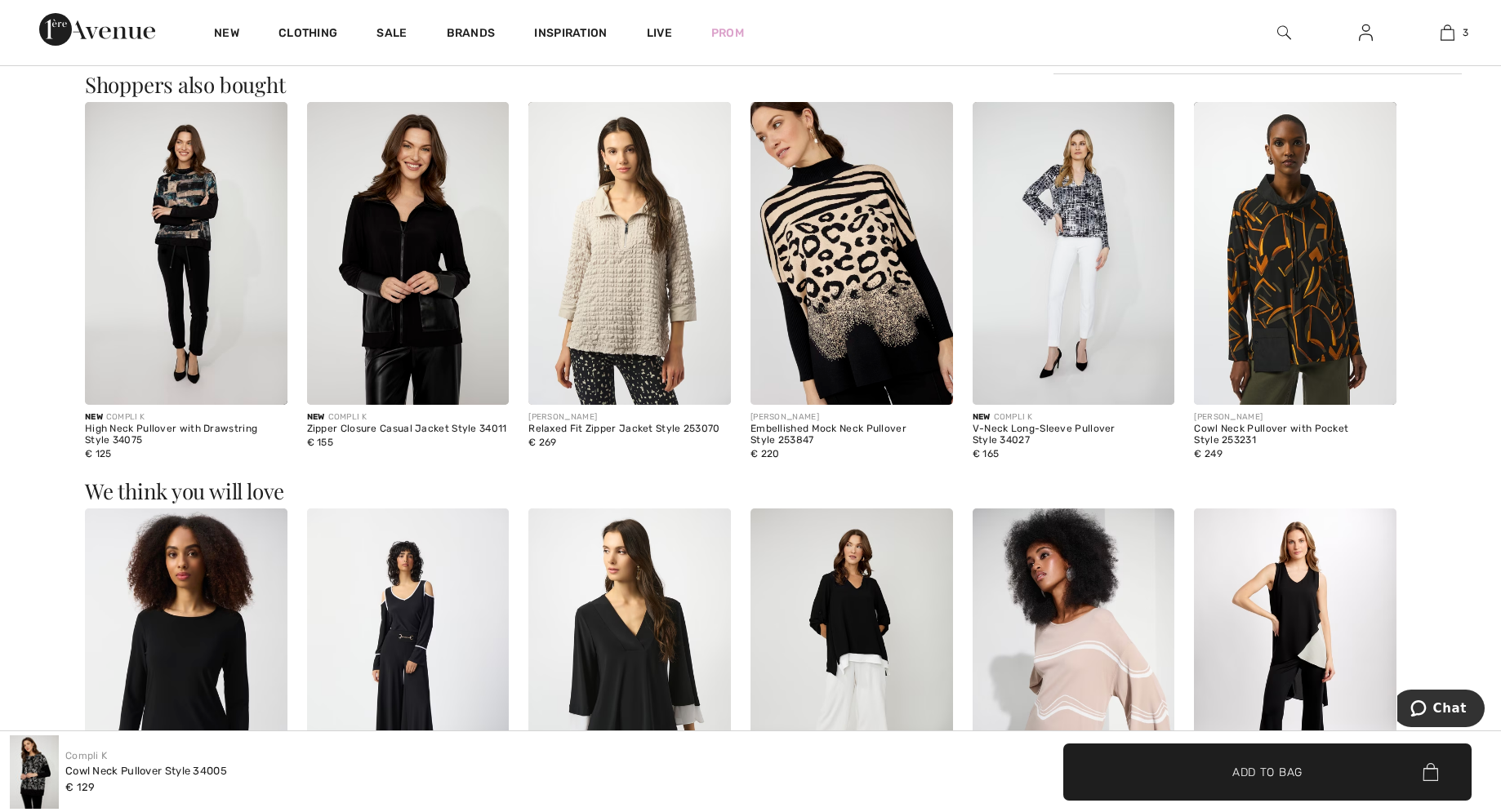
click at [605, 312] on img at bounding box center [630, 253] width 202 height 303
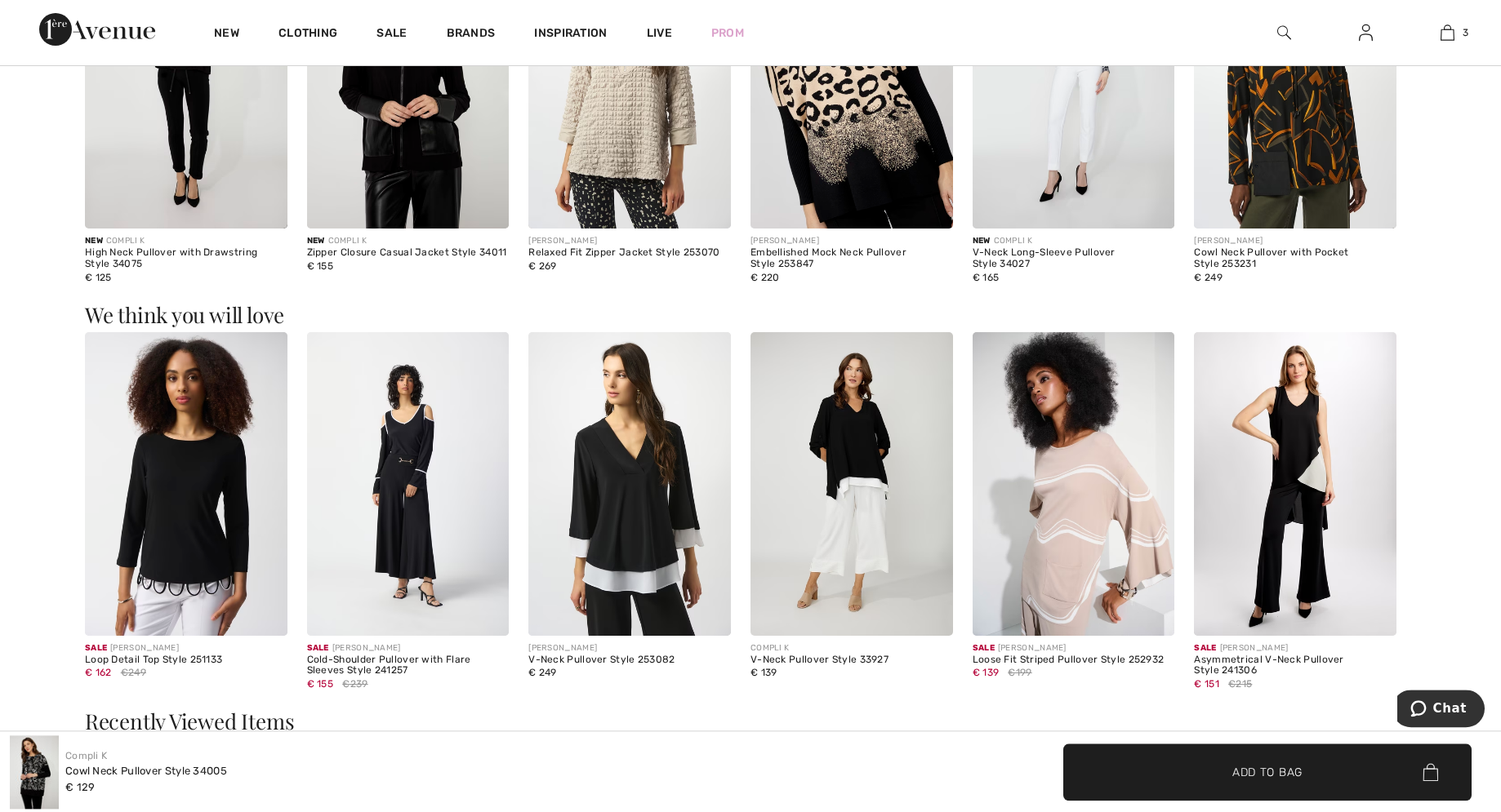
scroll to position [1665, 0]
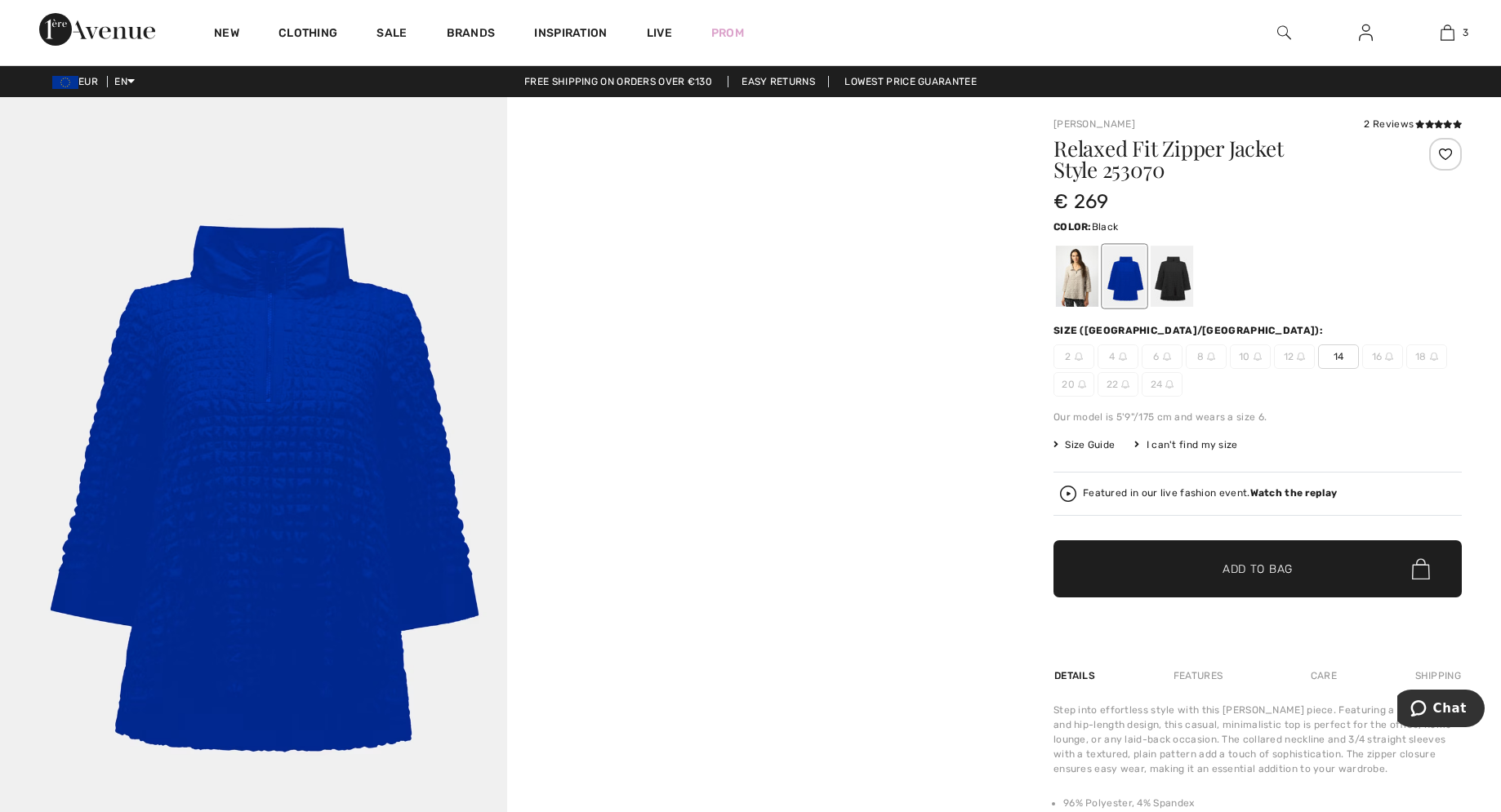
click at [1179, 300] on div at bounding box center [1171, 276] width 42 height 61
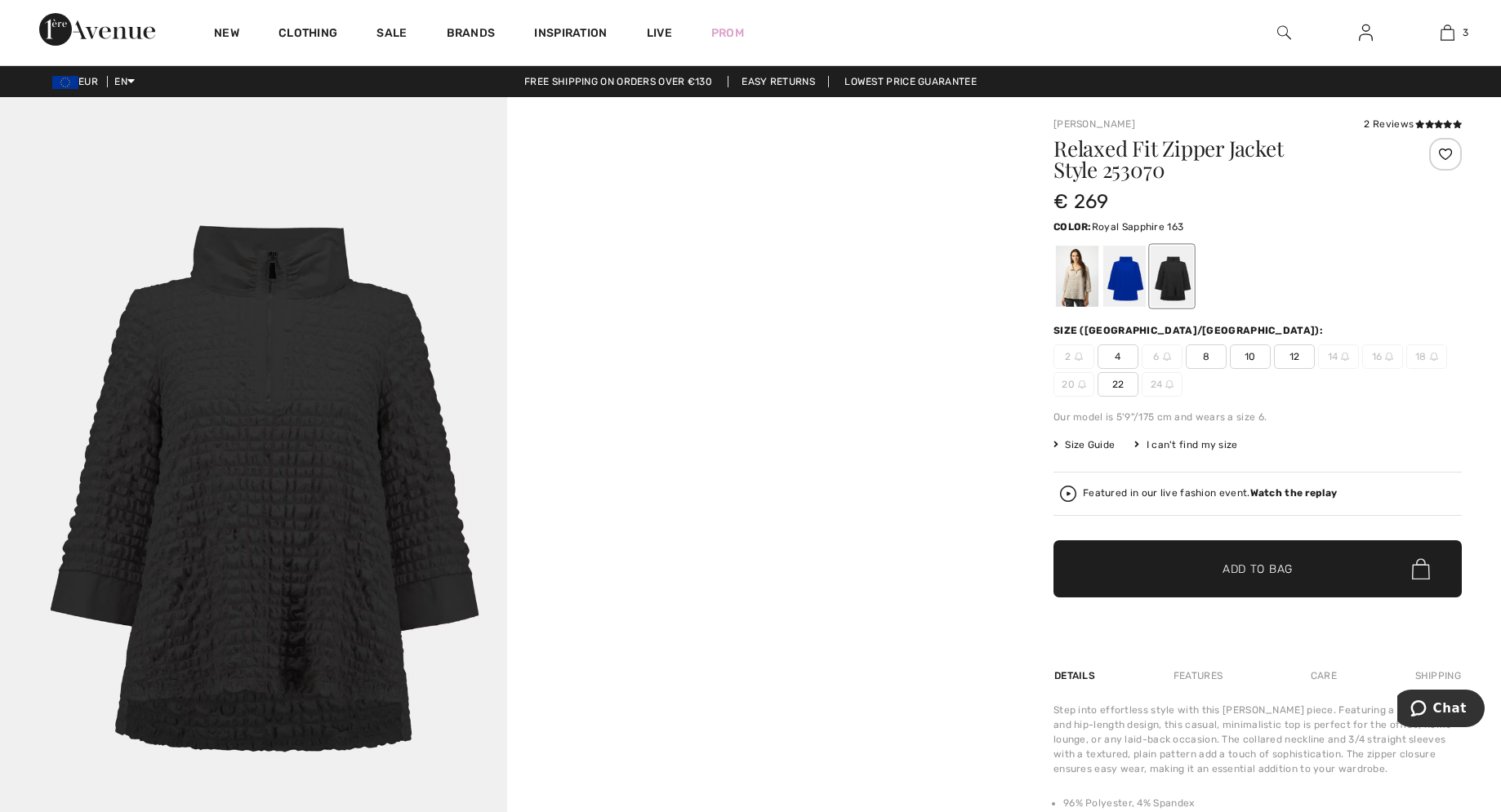
click at [1123, 291] on div at bounding box center [1124, 276] width 42 height 61
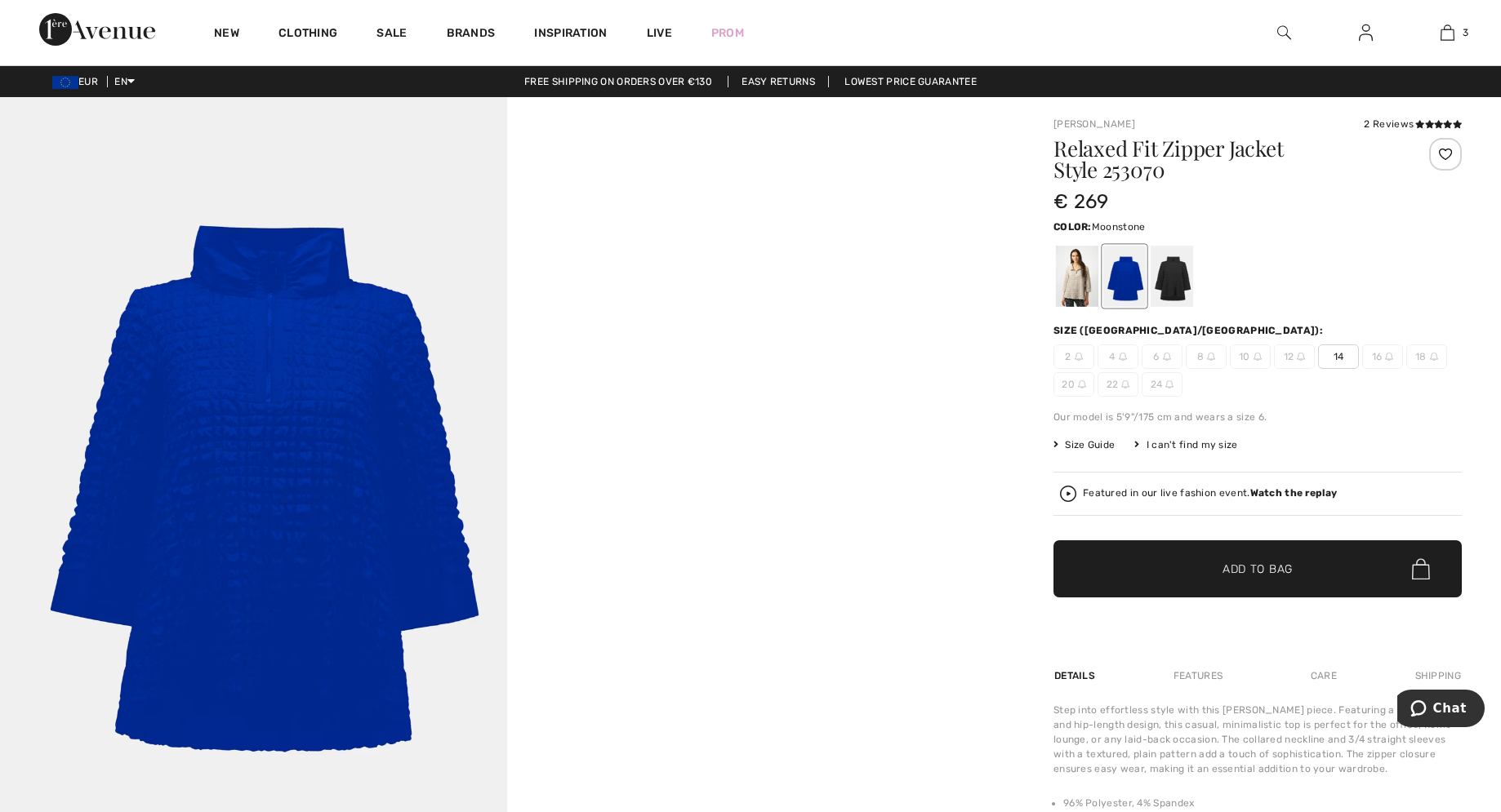
click at [1077, 286] on div at bounding box center [1076, 276] width 42 height 61
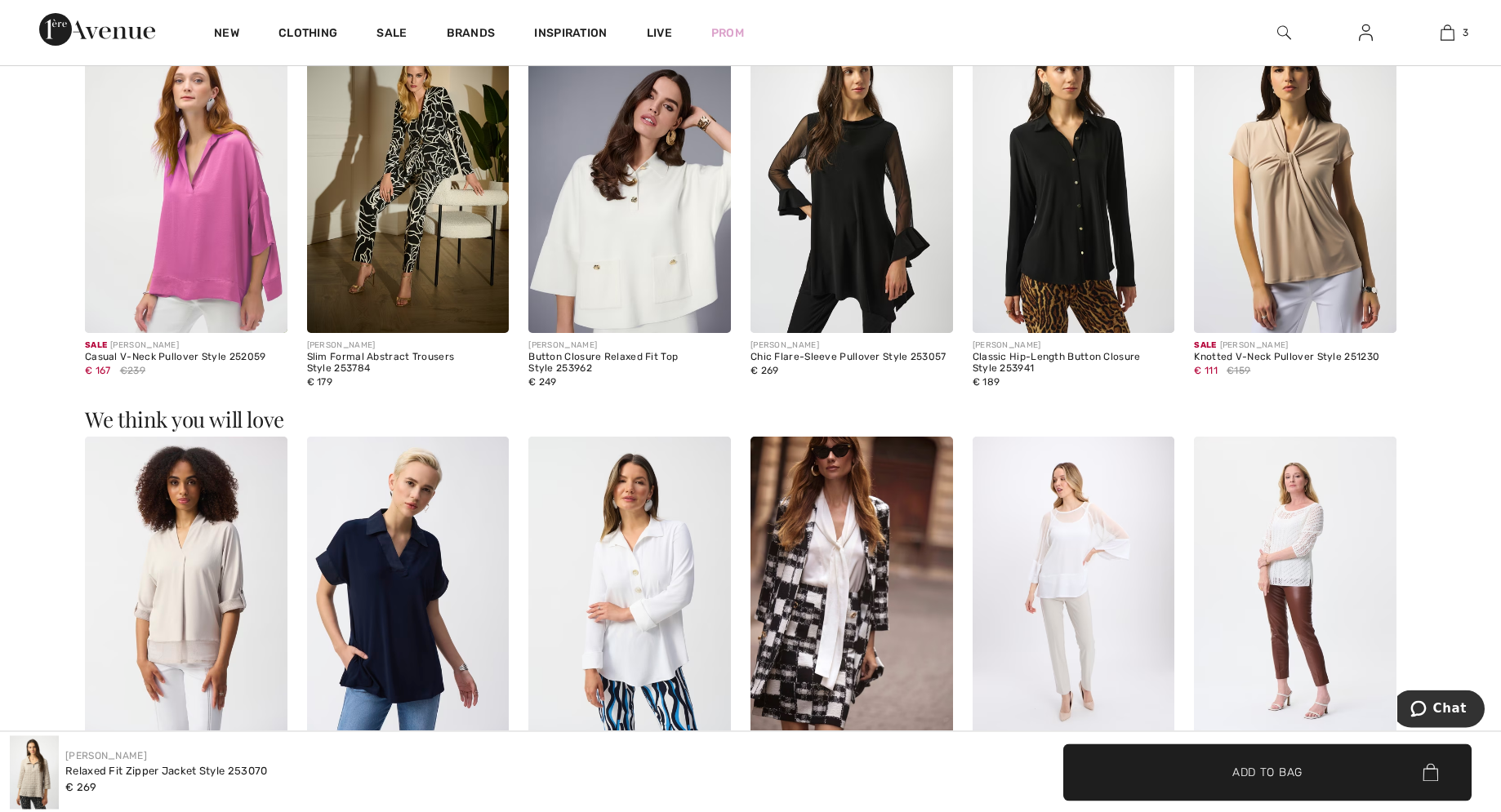
scroll to position [2081, 0]
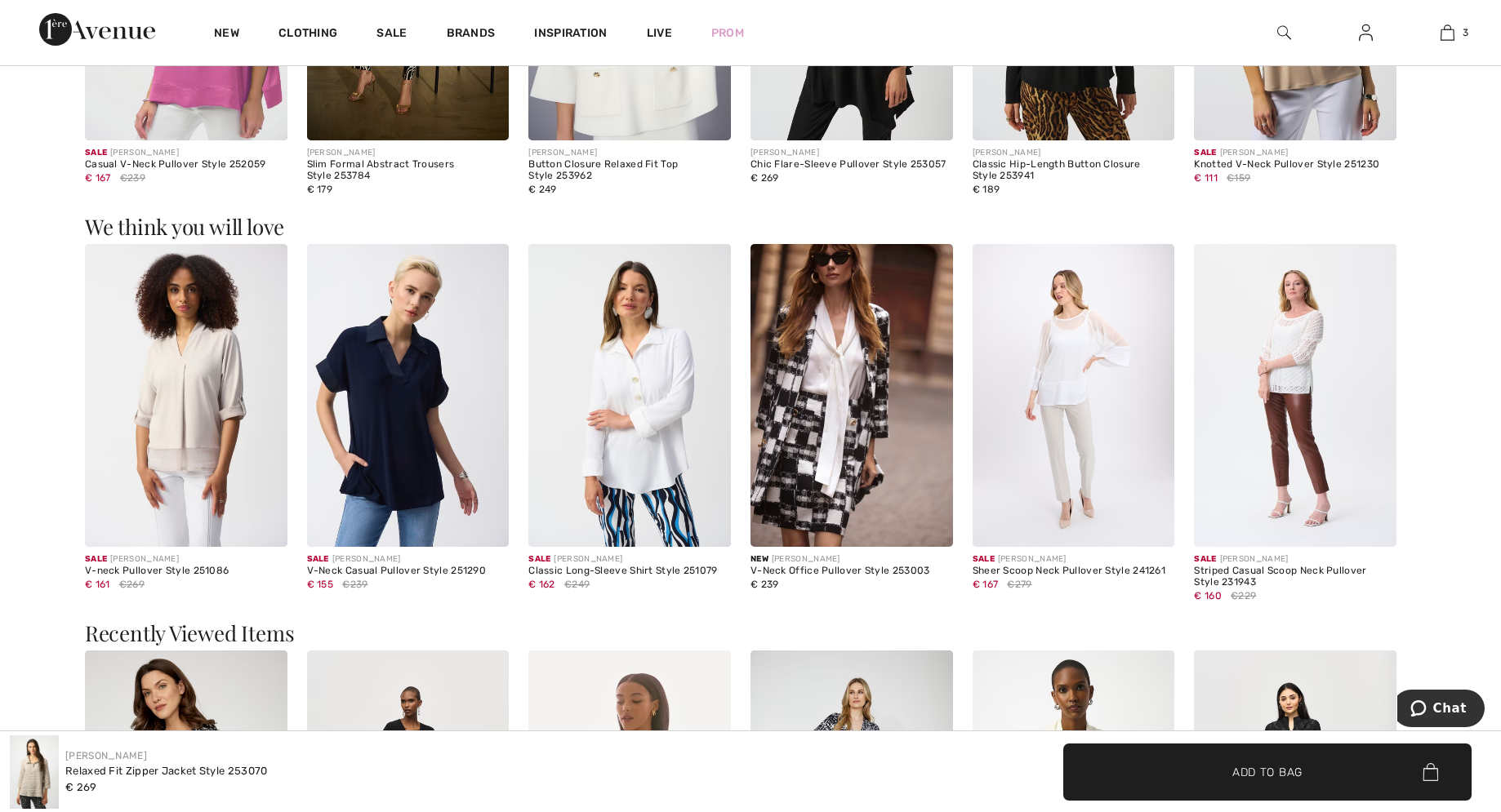
click at [194, 407] on img at bounding box center [186, 396] width 202 height 303
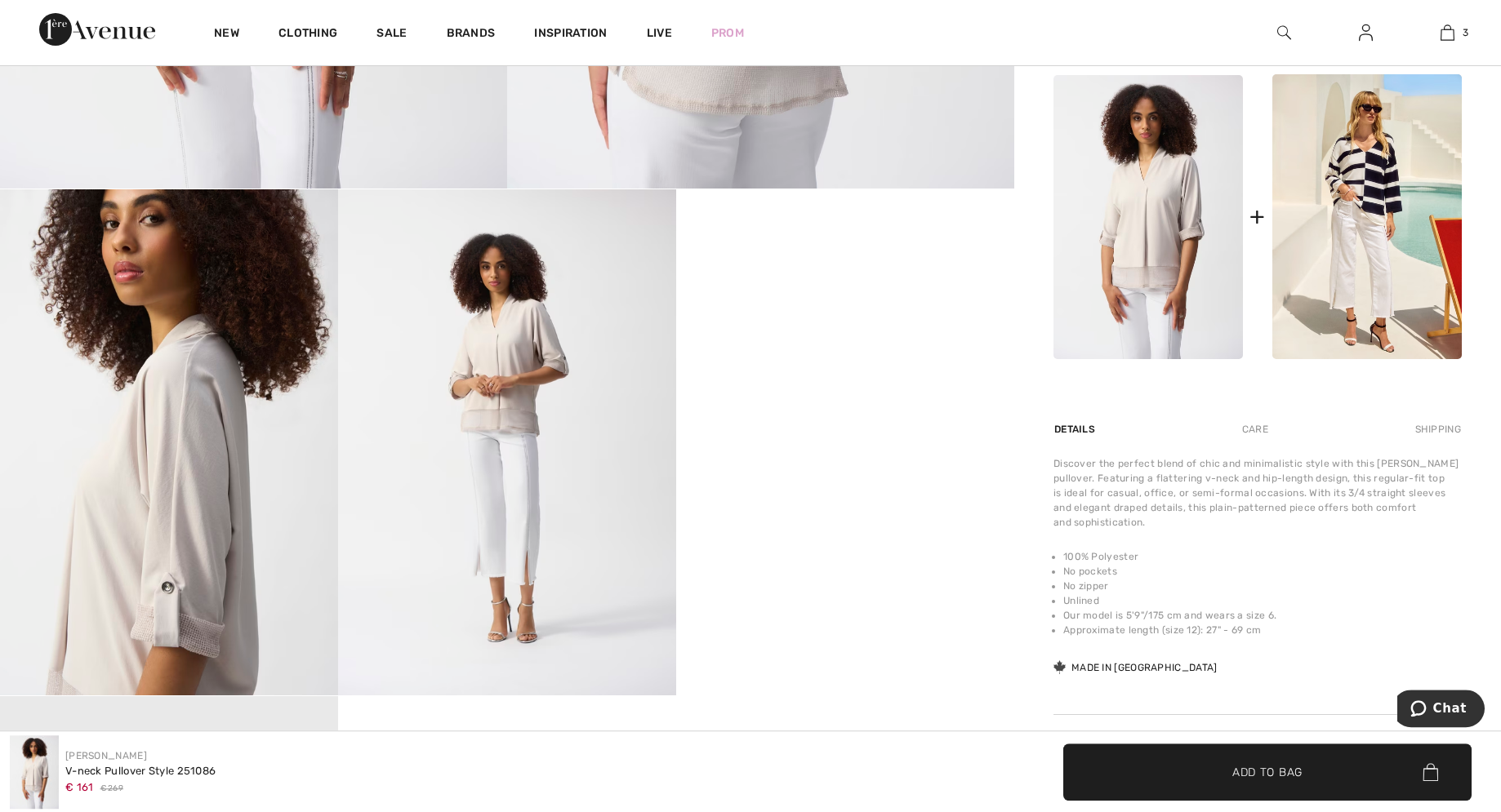
scroll to position [583, 0]
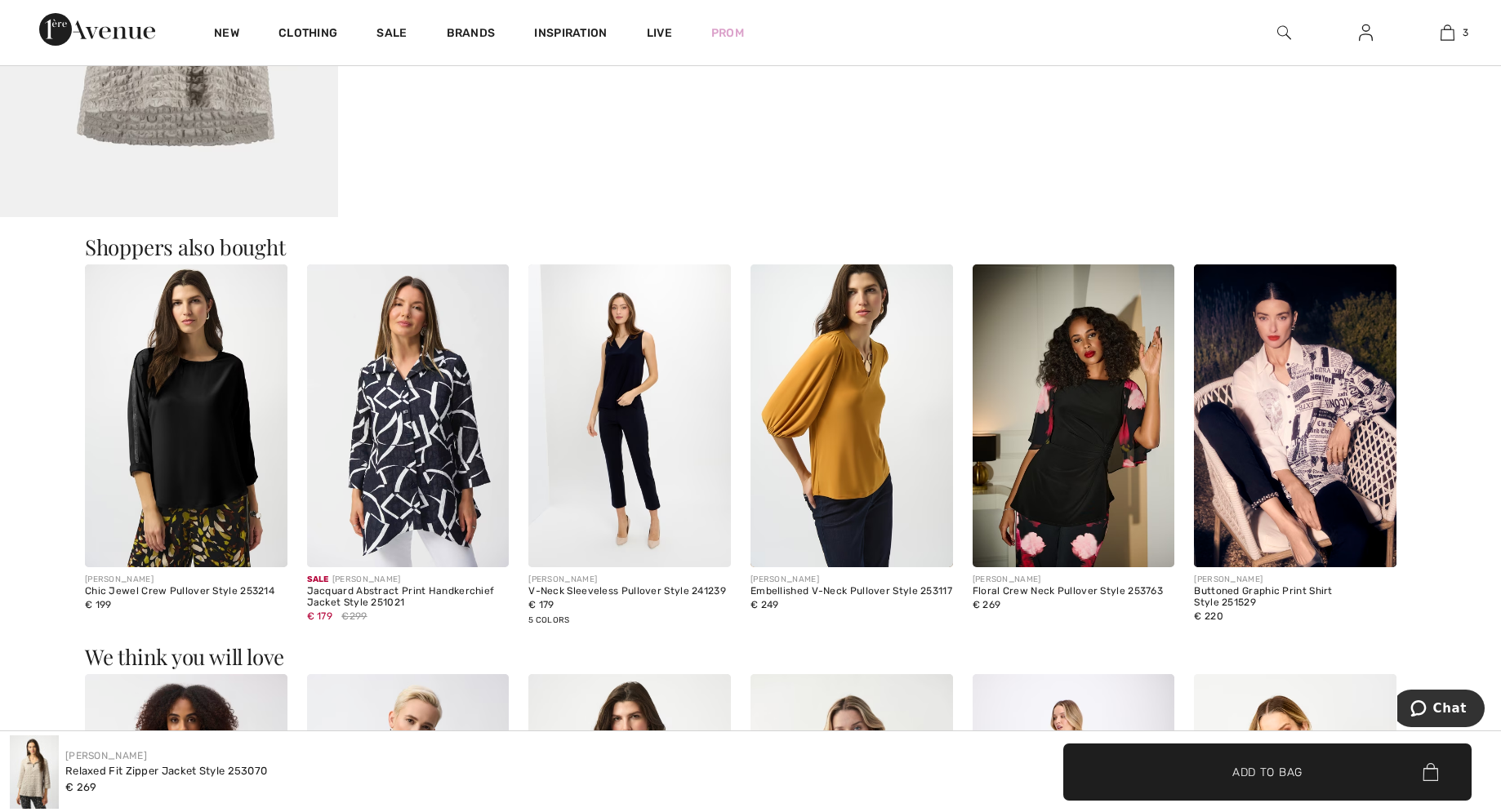
click at [427, 487] on img at bounding box center [408, 415] width 202 height 303
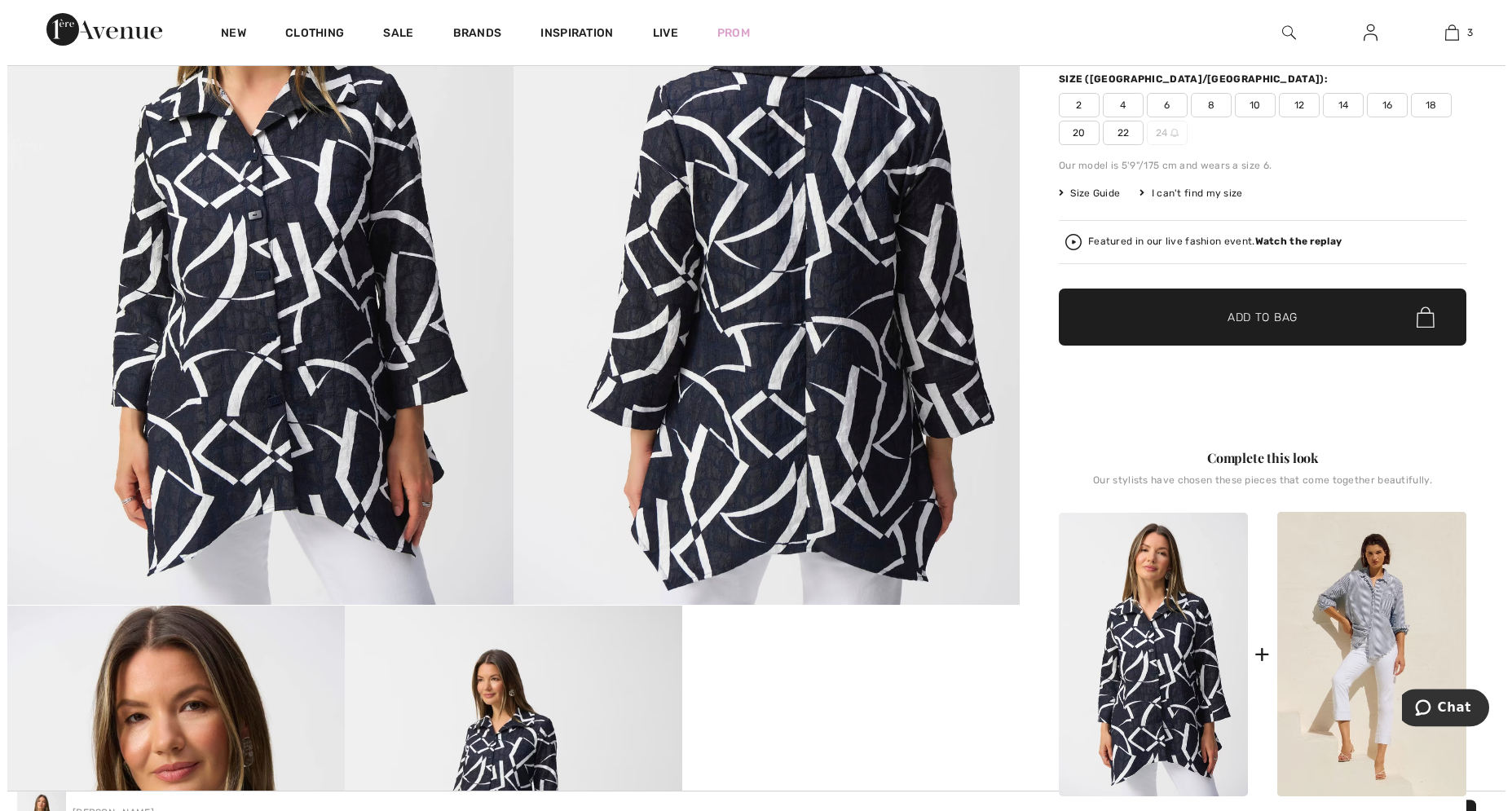
scroll to position [166, 0]
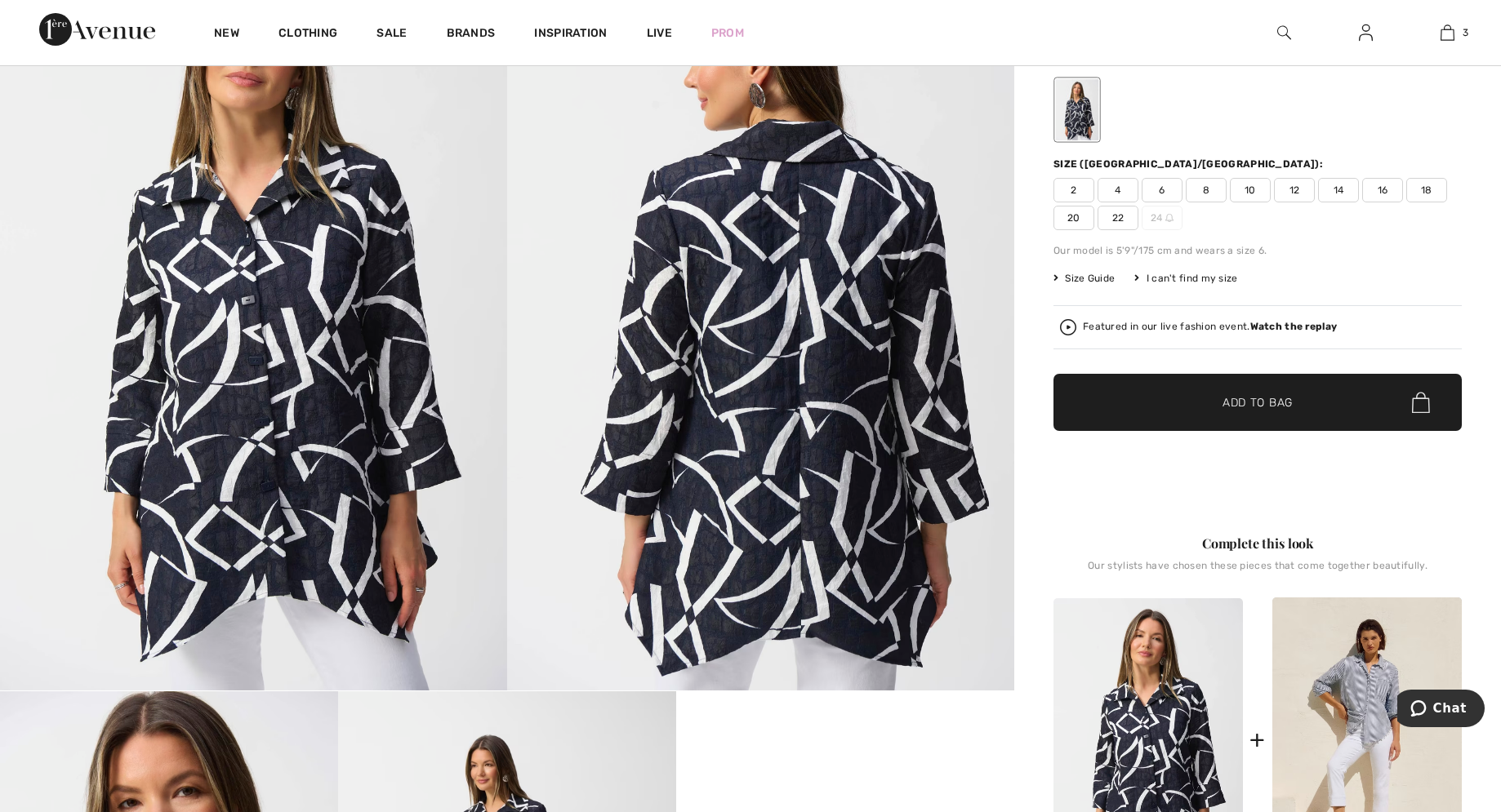
click at [865, 577] on img at bounding box center [760, 311] width 507 height 760
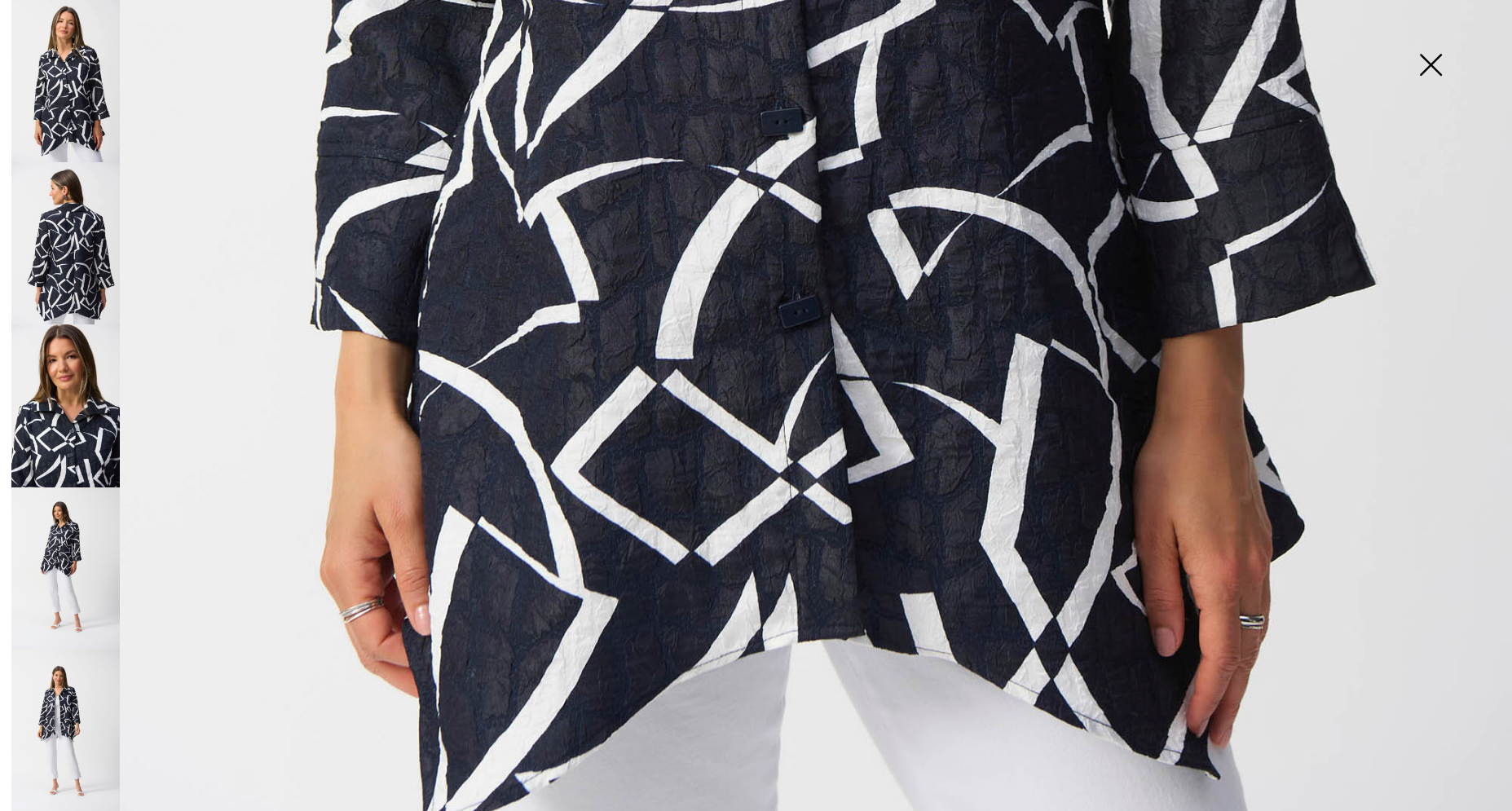
scroll to position [1434, 0]
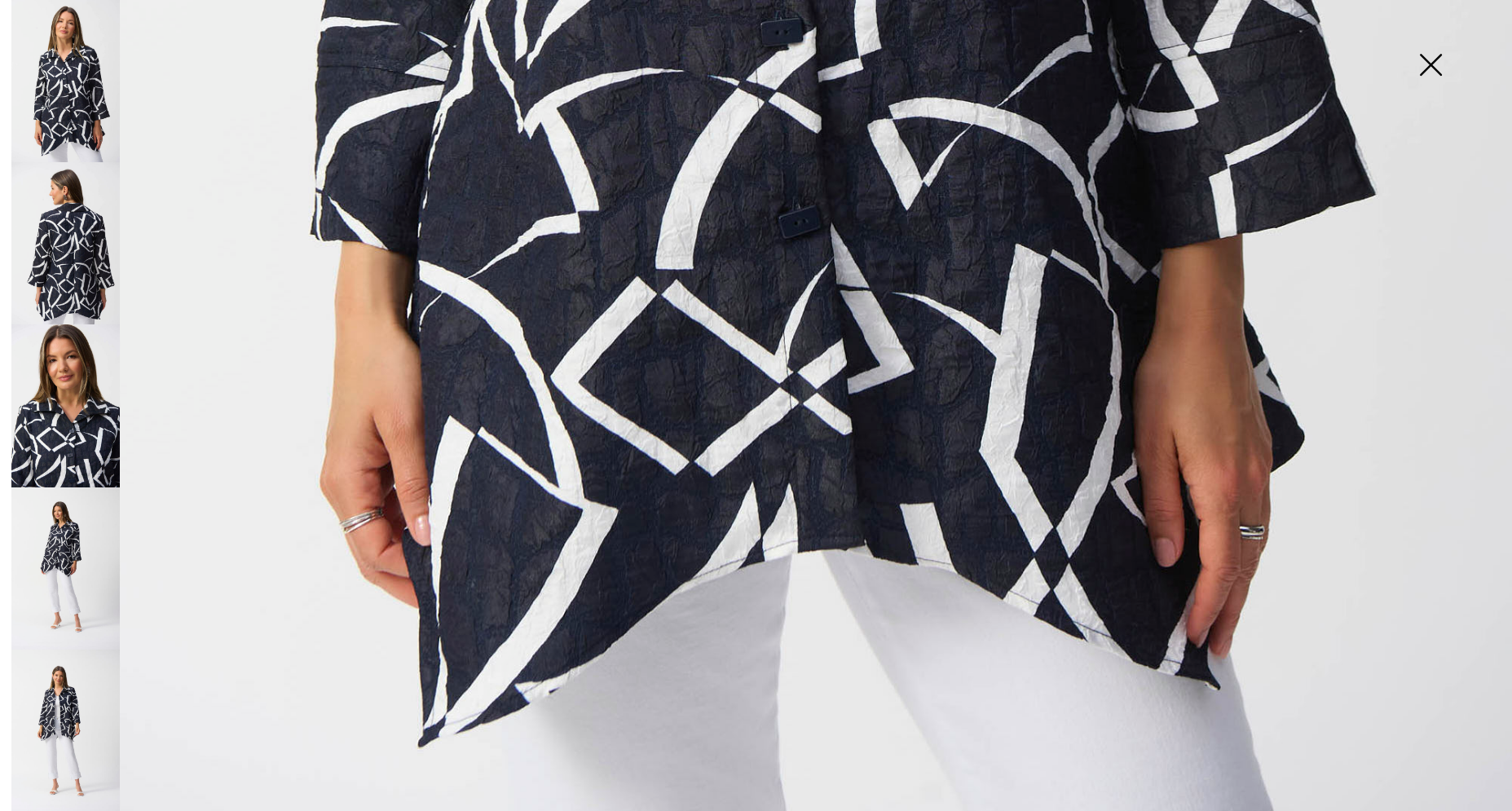
click at [83, 493] on img at bounding box center [65, 568] width 108 height 162
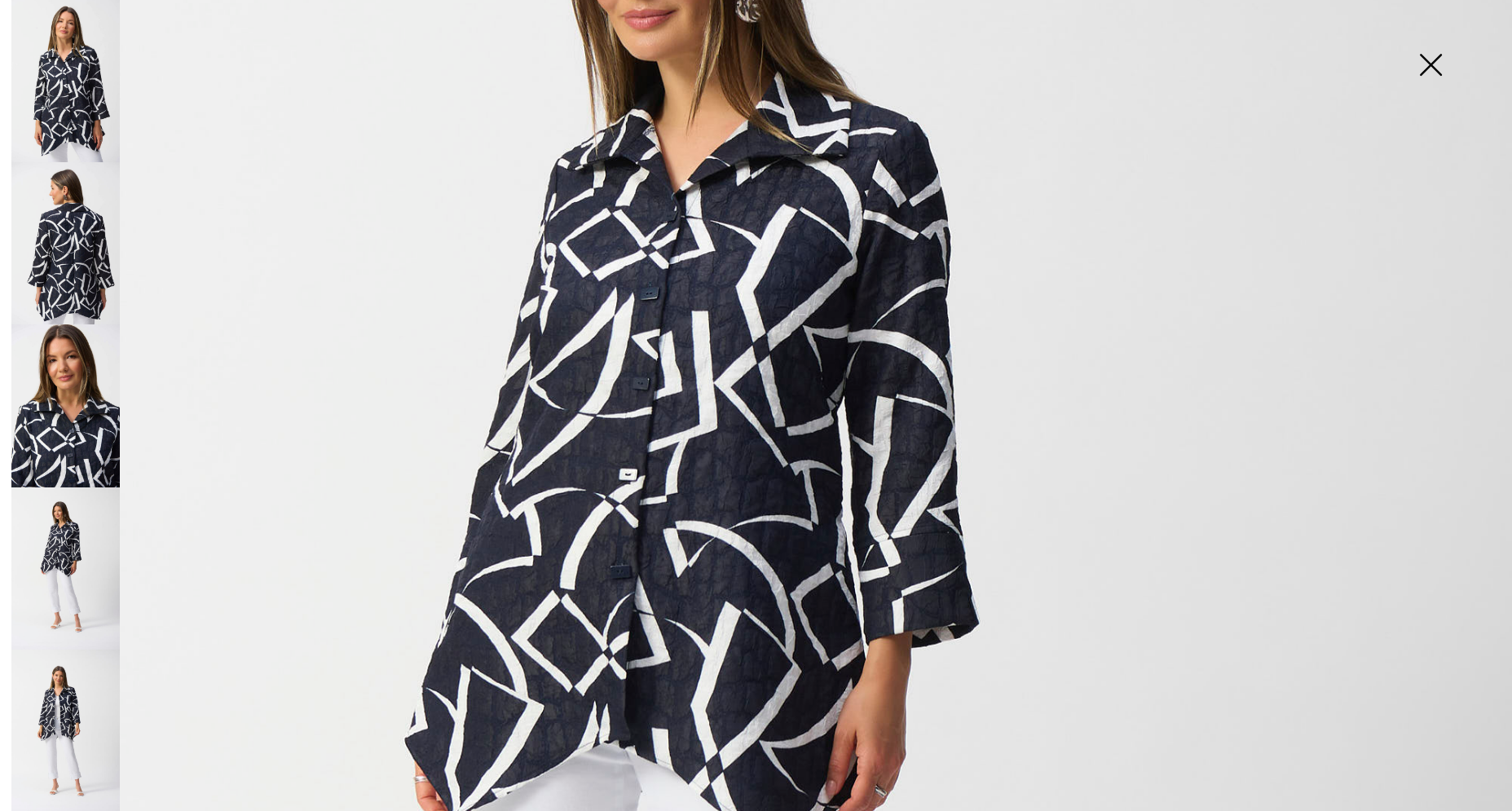
scroll to position [40, 0]
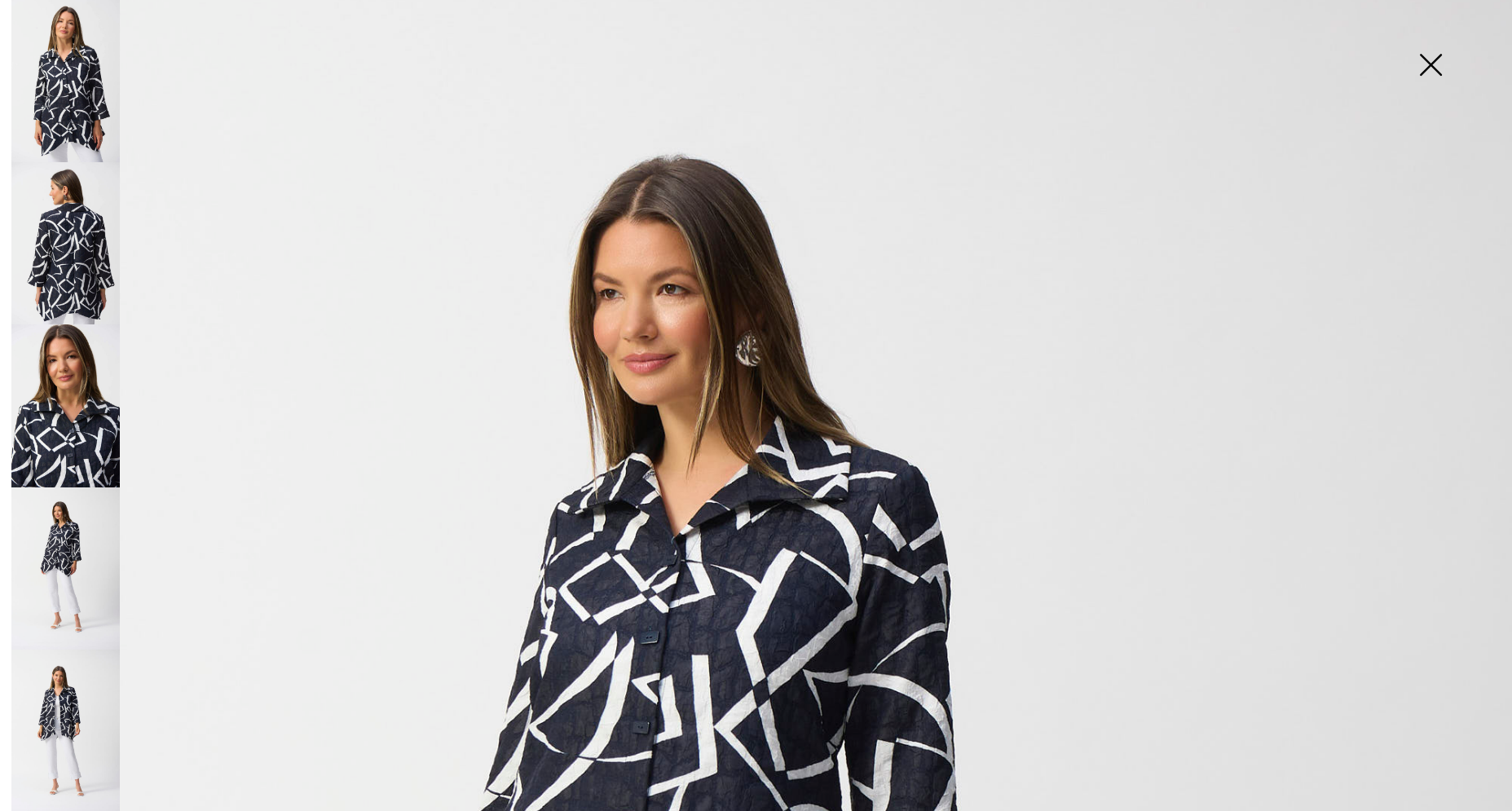
click at [1427, 67] on img at bounding box center [1430, 66] width 81 height 84
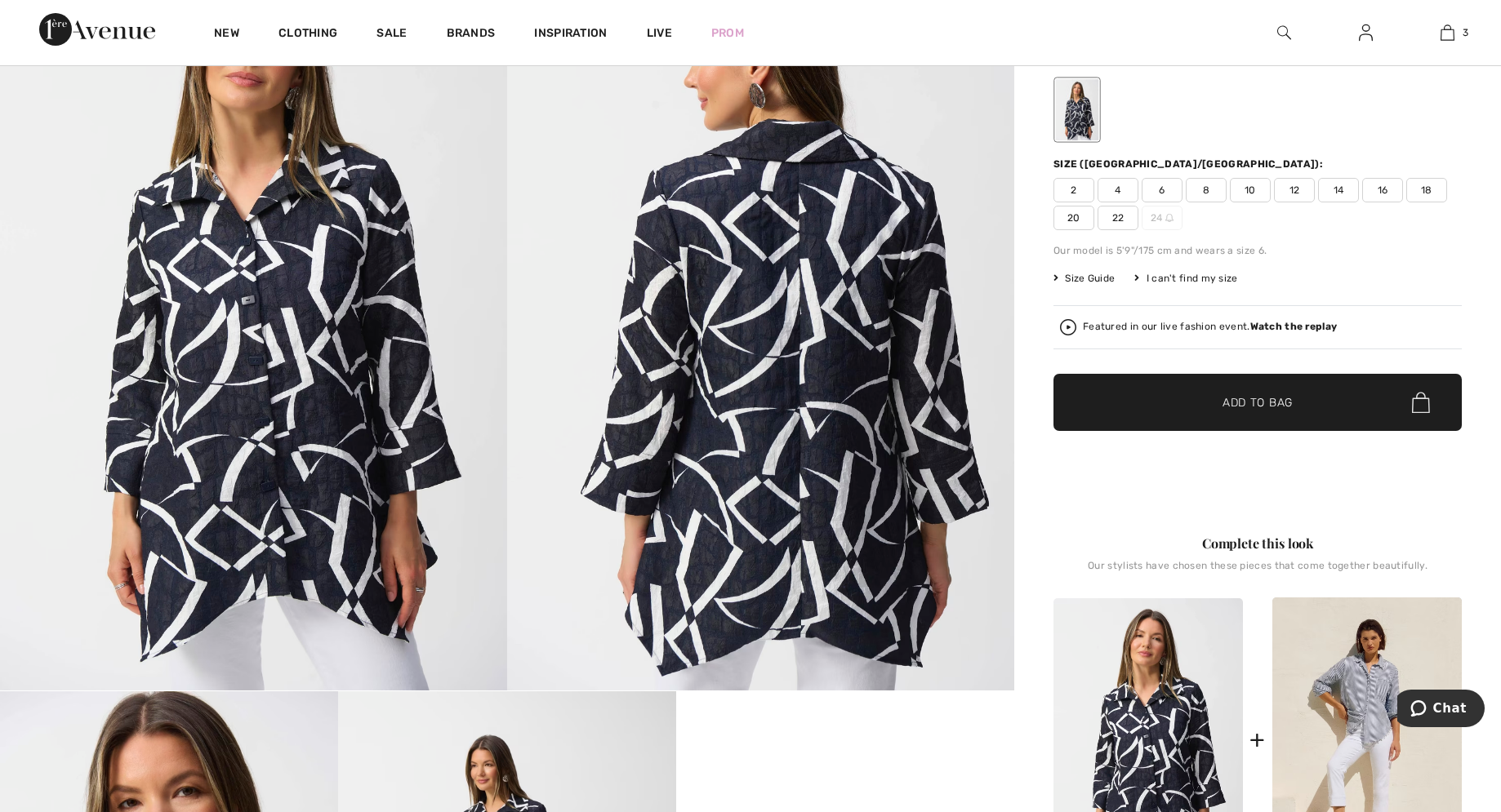
click at [1117, 216] on span "22" at bounding box center [1118, 218] width 41 height 24
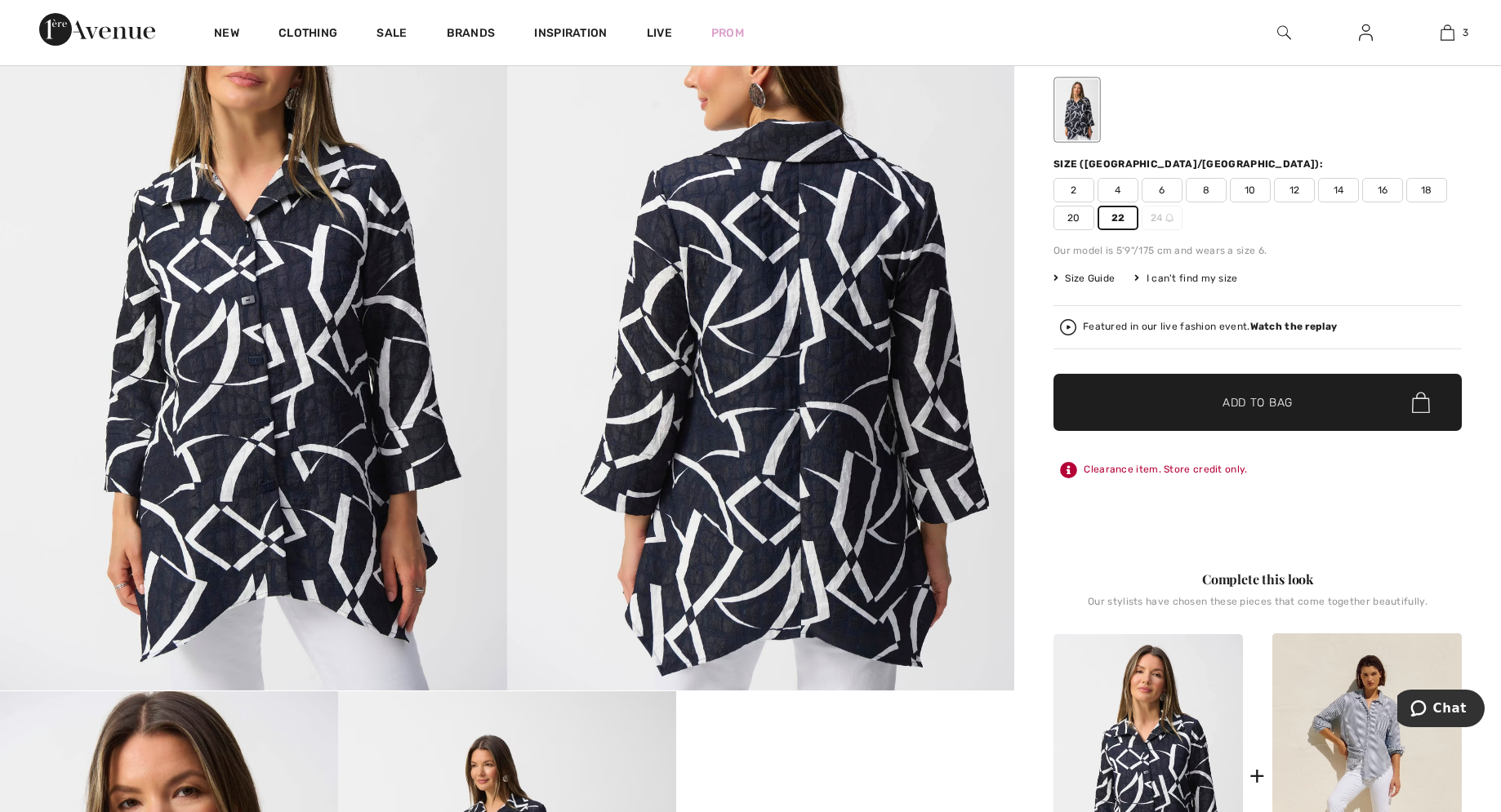
click at [1068, 324] on img at bounding box center [1068, 327] width 16 height 16
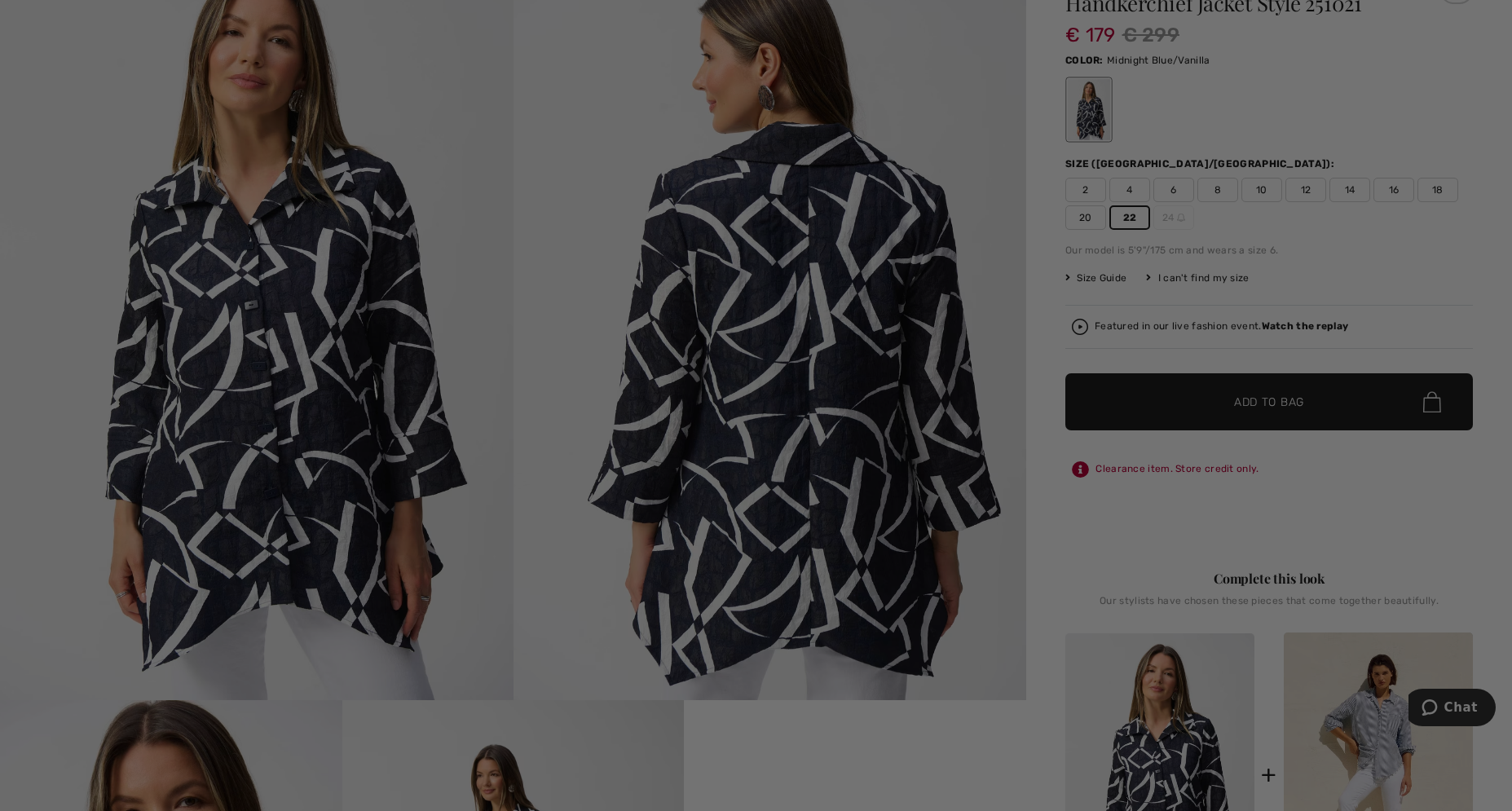
scroll to position [0, 0]
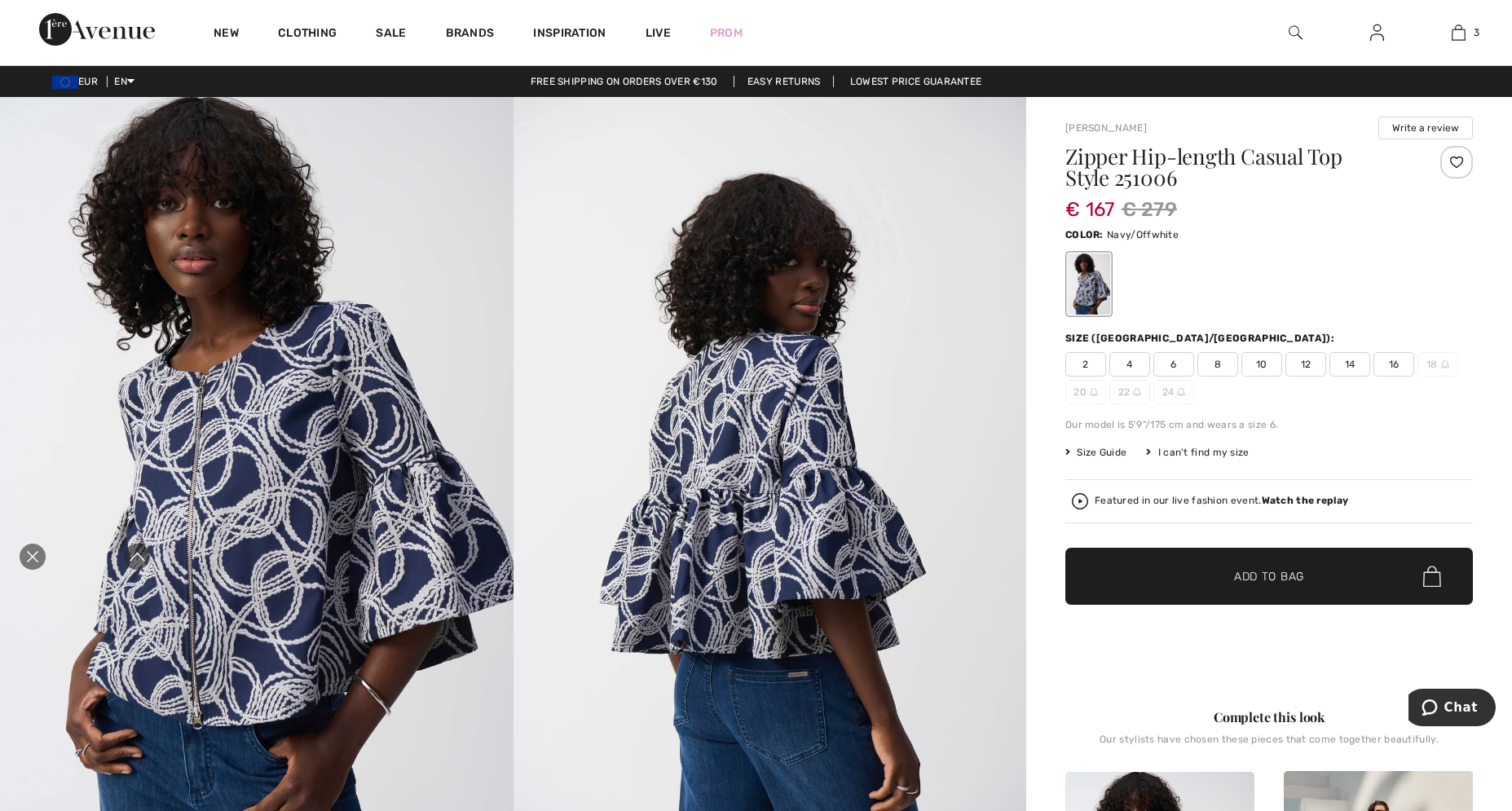
click at [35, 549] on icon "Close live curation" at bounding box center [33, 557] width 20 height 20
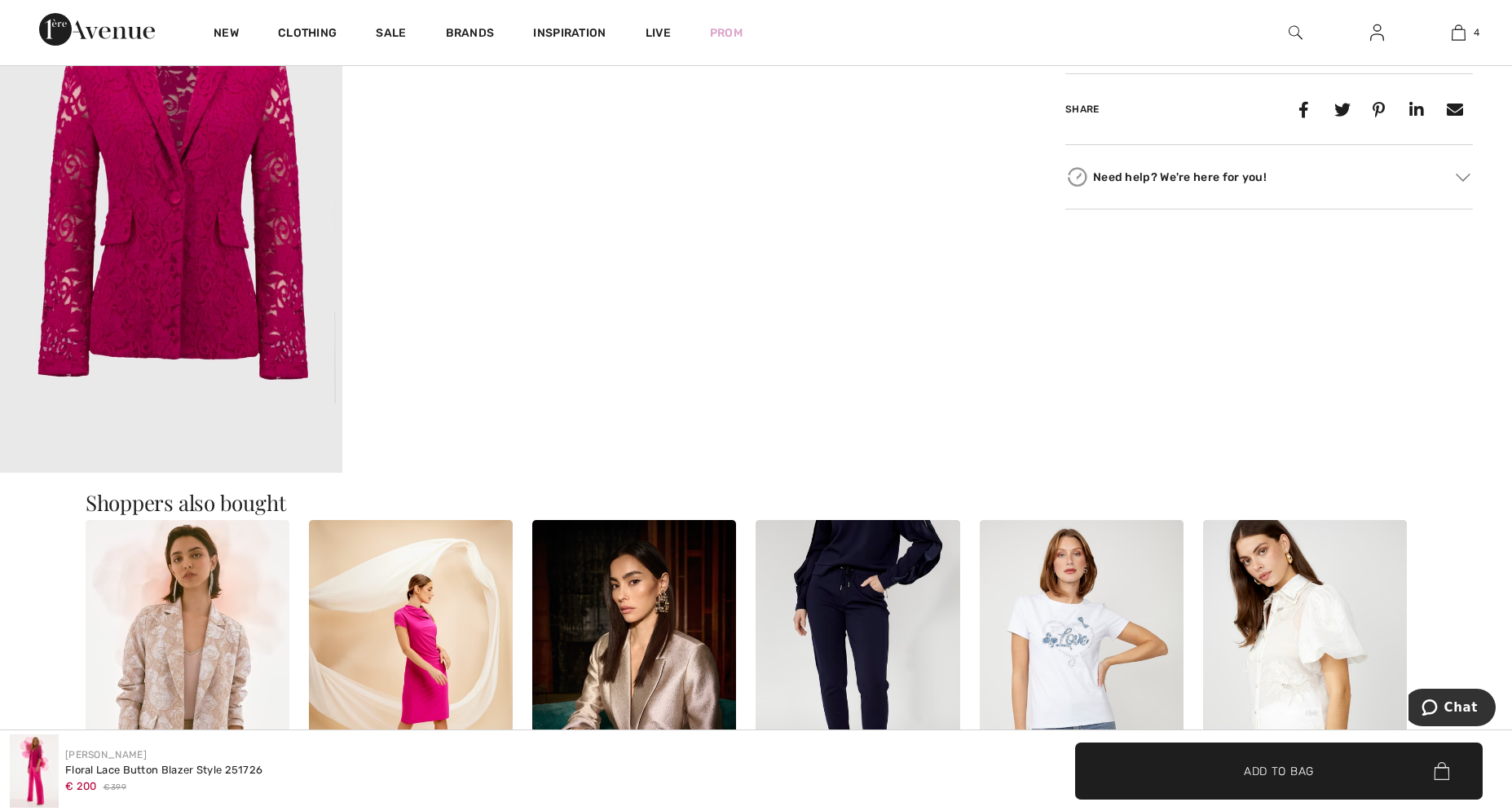
scroll to position [1580, 0]
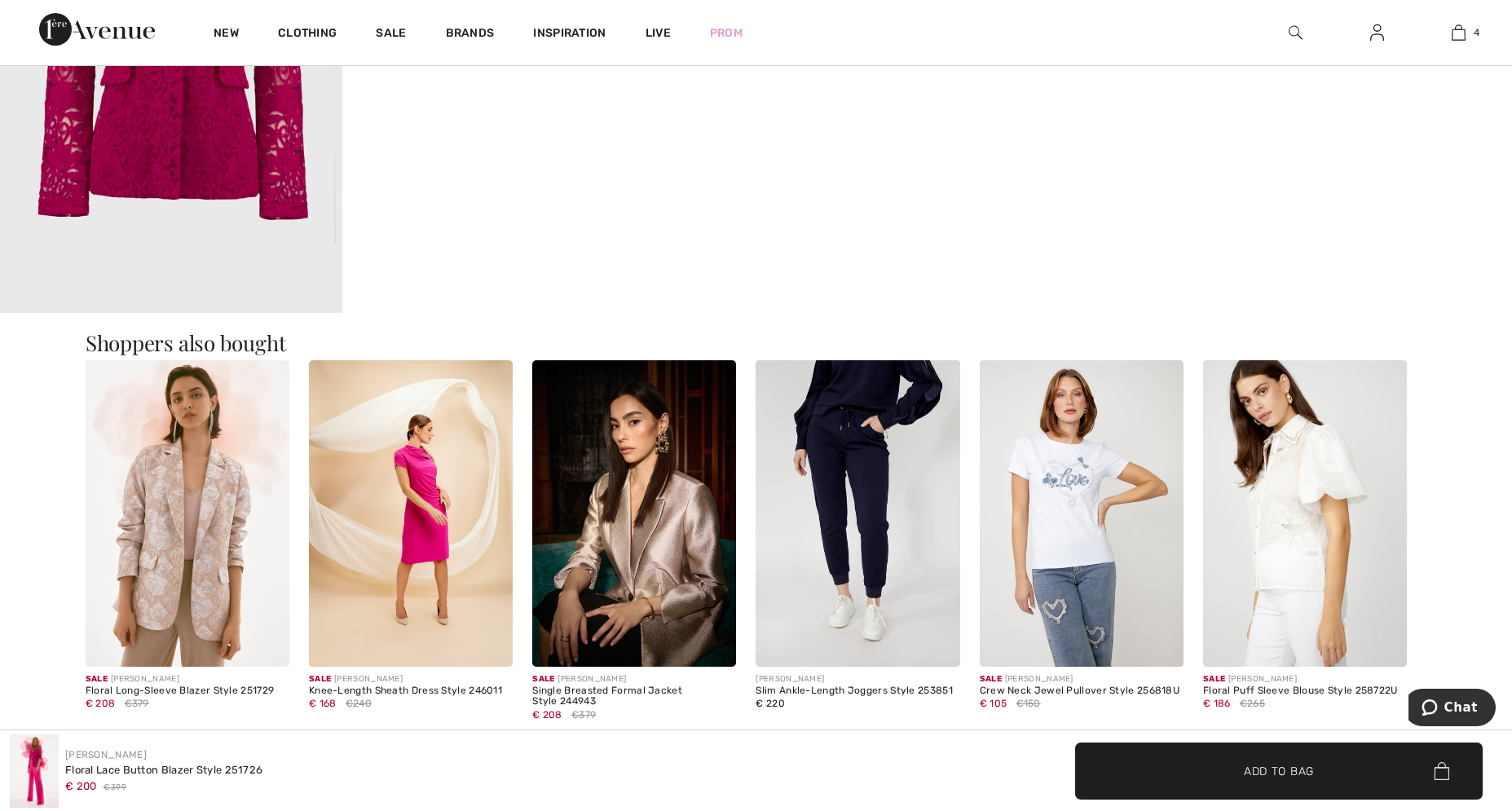
click at [652, 503] on img at bounding box center [634, 513] width 204 height 306
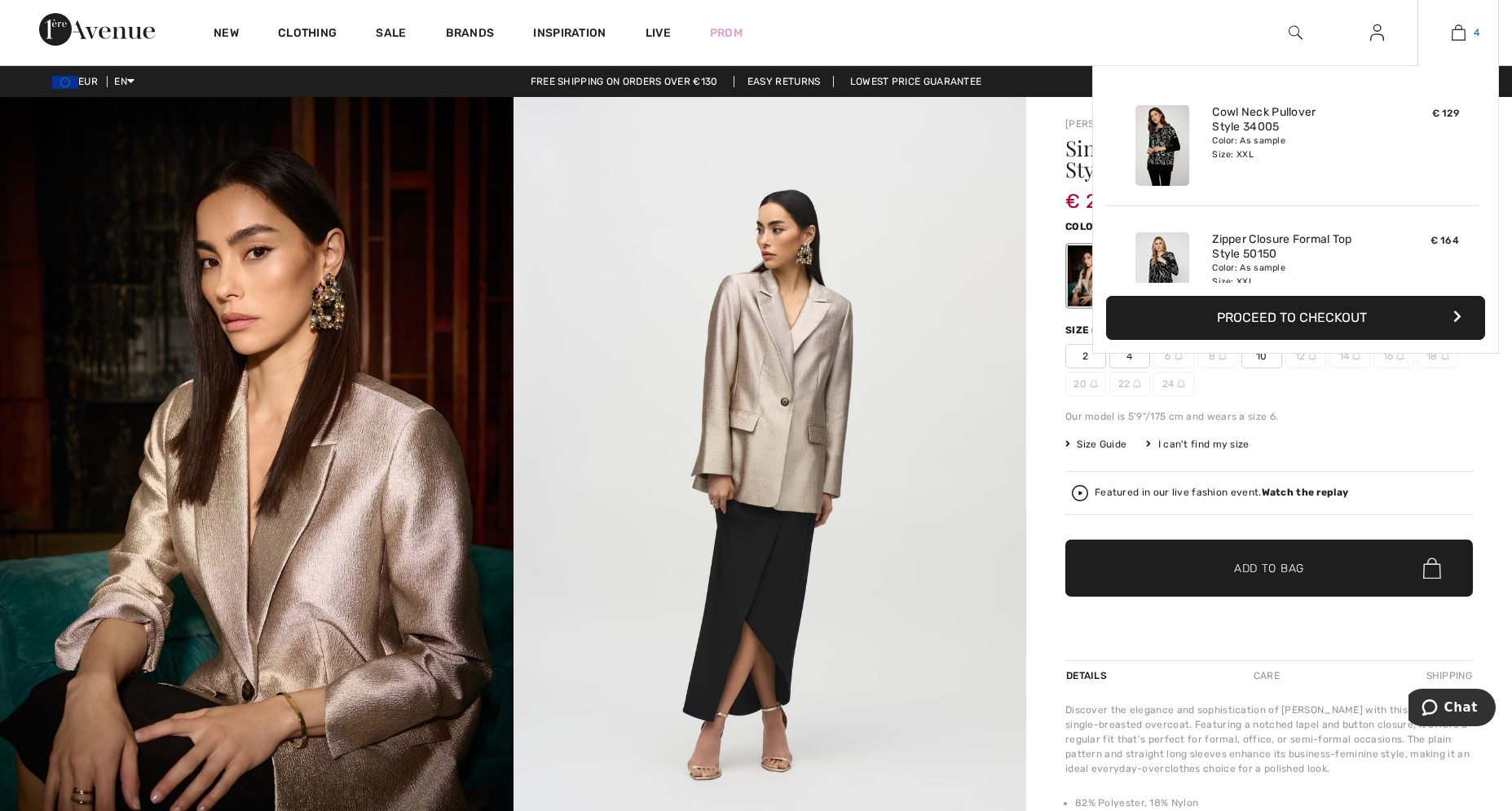
click at [1452, 33] on img at bounding box center [1458, 33] width 13 height 20
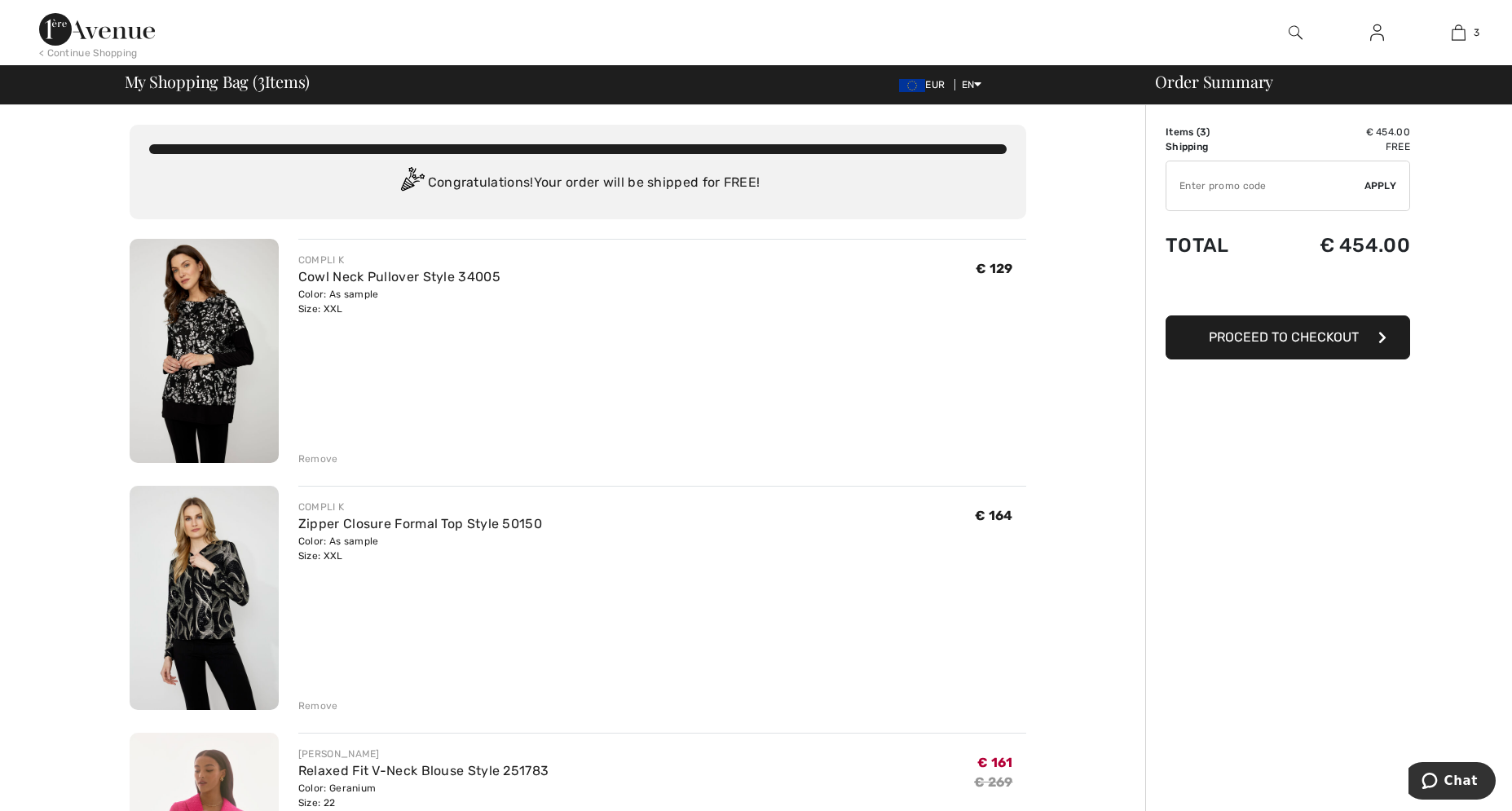
click at [199, 622] on img at bounding box center [204, 597] width 149 height 224
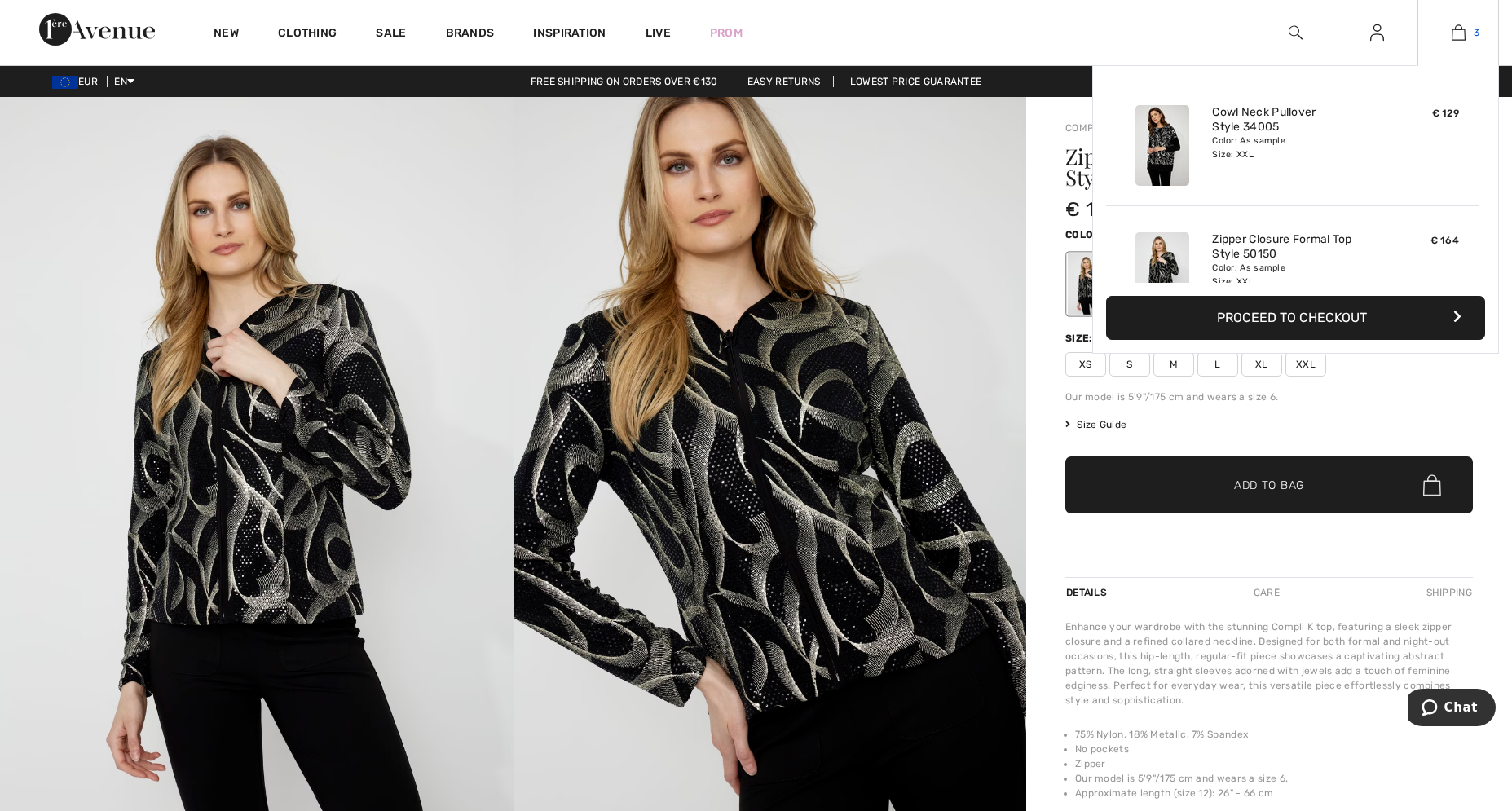
click at [1452, 28] on img at bounding box center [1458, 33] width 13 height 20
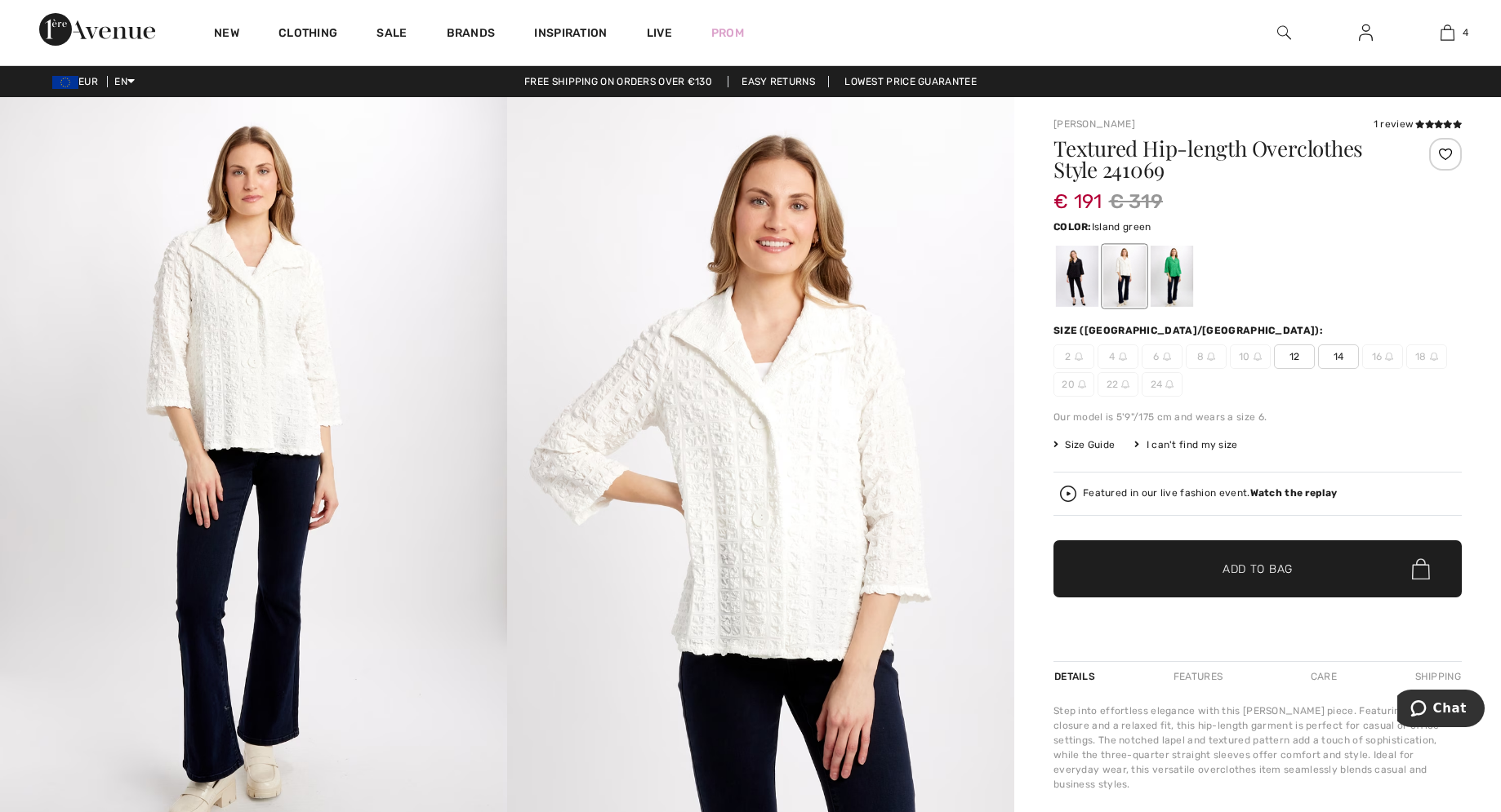
click at [1171, 275] on div at bounding box center [1171, 276] width 42 height 61
